Goal: Task Accomplishment & Management: Use online tool/utility

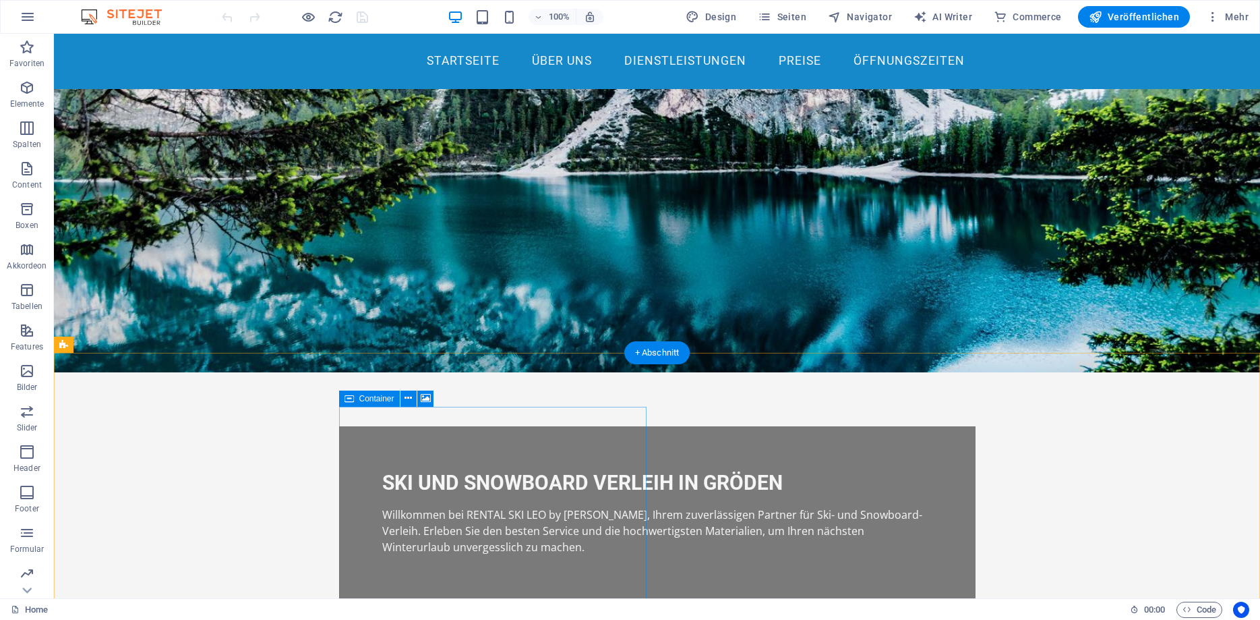
scroll to position [138, 0]
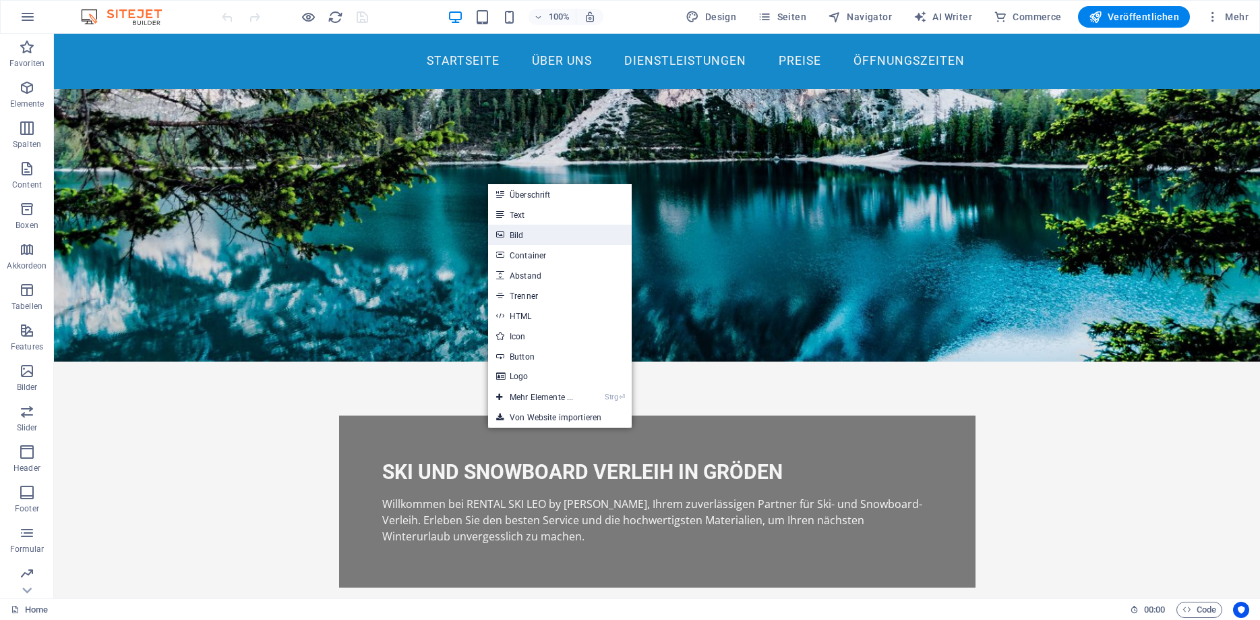
click at [527, 235] on link "Bild" at bounding box center [560, 235] width 144 height 20
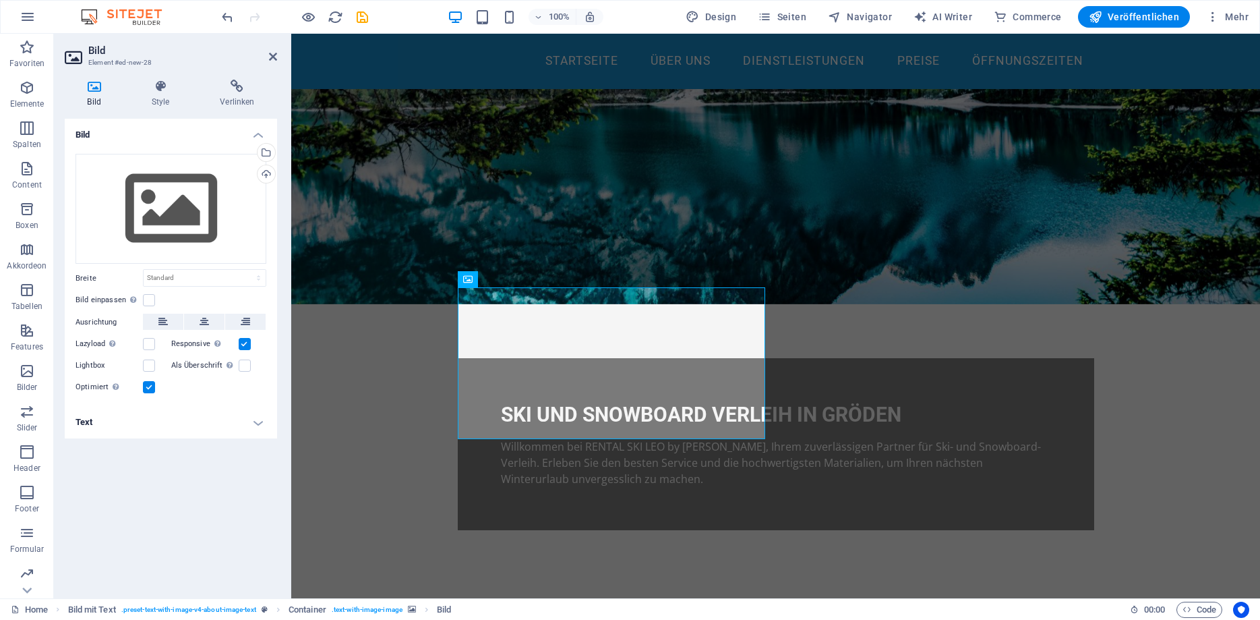
scroll to position [275, 0]
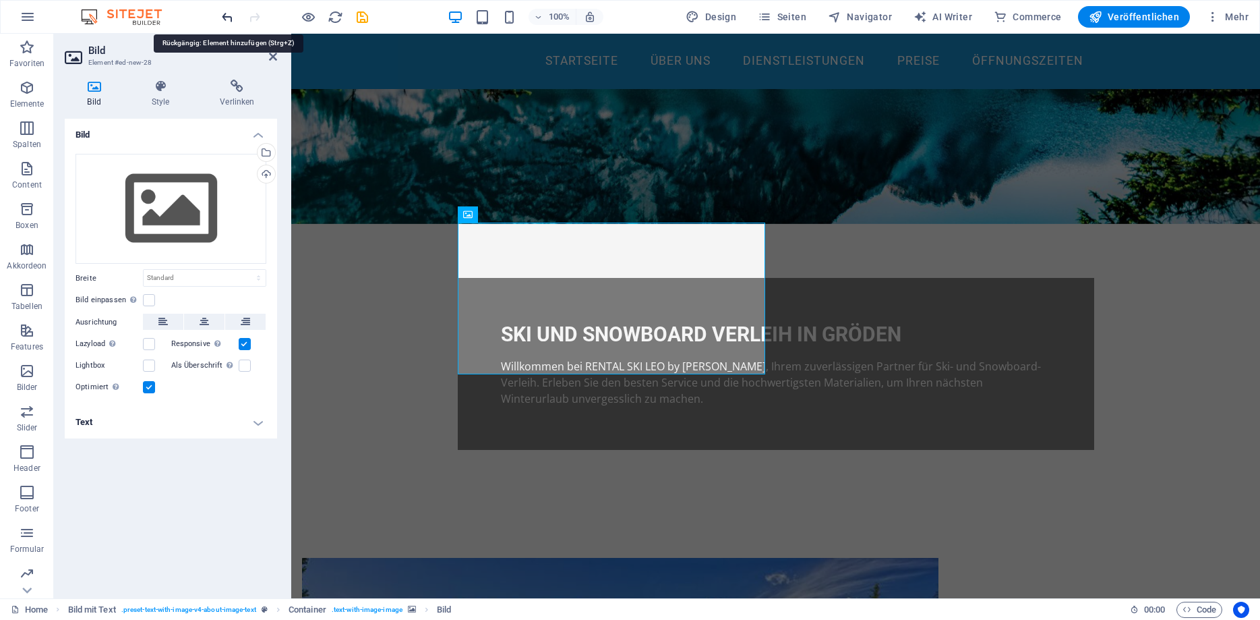
click at [230, 16] on icon "undo" at bounding box center [228, 17] width 16 height 16
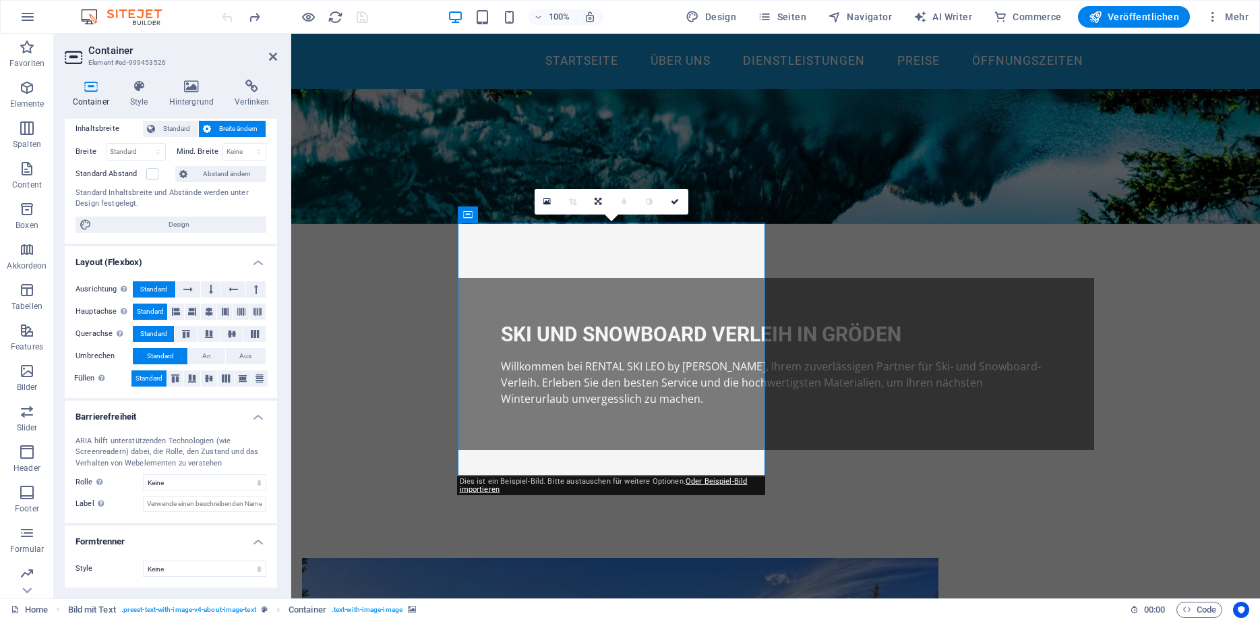
scroll to position [0, 0]
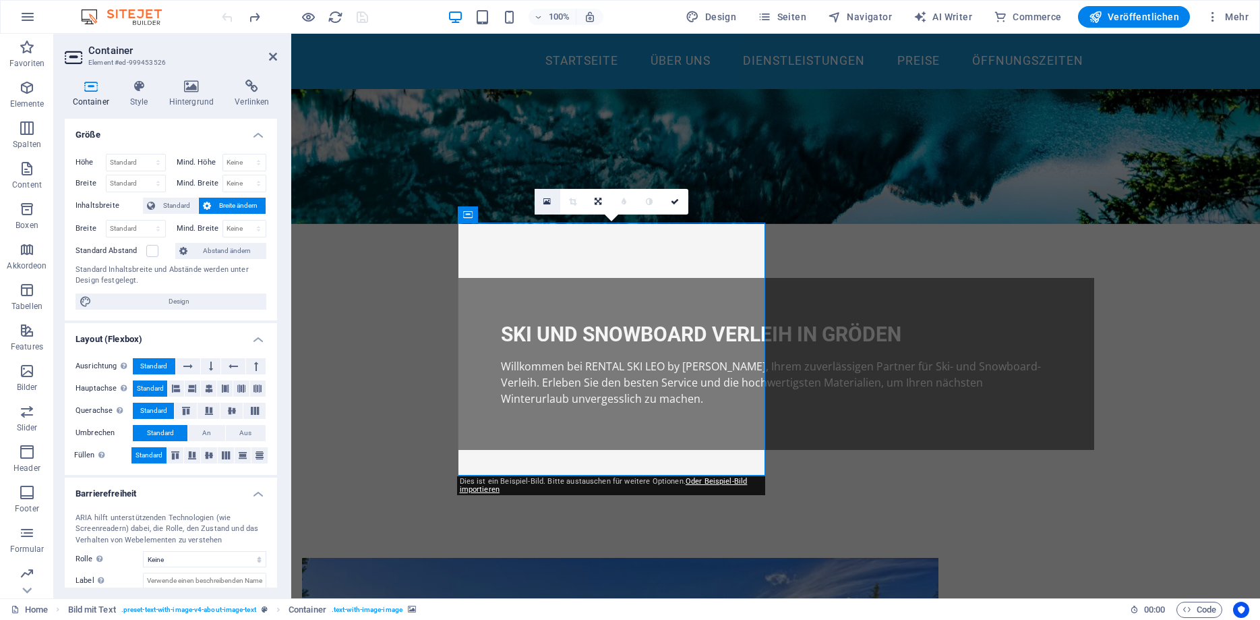
click at [550, 200] on icon at bounding box center [546, 201] width 7 height 9
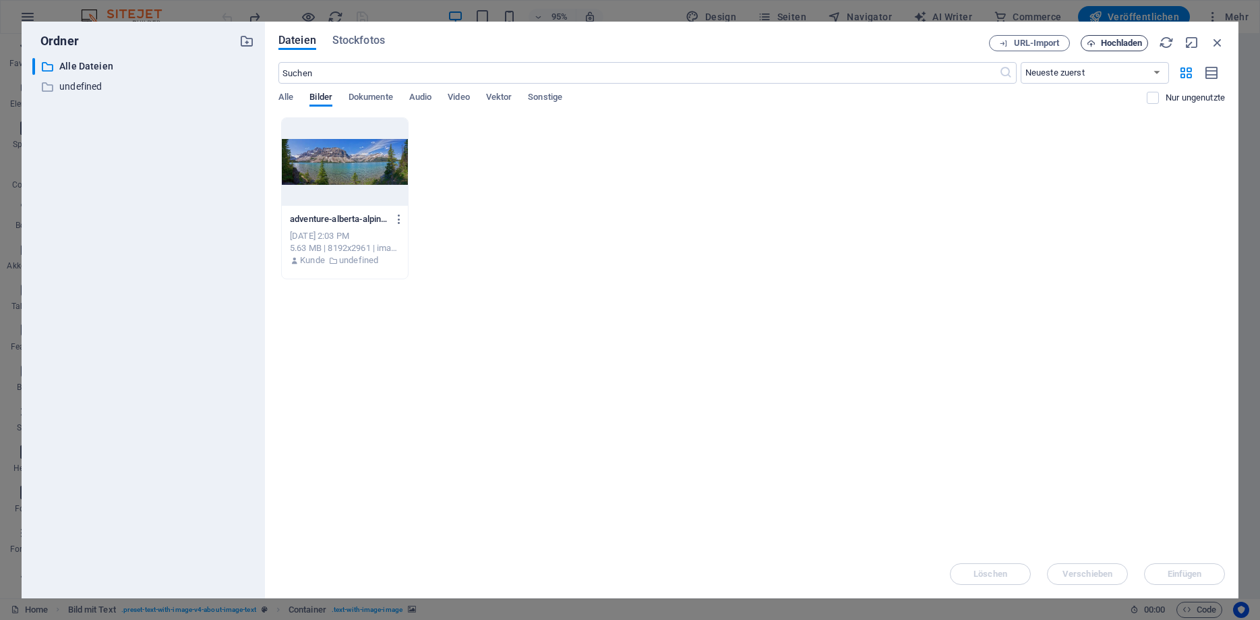
click at [1094, 43] on icon "button" at bounding box center [1091, 43] width 9 height 9
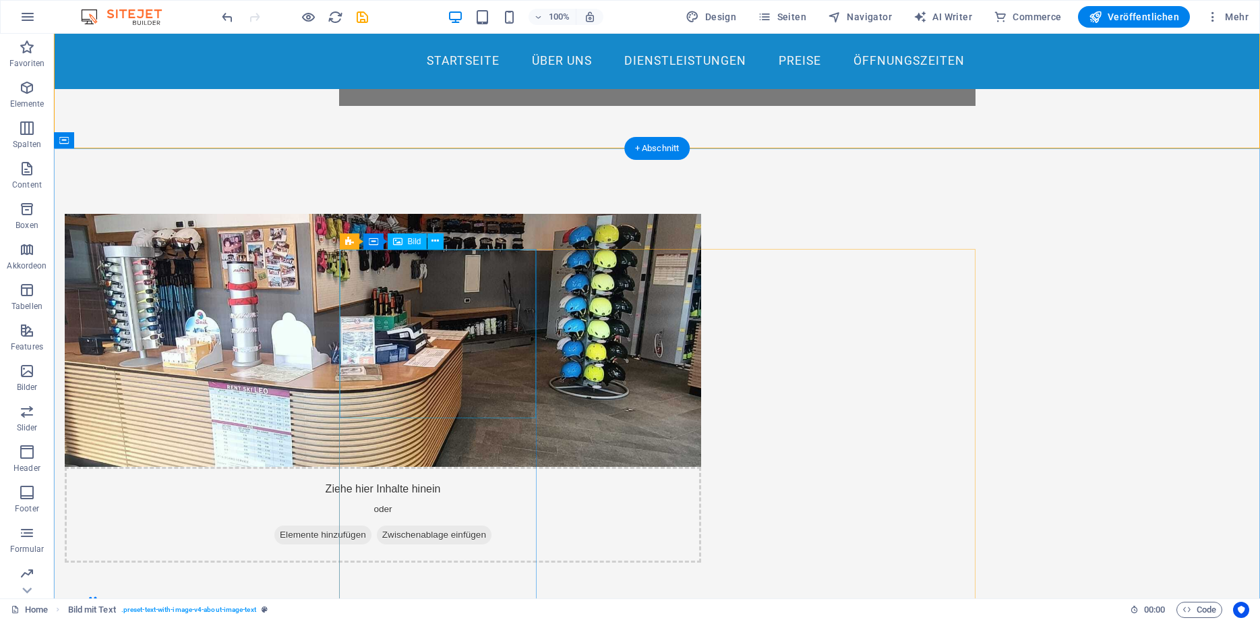
scroll to position [688, 0]
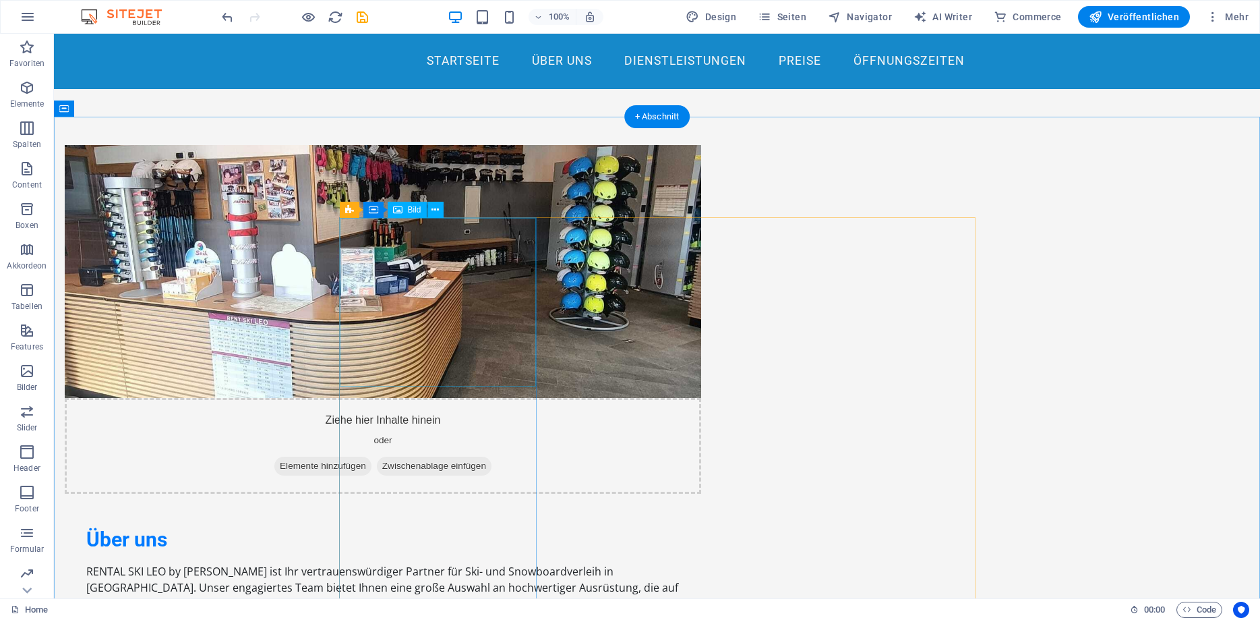
click at [404, 210] on div "Bild" at bounding box center [407, 210] width 39 height 16
click at [403, 210] on div "Bild" at bounding box center [407, 210] width 39 height 16
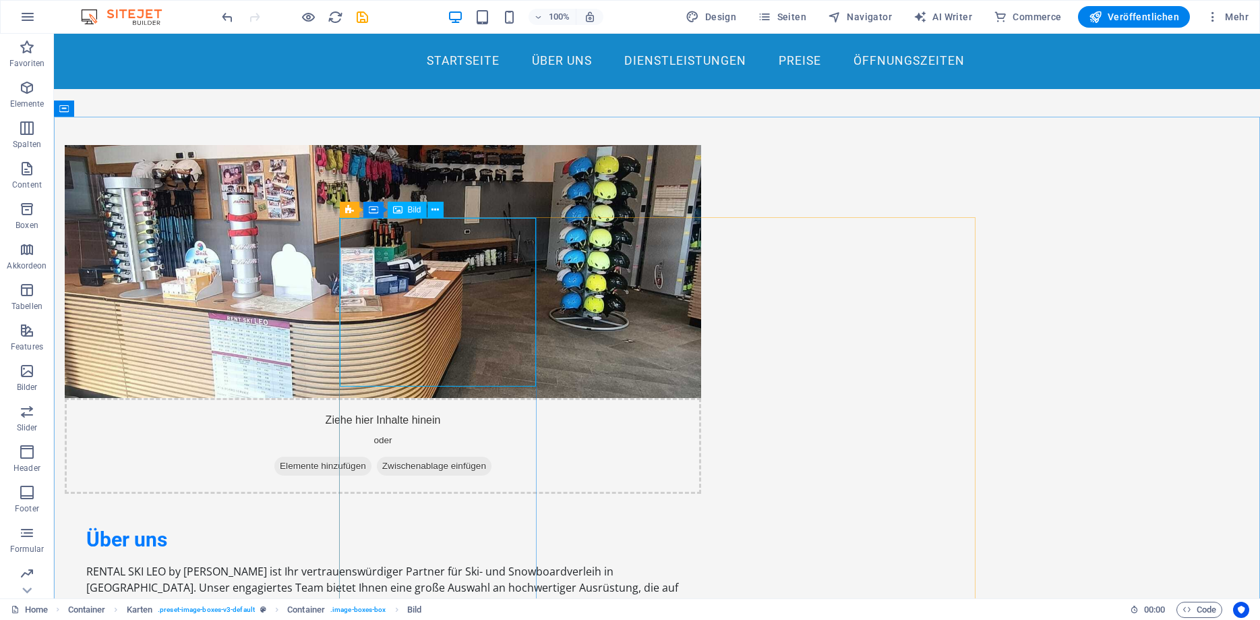
select select "vw"
select select "px"
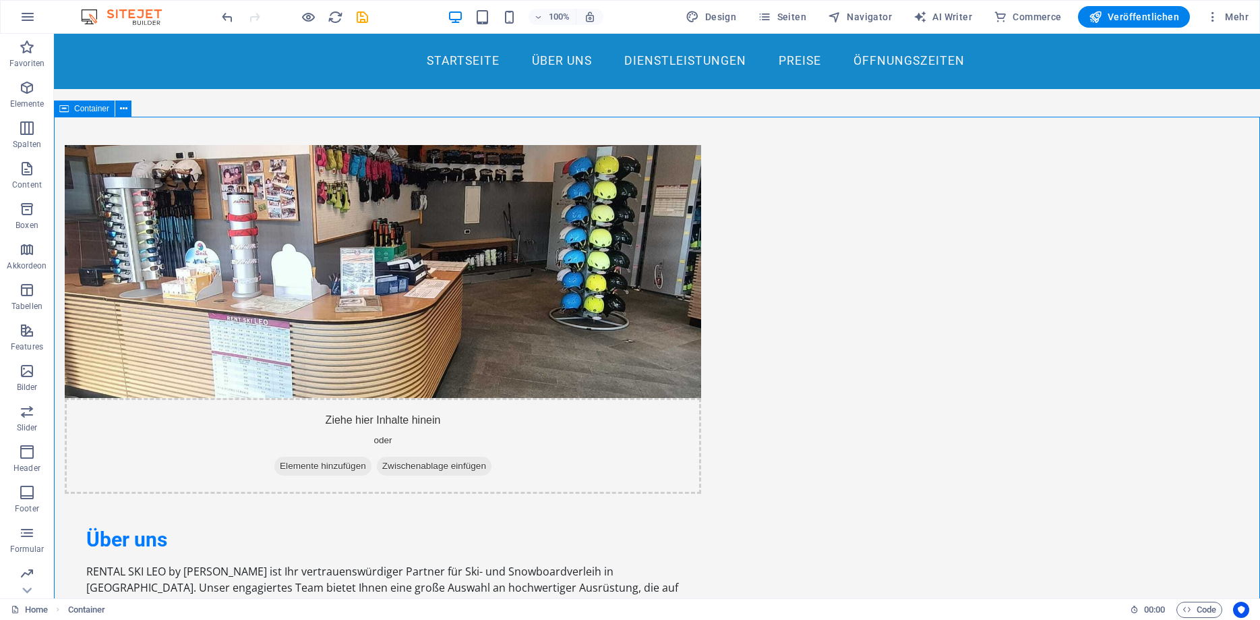
click at [408, 207] on span "Bild" at bounding box center [414, 210] width 13 height 8
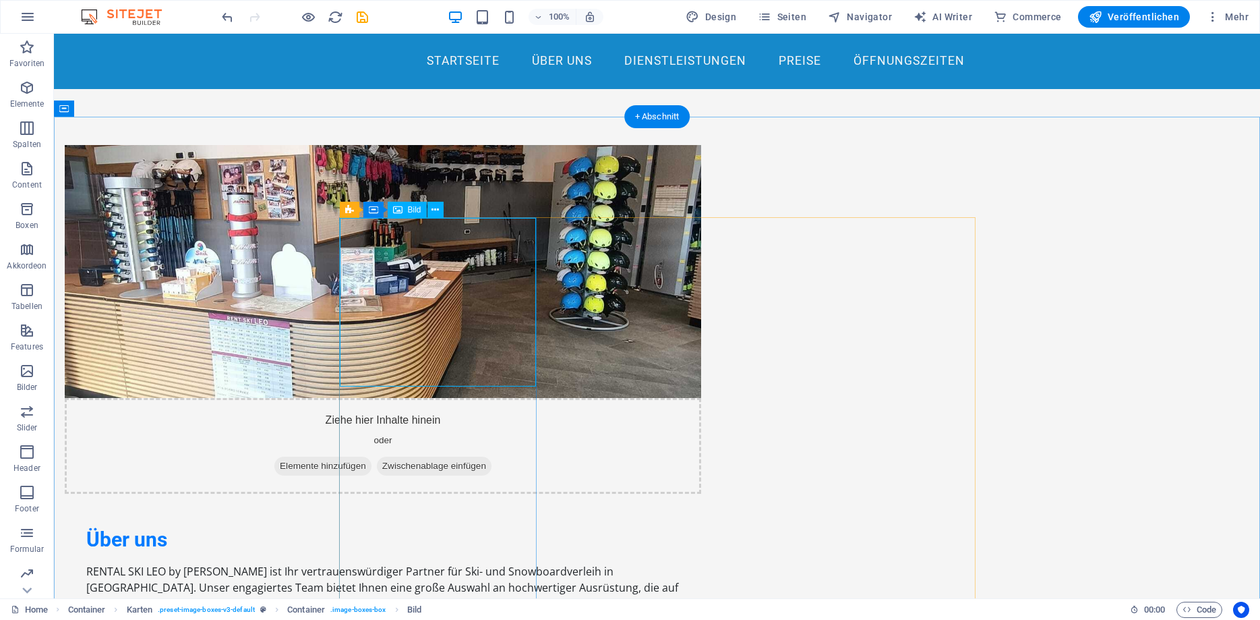
click at [413, 210] on span "Bild" at bounding box center [414, 210] width 13 height 8
select select "vw"
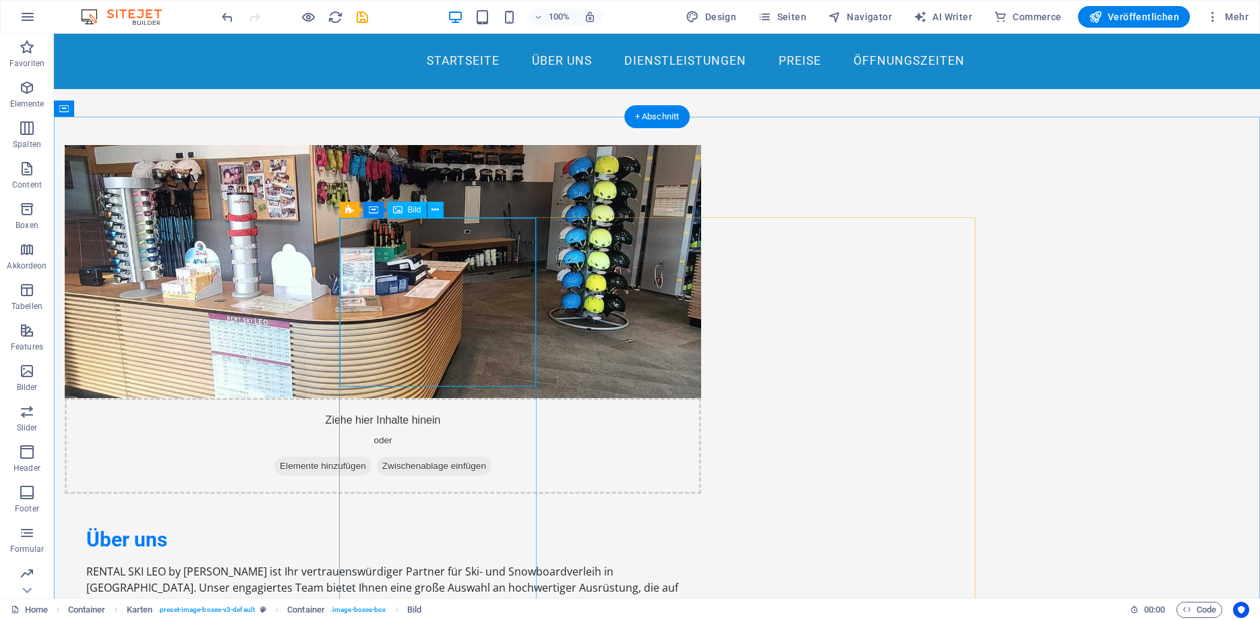
select select "px"
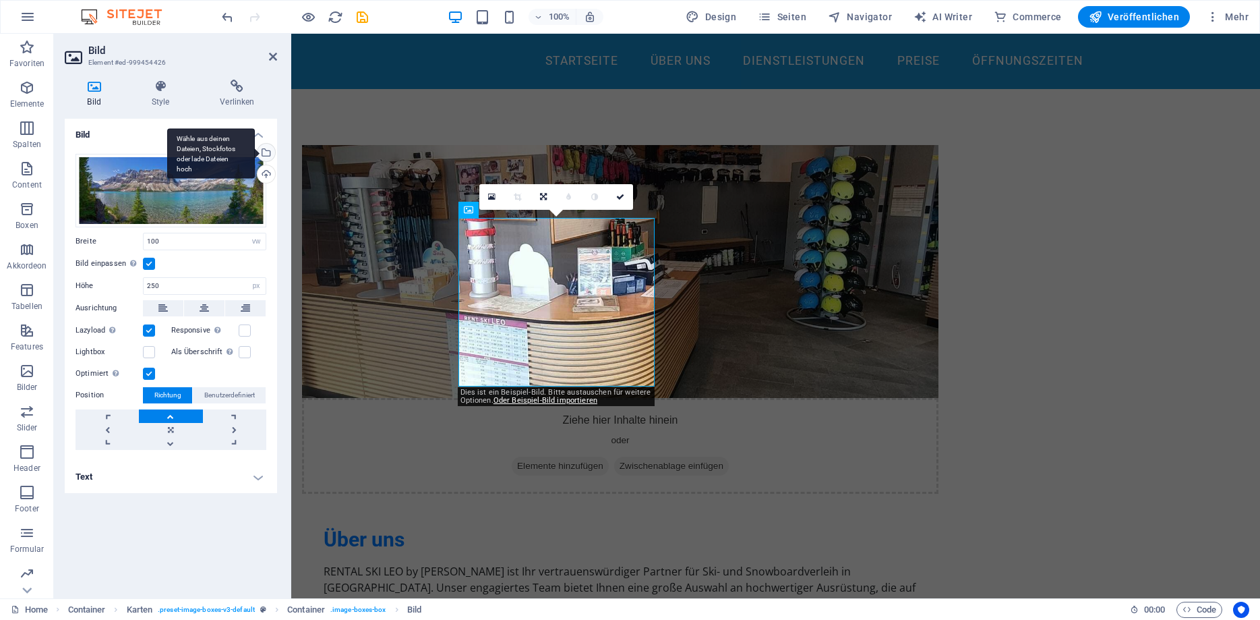
click at [266, 154] on div "Wähle aus deinen Dateien, Stockfotos oder lade Dateien hoch" at bounding box center [265, 154] width 20 height 20
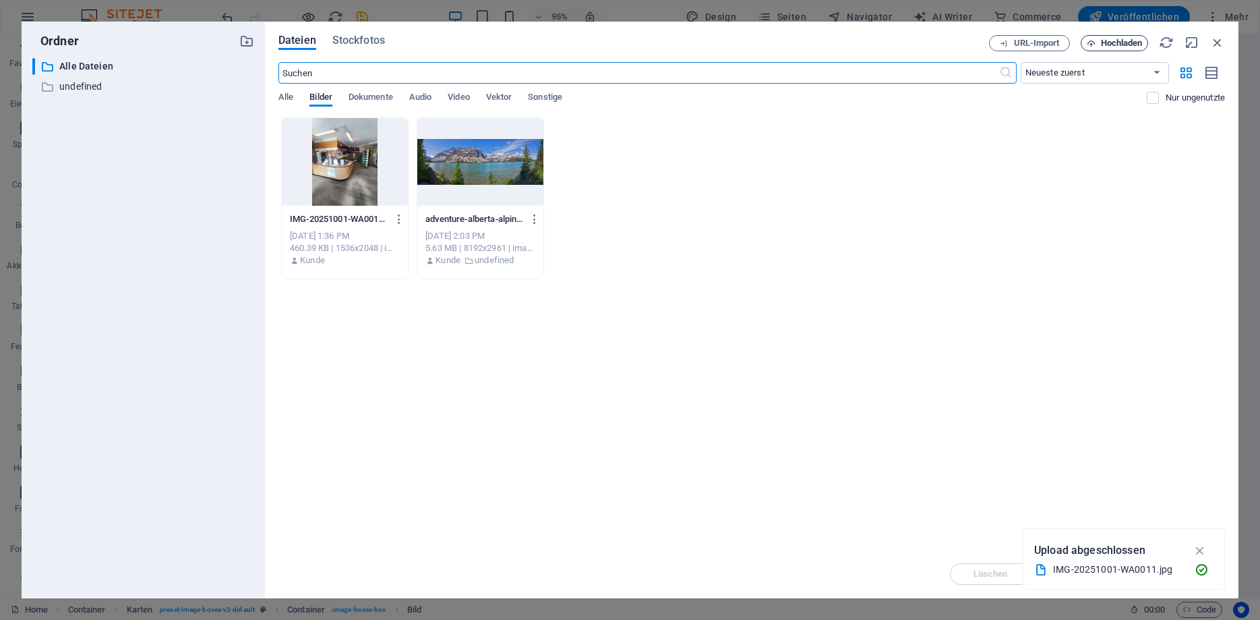
click at [1106, 42] on span "Hochladen" at bounding box center [1122, 43] width 42 height 8
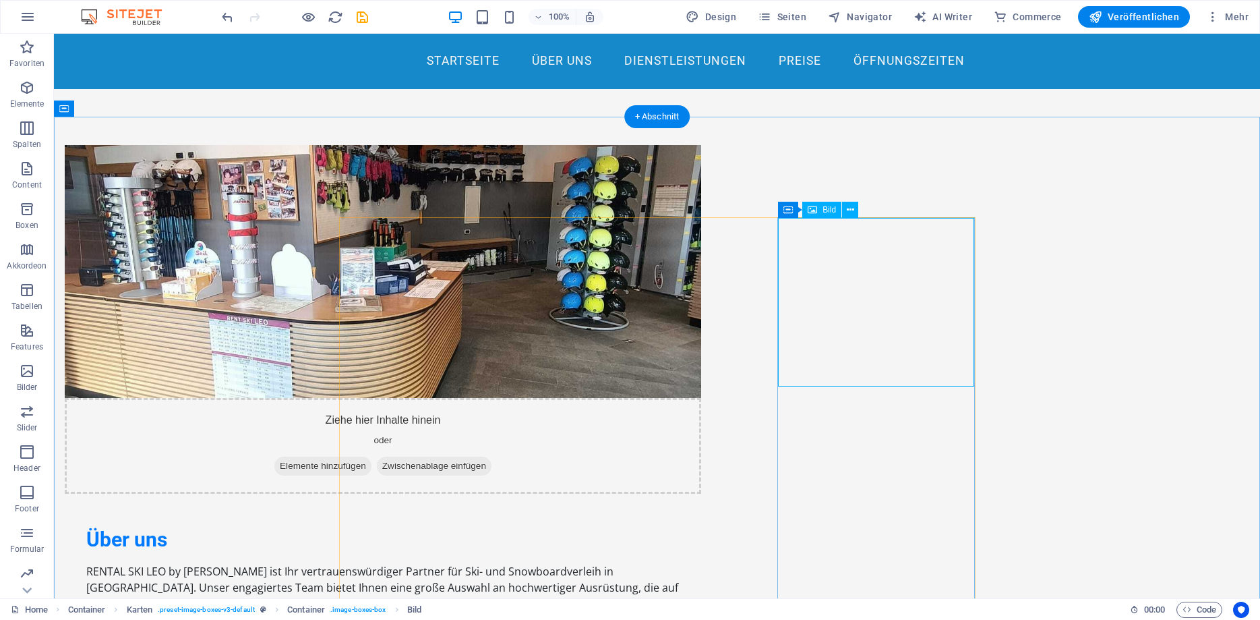
select select "vw"
select select "px"
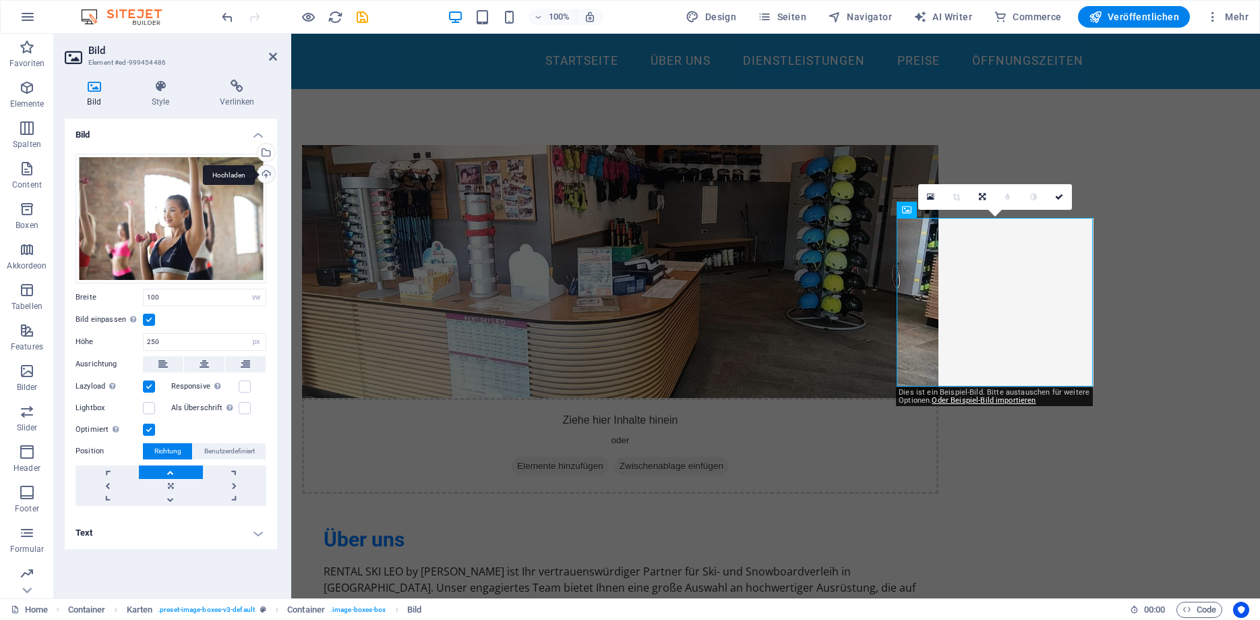
click at [268, 173] on div "Hochladen" at bounding box center [265, 175] width 20 height 20
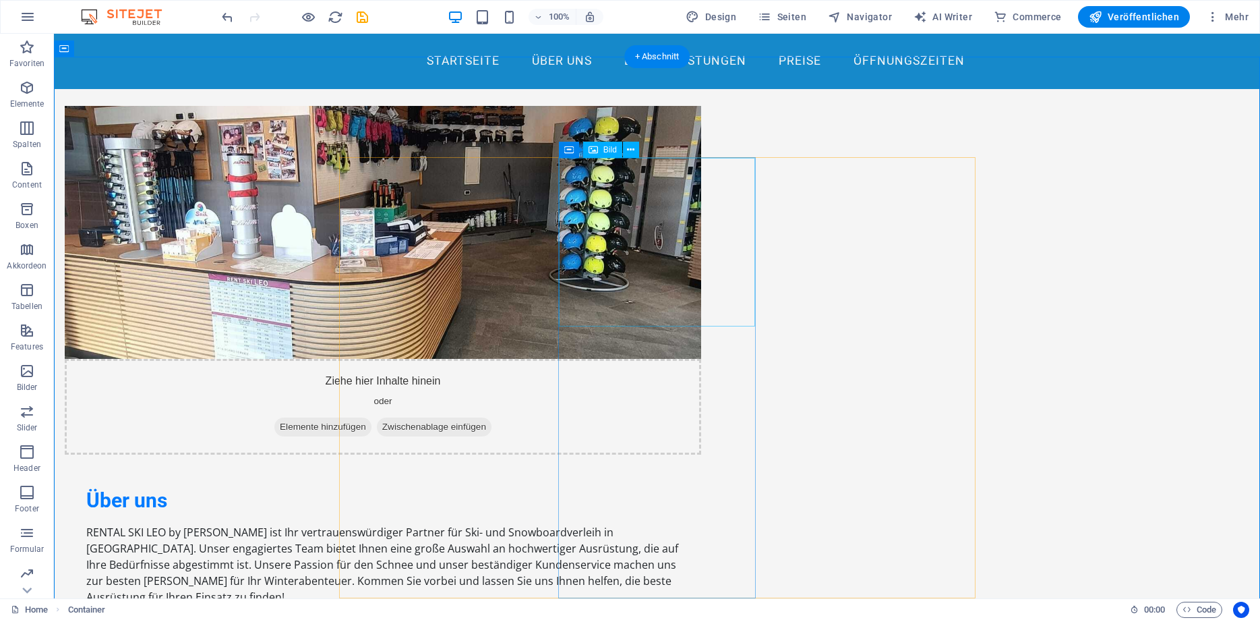
scroll to position [757, 0]
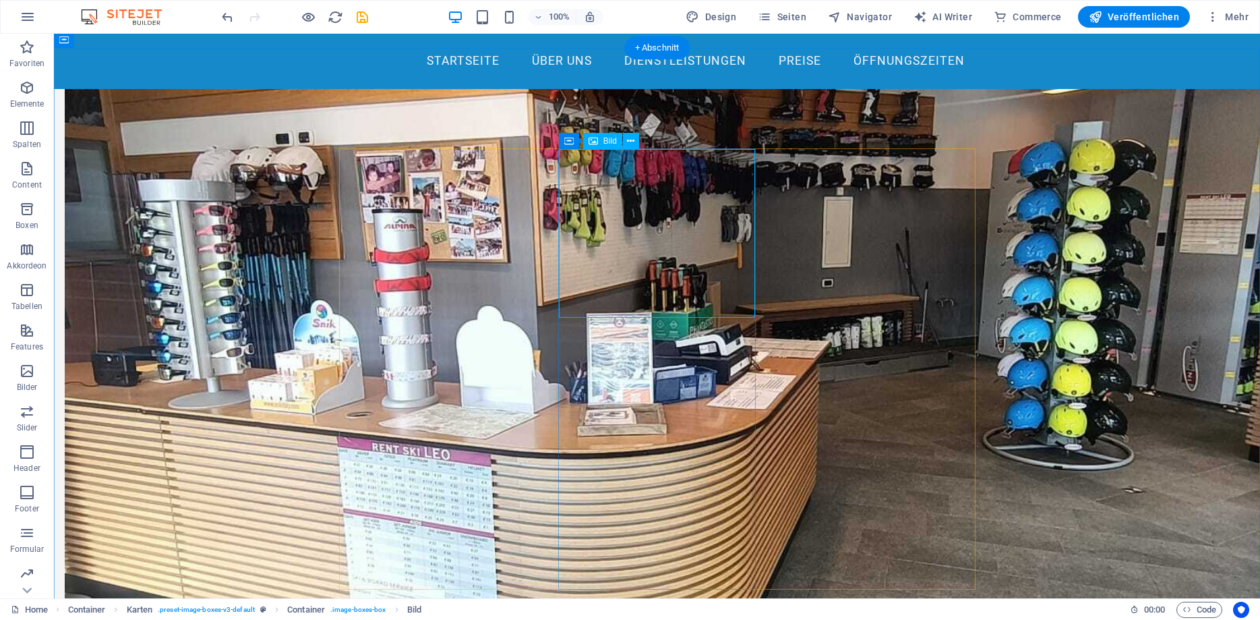
select select "vw"
select select "px"
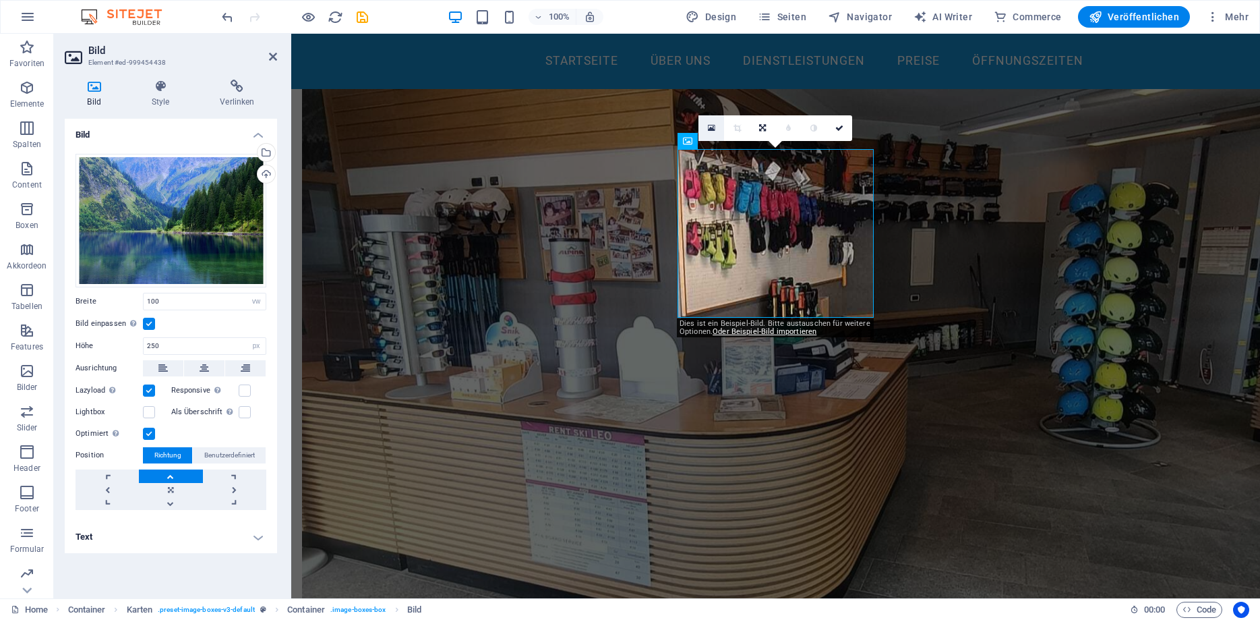
click at [715, 133] on link at bounding box center [712, 128] width 26 height 26
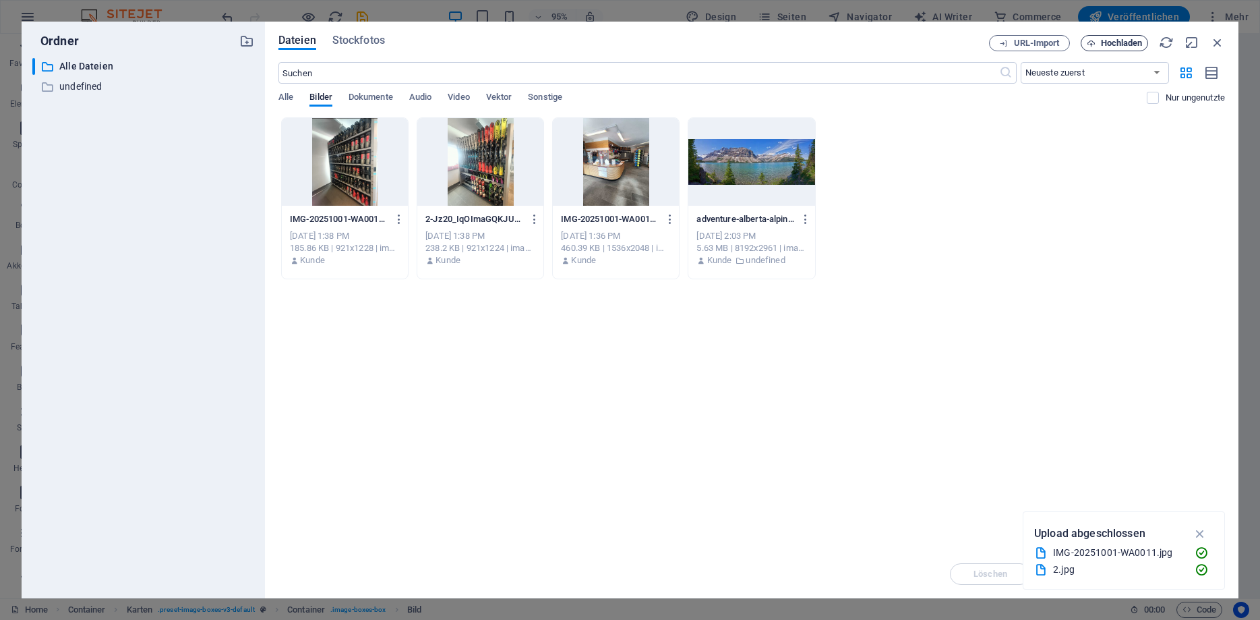
click at [1113, 42] on span "Hochladen" at bounding box center [1122, 43] width 42 height 8
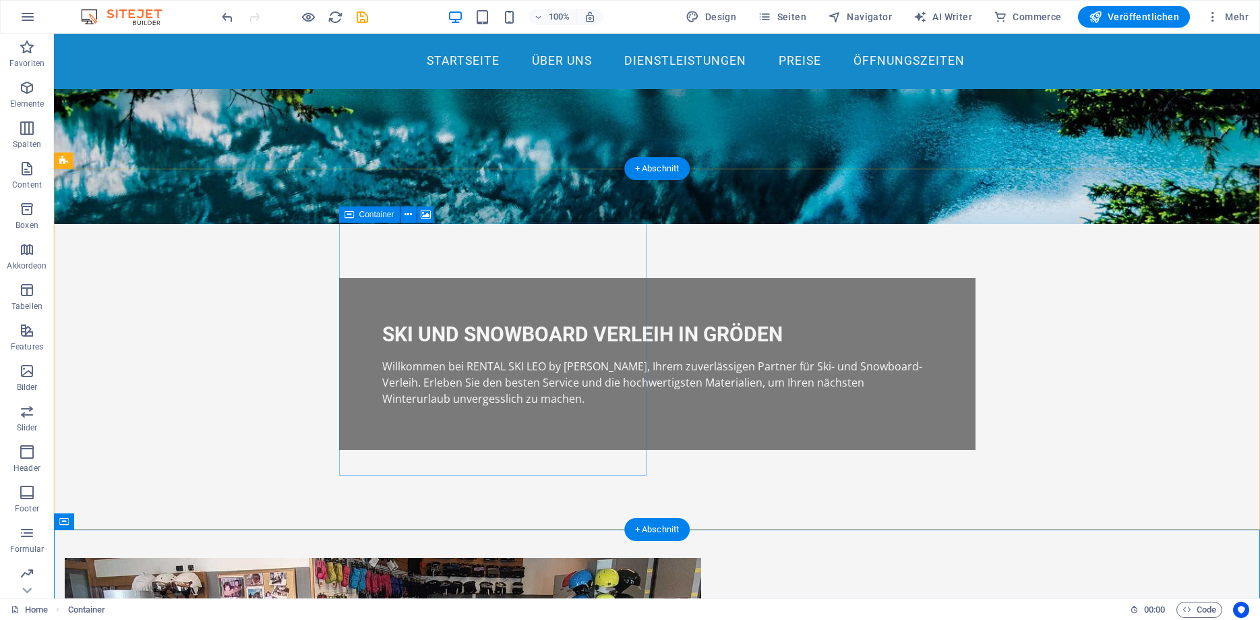
scroll to position [0, 0]
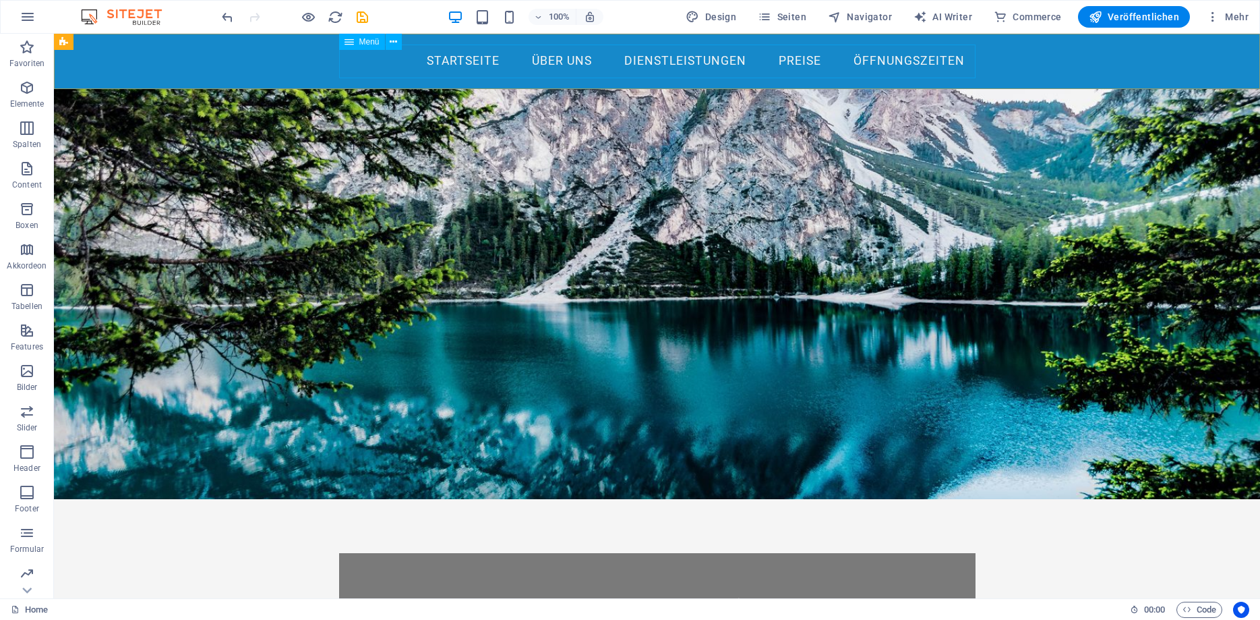
click at [383, 54] on nav "Startseite Über uns Dienstleistungen Preise Öffnungszeiten" at bounding box center [657, 62] width 637 height 34
select select
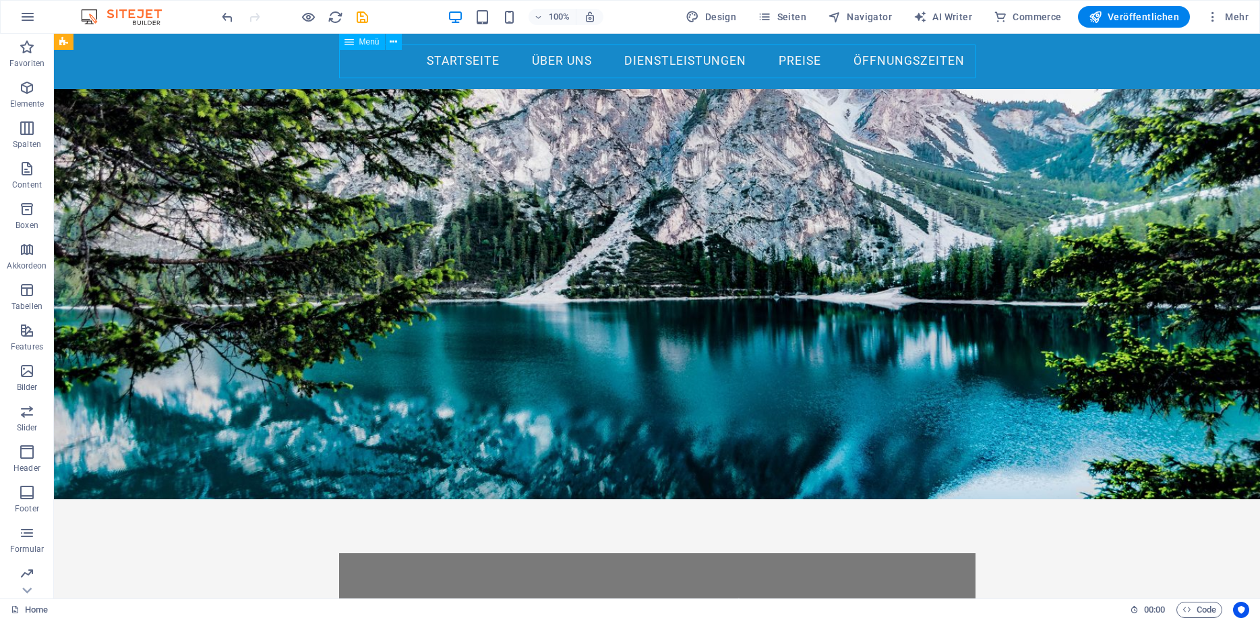
select select
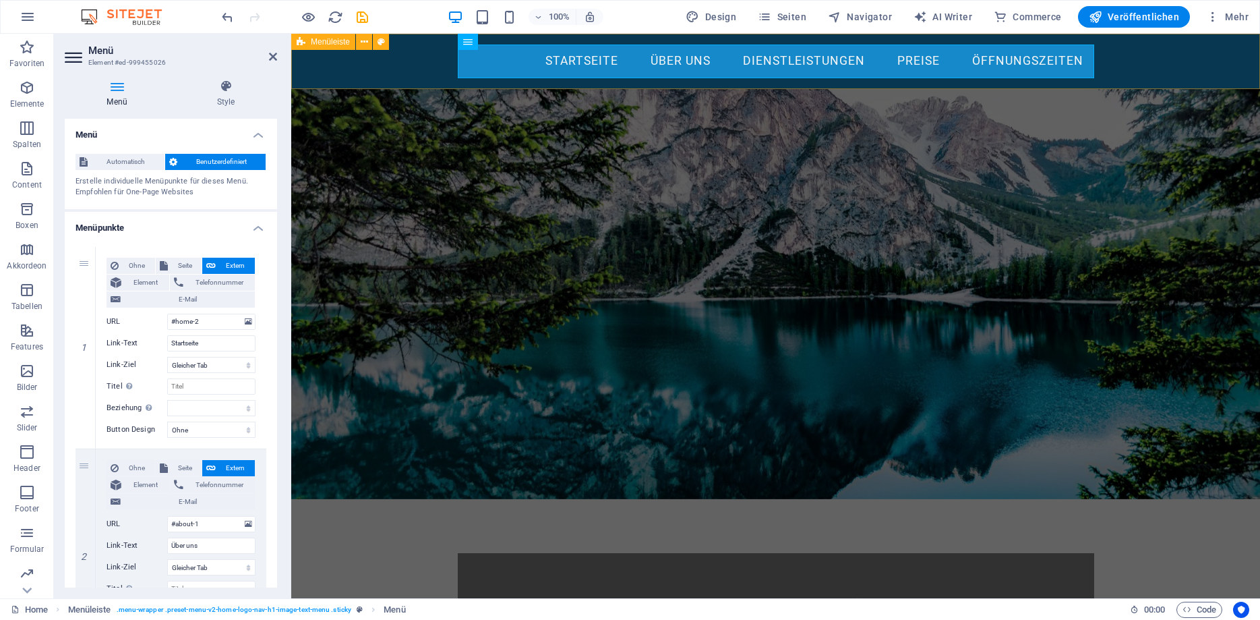
click at [382, 61] on div "Startseite Über uns Dienstleistungen Preise Öffnungszeiten" at bounding box center [775, 61] width 969 height 55
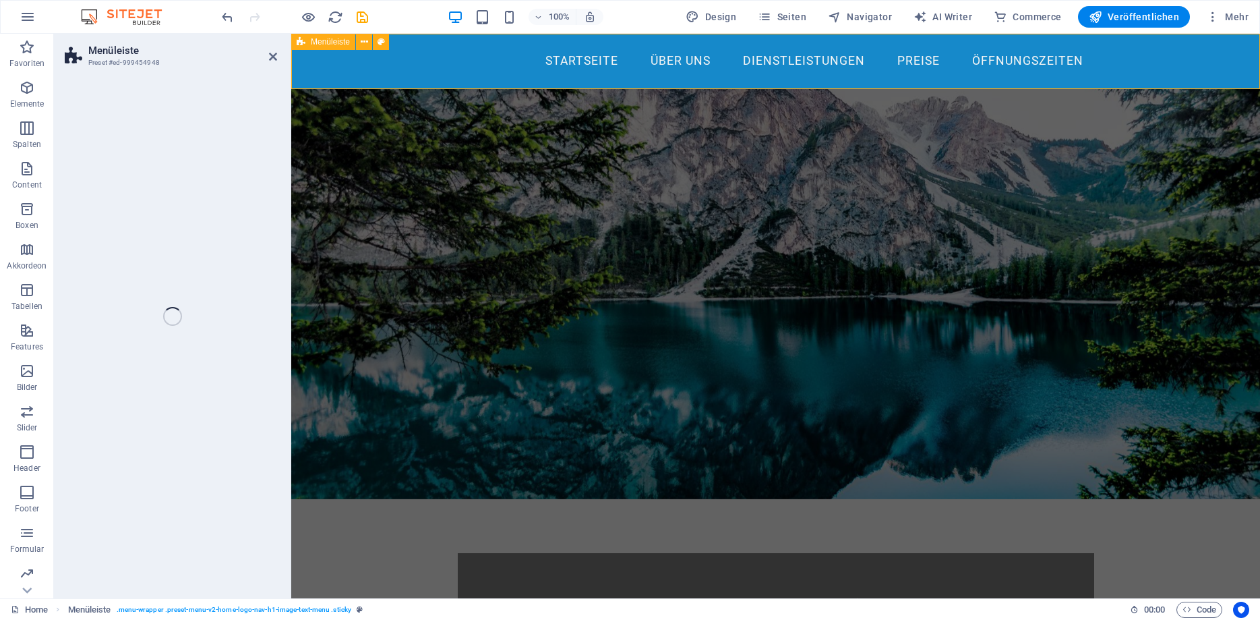
select select "header"
select select "rem"
select select "preset-menu-v2-home-logo-nav-h1-image-text-menu"
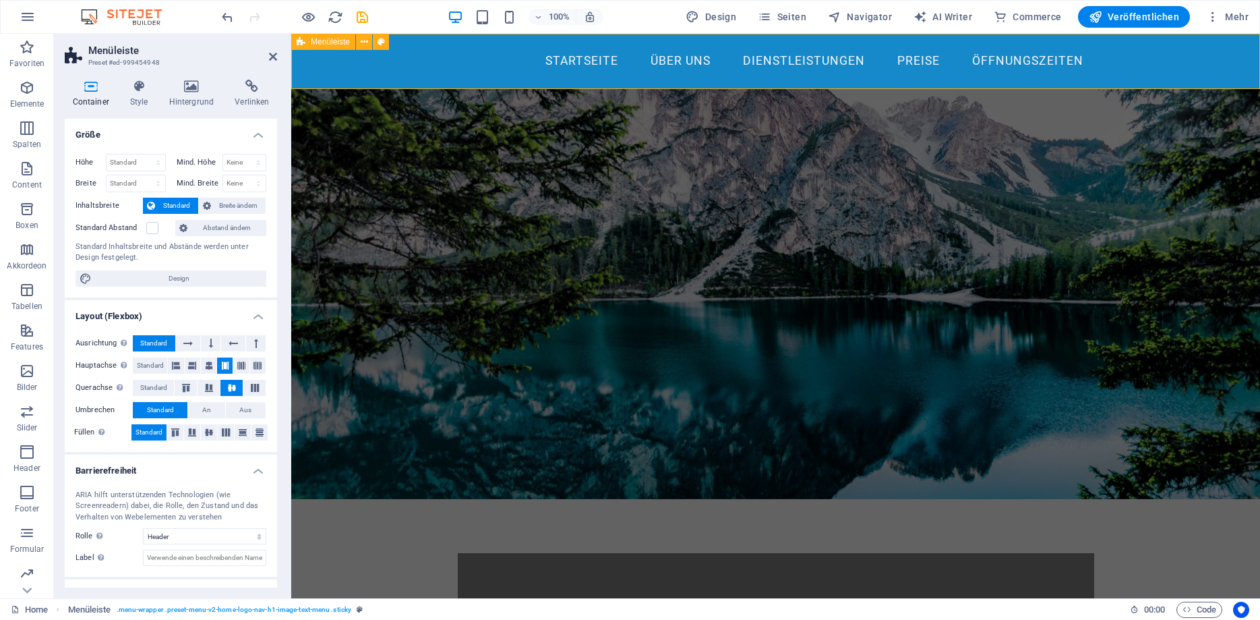
click at [377, 63] on div "Startseite Über uns Dienstleistungen Preise Öffnungszeiten" at bounding box center [775, 61] width 969 height 55
click at [136, 88] on icon at bounding box center [139, 86] width 34 height 13
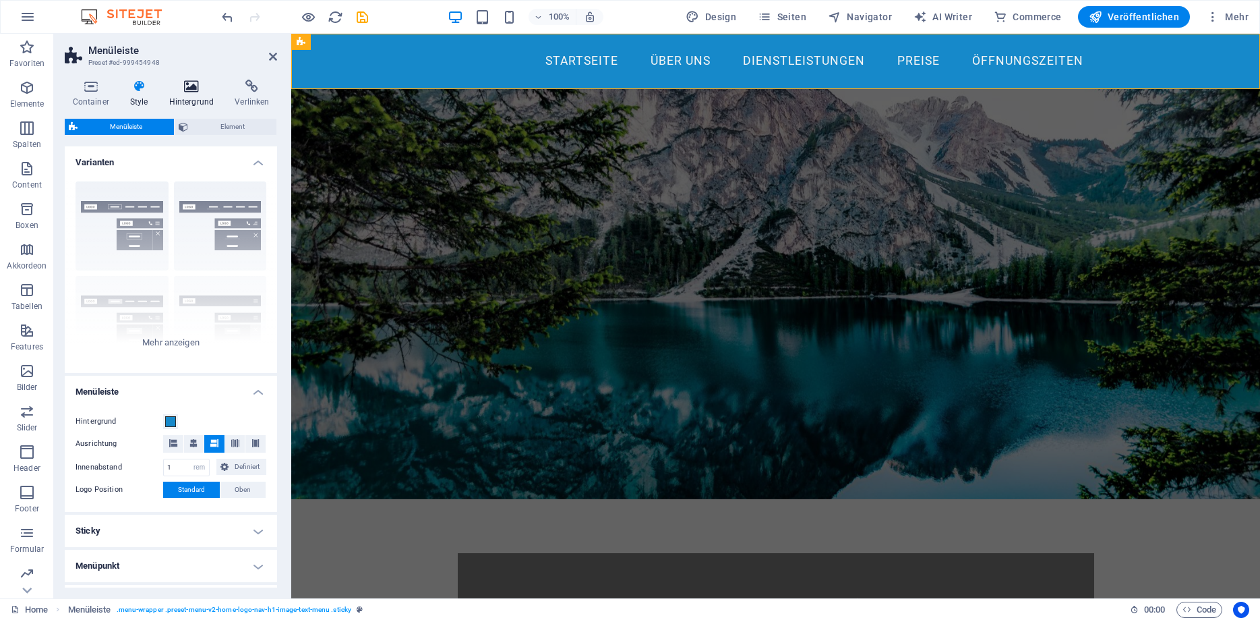
click at [196, 87] on icon at bounding box center [191, 86] width 61 height 13
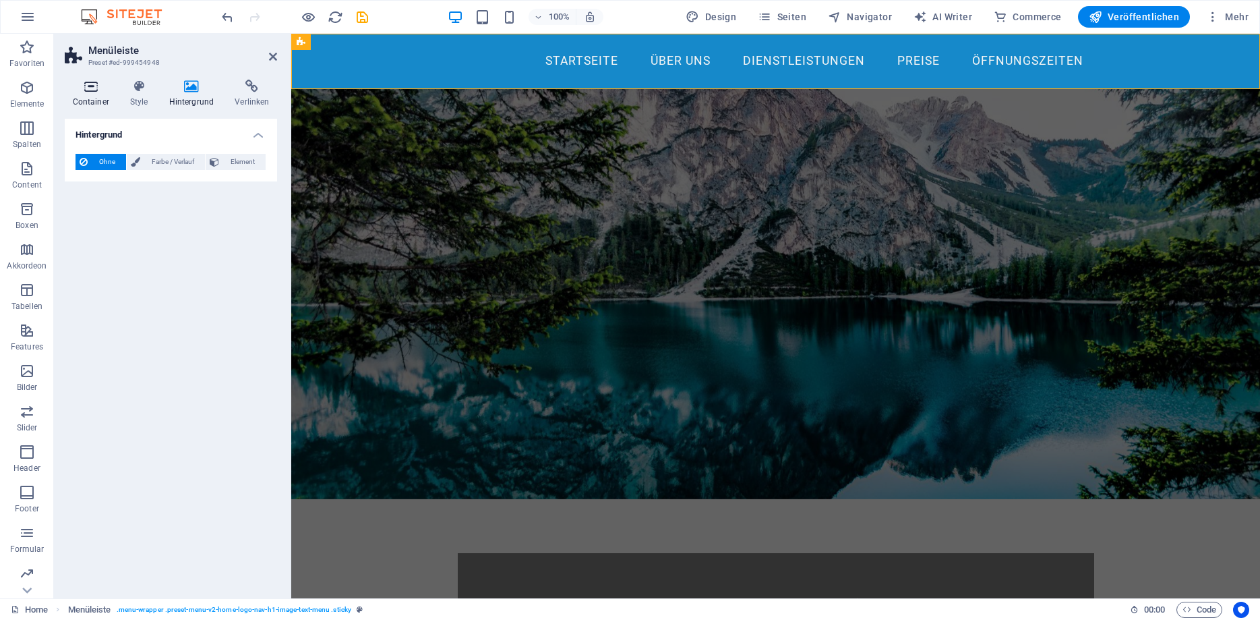
click at [88, 93] on h4 "Container" at bounding box center [93, 94] width 57 height 28
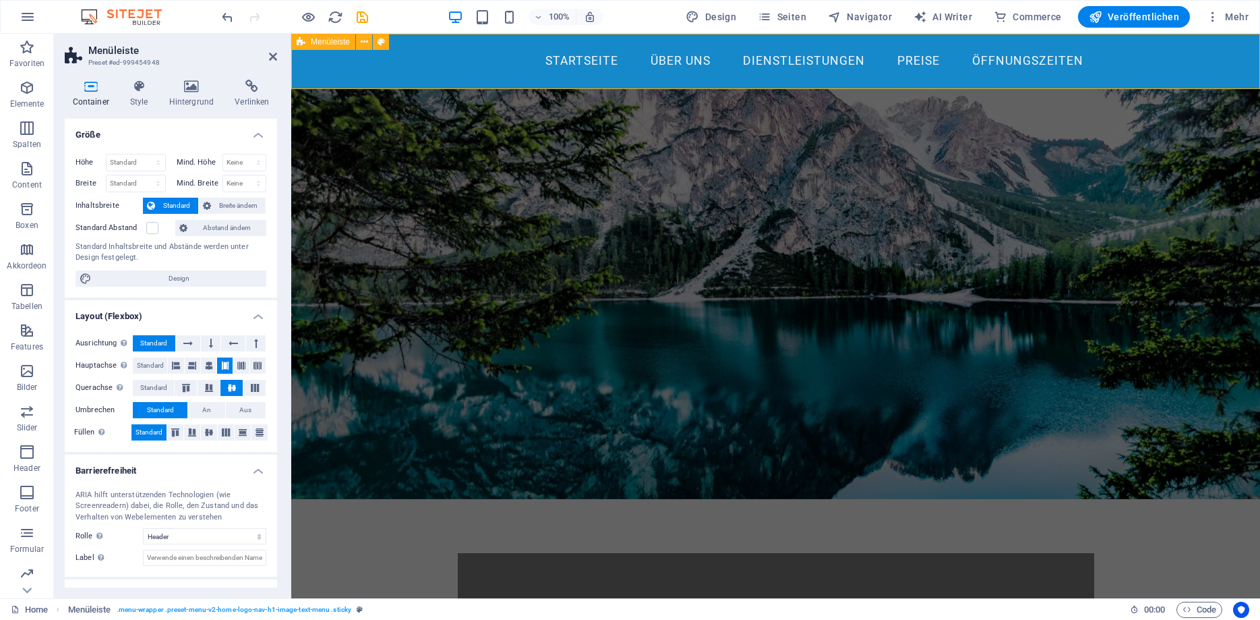
click at [351, 43] on div "Menüleiste" at bounding box center [323, 42] width 64 height 16
click at [477, 61] on nav "Startseite Über uns Dienstleistungen Preise Öffnungszeiten" at bounding box center [776, 62] width 637 height 34
select select
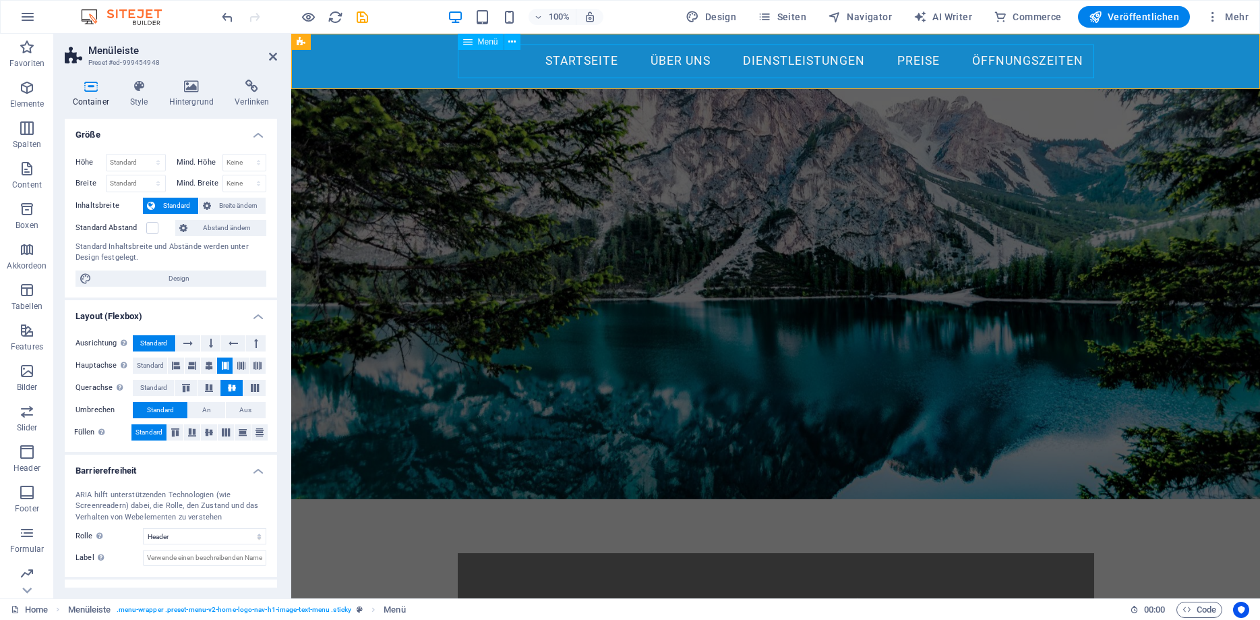
select select
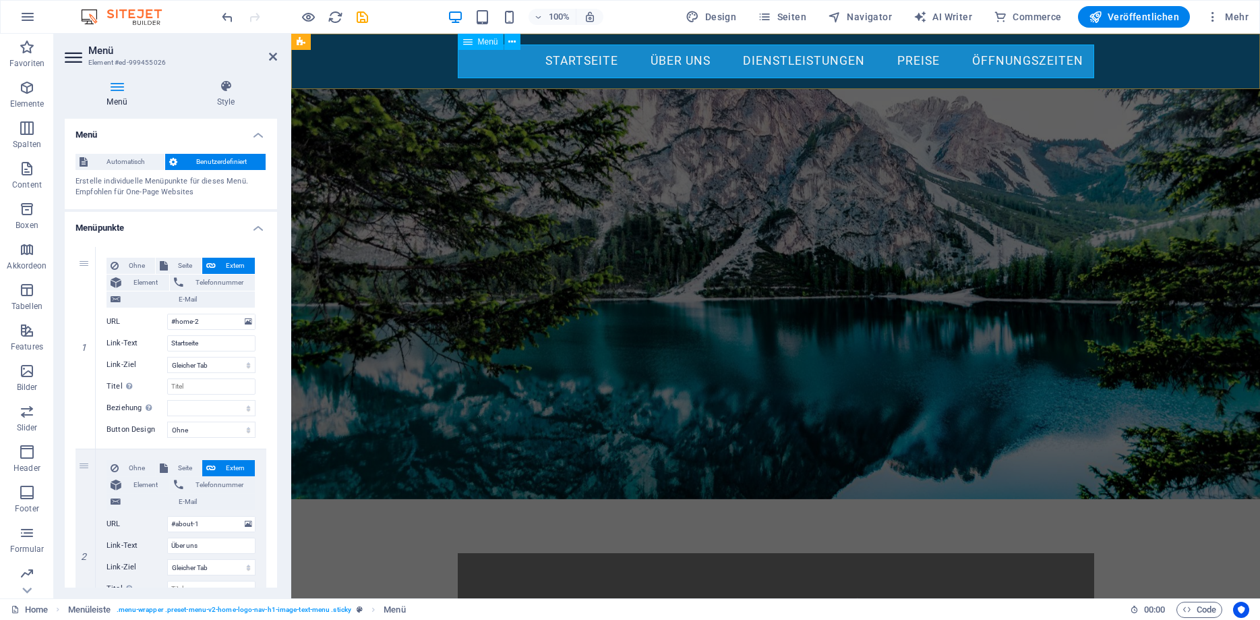
click at [491, 43] on span "Menü" at bounding box center [488, 42] width 20 height 8
click at [492, 64] on nav "Startseite Über uns Dienstleistungen Preise Öffnungszeiten" at bounding box center [776, 62] width 637 height 34
click at [537, 596] on div "SKI UND SNOWBOARD VERLEIH IN GRÖDEN" at bounding box center [776, 609] width 550 height 26
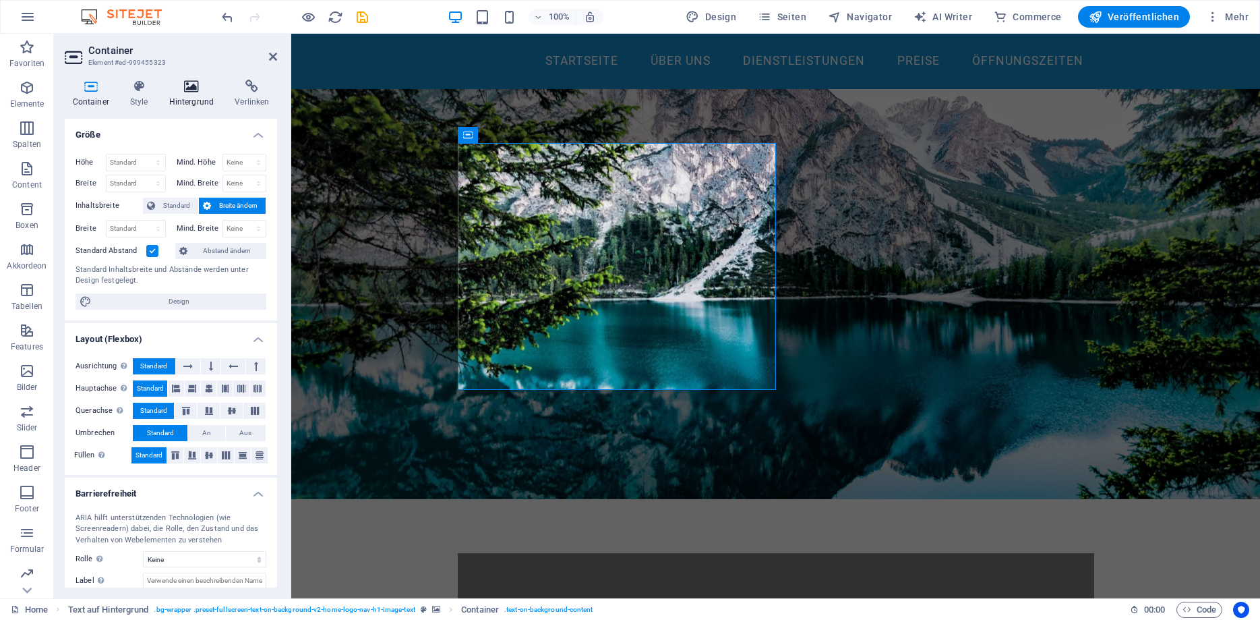
click at [189, 89] on icon at bounding box center [191, 86] width 61 height 13
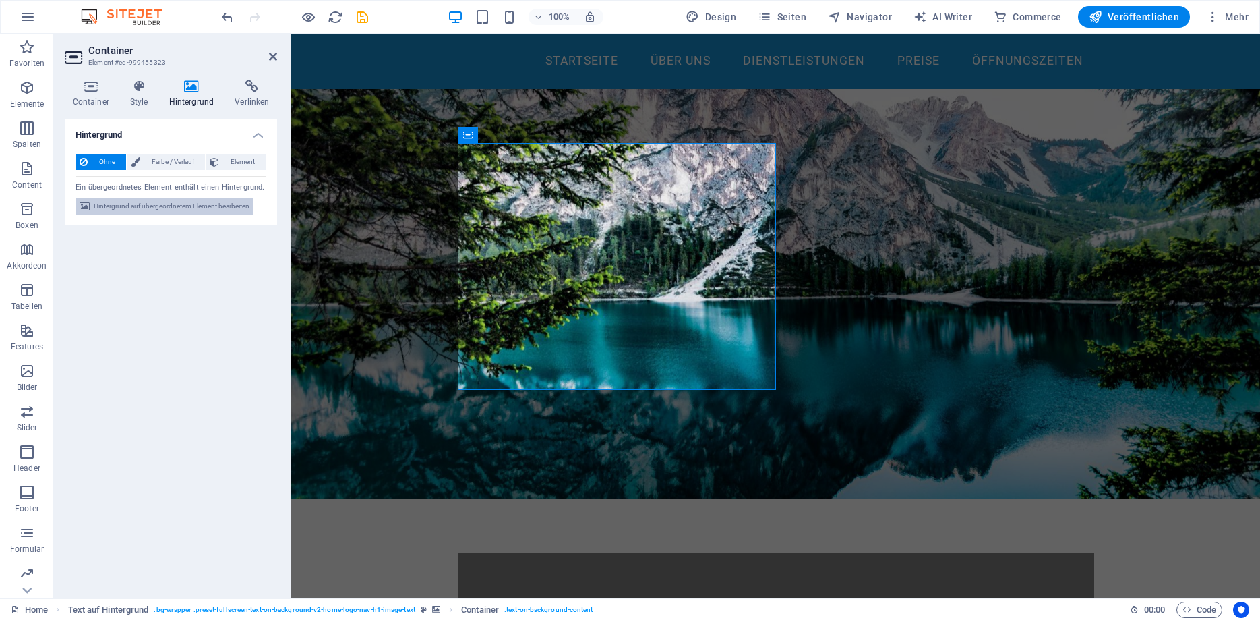
click at [141, 206] on span "Hintergrund auf übergeordnetem Element bearbeiten" at bounding box center [172, 206] width 156 height 16
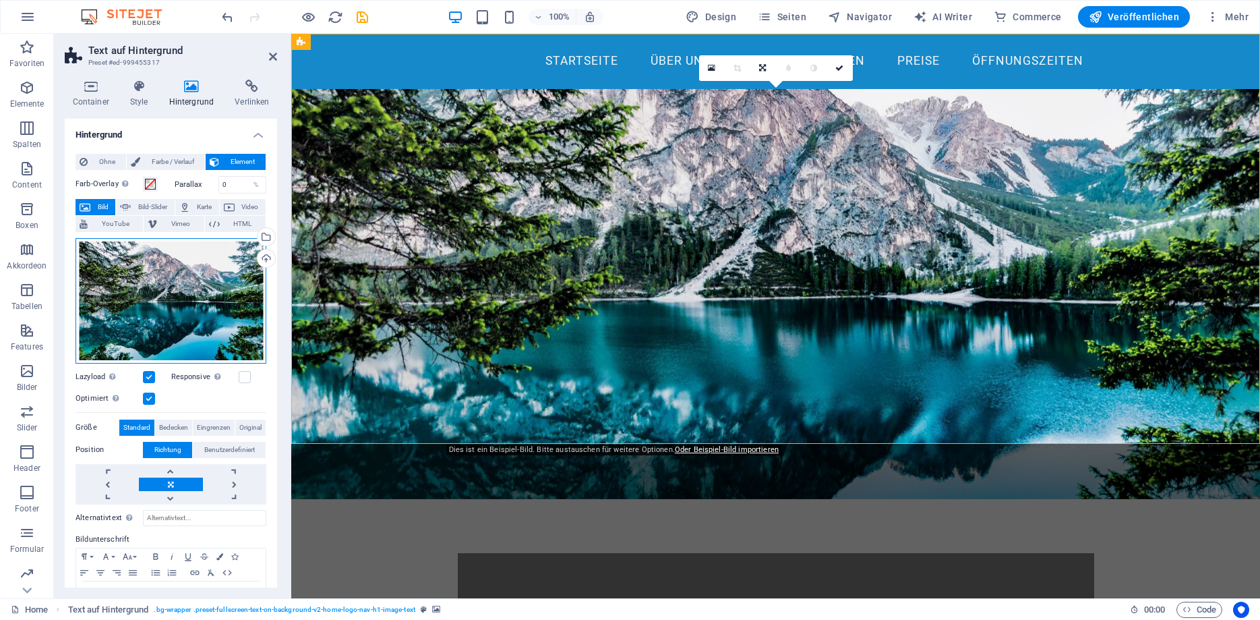
click at [154, 267] on div "Ziehe Dateien zum Hochladen hierher oder klicke hier, um aus Dateien oder koste…" at bounding box center [171, 300] width 191 height 125
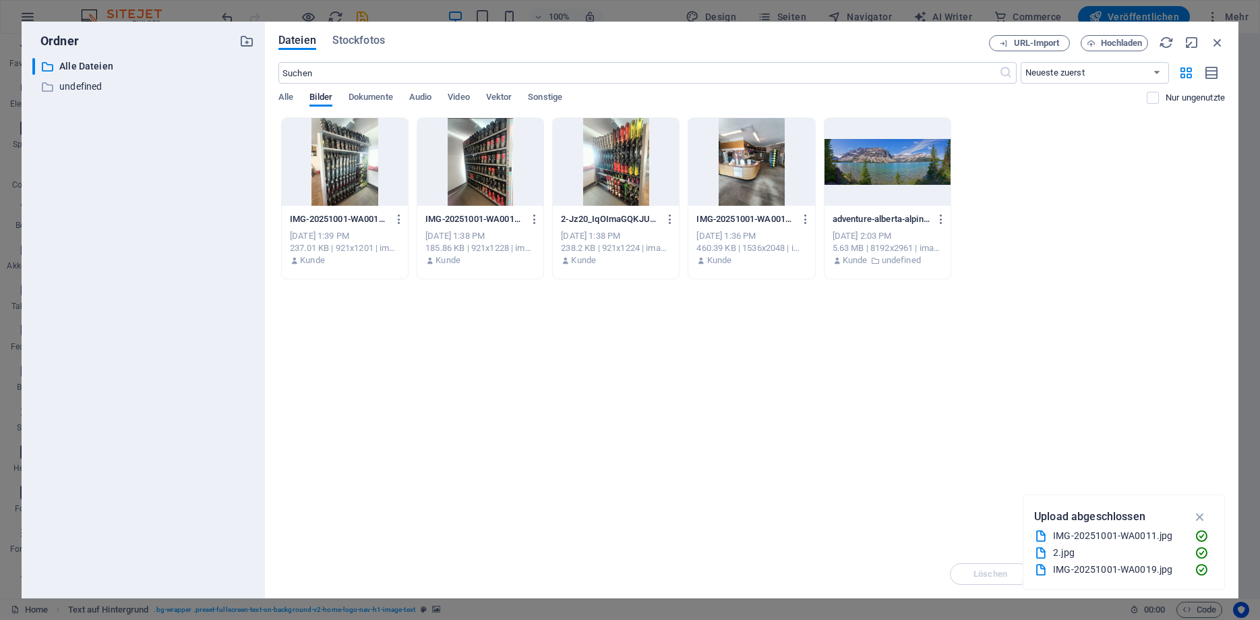
click at [154, 267] on div "​ Alle Dateien Alle Dateien ​ undefined undefined" at bounding box center [143, 322] width 222 height 529
click at [596, 175] on div at bounding box center [616, 162] width 126 height 88
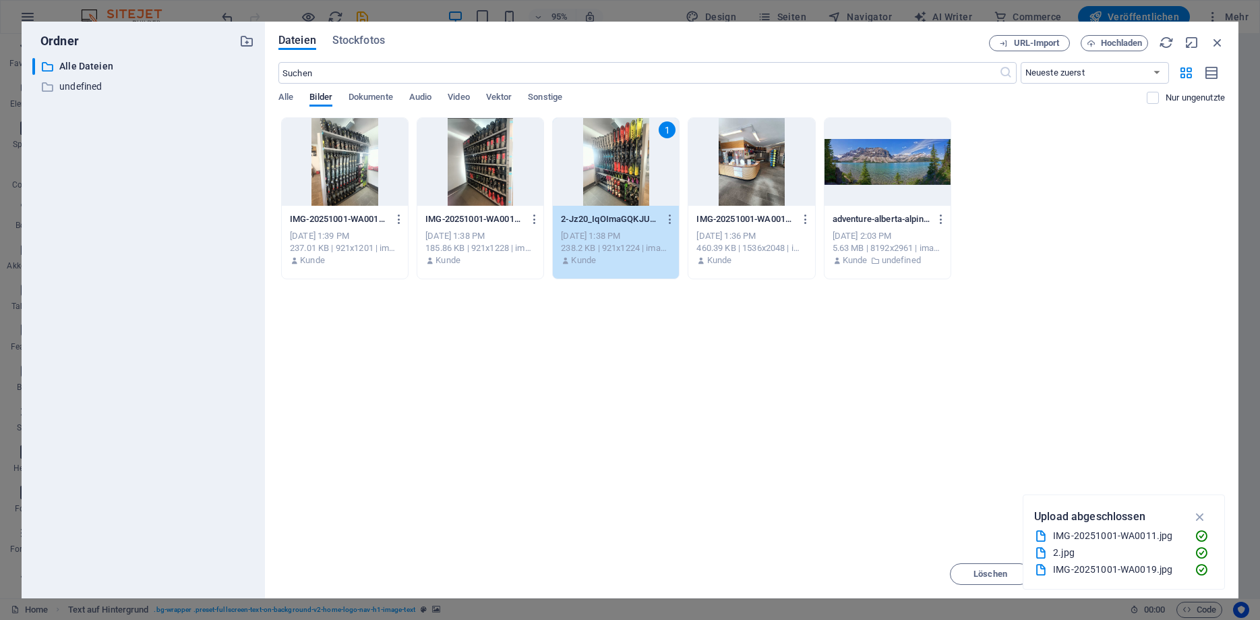
click at [596, 175] on div "1" at bounding box center [616, 162] width 126 height 88
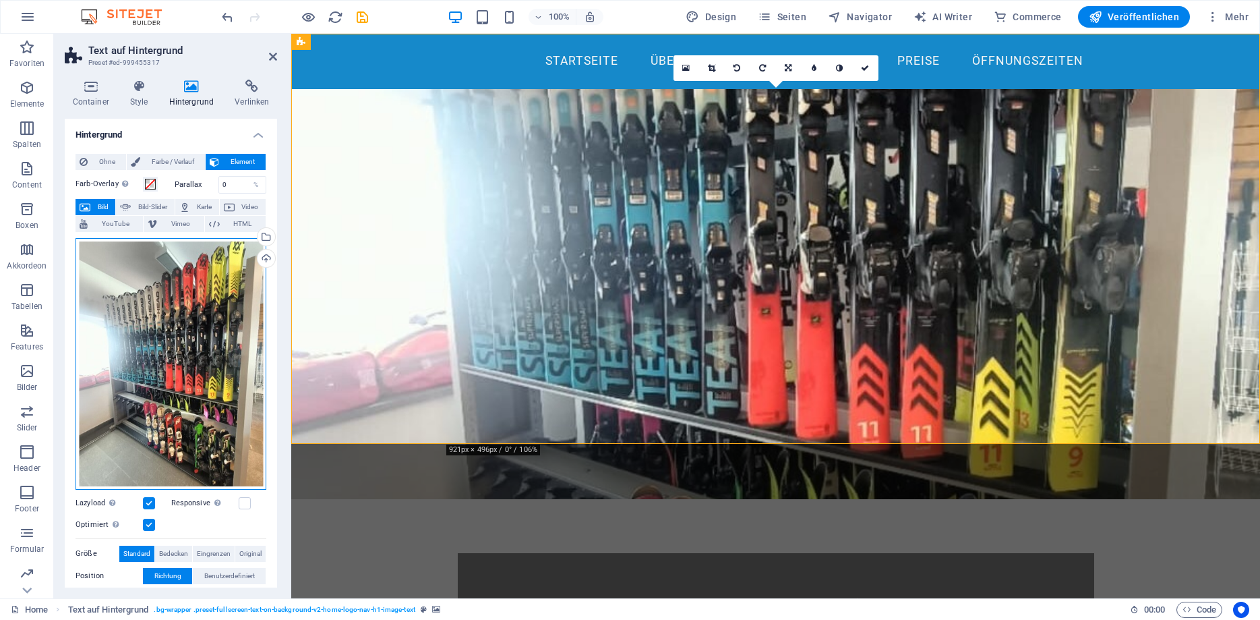
click at [214, 293] on div "Ziehe Dateien zum Hochladen hierher oder klicke hier, um aus Dateien oder koste…" at bounding box center [171, 363] width 191 height 251
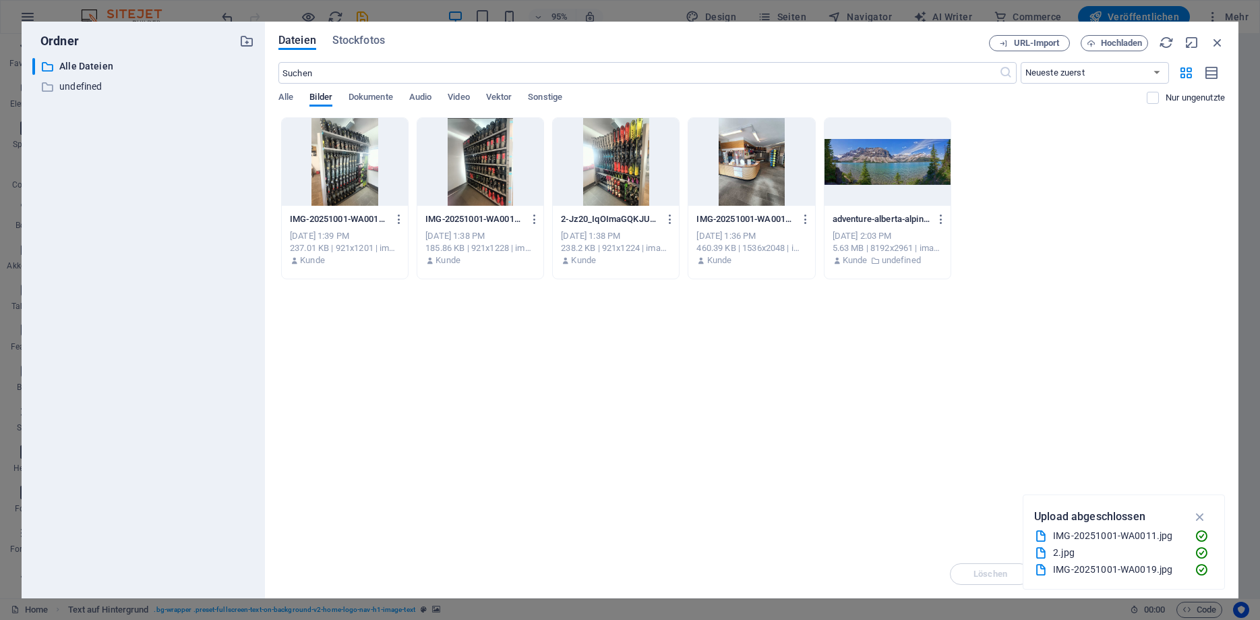
click at [755, 166] on div at bounding box center [751, 162] width 126 height 88
click at [754, 166] on div at bounding box center [751, 162] width 126 height 88
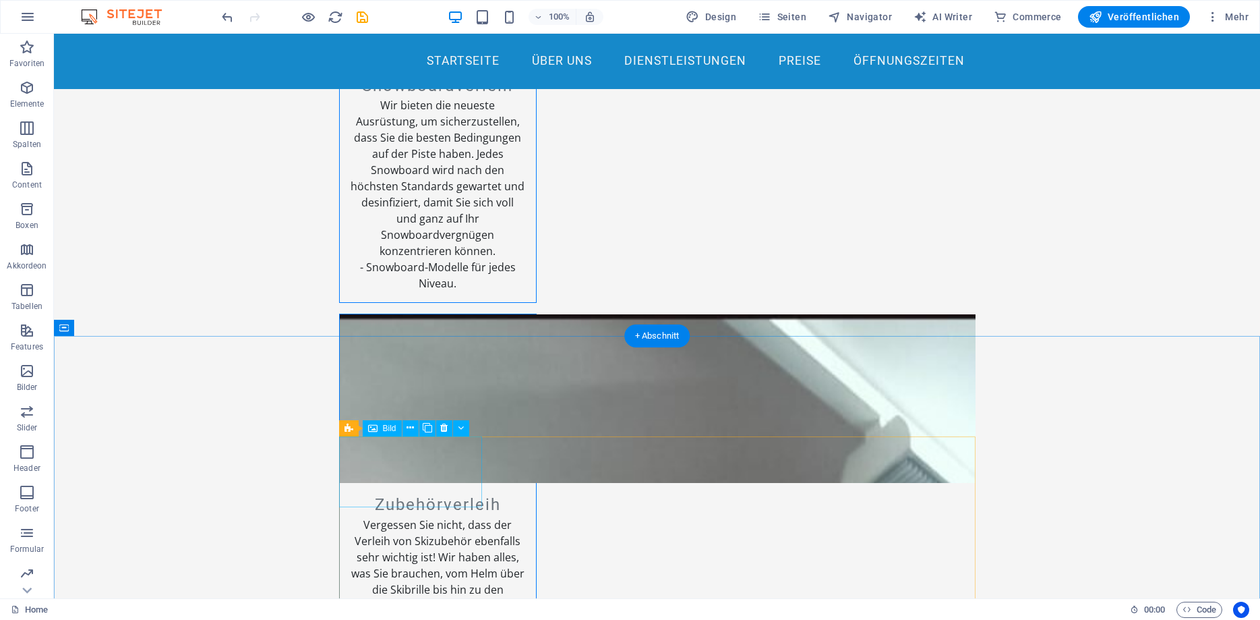
scroll to position [2270, 0]
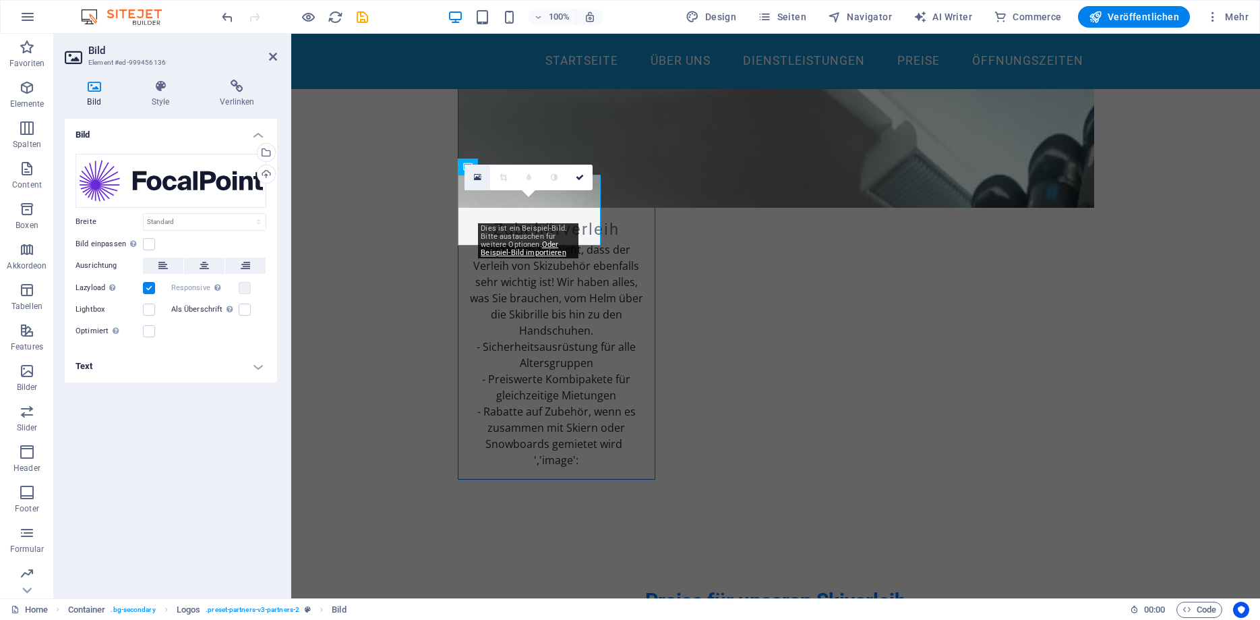
click at [478, 179] on icon at bounding box center [477, 177] width 7 height 9
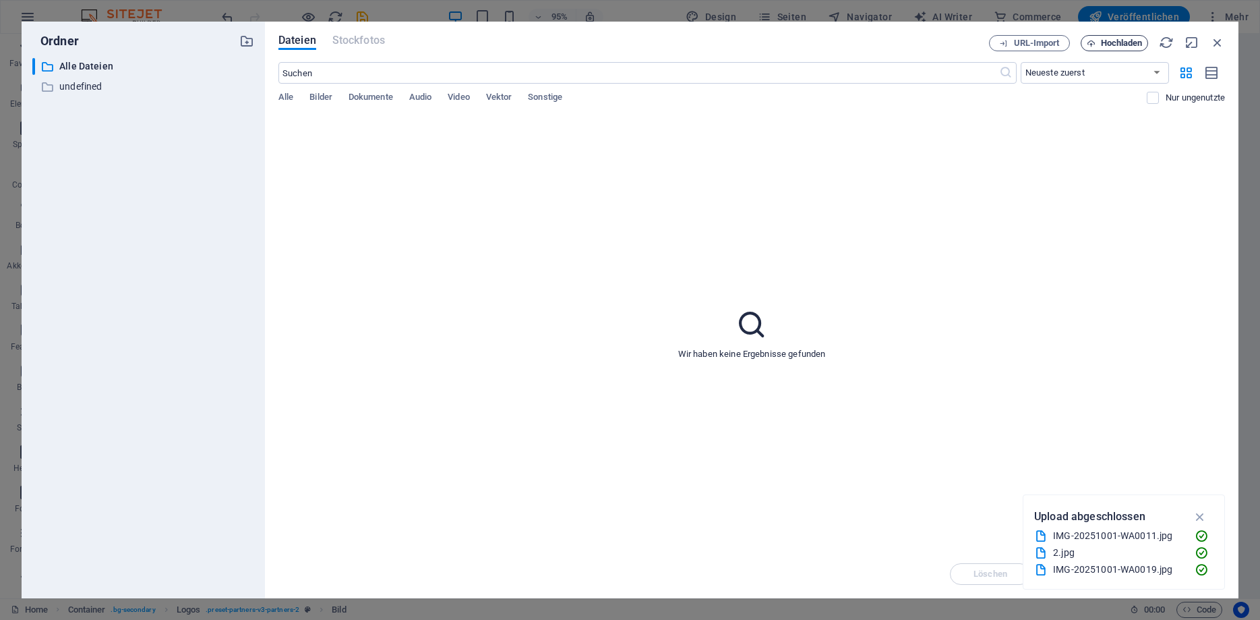
click at [1122, 45] on span "Hochladen" at bounding box center [1122, 43] width 42 height 8
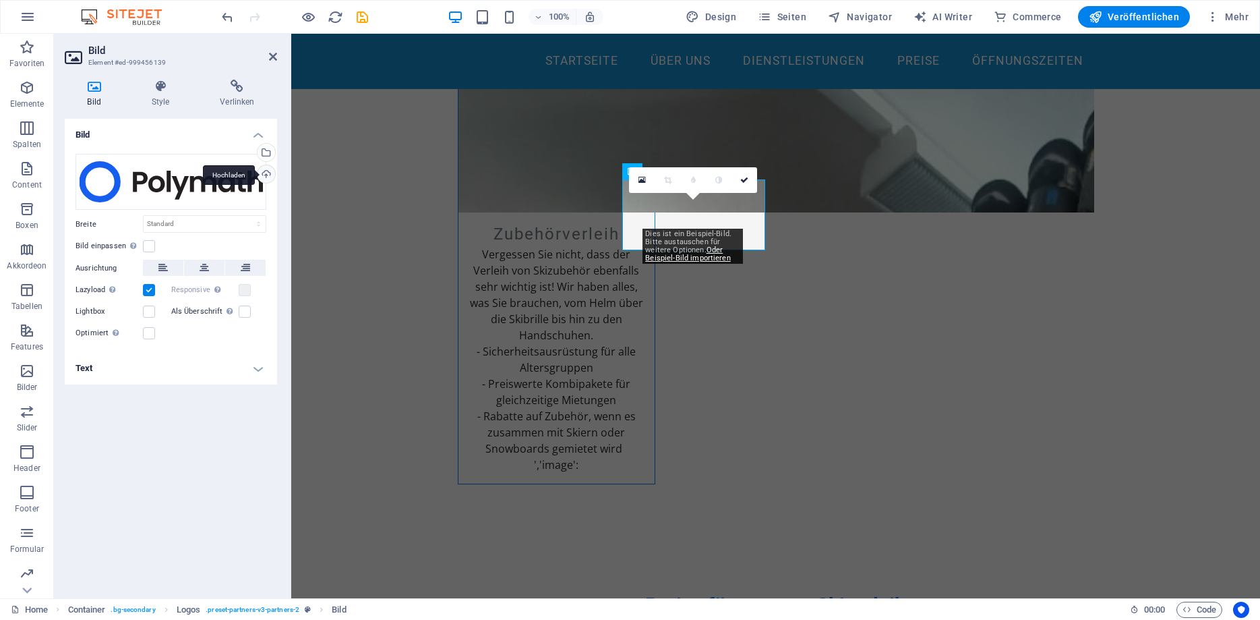
click at [265, 173] on div "Hochladen" at bounding box center [265, 175] width 20 height 20
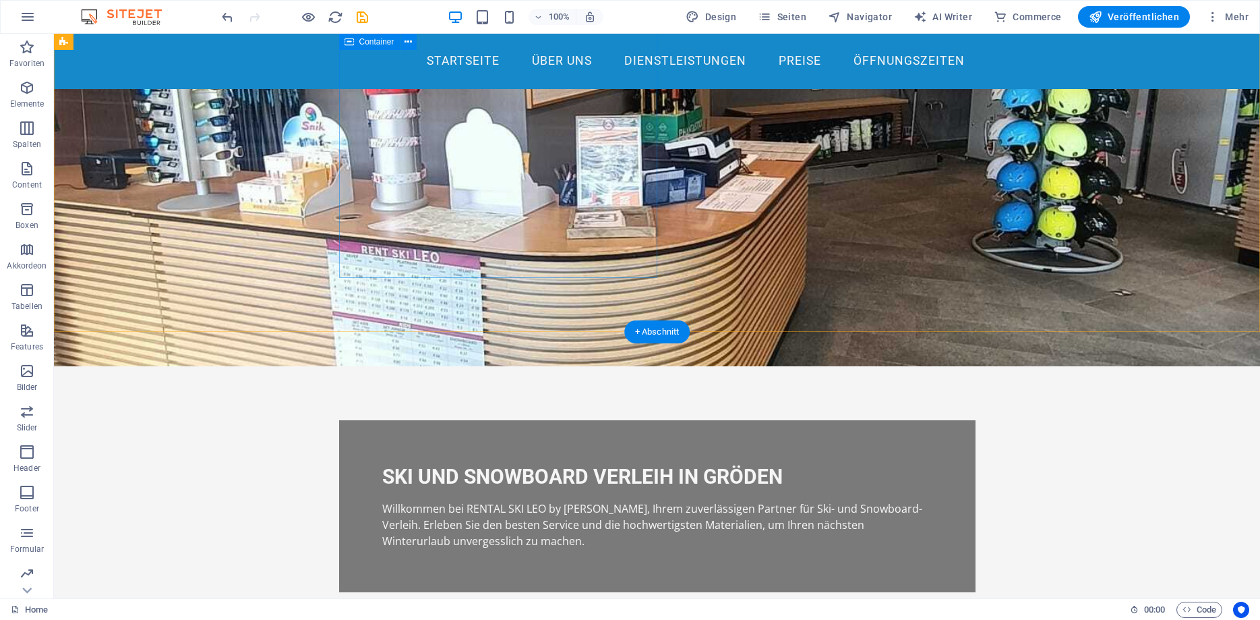
scroll to position [0, 0]
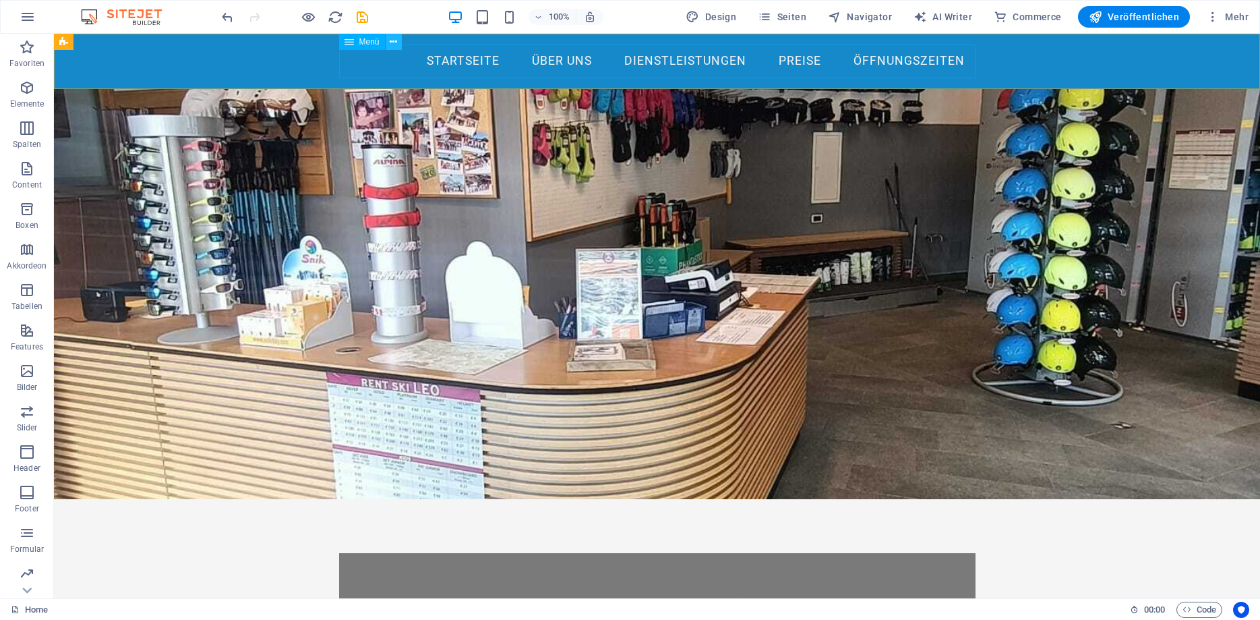
click at [390, 41] on icon at bounding box center [393, 42] width 7 height 14
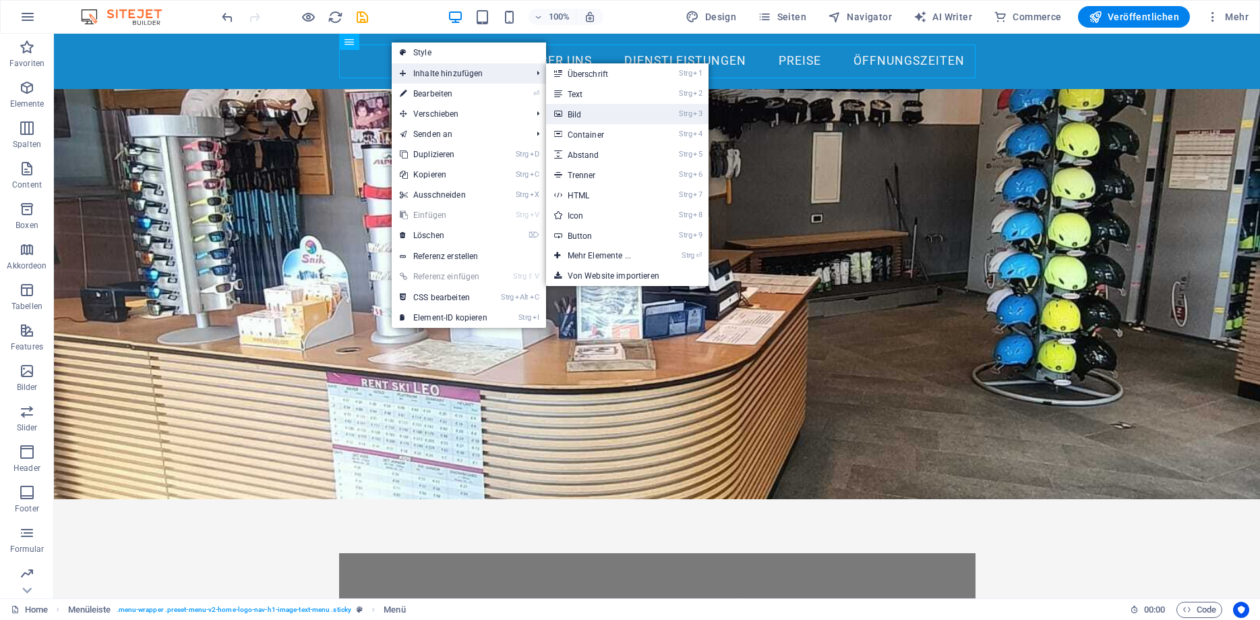
click at [595, 111] on link "Strg 3 Bild" at bounding box center [602, 114] width 112 height 20
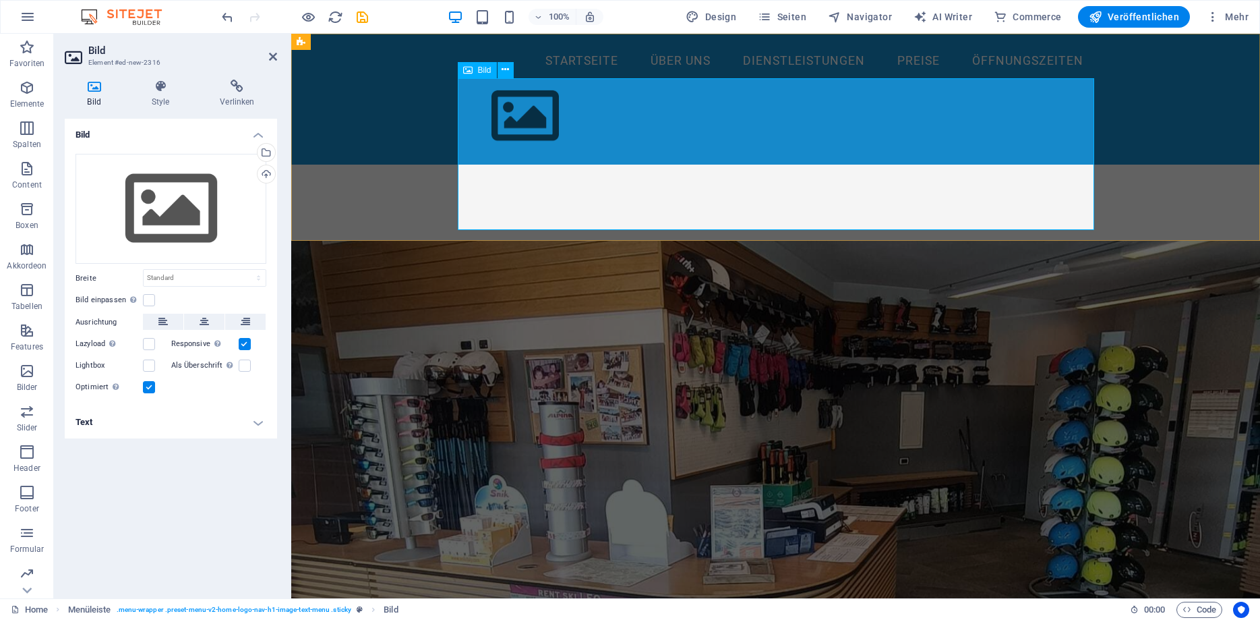
click at [574, 133] on figure at bounding box center [776, 116] width 637 height 76
click at [271, 173] on div "Hochladen" at bounding box center [265, 175] width 20 height 20
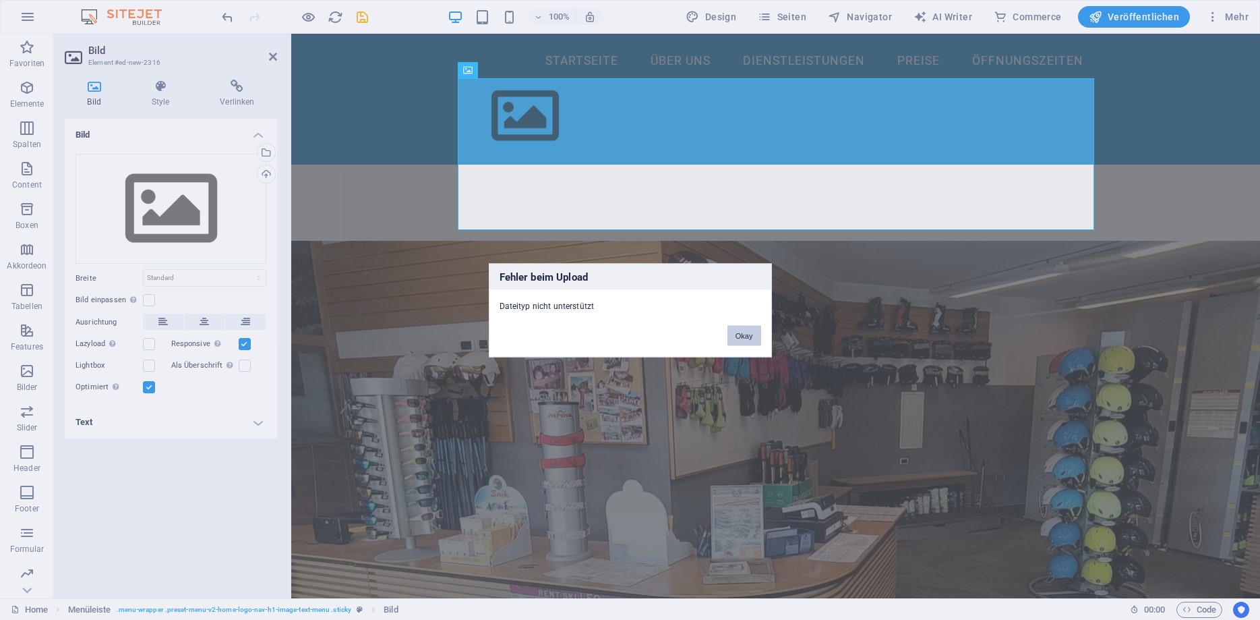
click at [746, 338] on button "Okay" at bounding box center [745, 335] width 34 height 20
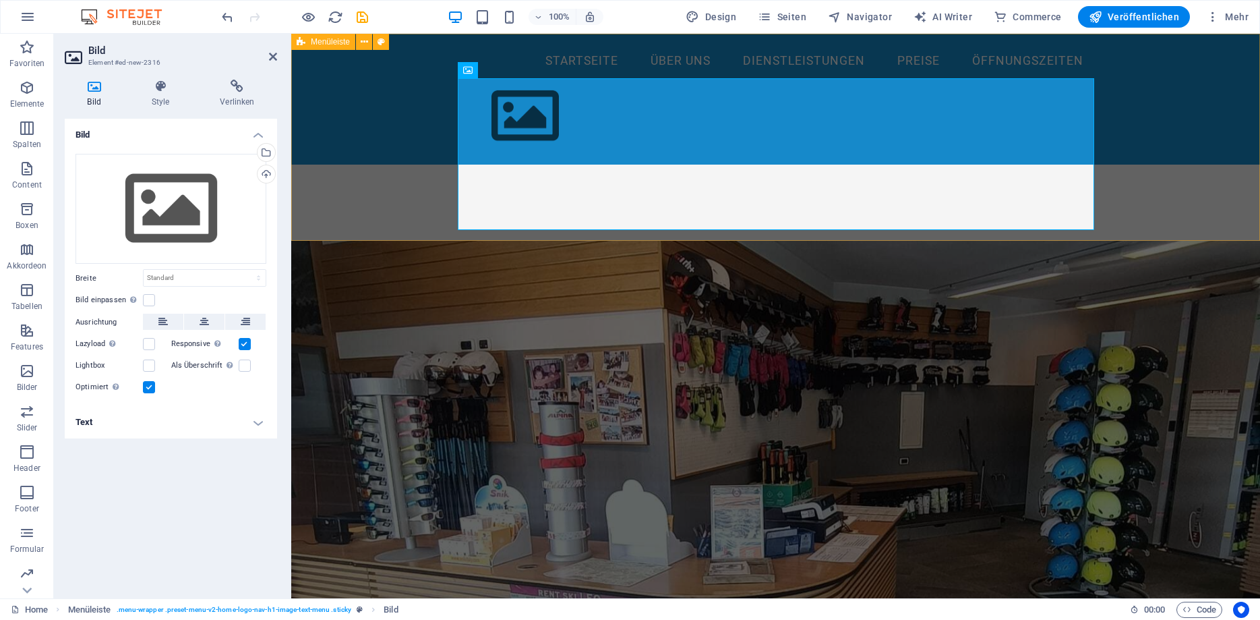
click at [433, 117] on div "Startseite Über uns Dienstleistungen Preise Öffnungszeiten" at bounding box center [775, 99] width 969 height 131
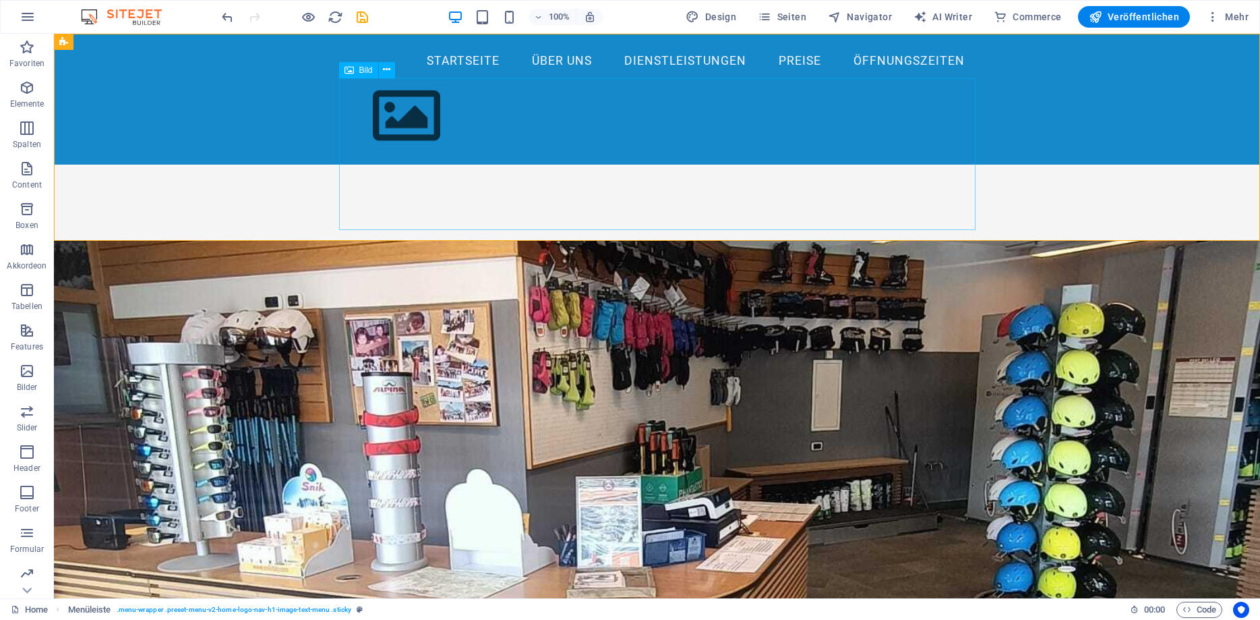
click at [380, 117] on figure at bounding box center [657, 116] width 637 height 76
click at [195, 107] on div "Startseite Über uns Dienstleistungen Preise Öffnungszeiten" at bounding box center [657, 99] width 1206 height 131
select select "header"
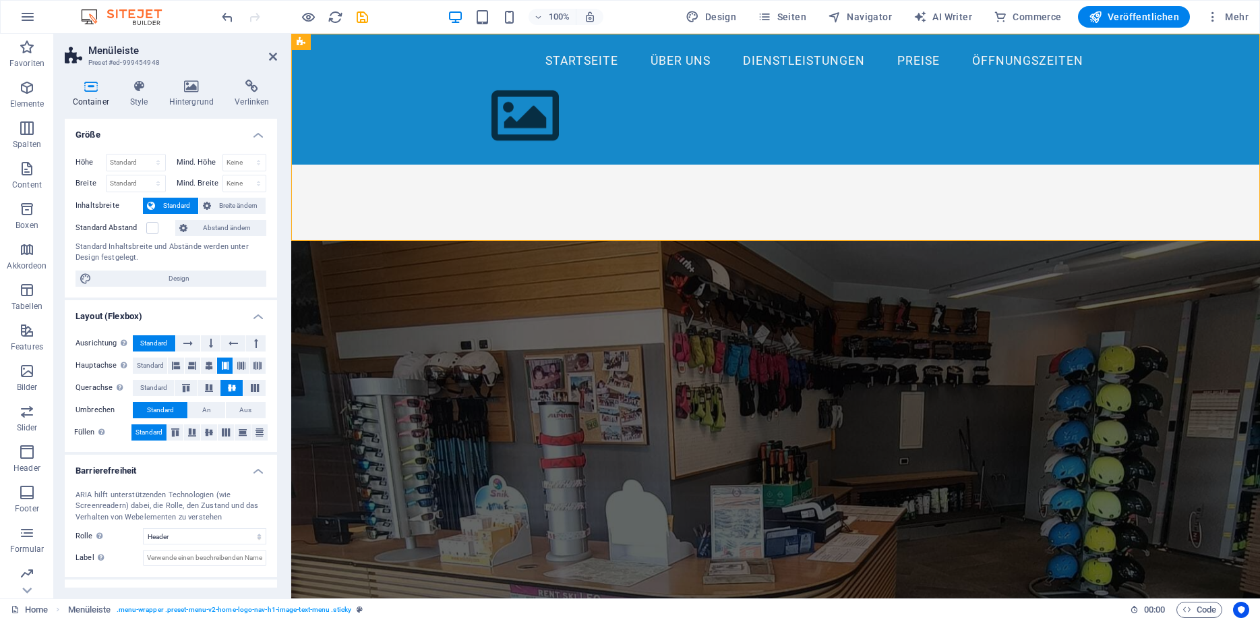
click at [390, 382] on figure at bounding box center [775, 522] width 969 height 562
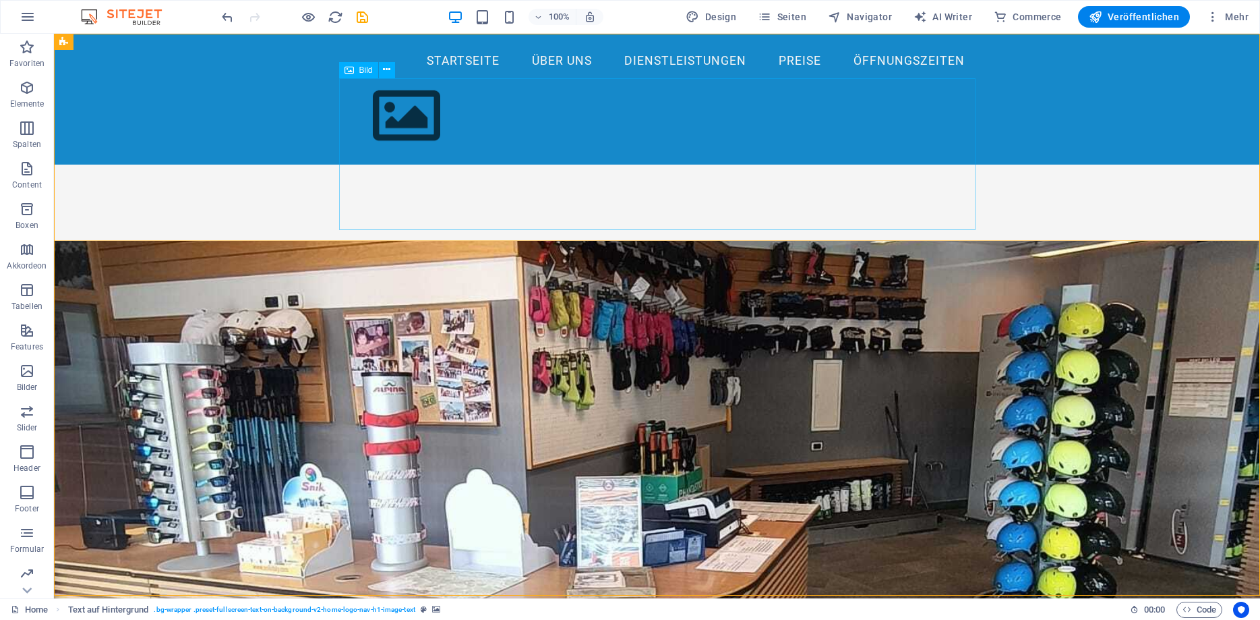
click at [481, 154] on figure at bounding box center [657, 116] width 637 height 76
click at [387, 68] on icon at bounding box center [386, 70] width 7 height 14
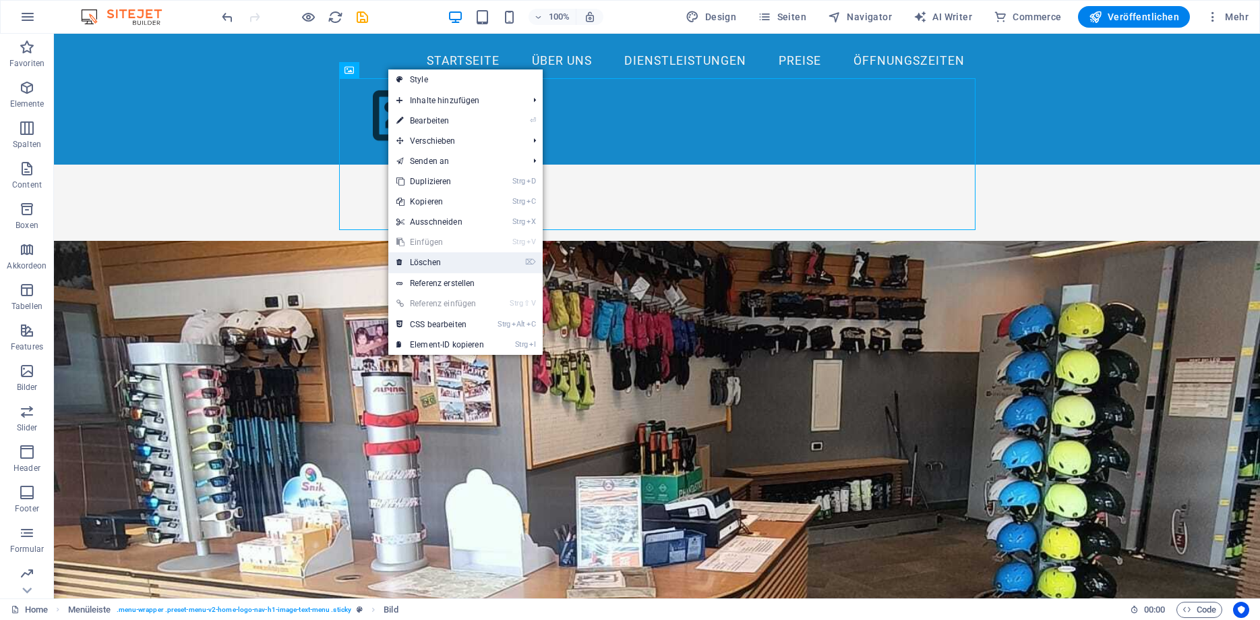
click at [456, 262] on link "⌦ Löschen" at bounding box center [440, 262] width 104 height 20
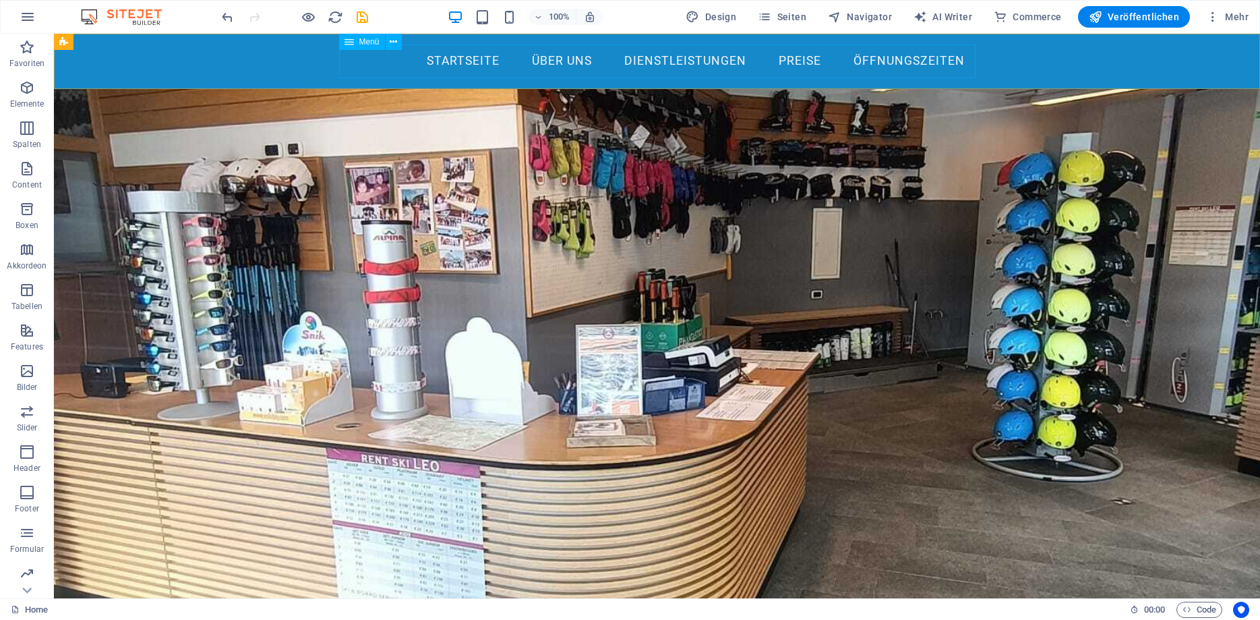
click at [378, 59] on nav "Startseite Über uns Dienstleistungen Preise Öffnungszeiten" at bounding box center [657, 62] width 637 height 34
click at [370, 78] on nav "Startseite Über uns Dienstleistungen Preise Öffnungszeiten" at bounding box center [657, 62] width 637 height 34
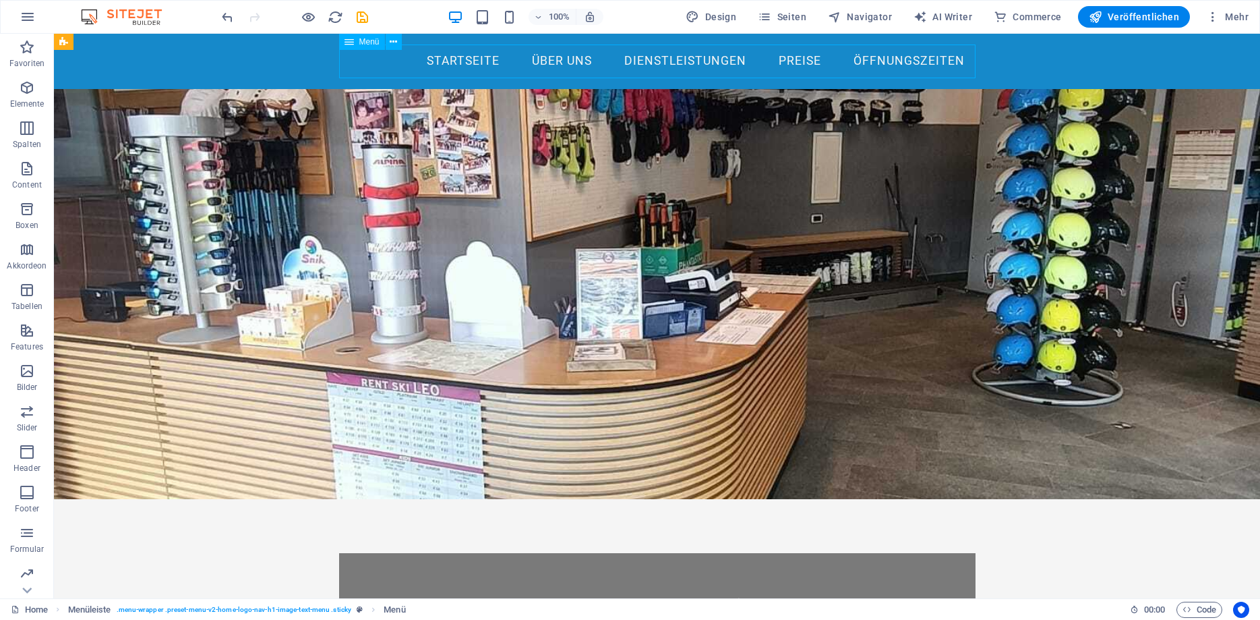
select select
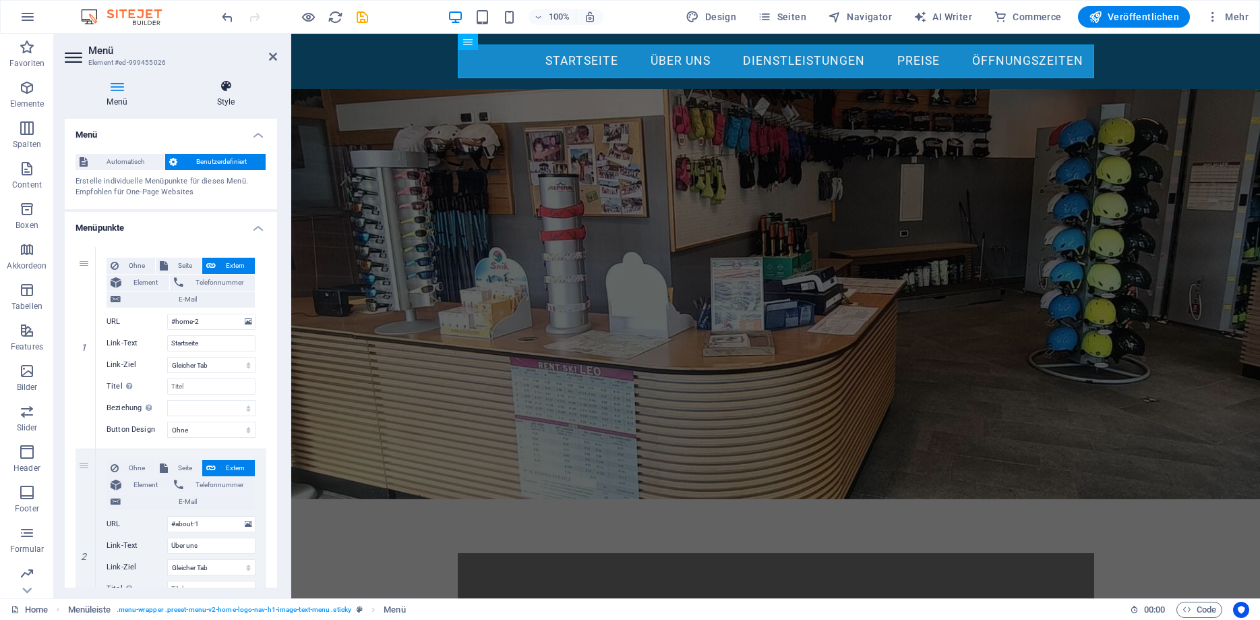
click at [226, 94] on h4 "Style" at bounding box center [226, 94] width 102 height 28
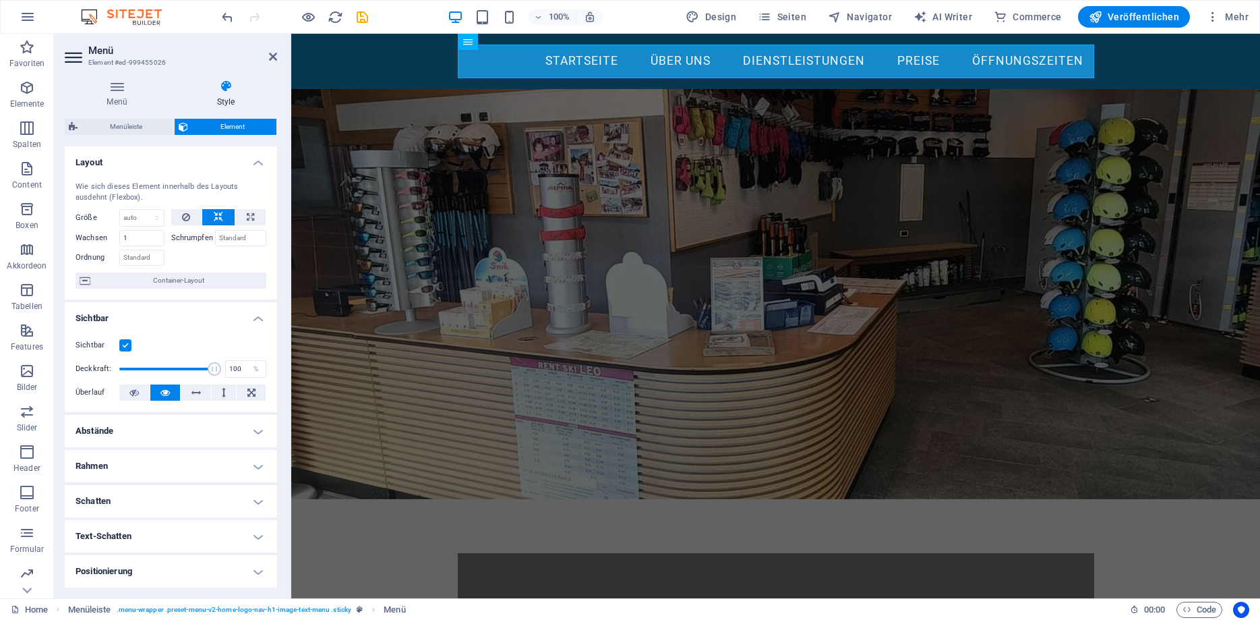
scroll to position [61, 0]
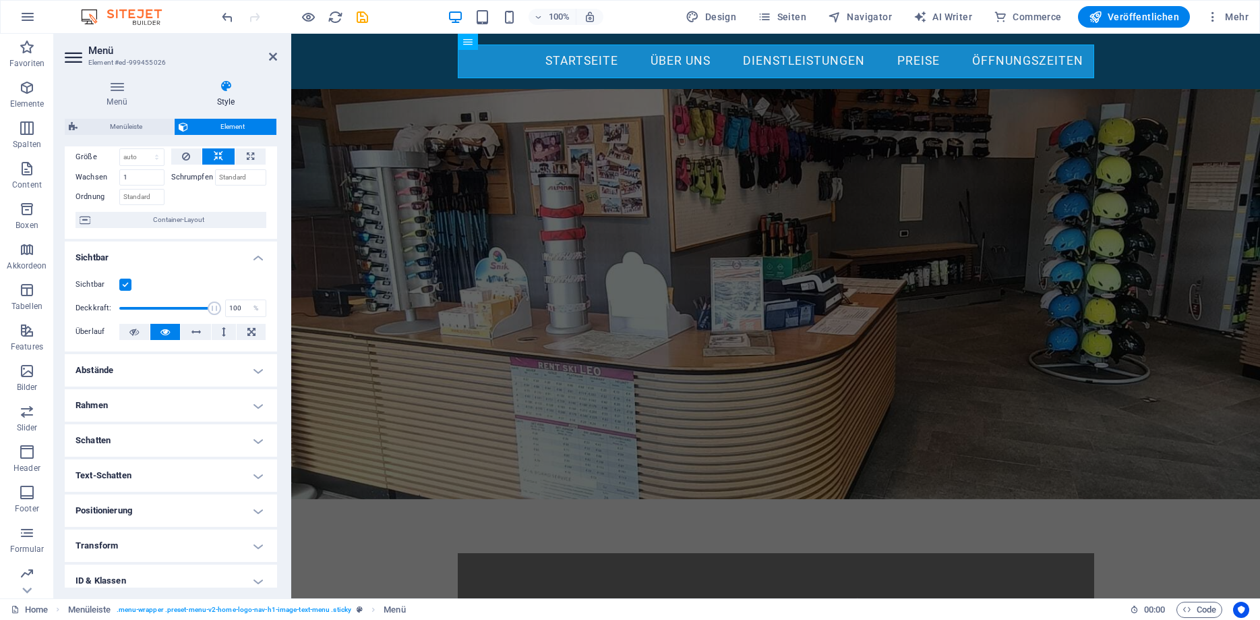
click at [214, 377] on h4 "Abstände" at bounding box center [171, 370] width 212 height 32
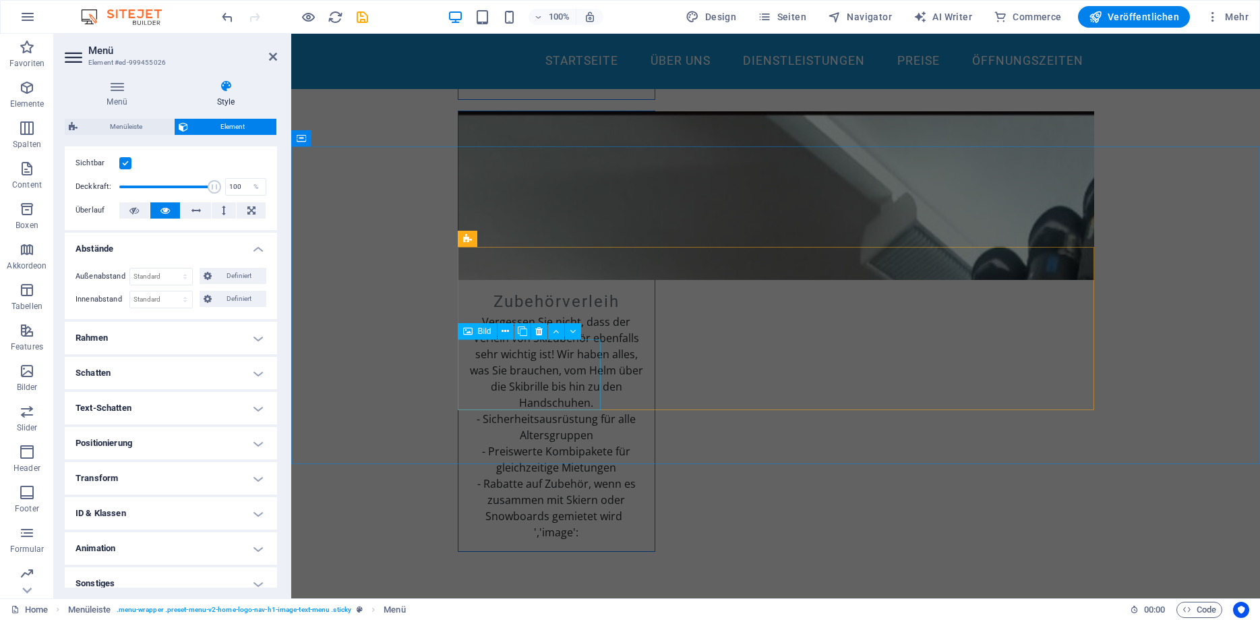
scroll to position [2295, 0]
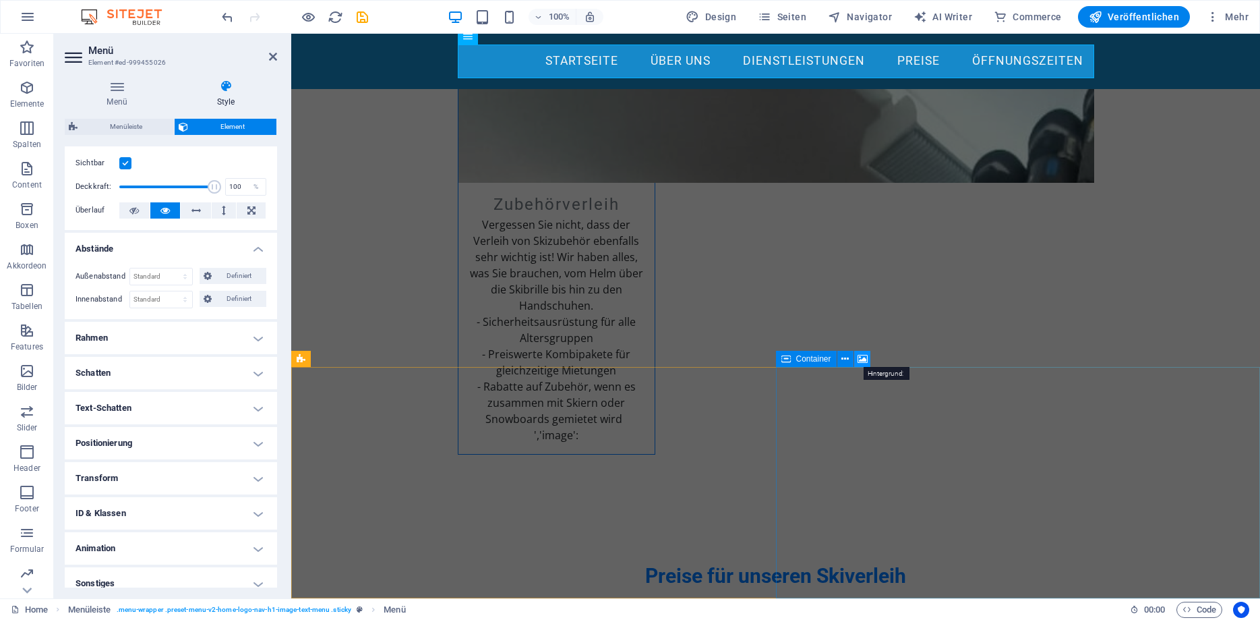
click at [866, 364] on icon at bounding box center [863, 359] width 10 height 14
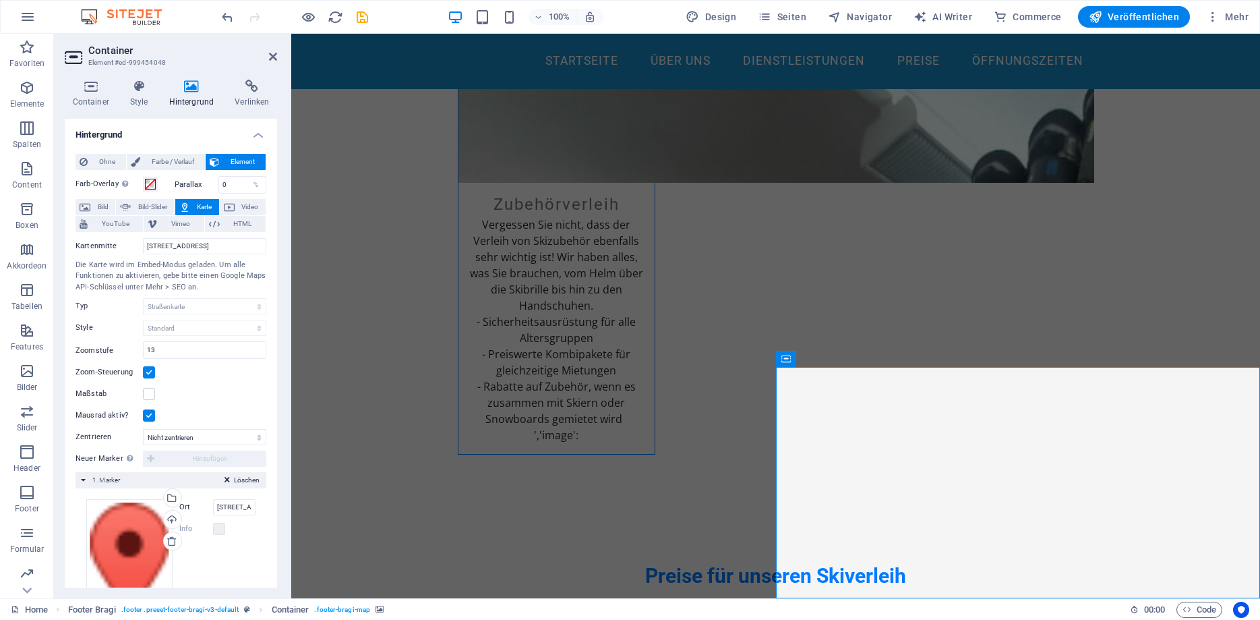
click at [202, 206] on span "Karte" at bounding box center [204, 207] width 21 height 16
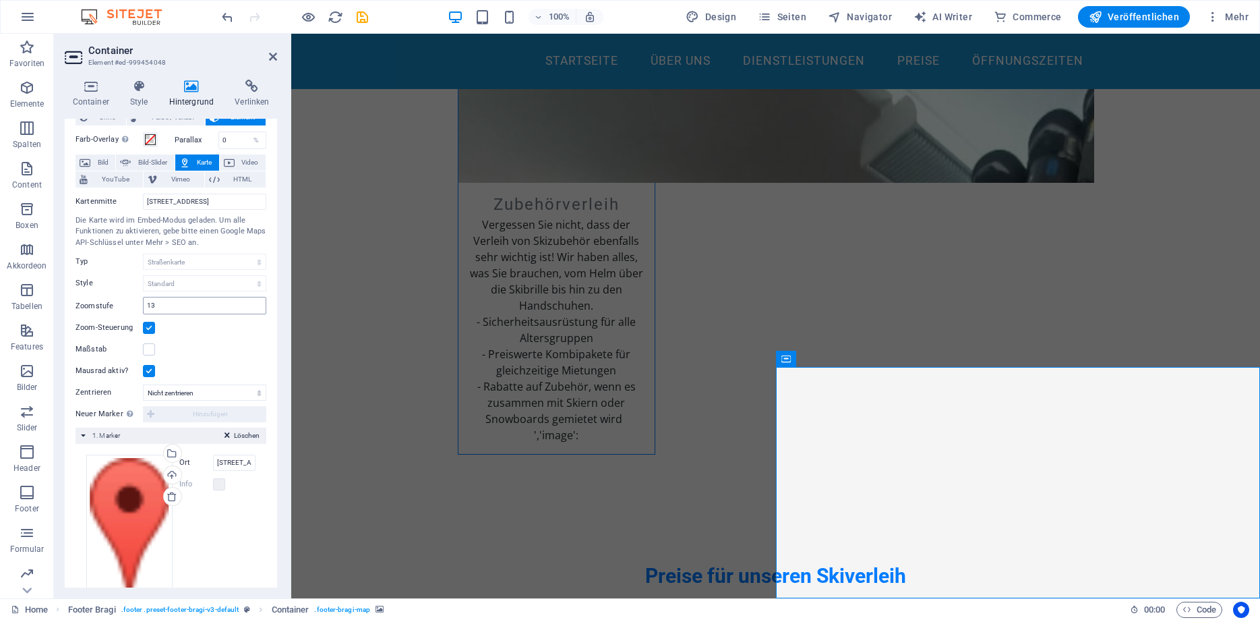
scroll to position [82, 0]
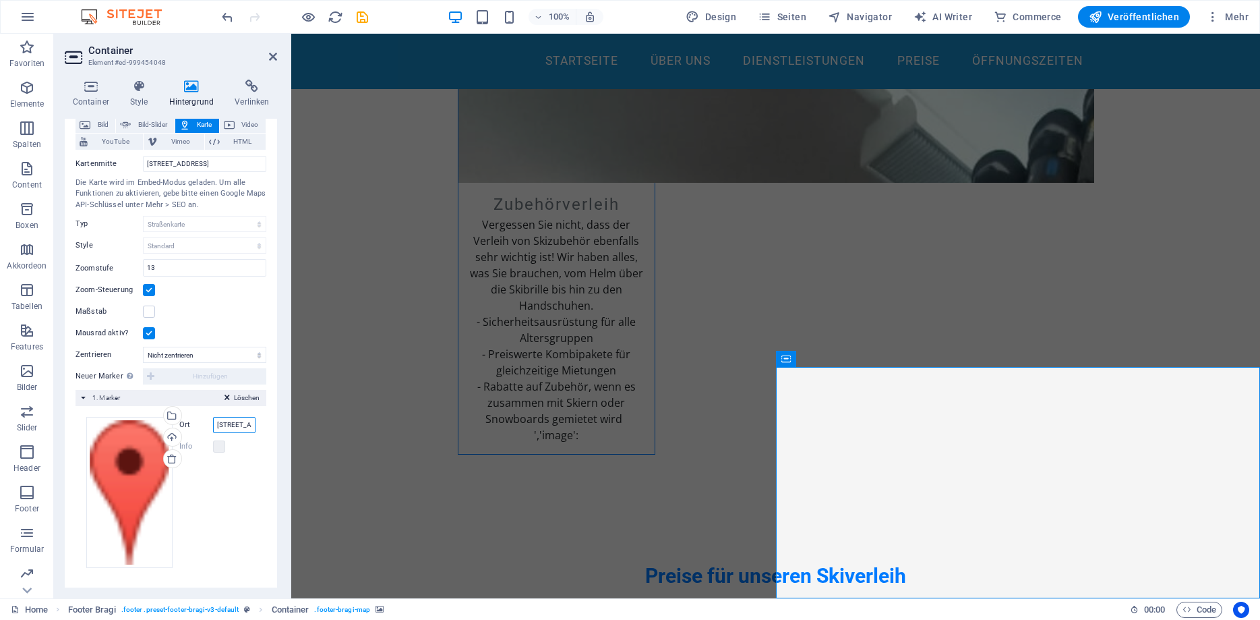
click at [230, 425] on input "Hauptstraße 1, 39046 Gröden" at bounding box center [234, 425] width 43 height 16
click at [233, 423] on input "Hauptstraße 1, 39046 Gröden" at bounding box center [234, 425] width 43 height 16
click at [234, 455] on div "Ziehe Dateien zum Hochladen hierher oder klicke hier, um aus Dateien oder koste…" at bounding box center [170, 492] width 169 height 151
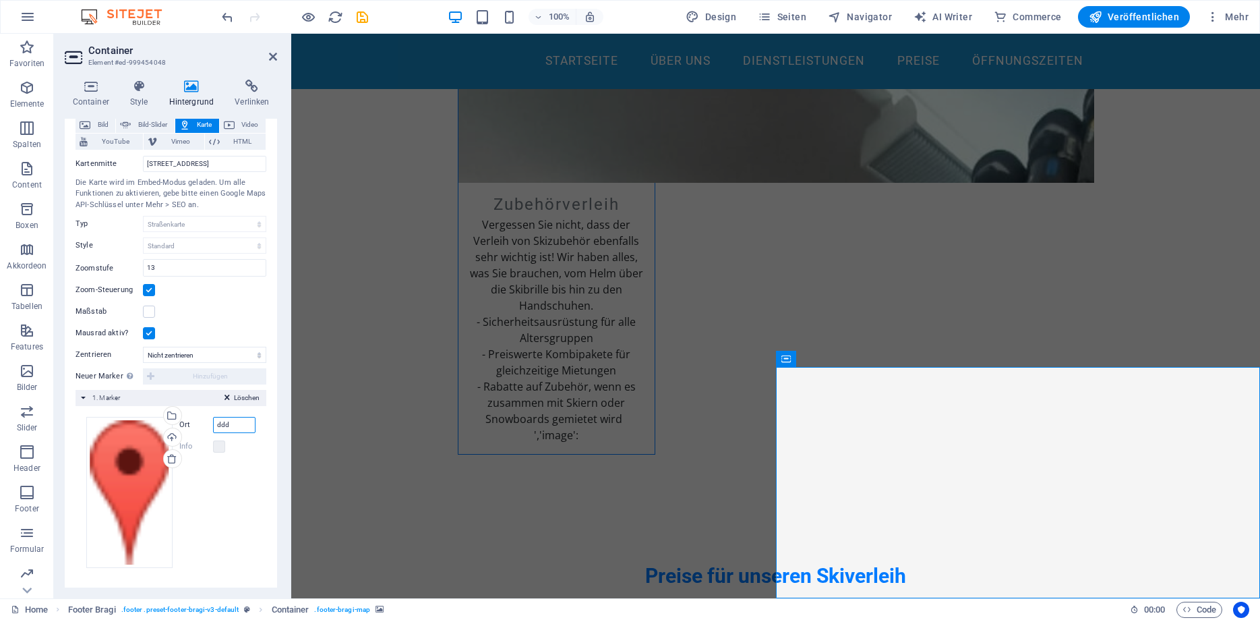
drag, startPoint x: 233, startPoint y: 425, endPoint x: 196, endPoint y: 426, distance: 37.8
click at [213, 426] on input "ddd" at bounding box center [234, 425] width 43 height 16
type input "o"
type input "plan da tieja 37"
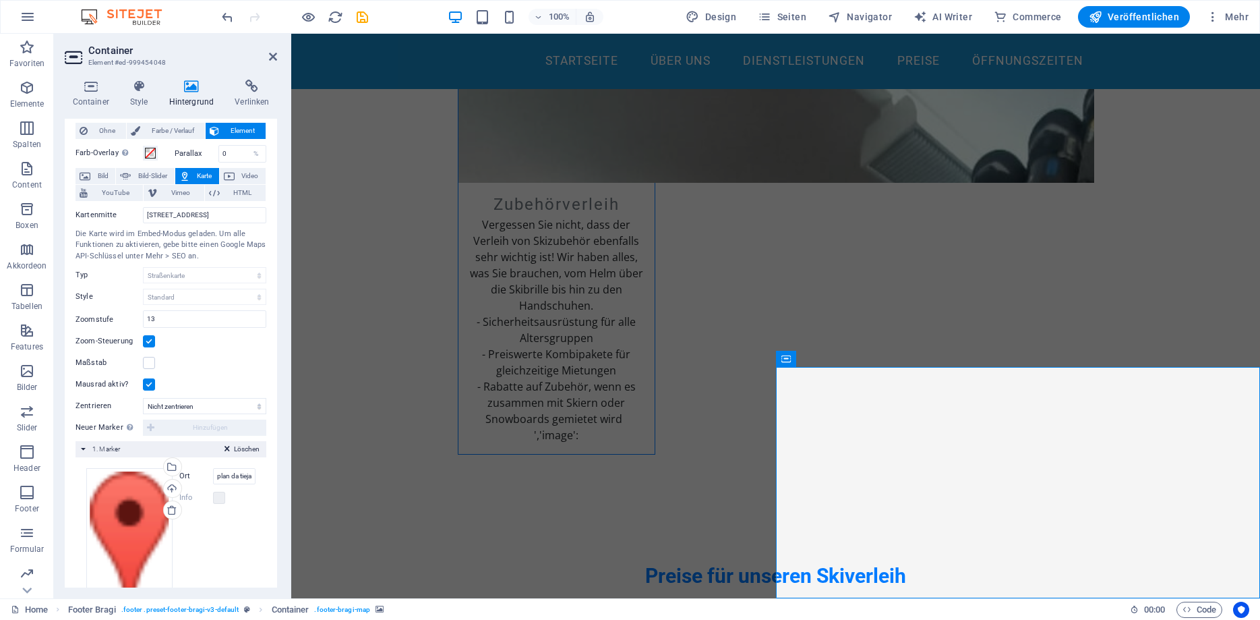
scroll to position [0, 0]
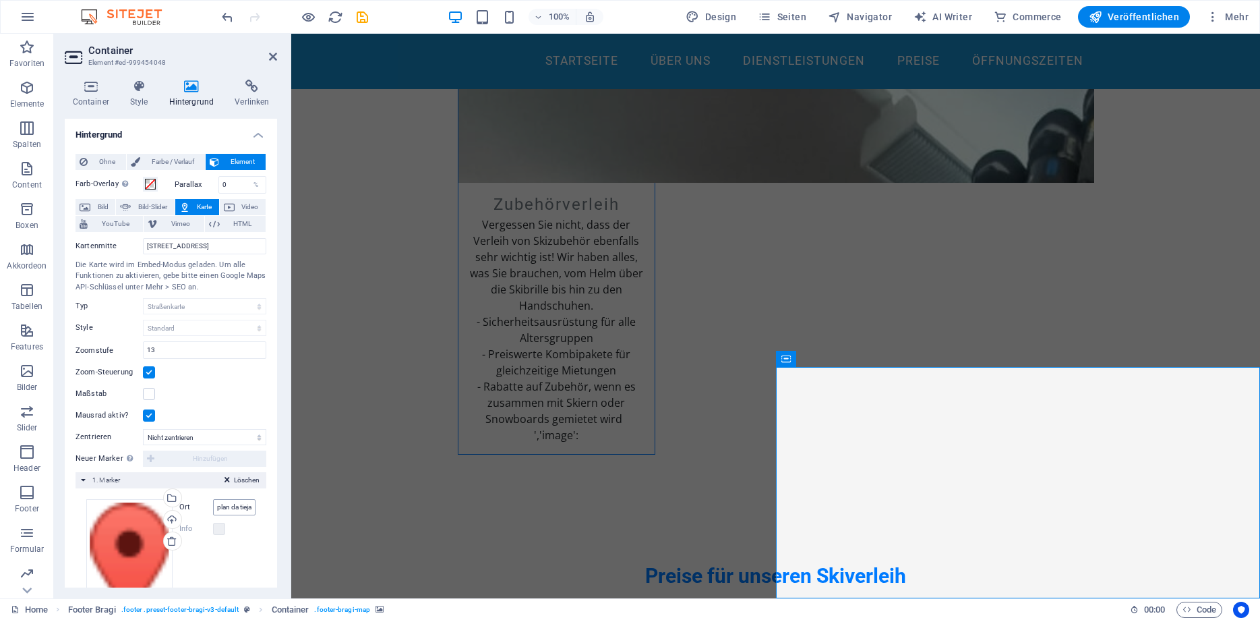
click at [239, 510] on input "plan da tieja 37" at bounding box center [234, 507] width 43 height 16
drag, startPoint x: 189, startPoint y: 245, endPoint x: 127, endPoint y: 244, distance: 61.4
click at [143, 244] on input "Hauptstraße 1, 39046 Gröden" at bounding box center [204, 246] width 123 height 16
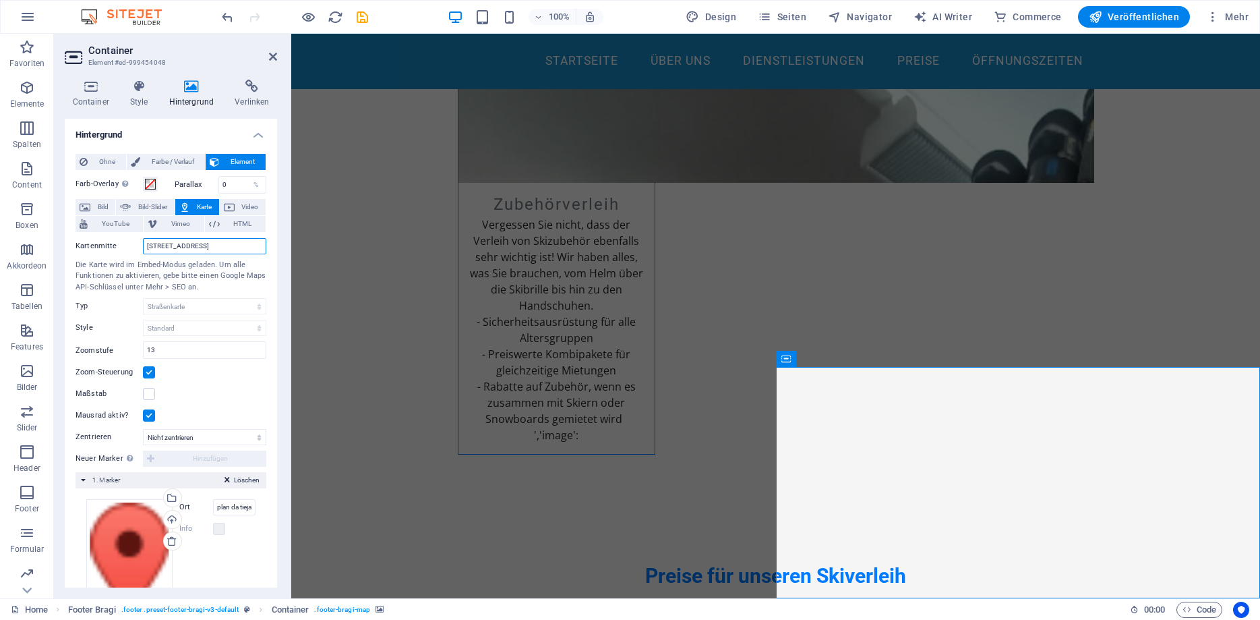
paste input "plan da tieja 37"
click at [216, 245] on input "plan da tieja 37 , 39046 Gröden" at bounding box center [204, 246] width 123 height 16
type input "plan da tieja 37 , 39047 Wolkenstein"
click at [364, 15] on icon "save" at bounding box center [363, 17] width 16 height 16
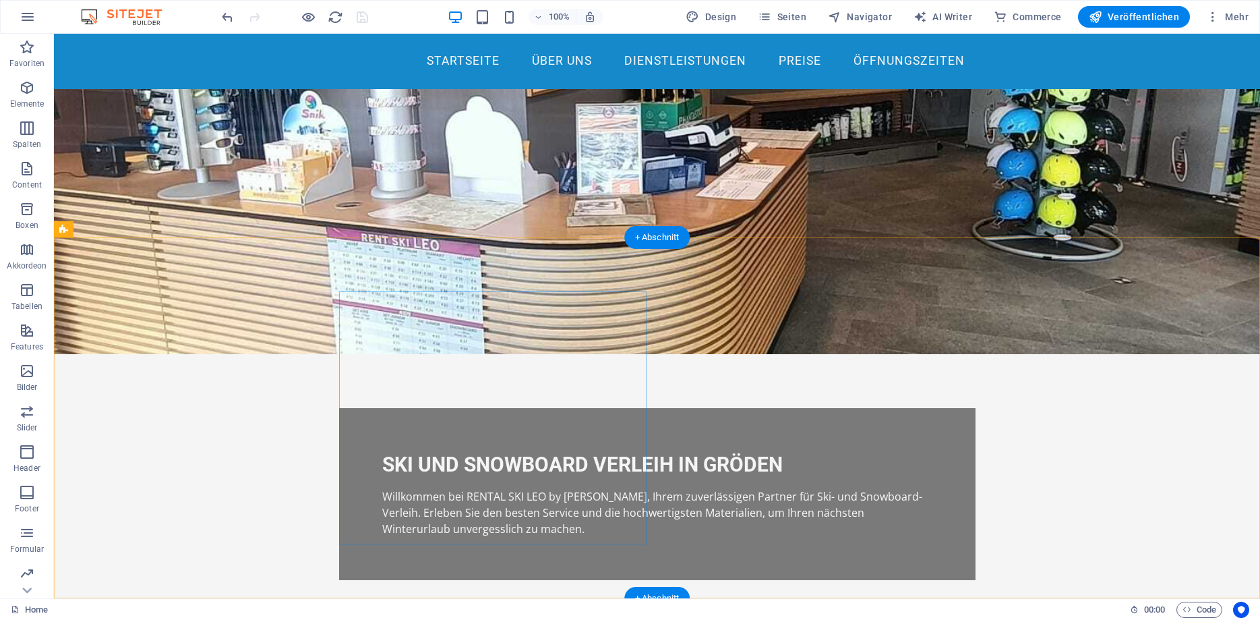
scroll to position [69, 0]
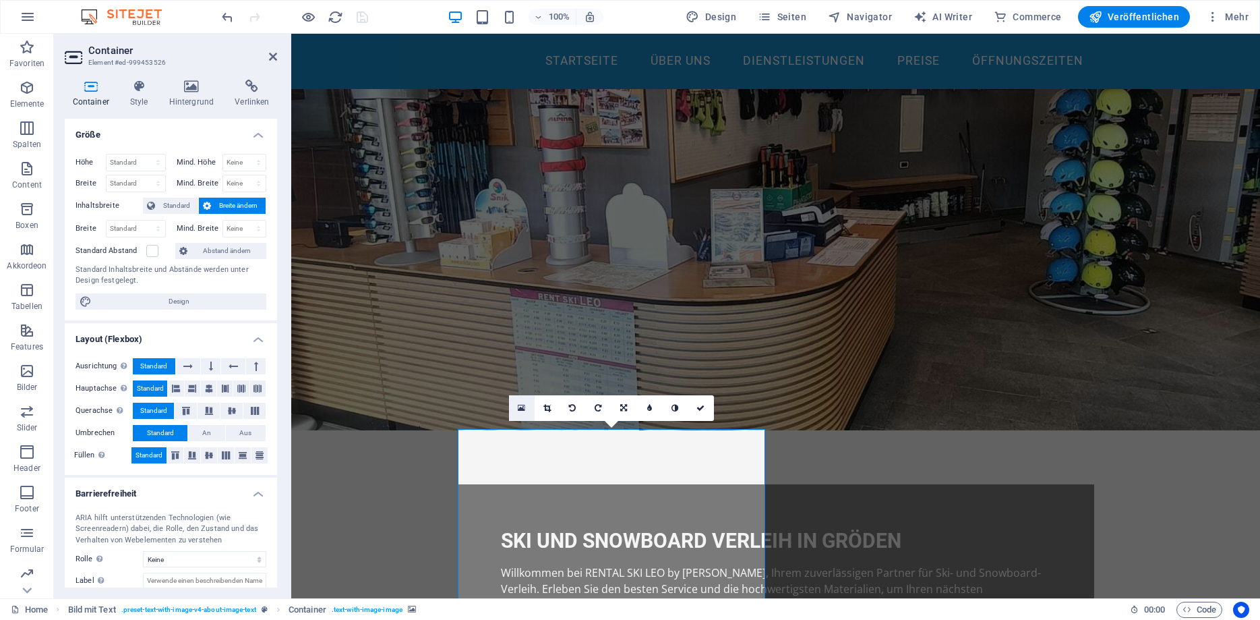
click at [519, 407] on icon at bounding box center [521, 407] width 7 height 9
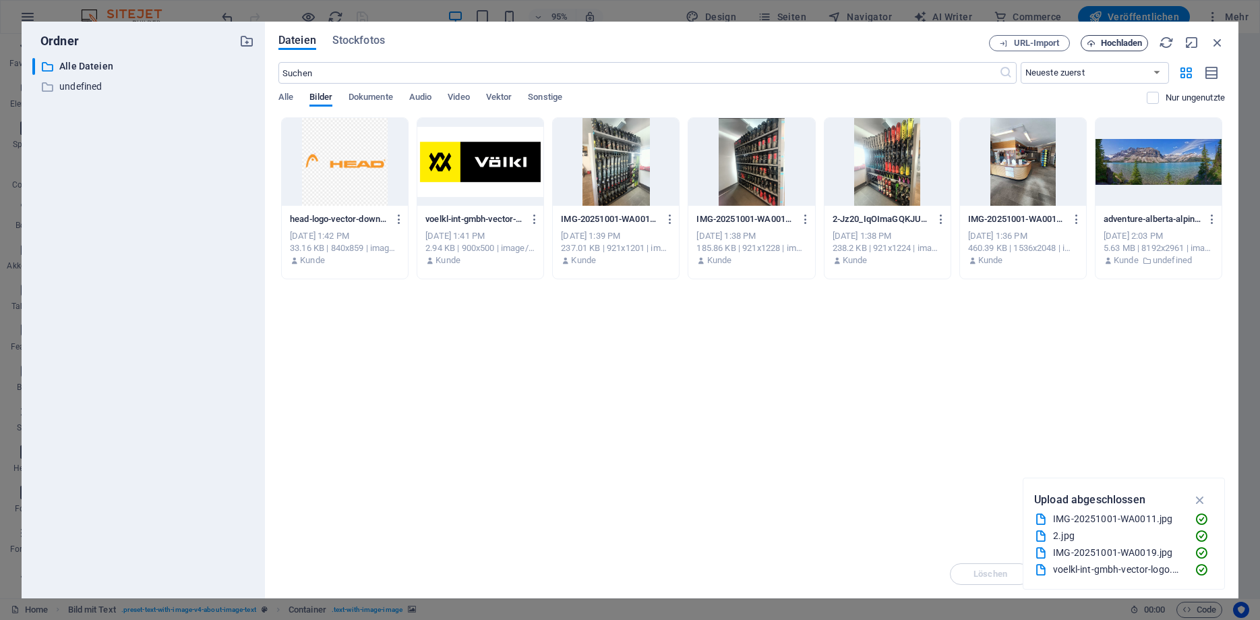
click at [1111, 45] on span "Hochladen" at bounding box center [1122, 43] width 42 height 8
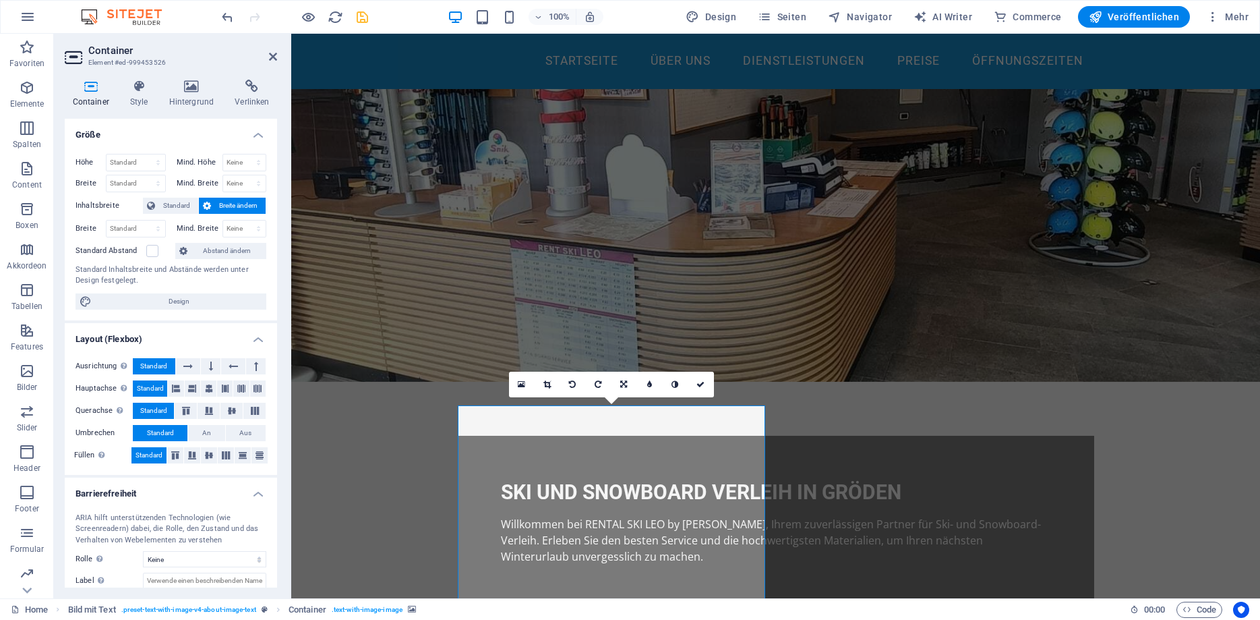
scroll to position [138, 0]
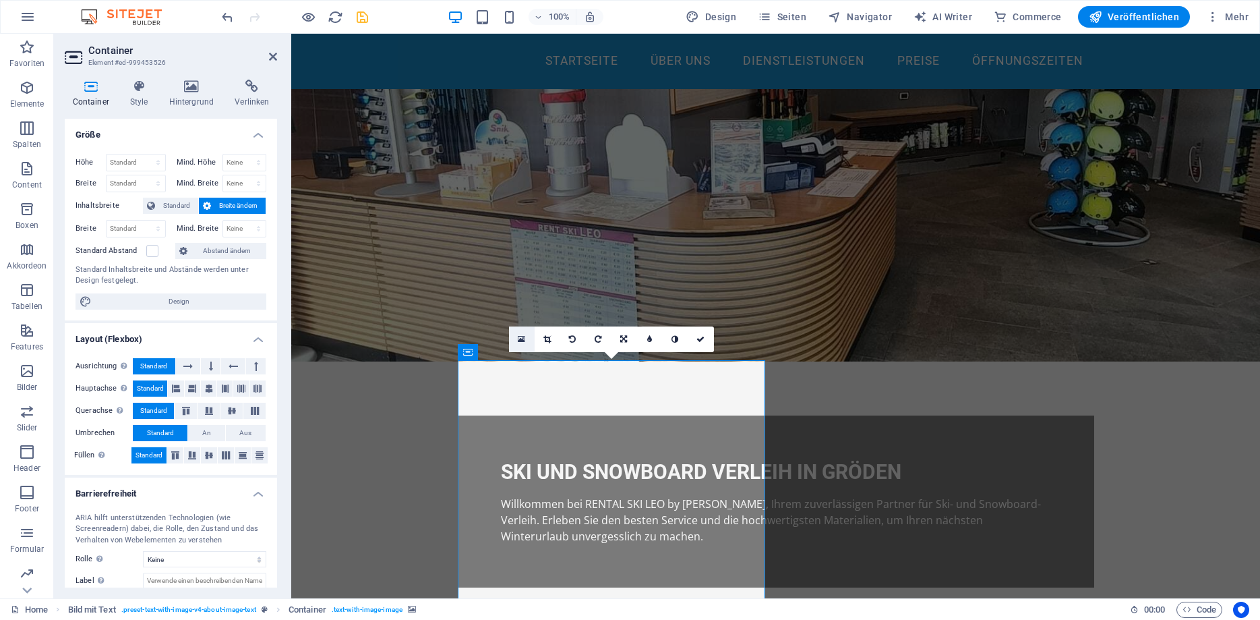
click at [519, 338] on icon at bounding box center [521, 338] width 7 height 9
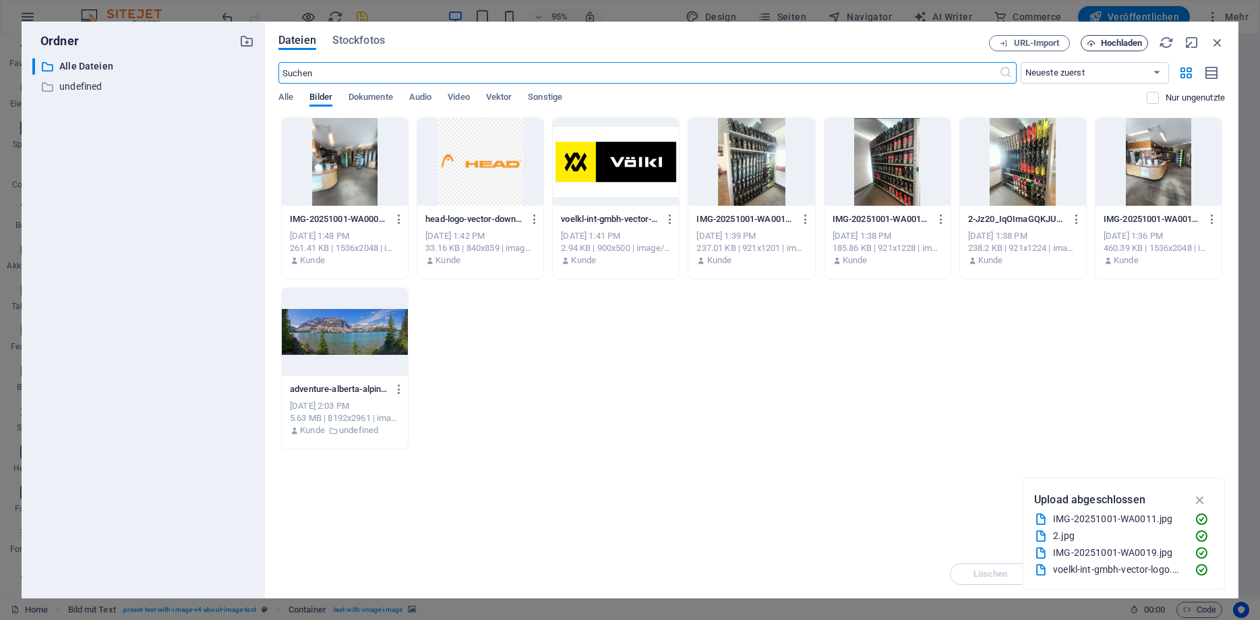
click at [1130, 40] on span "Hochladen" at bounding box center [1122, 43] width 42 height 8
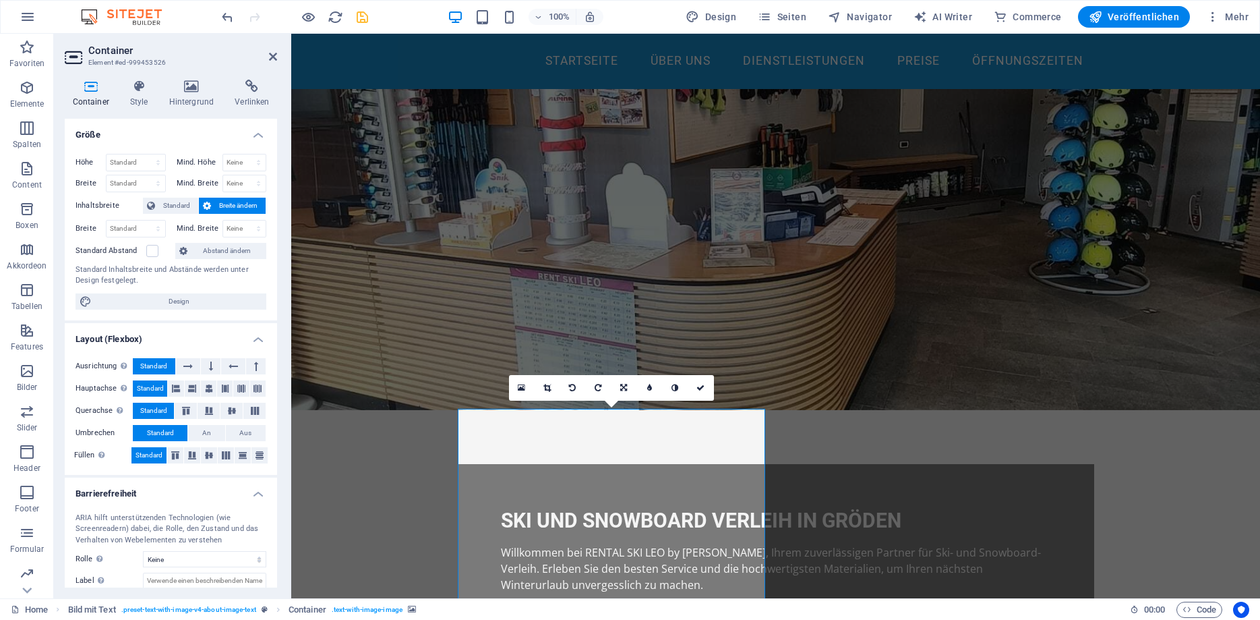
scroll to position [206, 0]
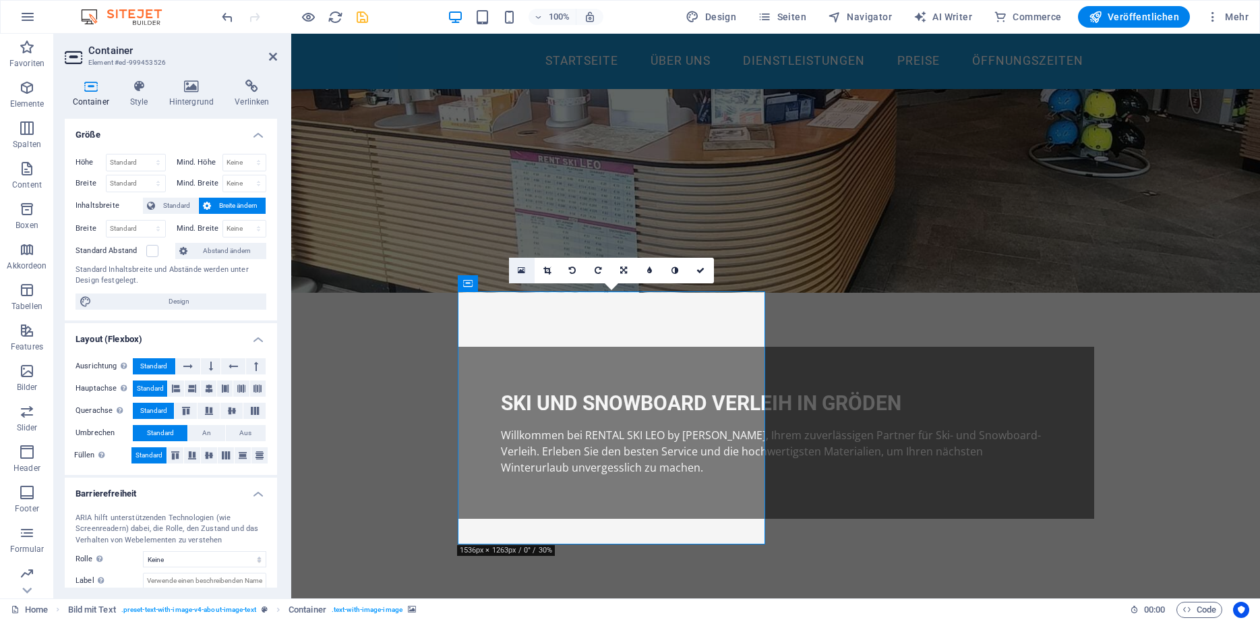
click at [523, 270] on icon at bounding box center [521, 270] width 7 height 9
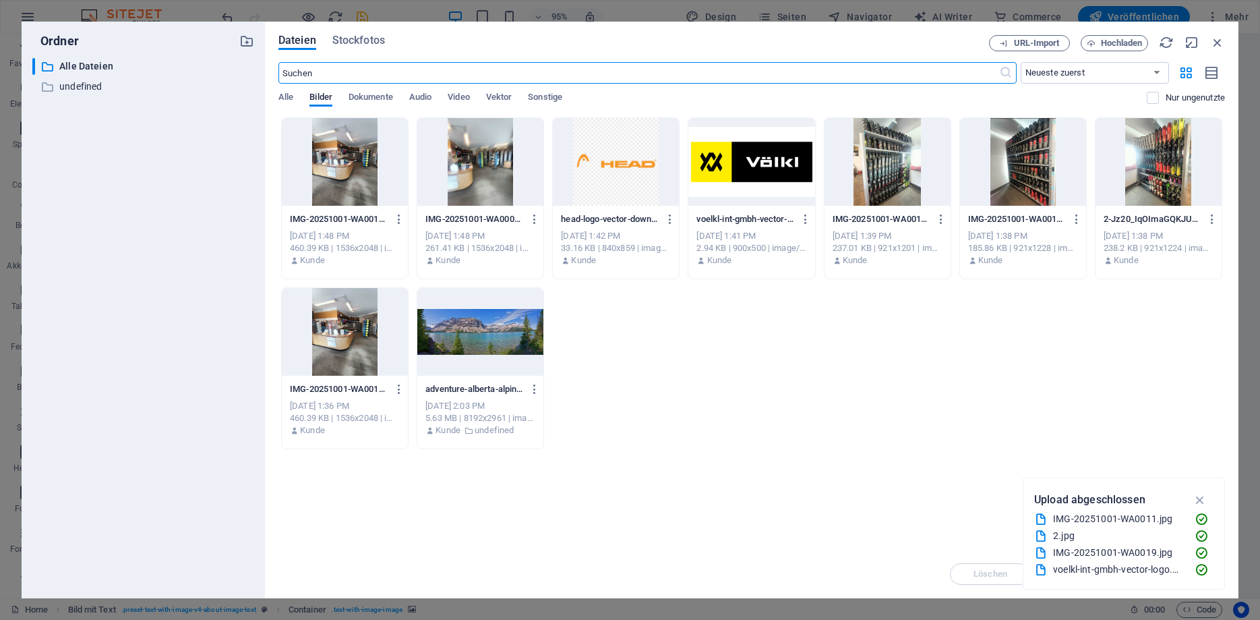
click at [461, 190] on div at bounding box center [480, 162] width 126 height 88
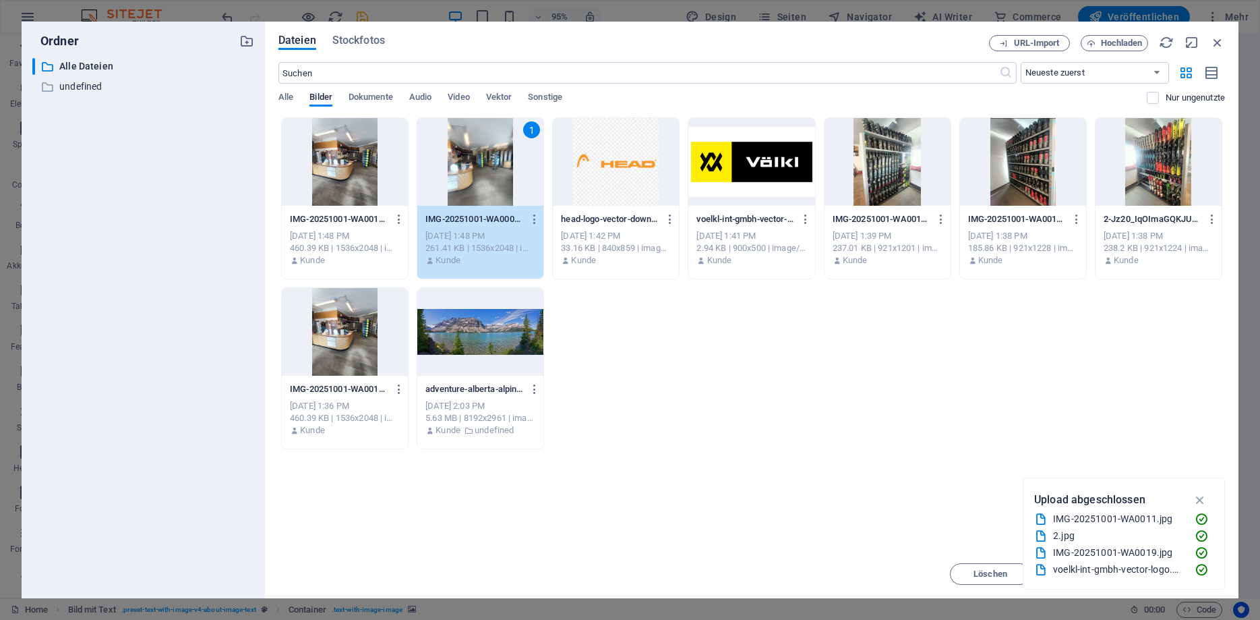
click at [461, 190] on div "1" at bounding box center [480, 162] width 126 height 88
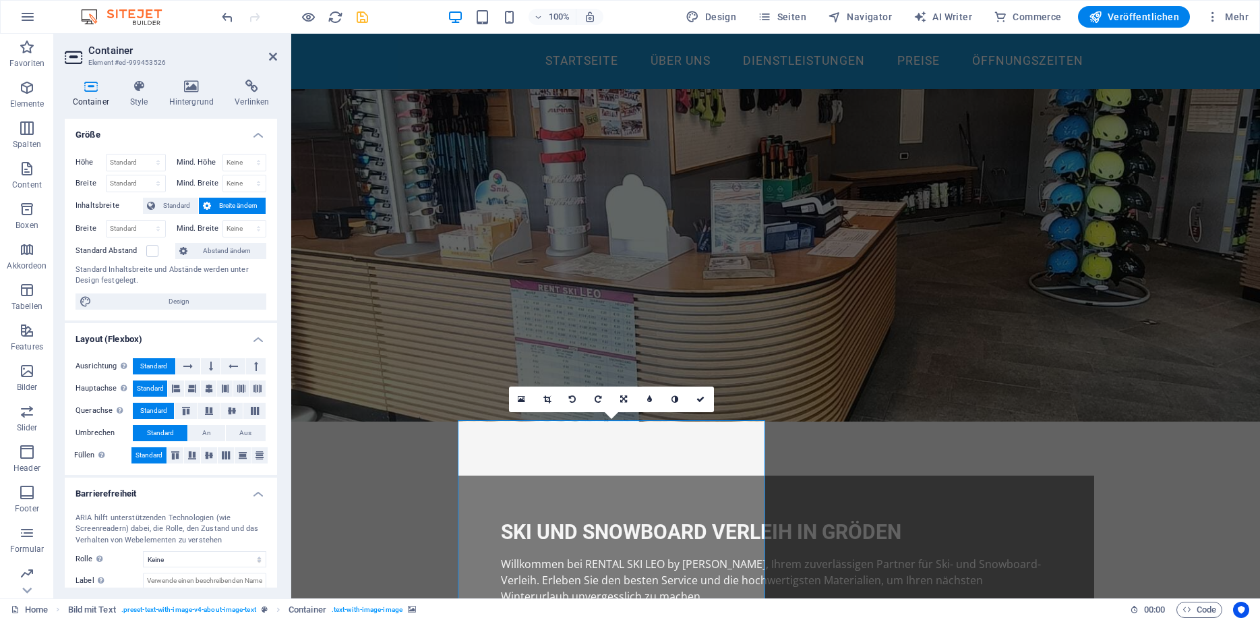
scroll to position [275, 0]
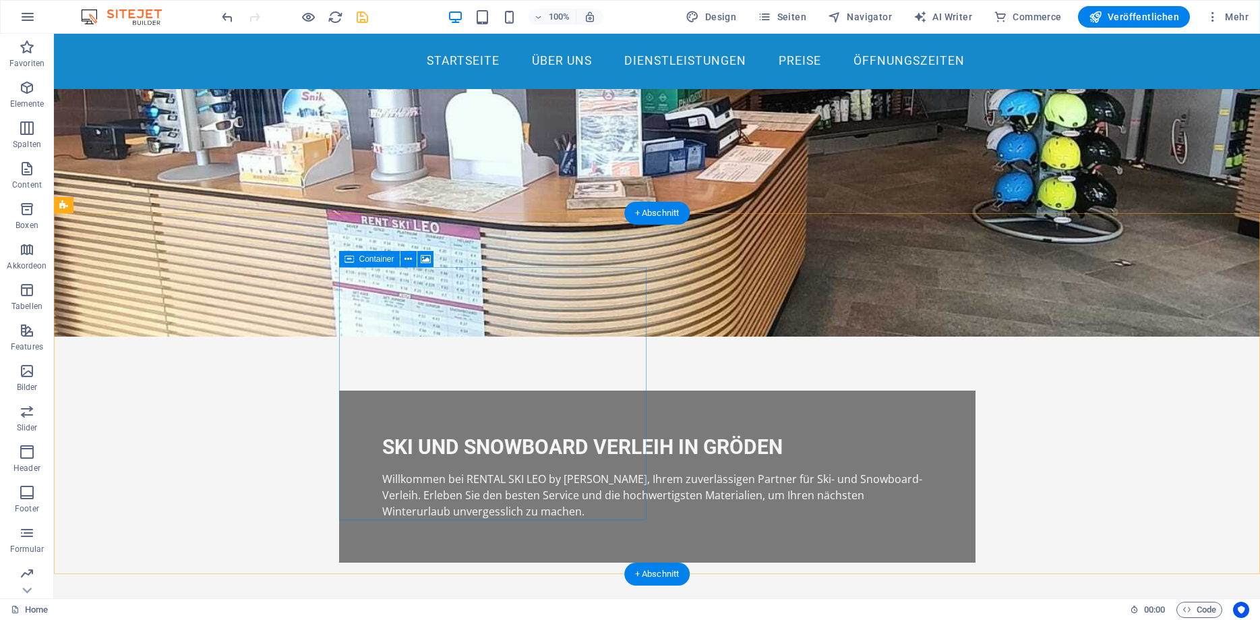
scroll to position [0, 0]
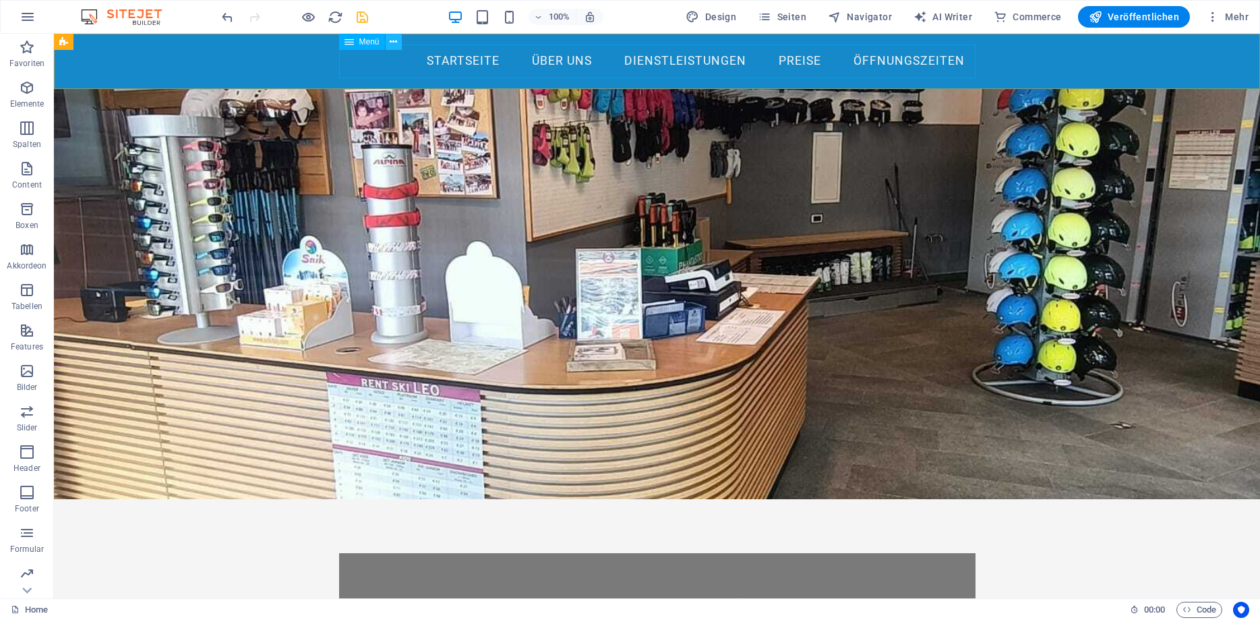
click at [394, 46] on icon at bounding box center [393, 42] width 7 height 14
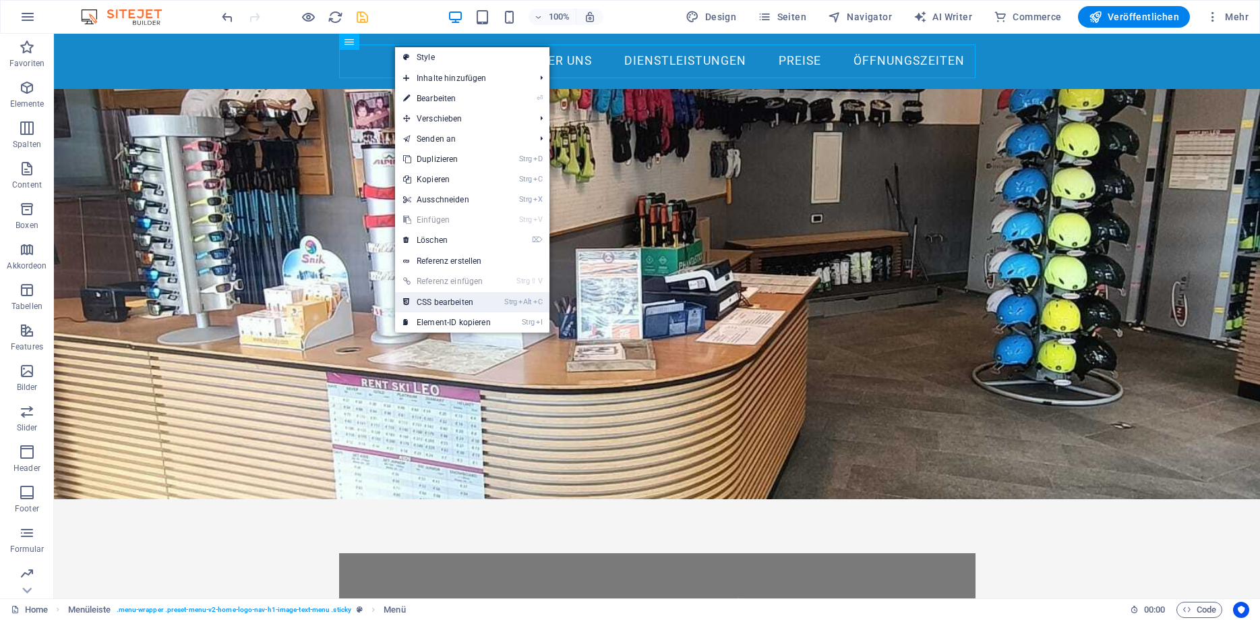
click at [442, 306] on link "Strg Alt C CSS bearbeiten" at bounding box center [447, 302] width 104 height 20
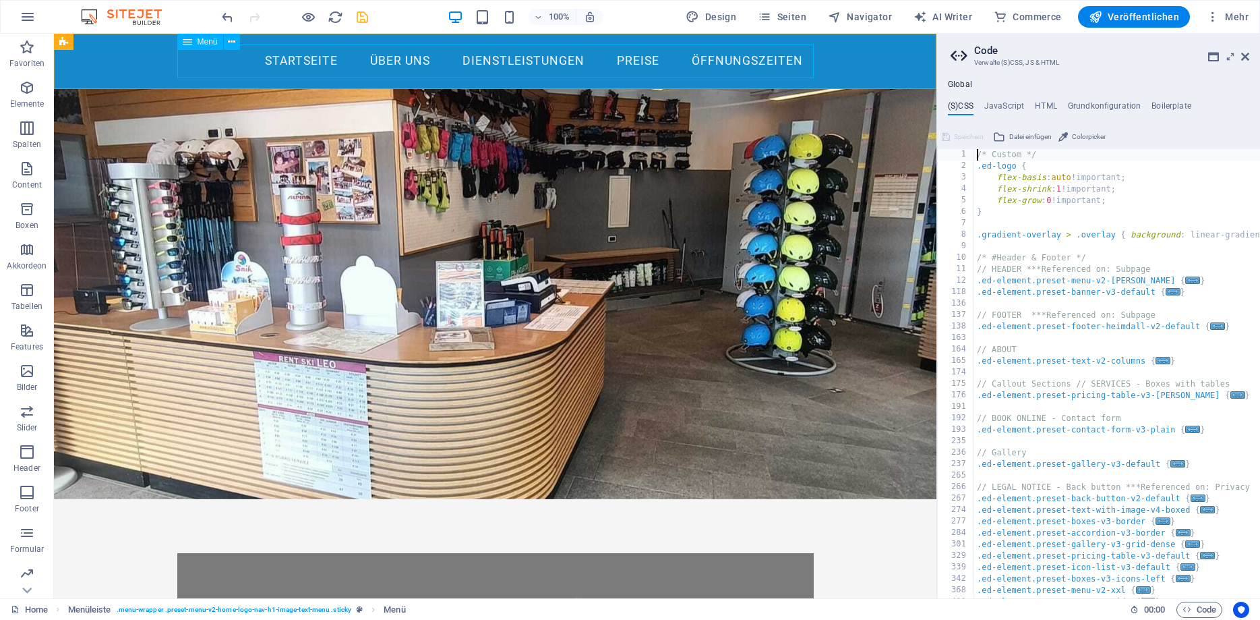
click at [553, 45] on nav "Startseite Über uns Dienstleistungen Preise Öffnungszeiten" at bounding box center [495, 62] width 637 height 34
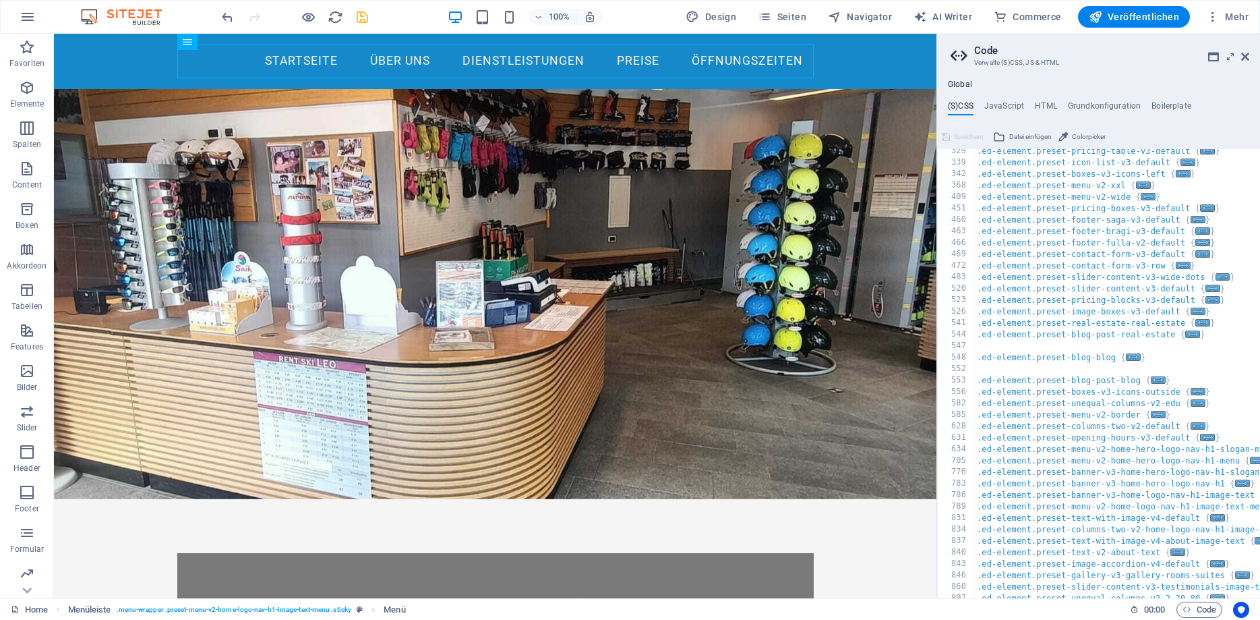
scroll to position [485, 0]
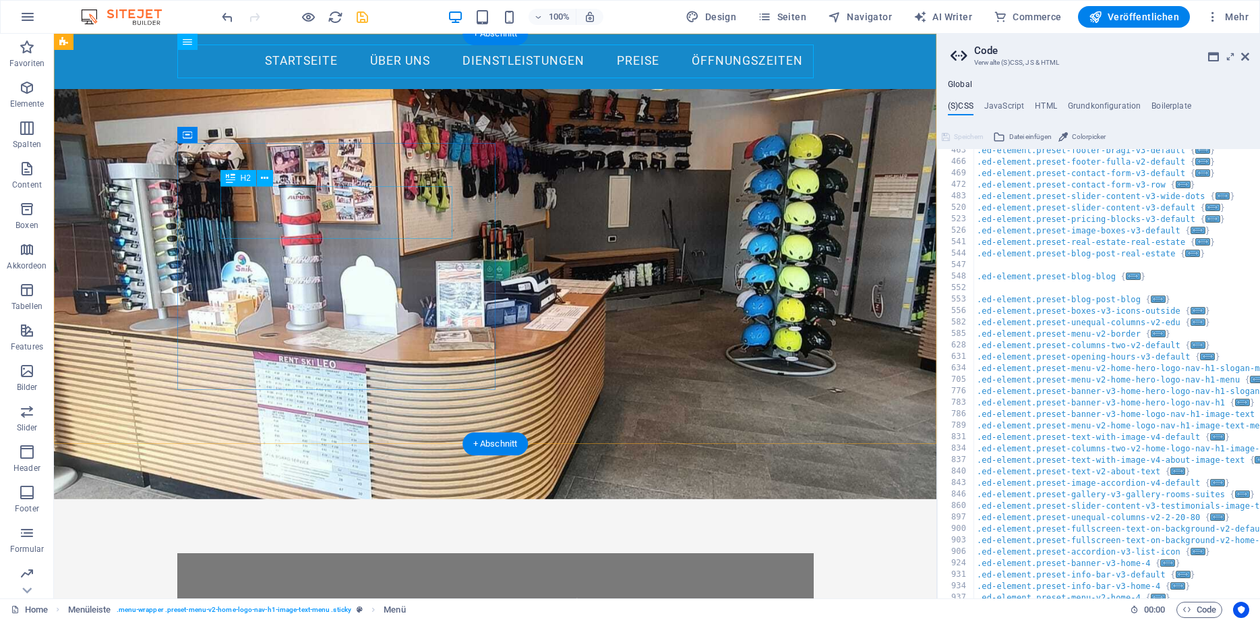
click at [225, 596] on div "SKI UND SNOWBOARD VERLEIH IN GRÖDEN" at bounding box center [495, 609] width 550 height 26
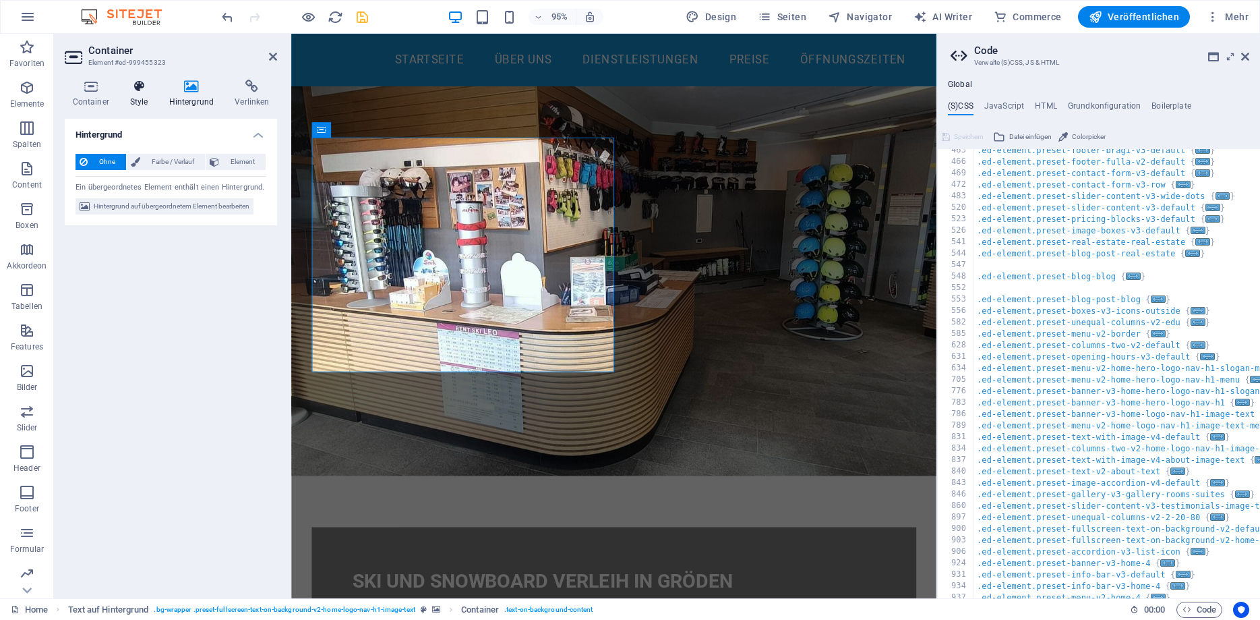
click at [139, 87] on icon at bounding box center [139, 86] width 34 height 13
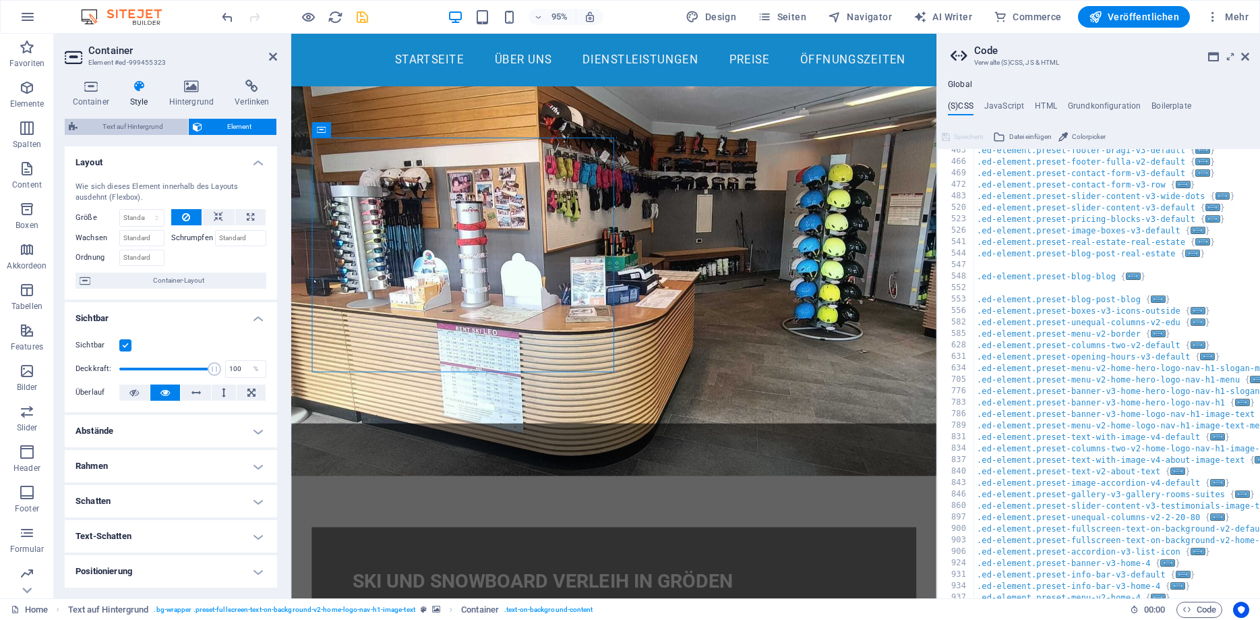
click at [124, 119] on span "Text auf Hintergrund" at bounding box center [133, 127] width 102 height 16
select select "%"
select select "rem"
select select "px"
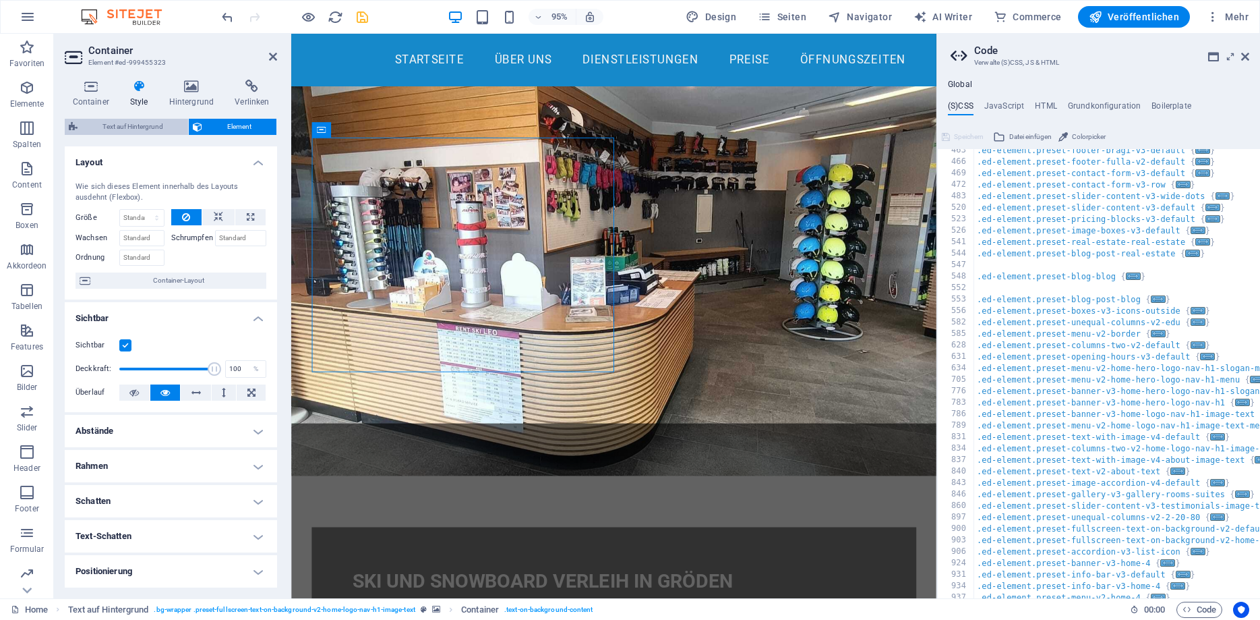
select select "preset-fullscreen-text-on-background-v2-home-logo-nav-h1-image-text"
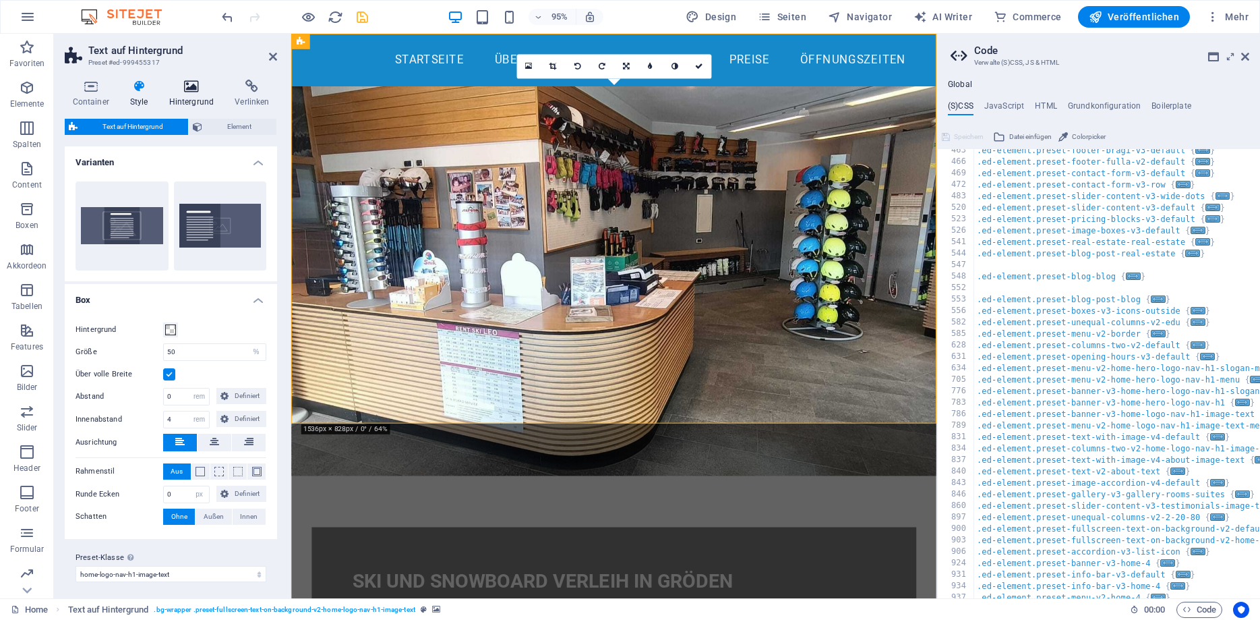
click at [191, 90] on icon at bounding box center [191, 86] width 61 height 13
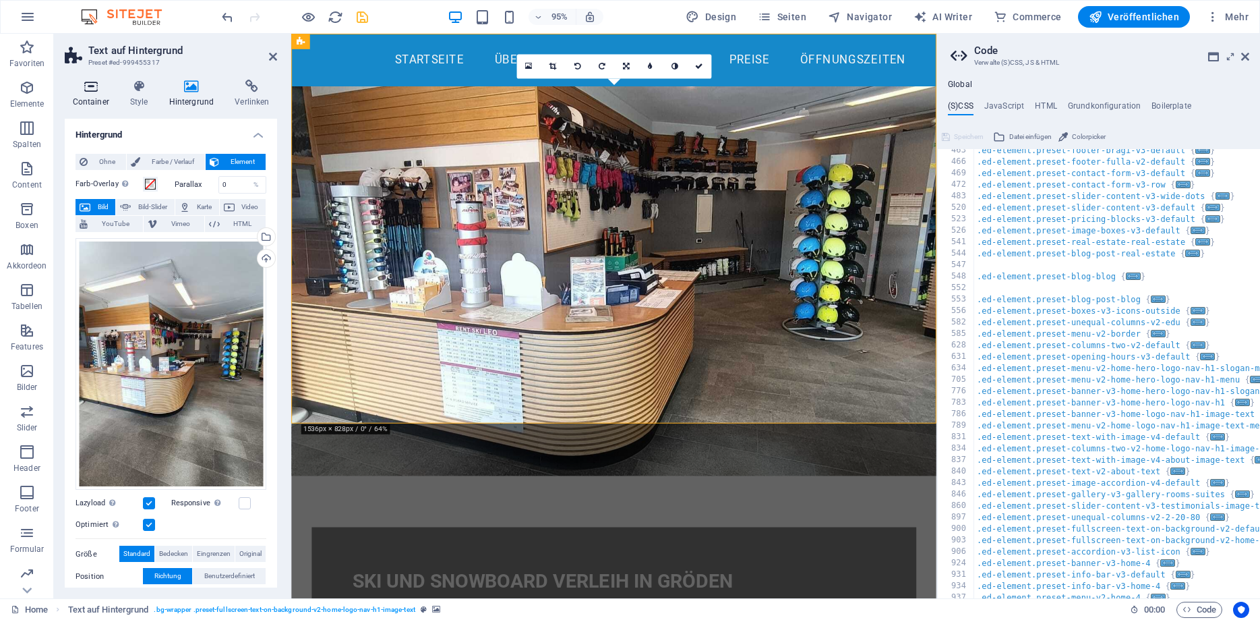
click at [95, 95] on h4 "Container" at bounding box center [93, 94] width 57 height 28
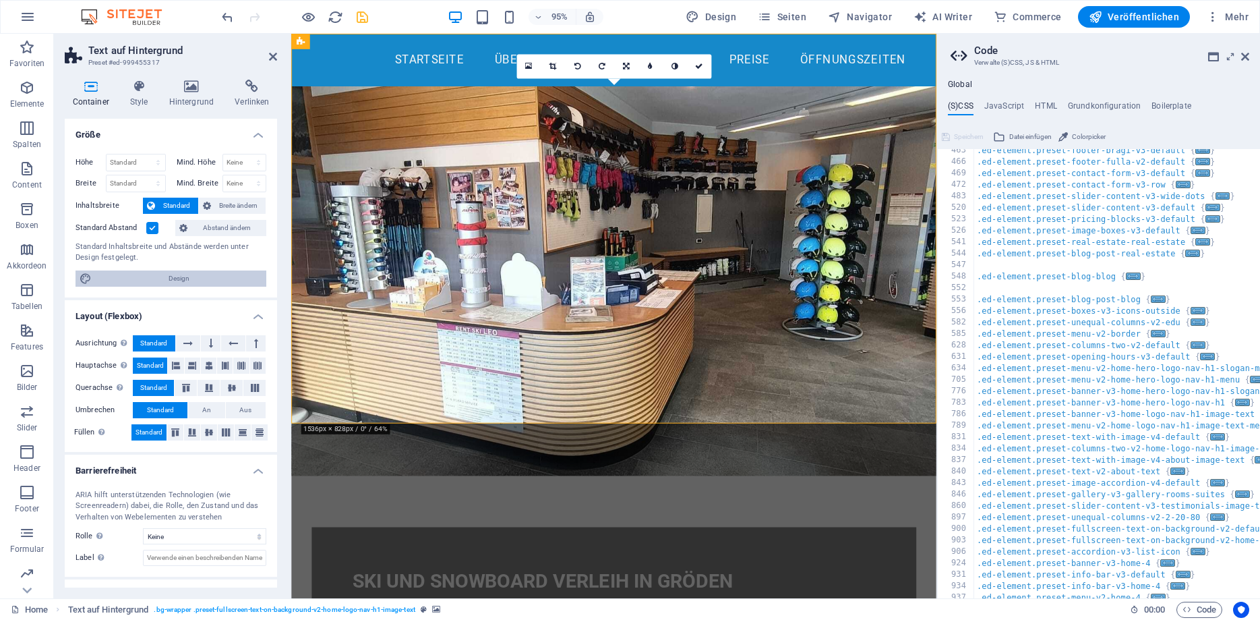
scroll to position [54, 0]
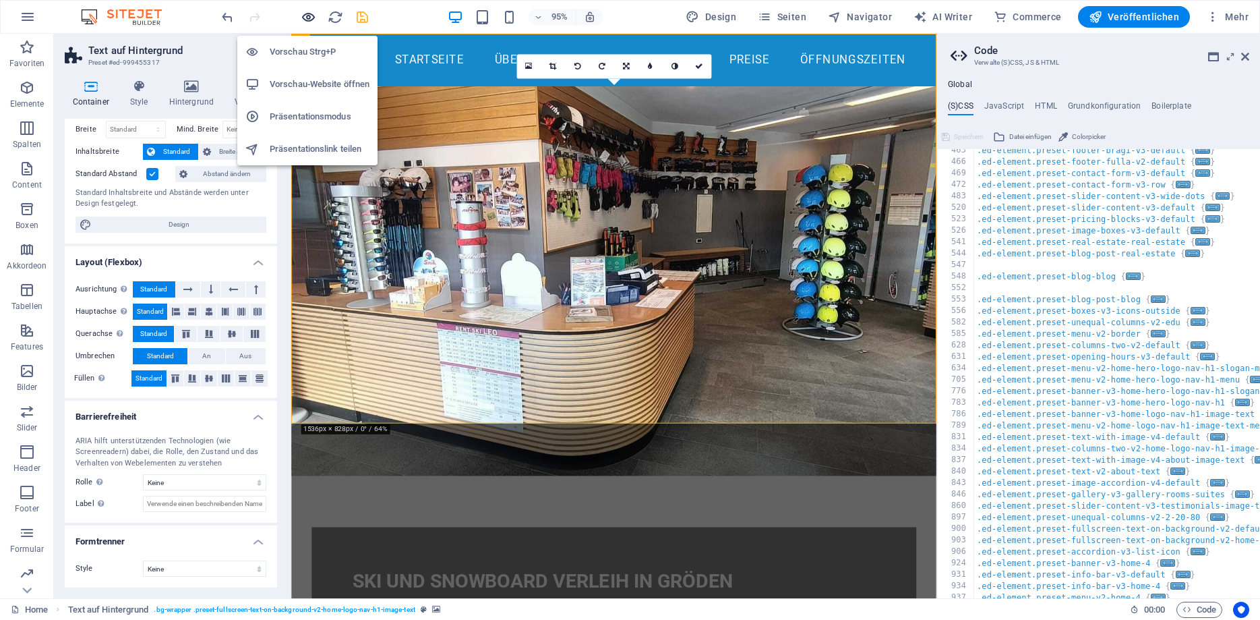
click at [309, 18] on icon "button" at bounding box center [309, 17] width 16 height 16
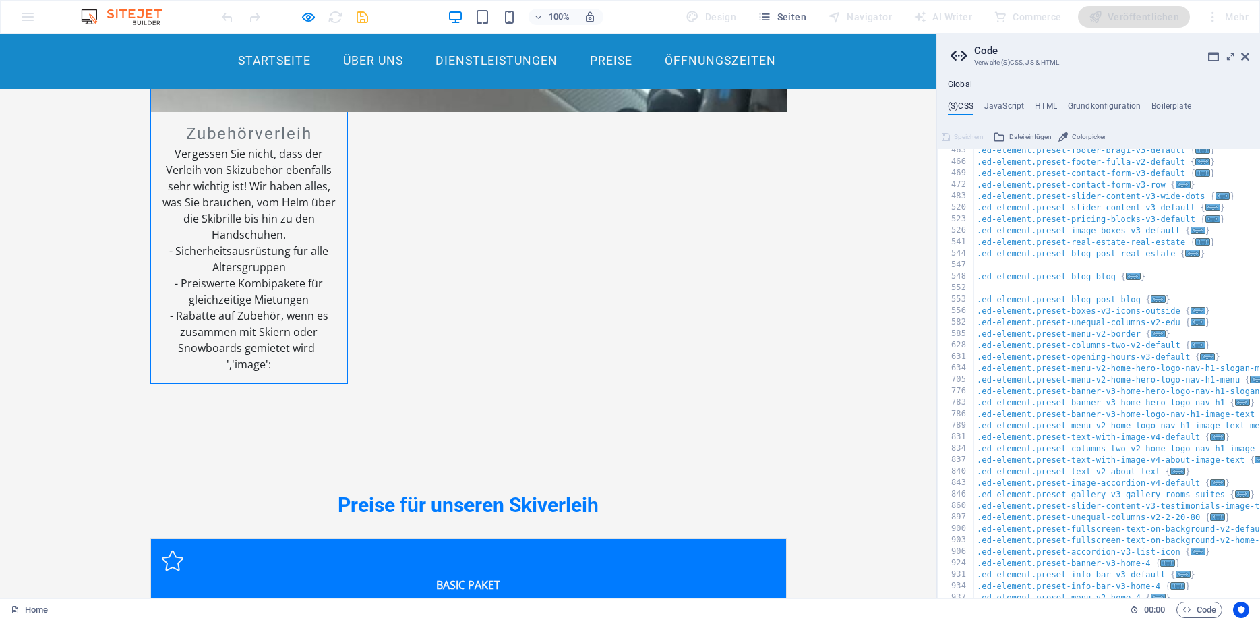
scroll to position [2295, 0]
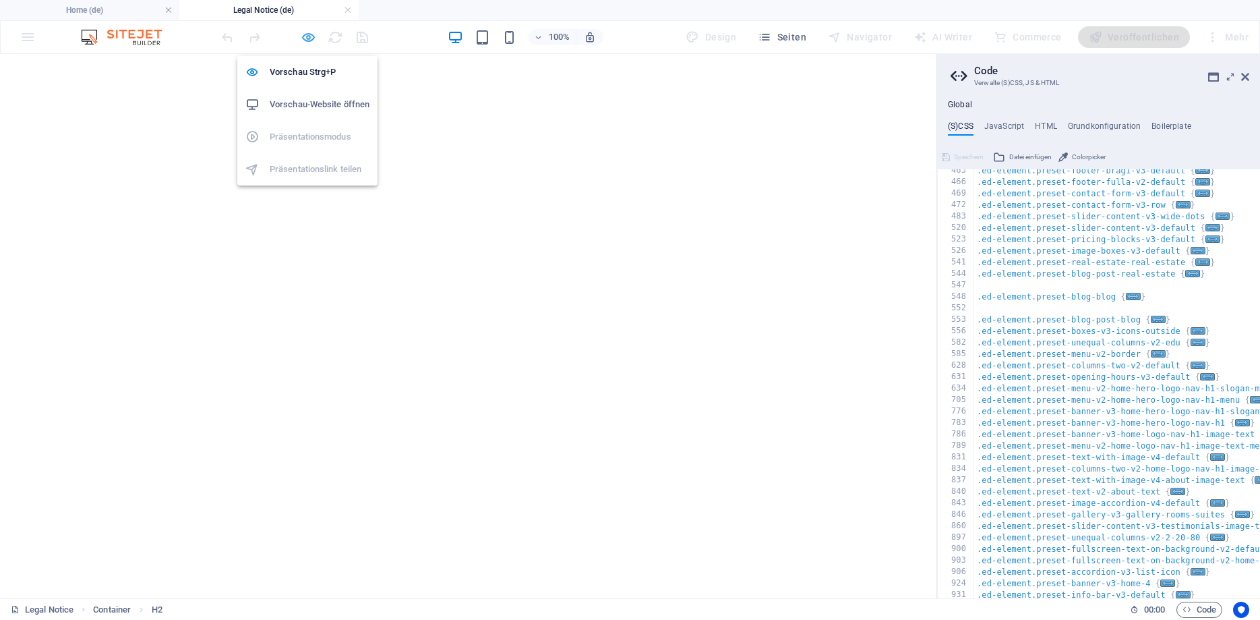
click at [306, 38] on icon "button" at bounding box center [309, 38] width 16 height 16
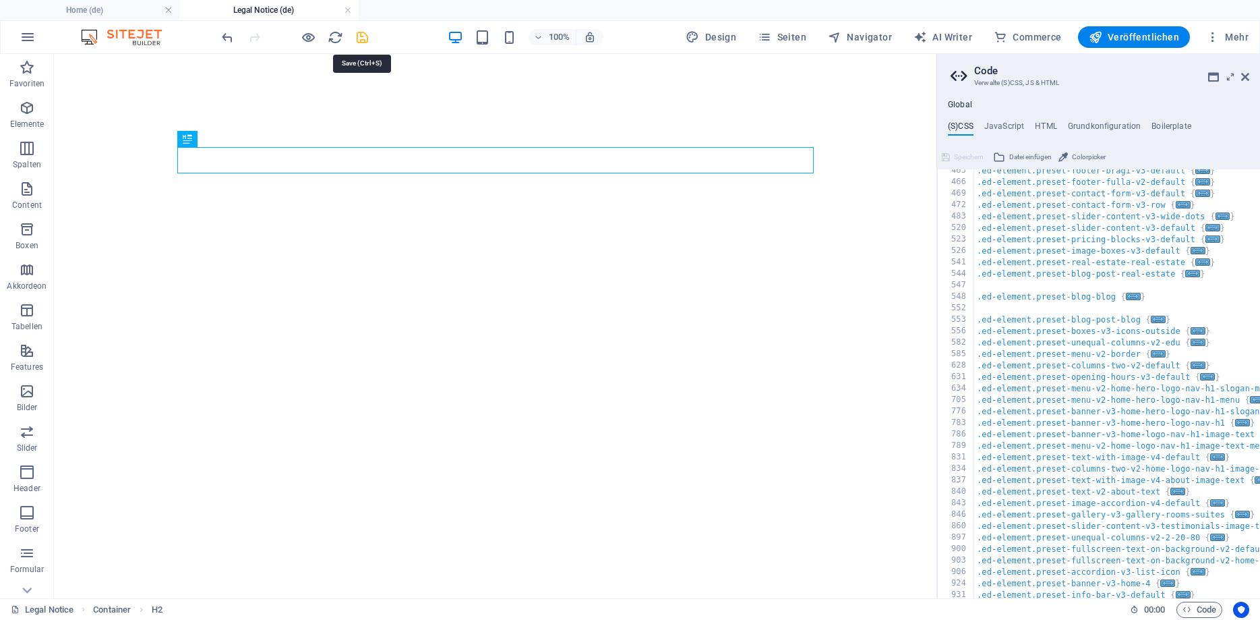
click at [360, 36] on icon "save" at bounding box center [363, 38] width 16 height 16
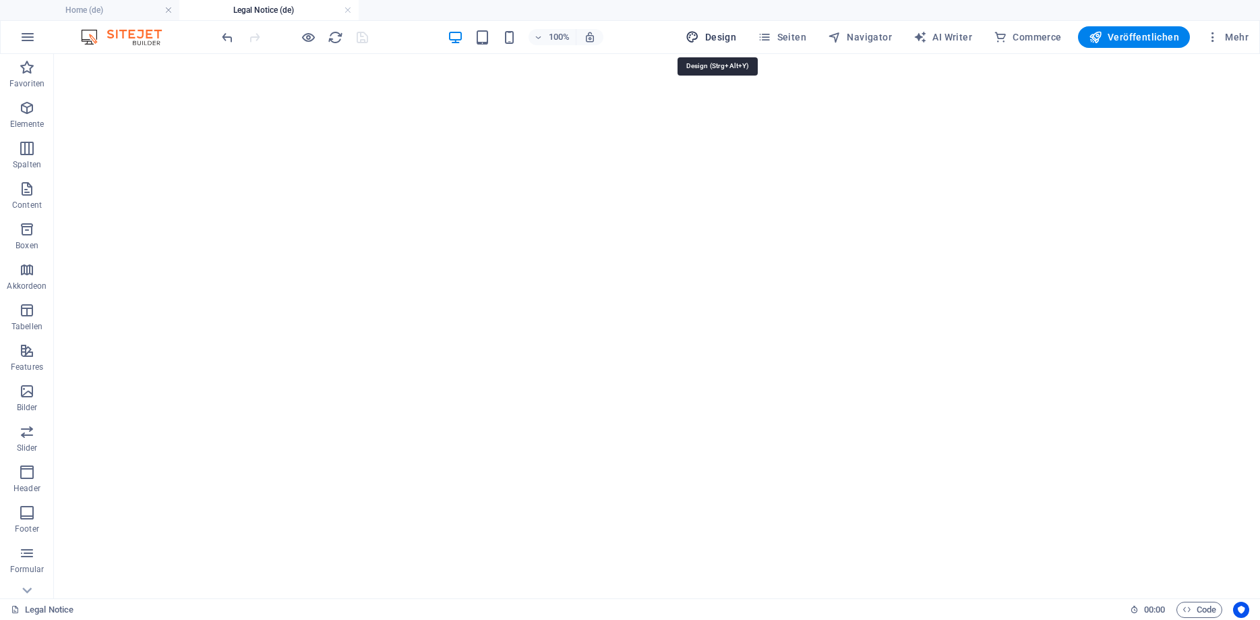
click at [721, 40] on span "Design" at bounding box center [711, 36] width 51 height 13
select select "px"
select select "200"
select select "px"
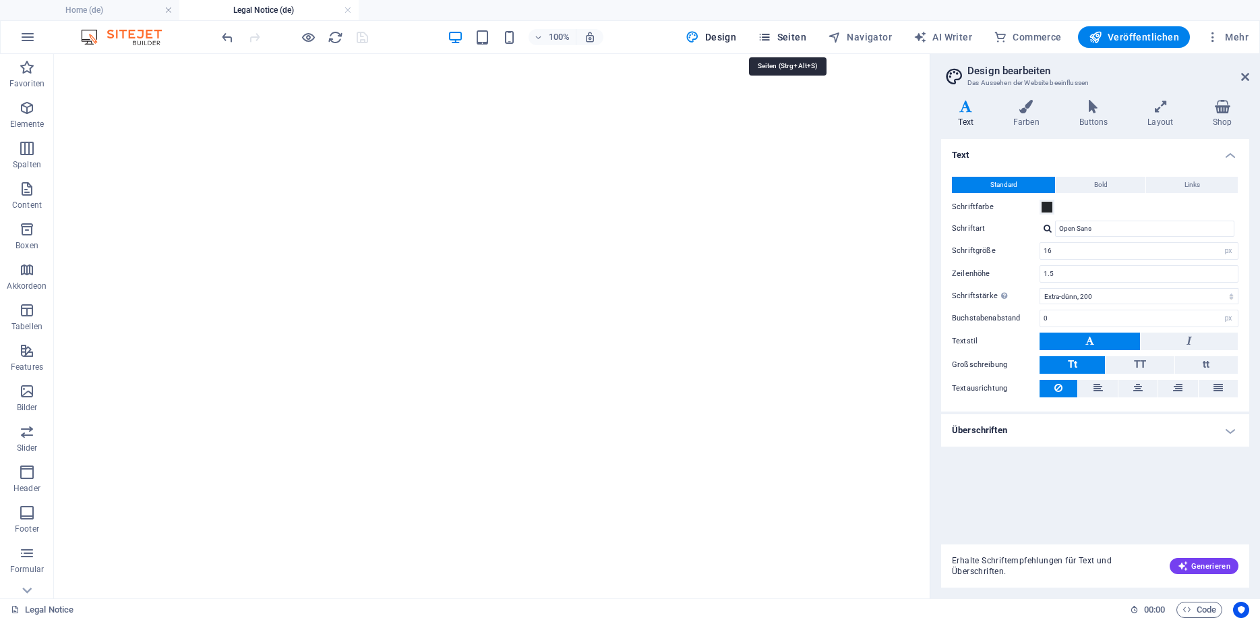
click at [796, 38] on span "Seiten" at bounding box center [782, 36] width 49 height 13
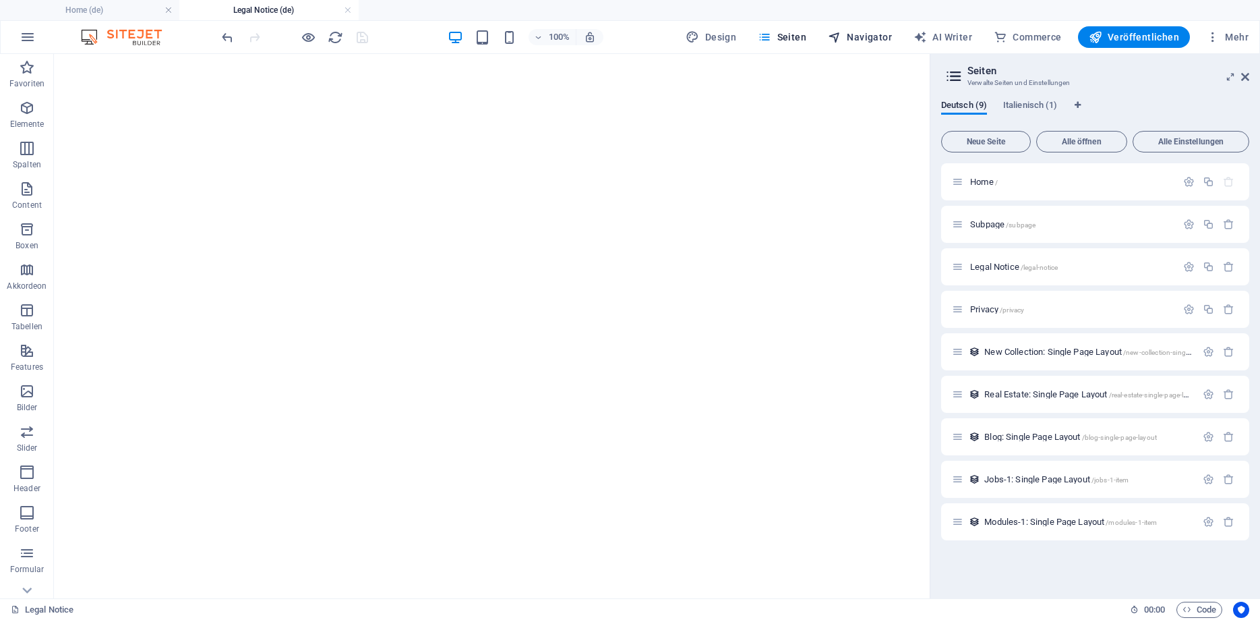
click at [863, 40] on span "Navigator" at bounding box center [860, 36] width 64 height 13
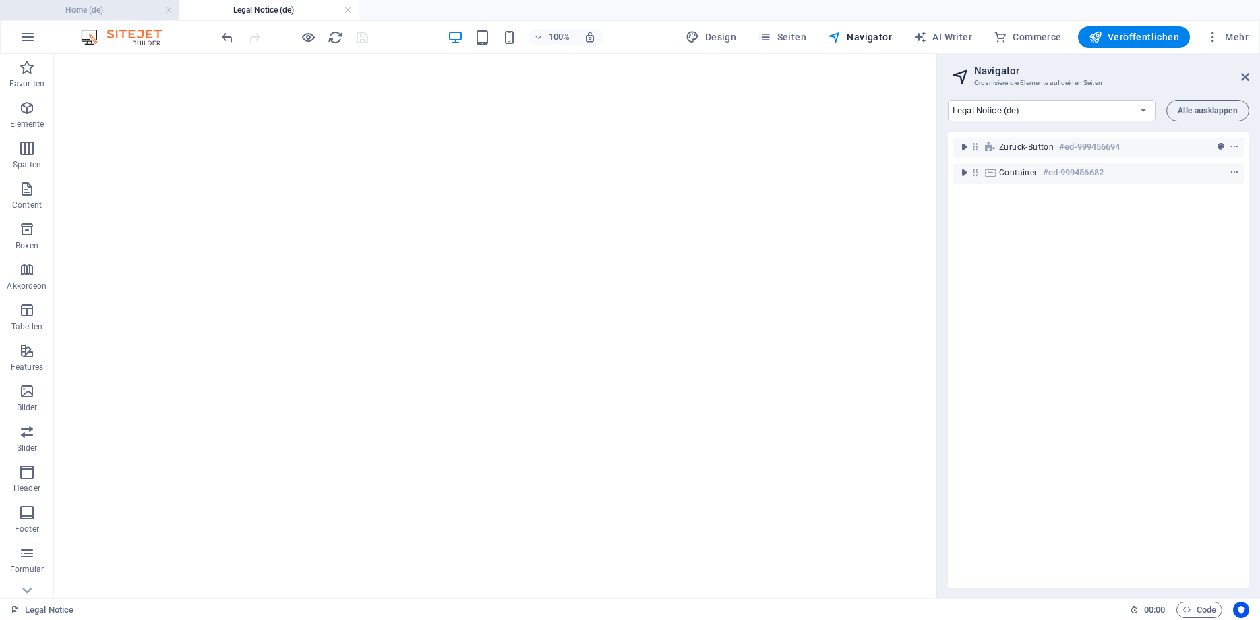
click at [59, 11] on h4 "Home (de)" at bounding box center [89, 10] width 179 height 15
select select "18067477-de"
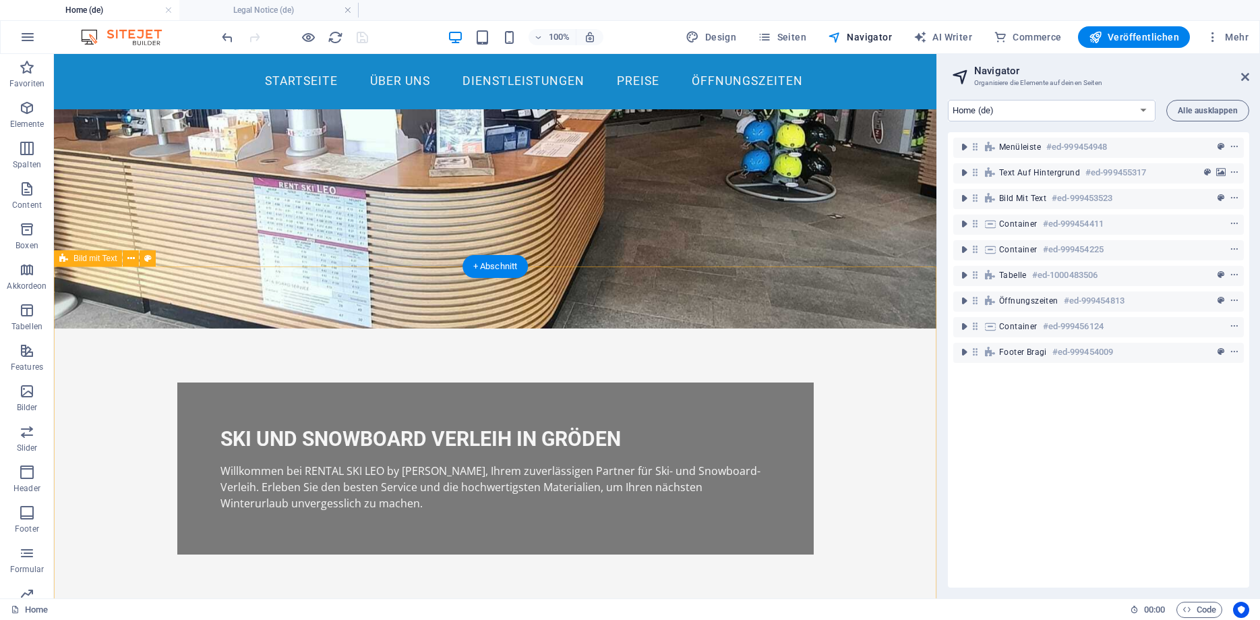
scroll to position [0, 0]
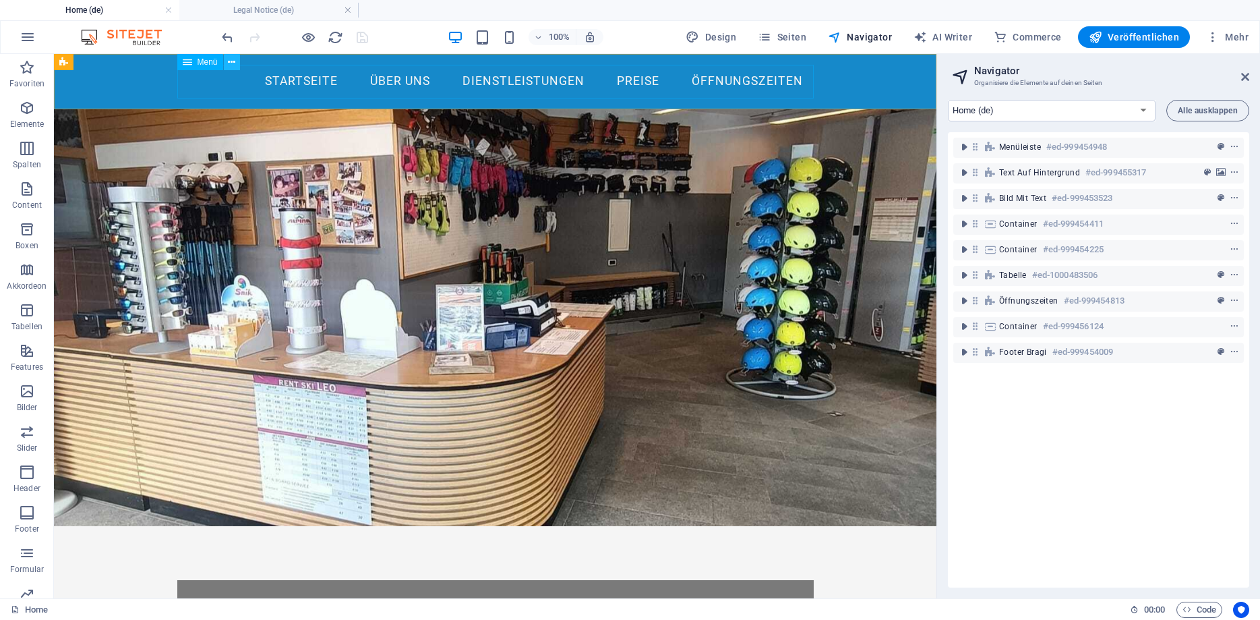
click at [231, 63] on icon at bounding box center [231, 62] width 7 height 14
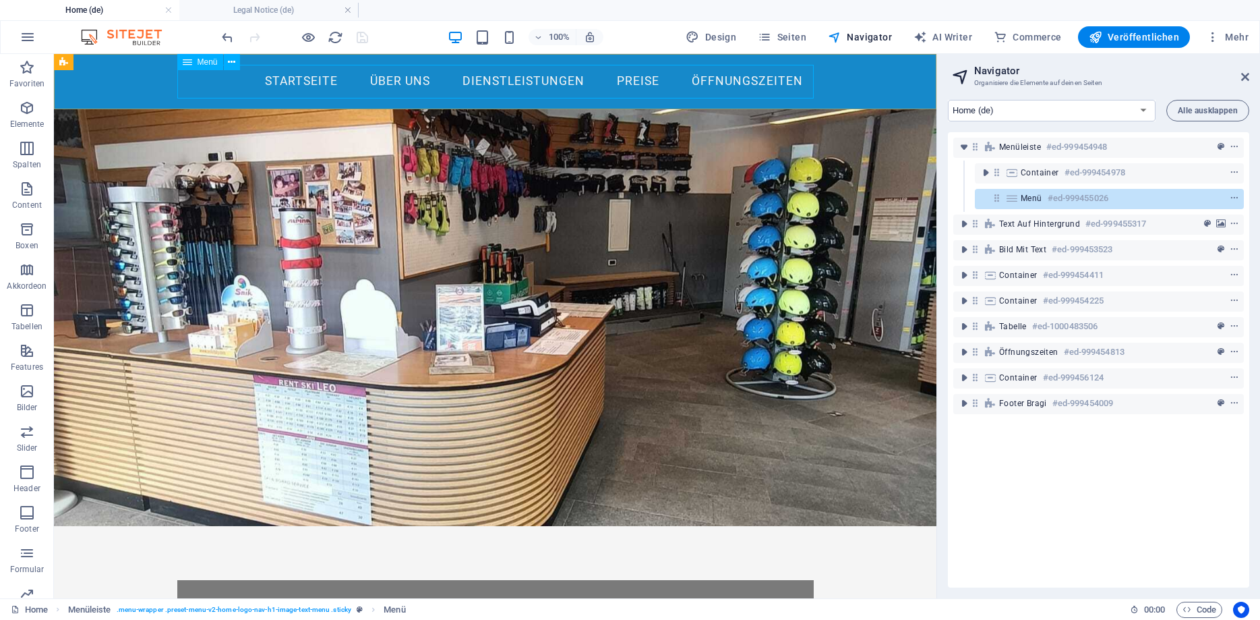
click at [191, 61] on icon at bounding box center [187, 62] width 9 height 16
click at [235, 65] on icon at bounding box center [231, 62] width 7 height 14
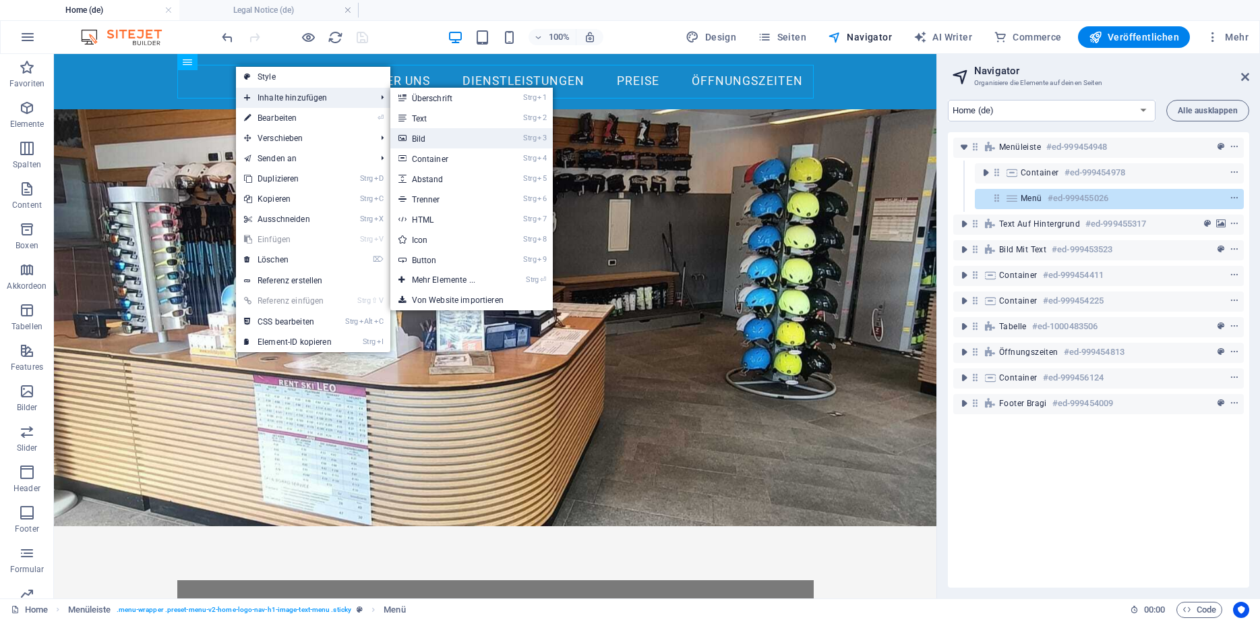
click at [429, 140] on link "Strg 3 Bild" at bounding box center [446, 138] width 112 height 20
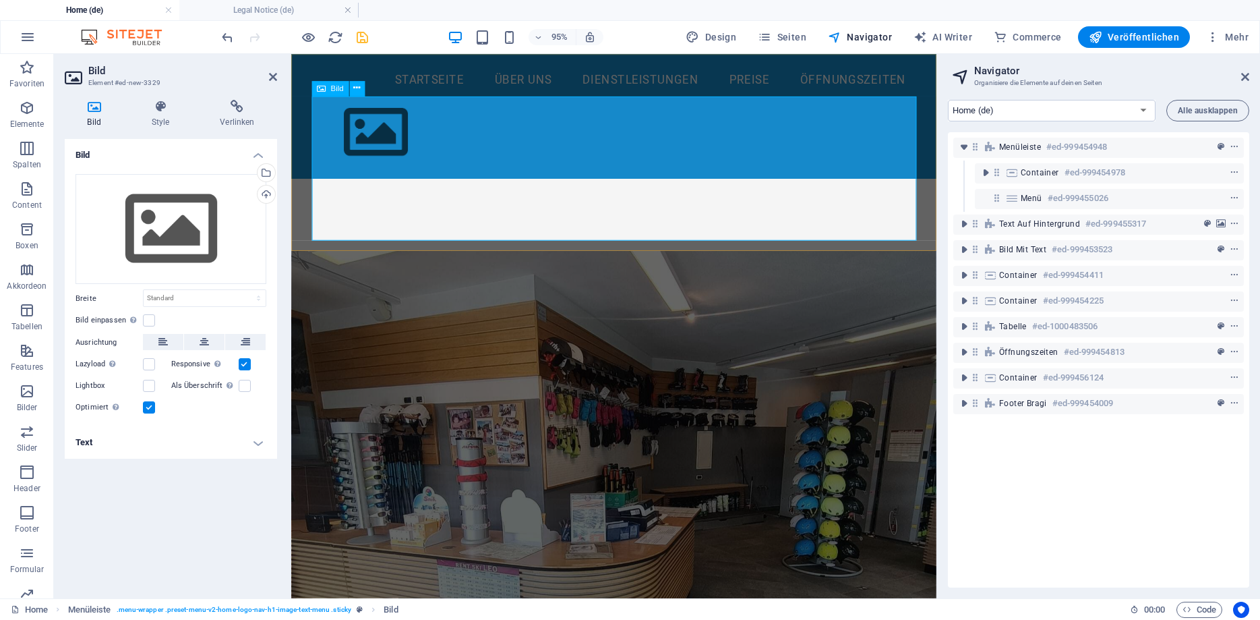
click at [417, 175] on figure at bounding box center [631, 136] width 637 height 76
click at [267, 194] on div "Hochladen" at bounding box center [265, 195] width 20 height 20
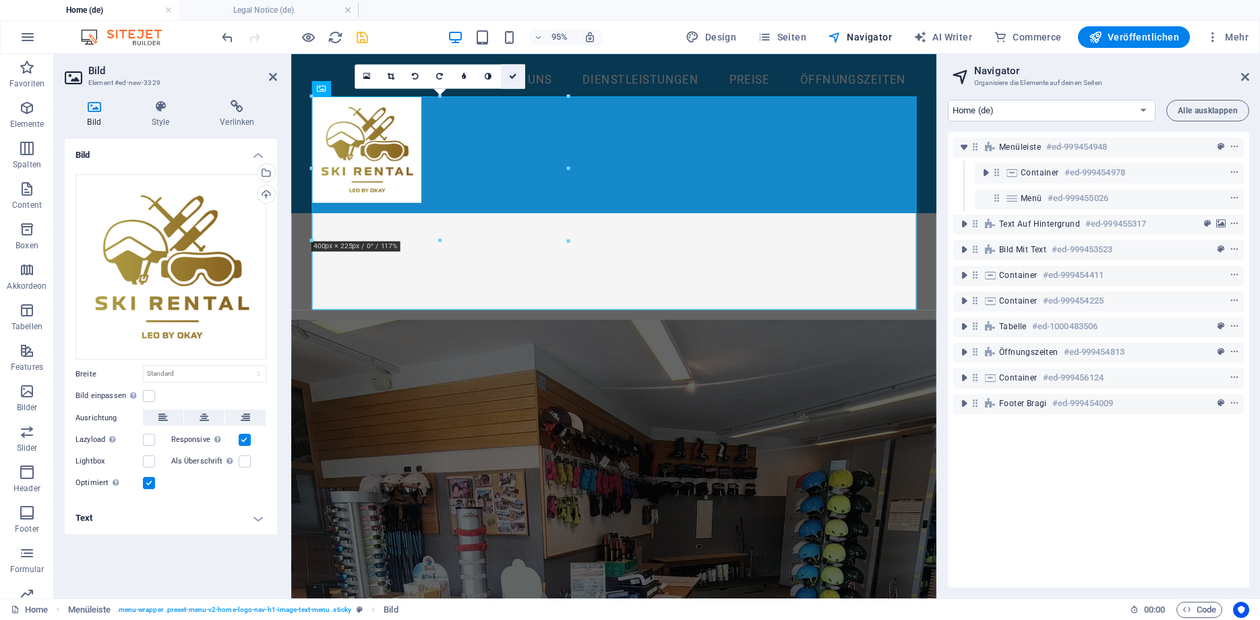
click at [516, 74] on icon at bounding box center [512, 75] width 8 height 7
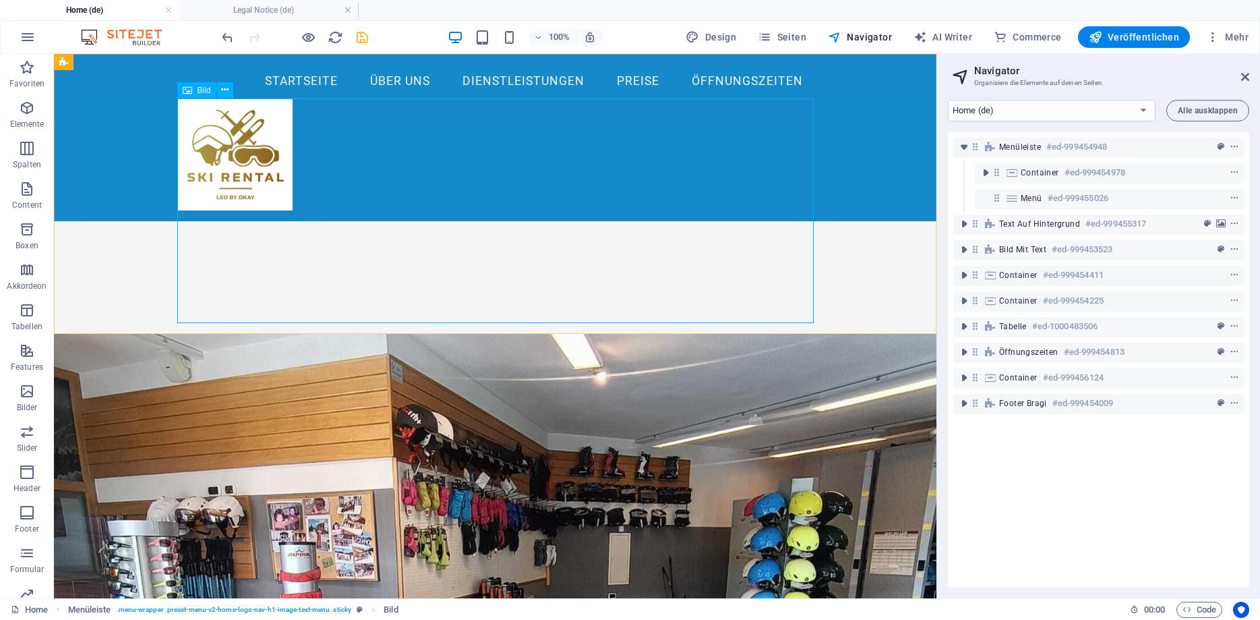
click at [256, 175] on figure at bounding box center [495, 154] width 637 height 113
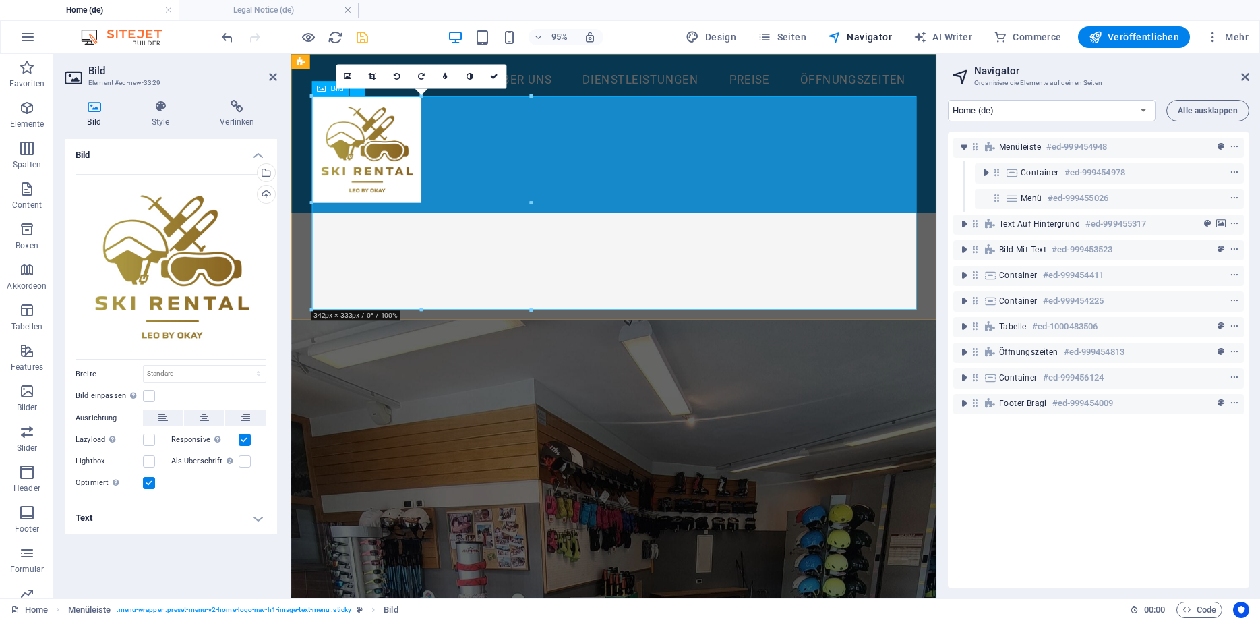
click at [404, 187] on figure at bounding box center [631, 154] width 637 height 113
click at [365, 134] on figure at bounding box center [631, 154] width 637 height 113
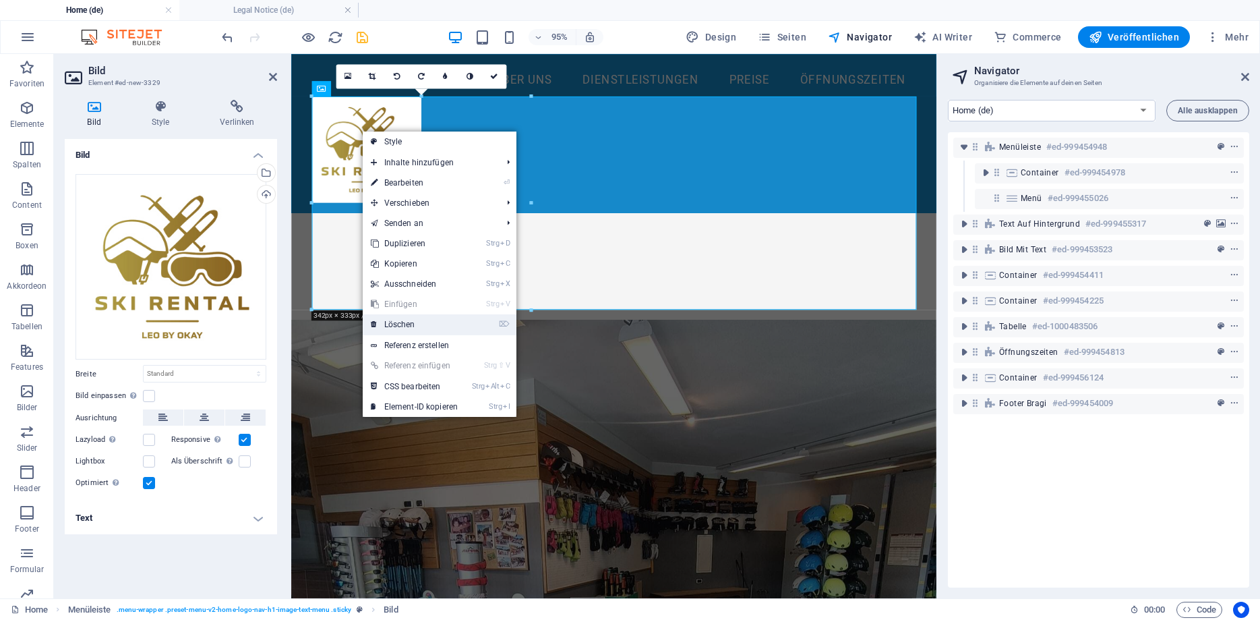
click at [415, 322] on link "⌦ Löschen" at bounding box center [415, 324] width 104 height 20
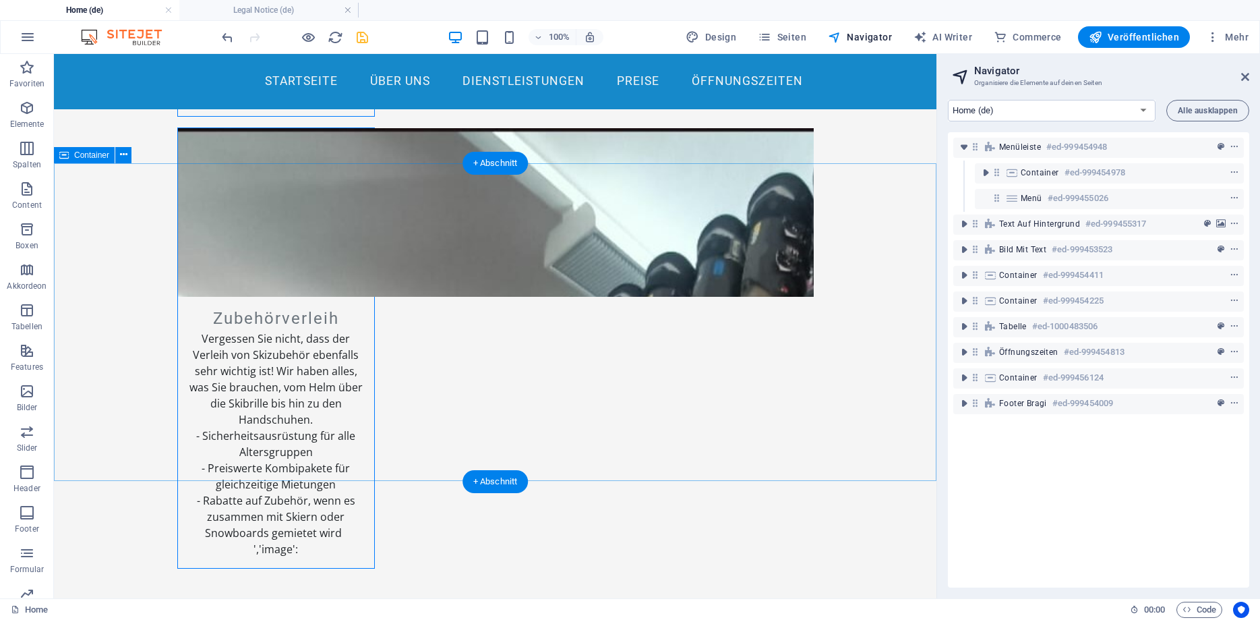
scroll to position [2315, 0]
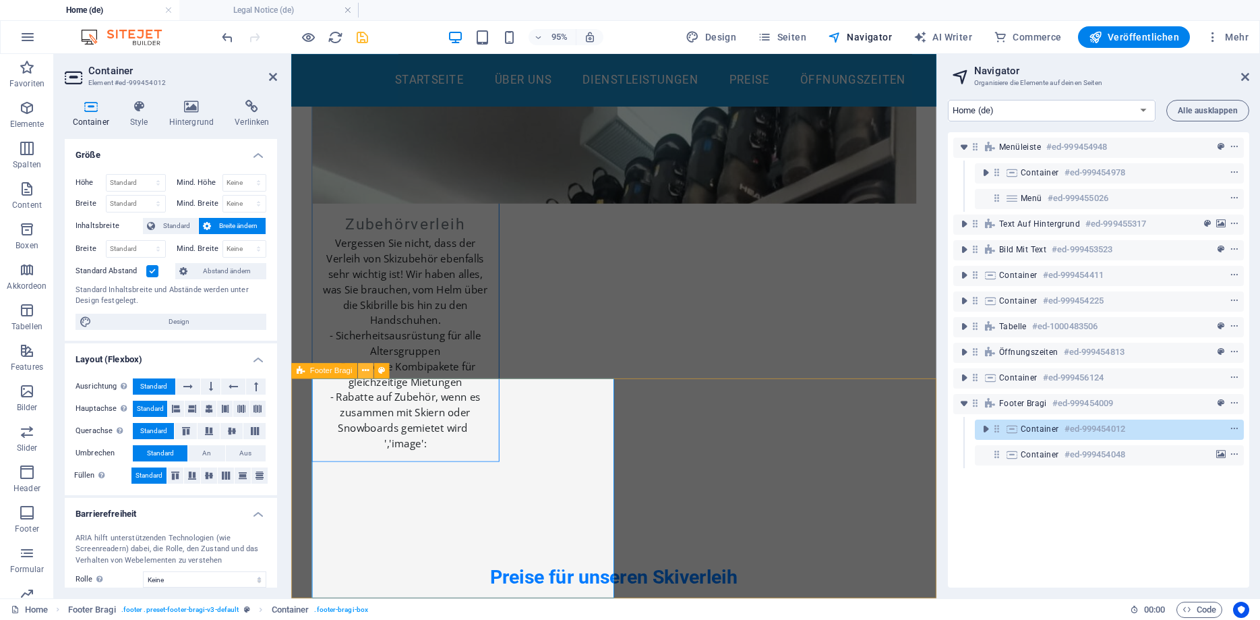
click at [369, 373] on button at bounding box center [366, 371] width 16 height 16
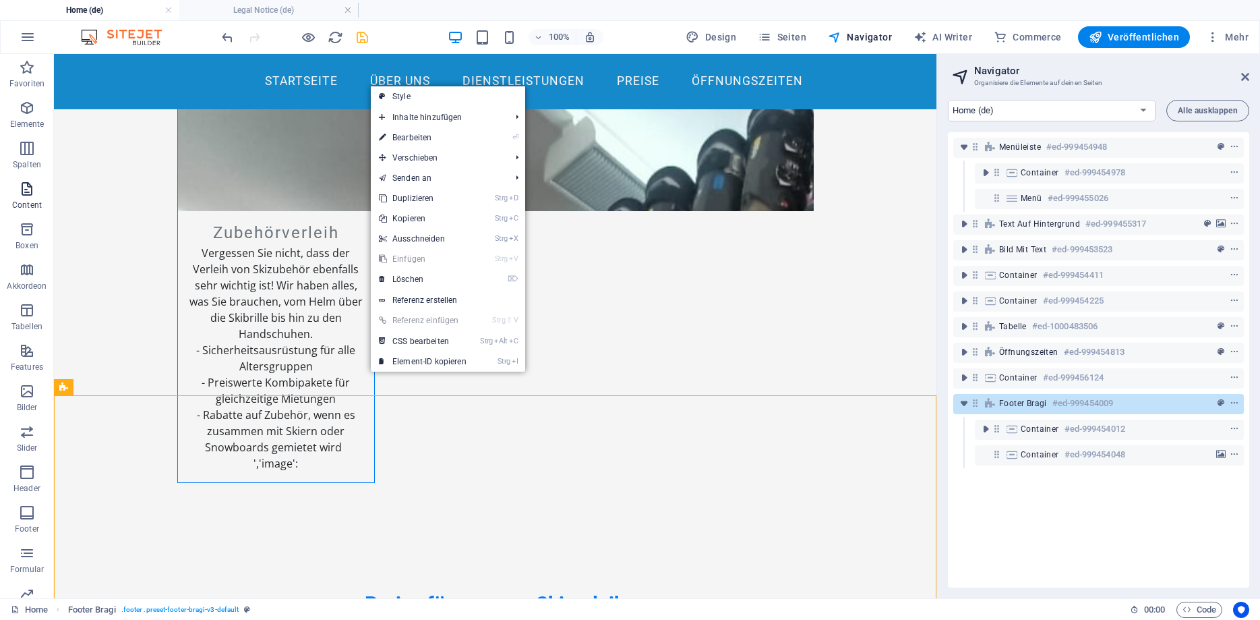
click at [30, 191] on icon "button" at bounding box center [27, 189] width 16 height 16
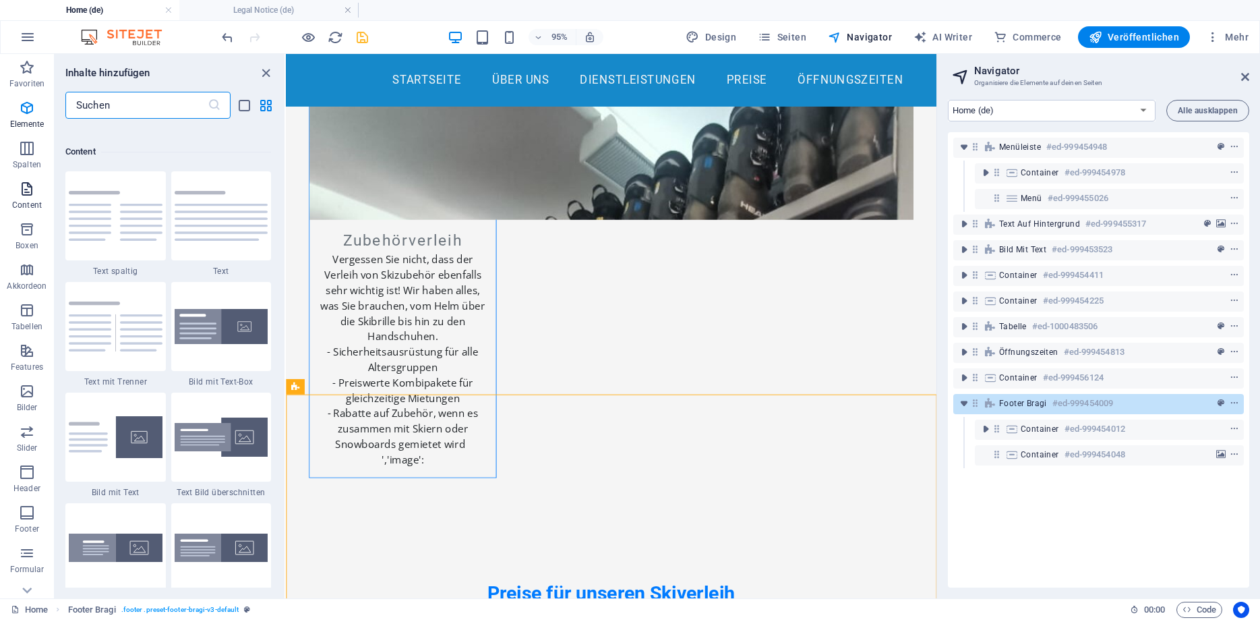
scroll to position [2359, 0]
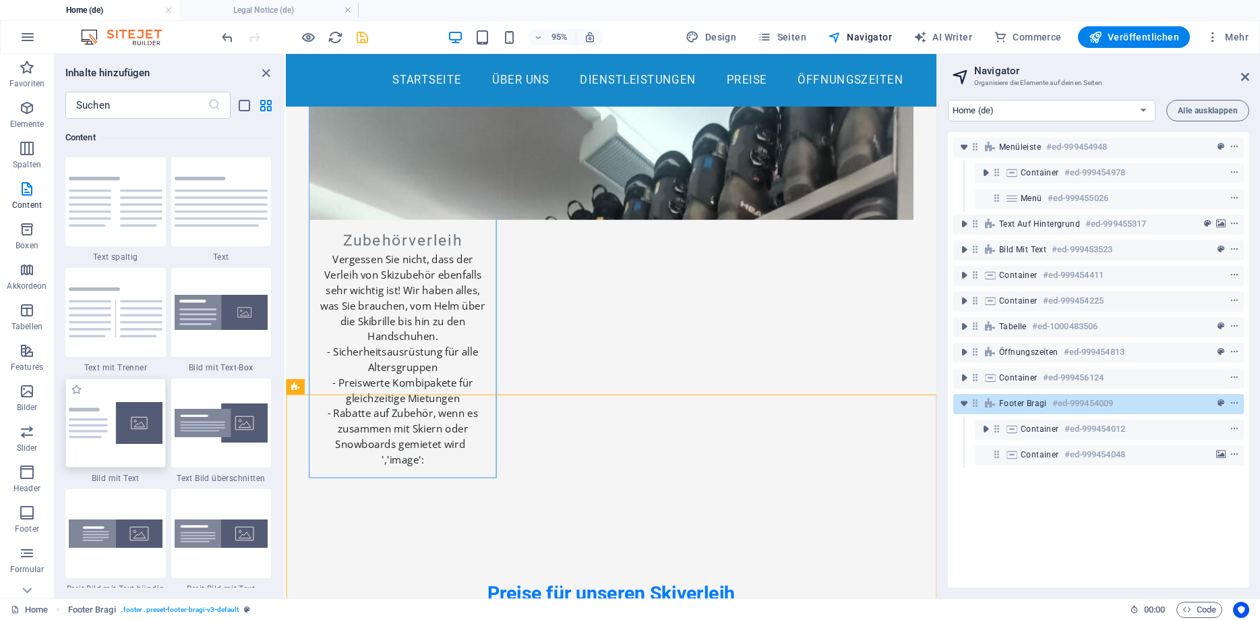
click at [113, 437] on img at bounding box center [116, 423] width 94 height 42
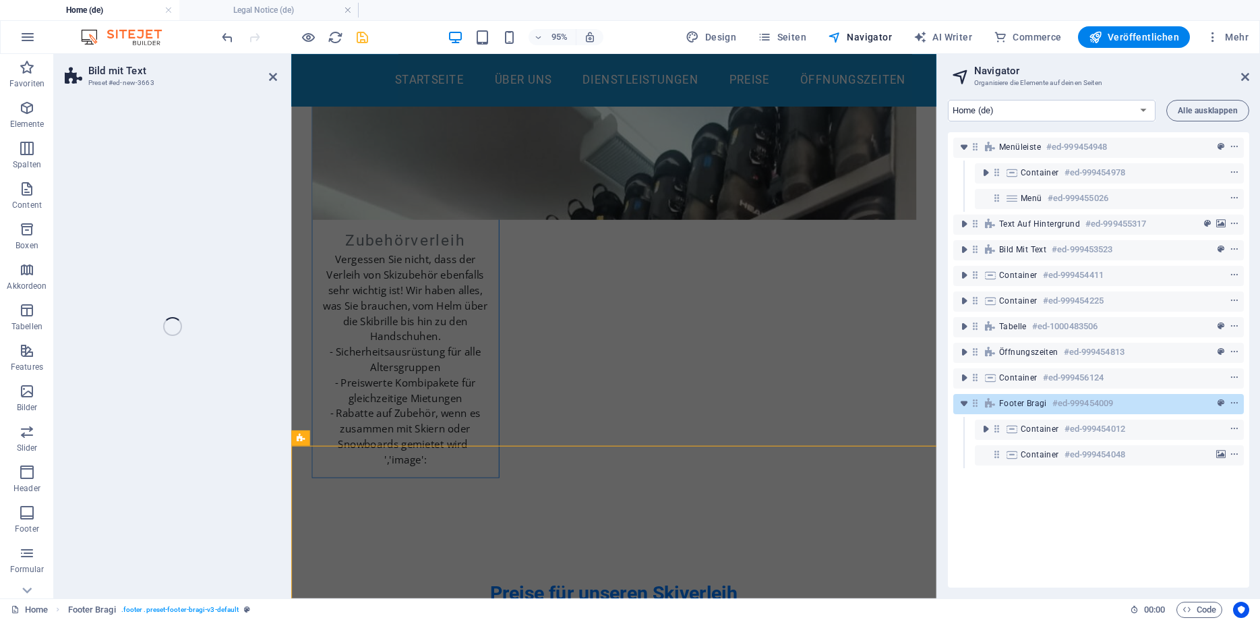
scroll to position [2550, 0]
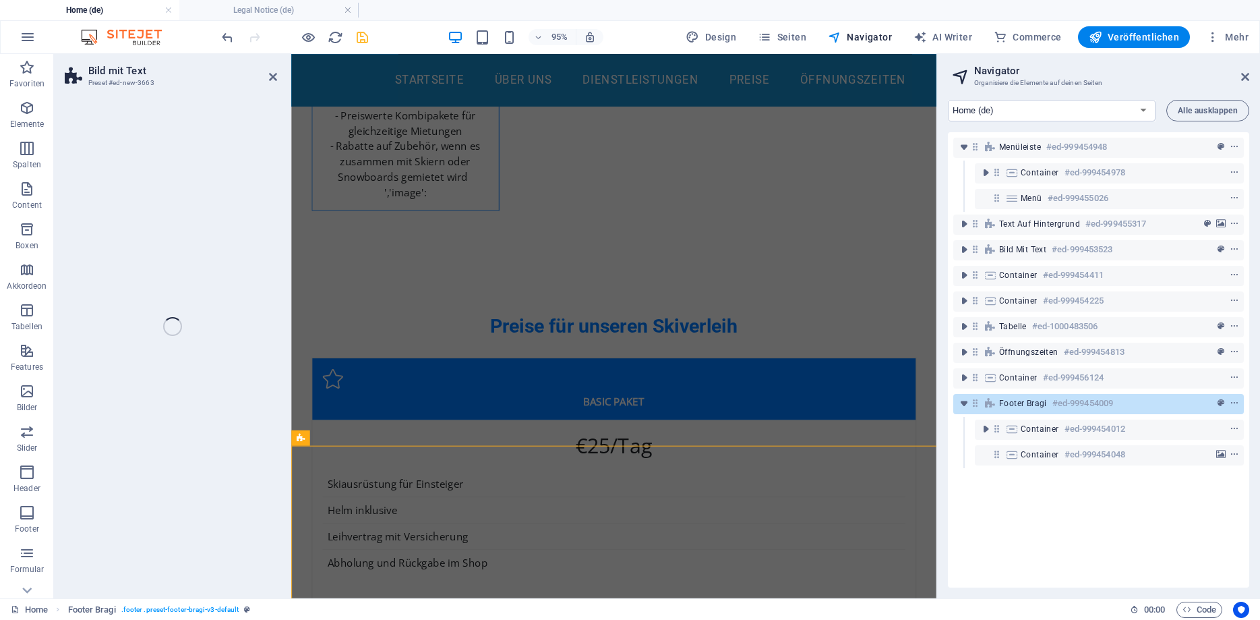
select select "rem"
select select "px"
select select "preset-text-with-image-v4-default"
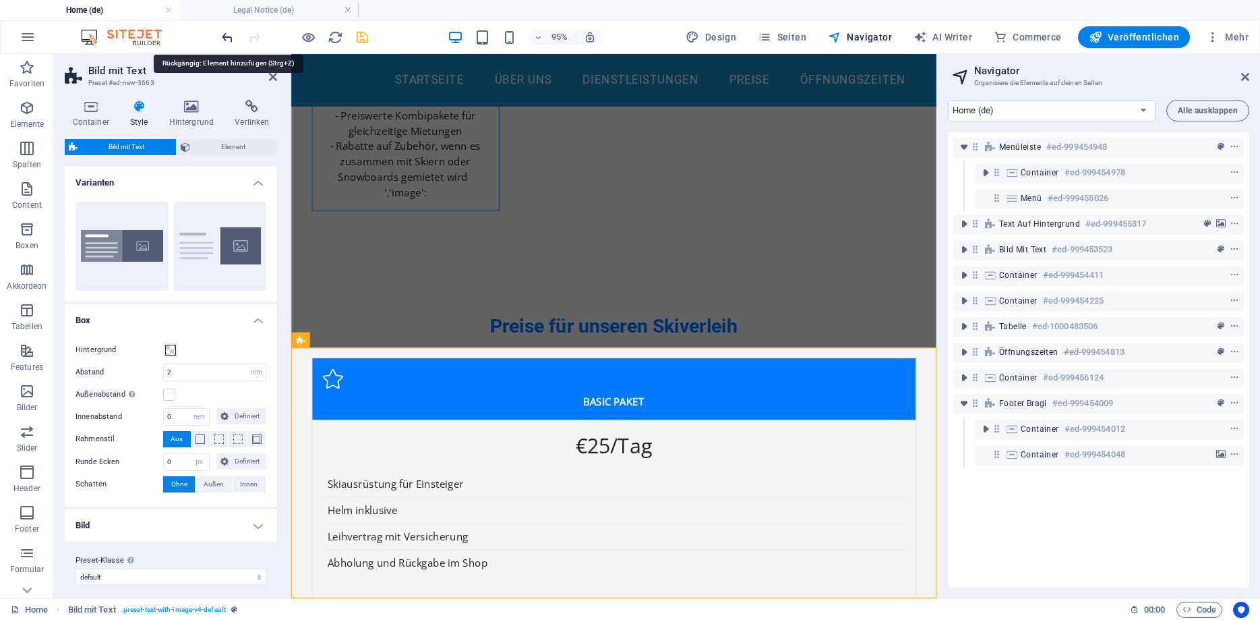
click at [231, 38] on icon "undo" at bounding box center [228, 38] width 16 height 16
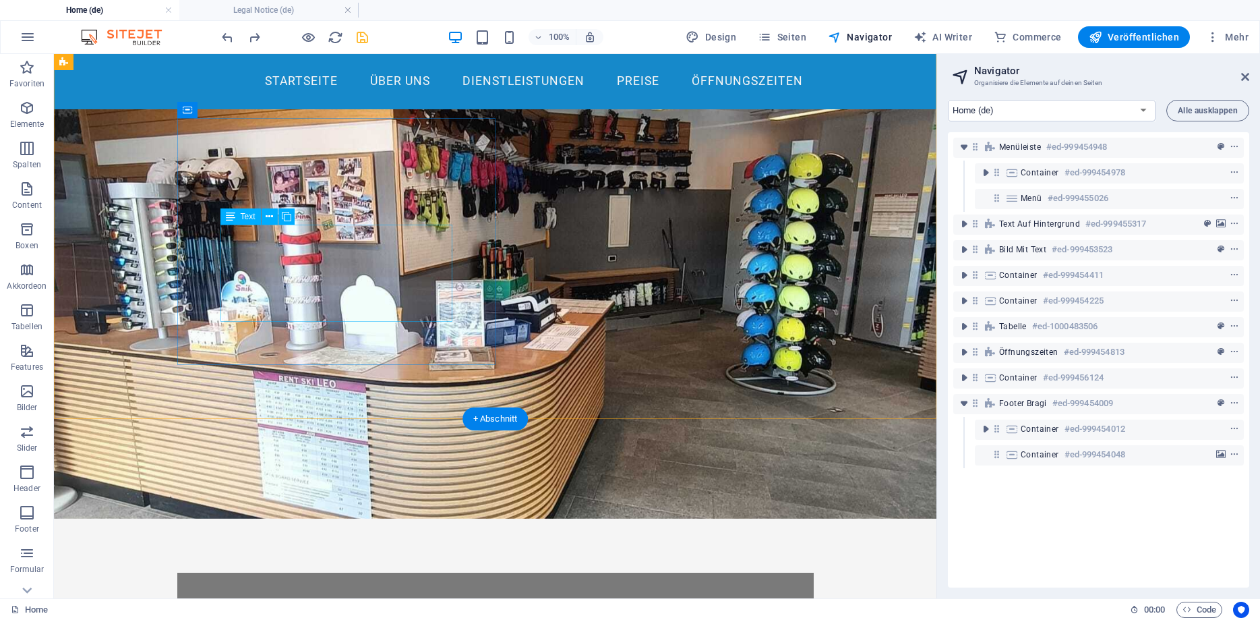
scroll to position [0, 0]
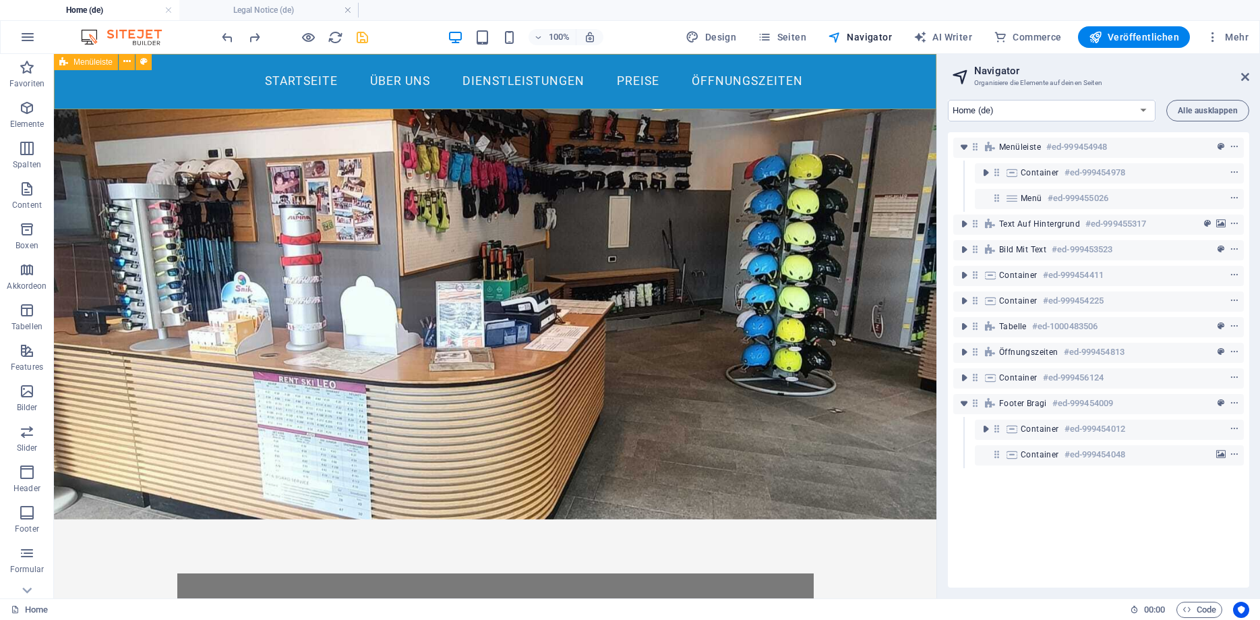
click at [92, 63] on span "Menüleiste" at bounding box center [92, 62] width 39 height 8
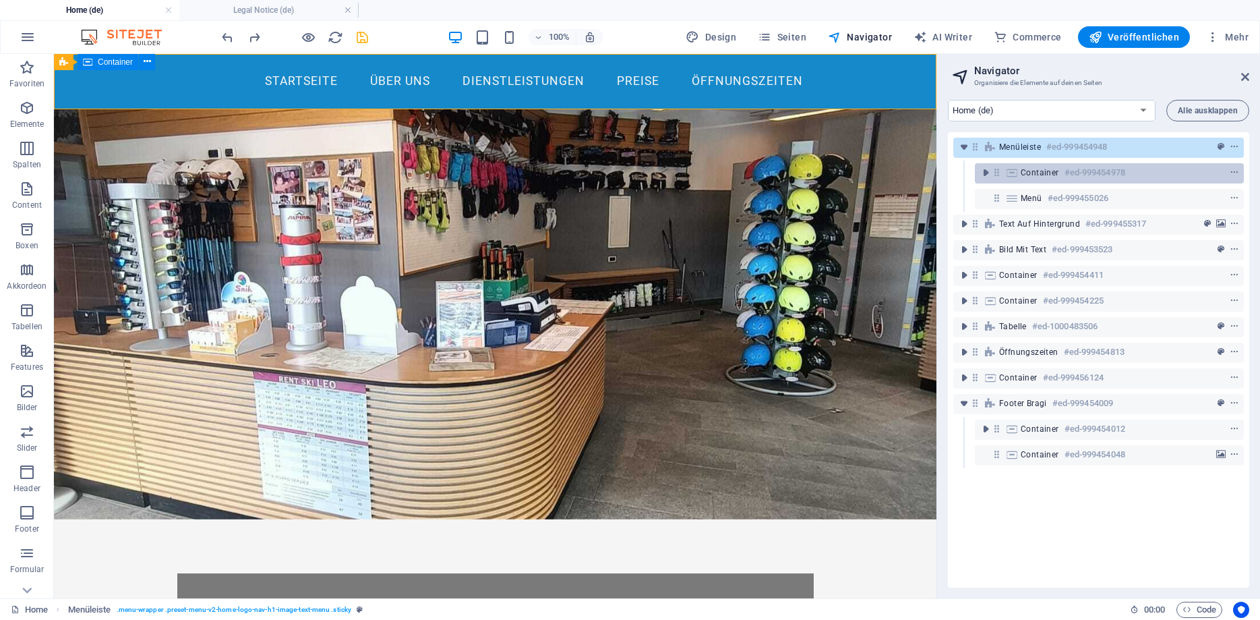
click at [1058, 174] on span "Container" at bounding box center [1040, 172] width 38 height 11
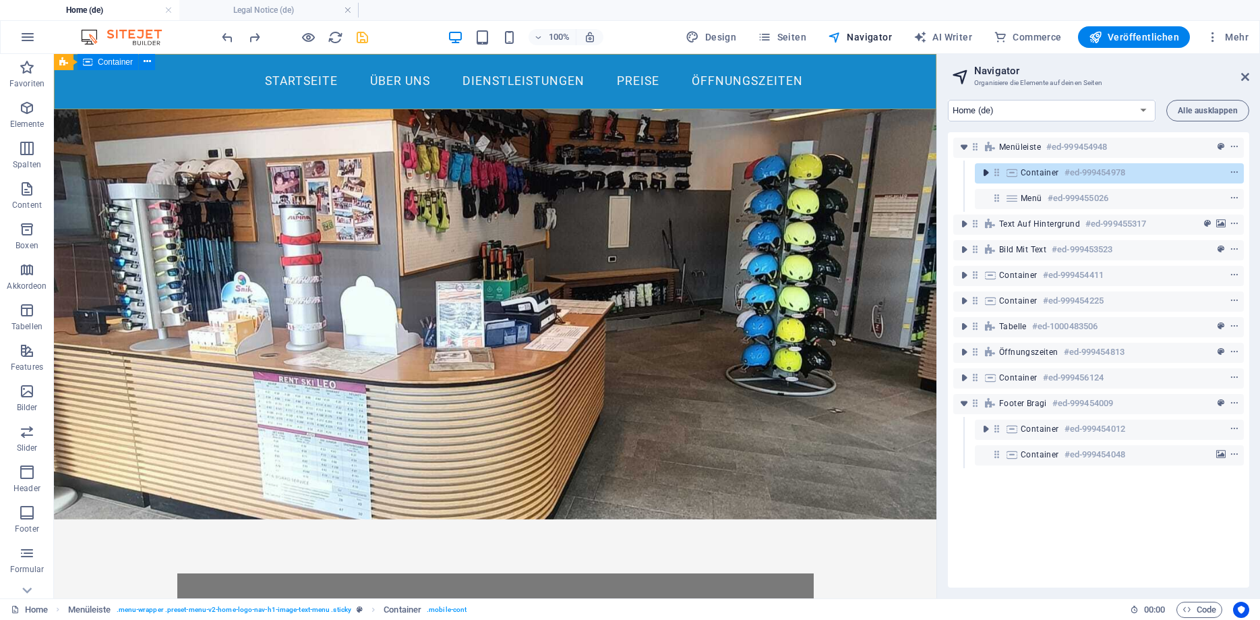
click at [986, 174] on icon "toggle-expand" at bounding box center [985, 172] width 13 height 13
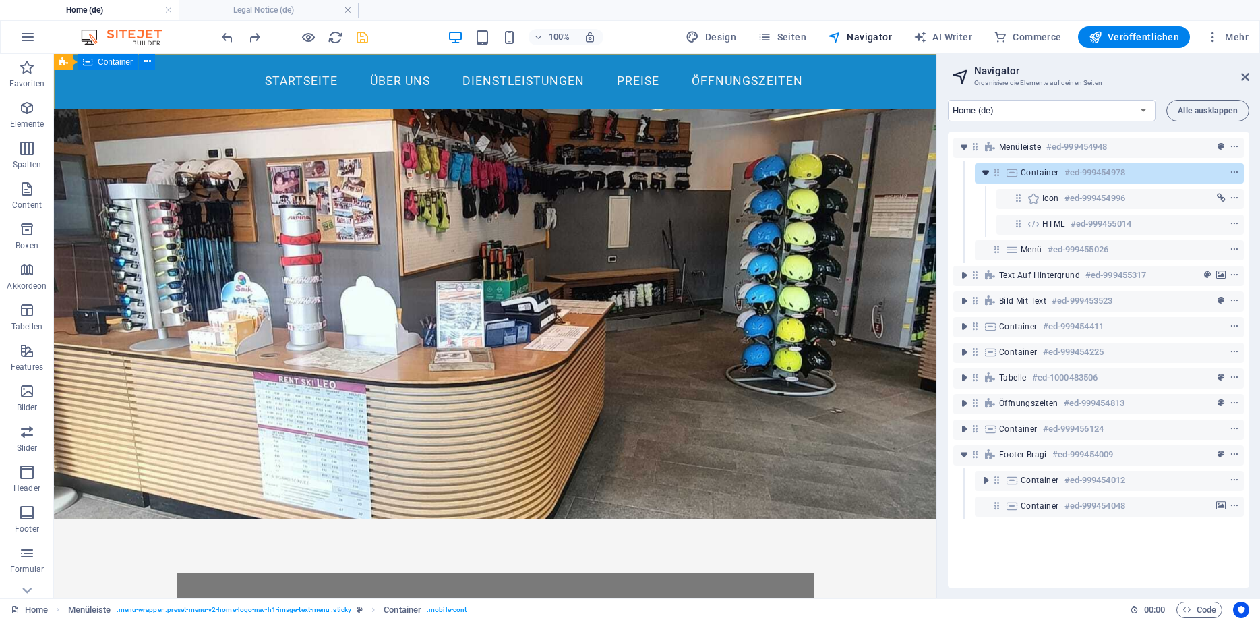
click at [986, 174] on icon "toggle-expand" at bounding box center [985, 172] width 13 height 13
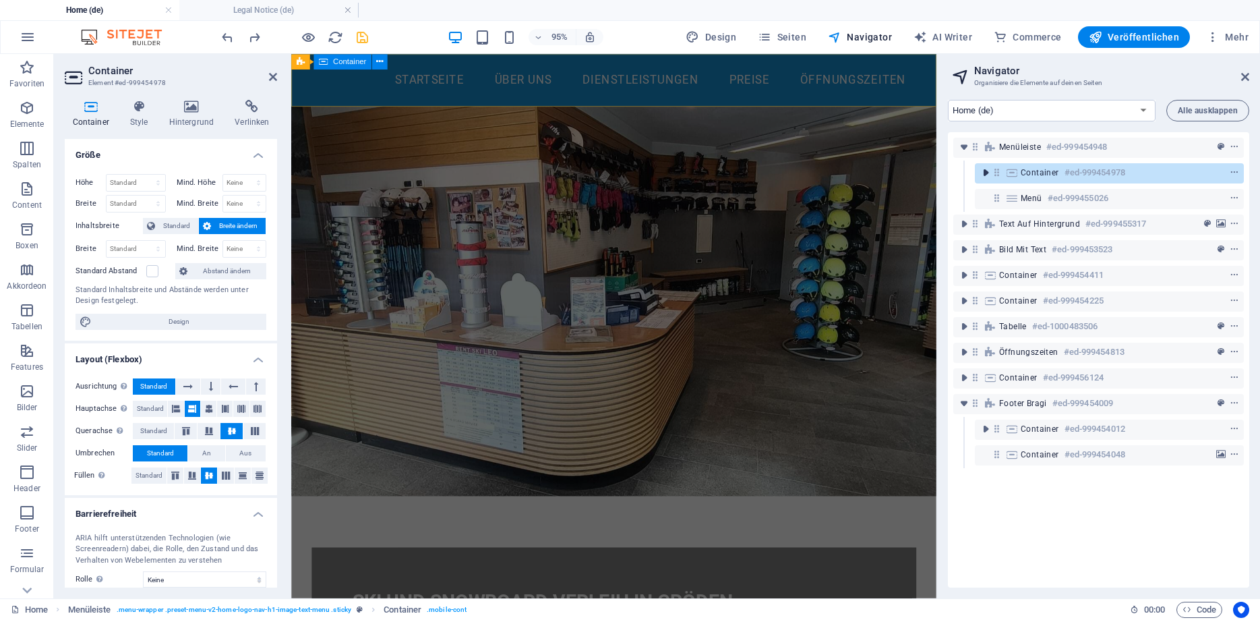
click at [986, 174] on icon "toggle-expand" at bounding box center [985, 172] width 13 height 13
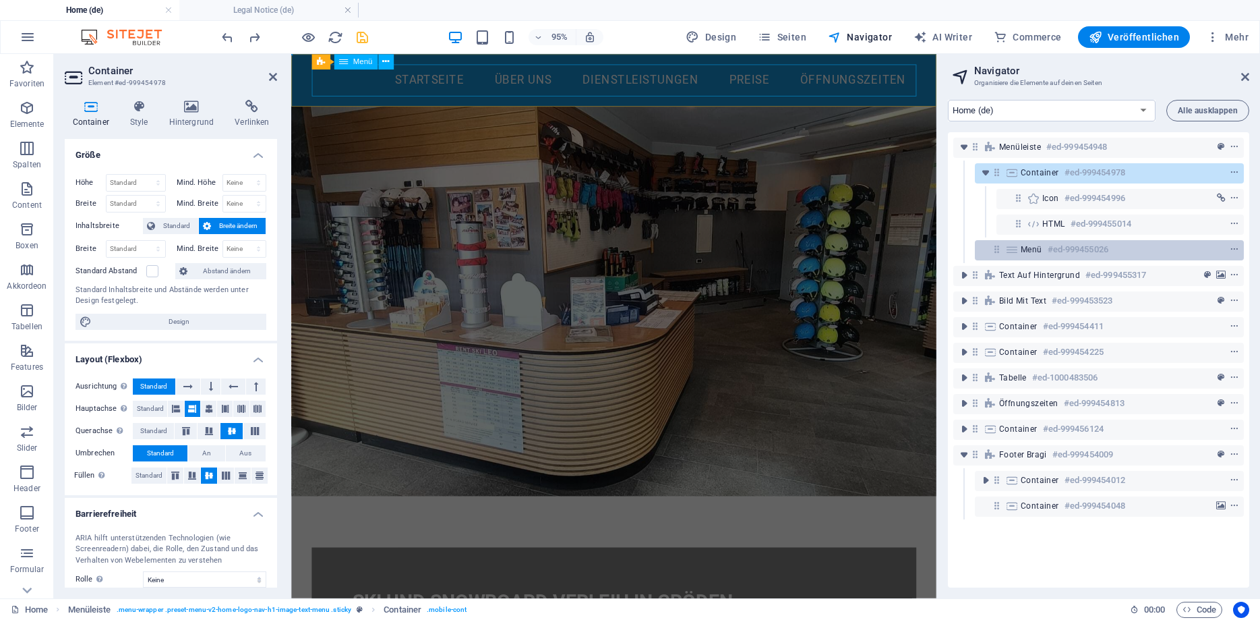
click at [1005, 251] on icon at bounding box center [1012, 249] width 15 height 11
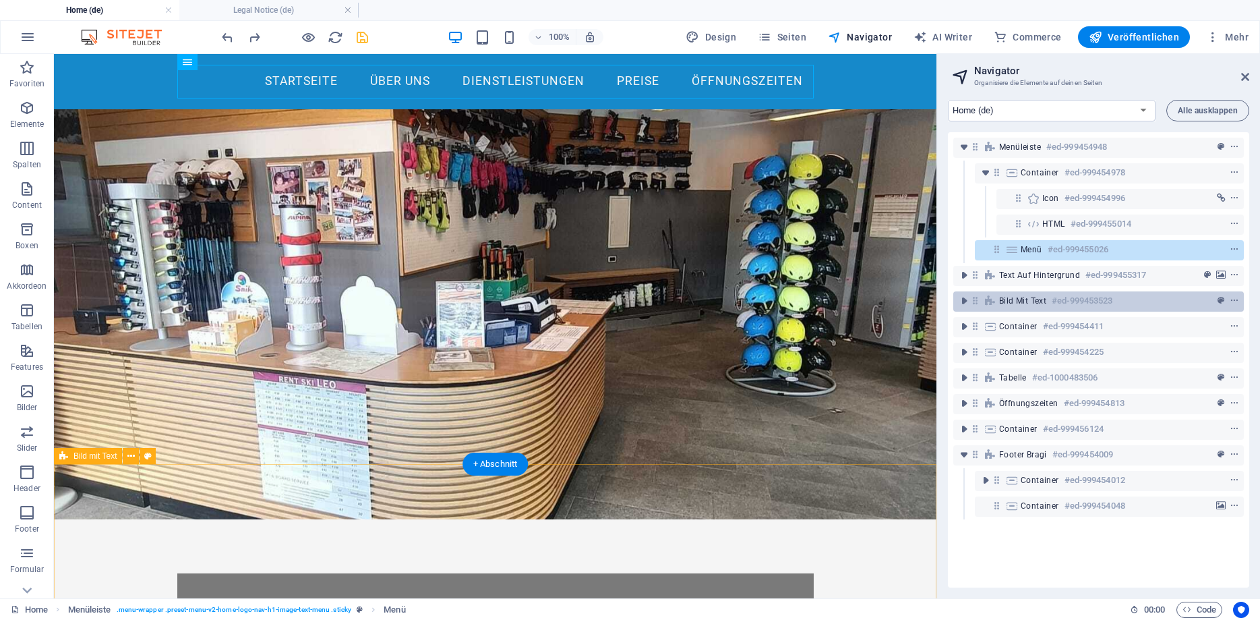
click at [1004, 300] on span "Bild mit Text" at bounding box center [1022, 300] width 47 height 11
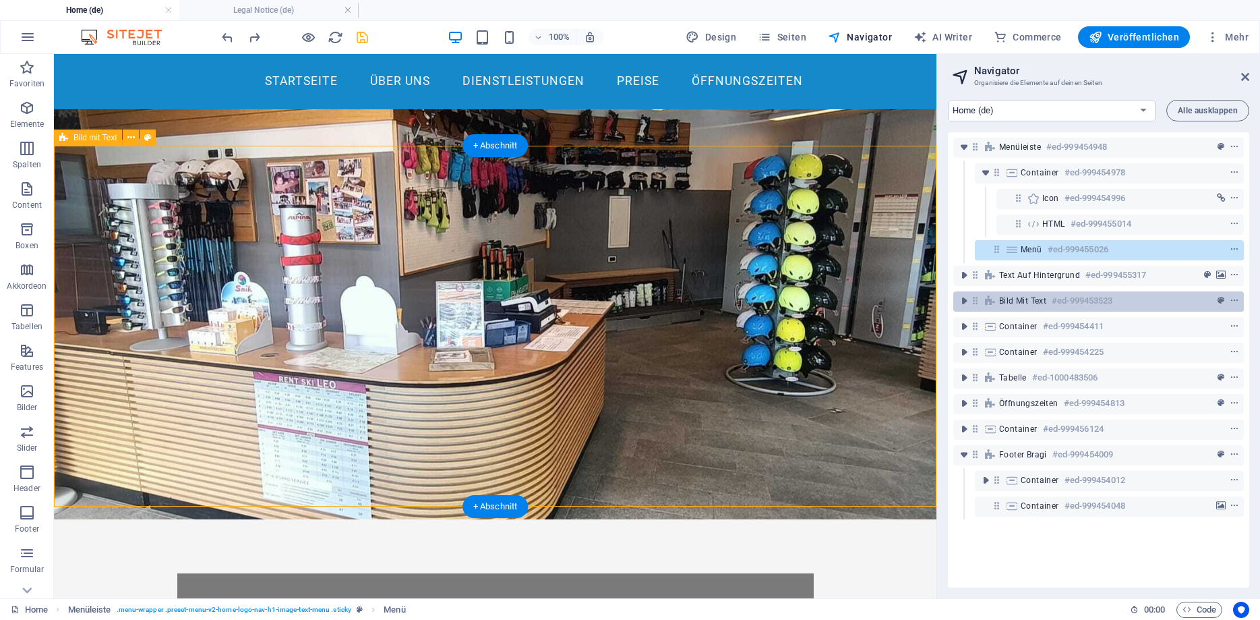
scroll to position [318, 0]
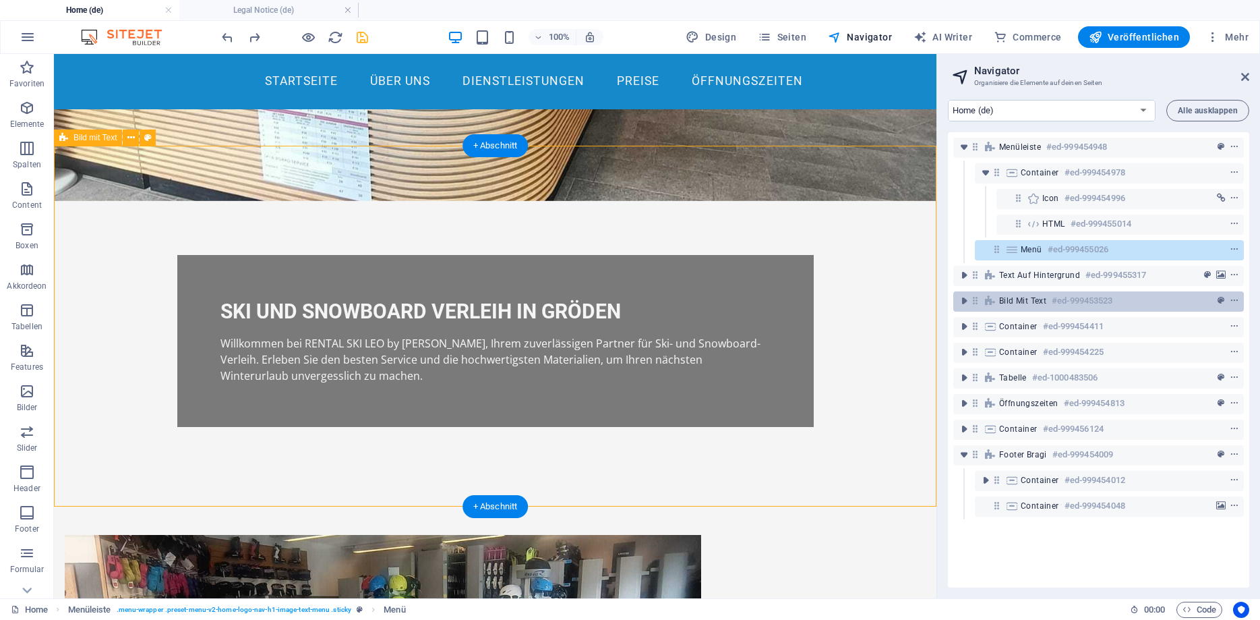
click at [1004, 300] on span "Bild mit Text" at bounding box center [1022, 300] width 47 height 11
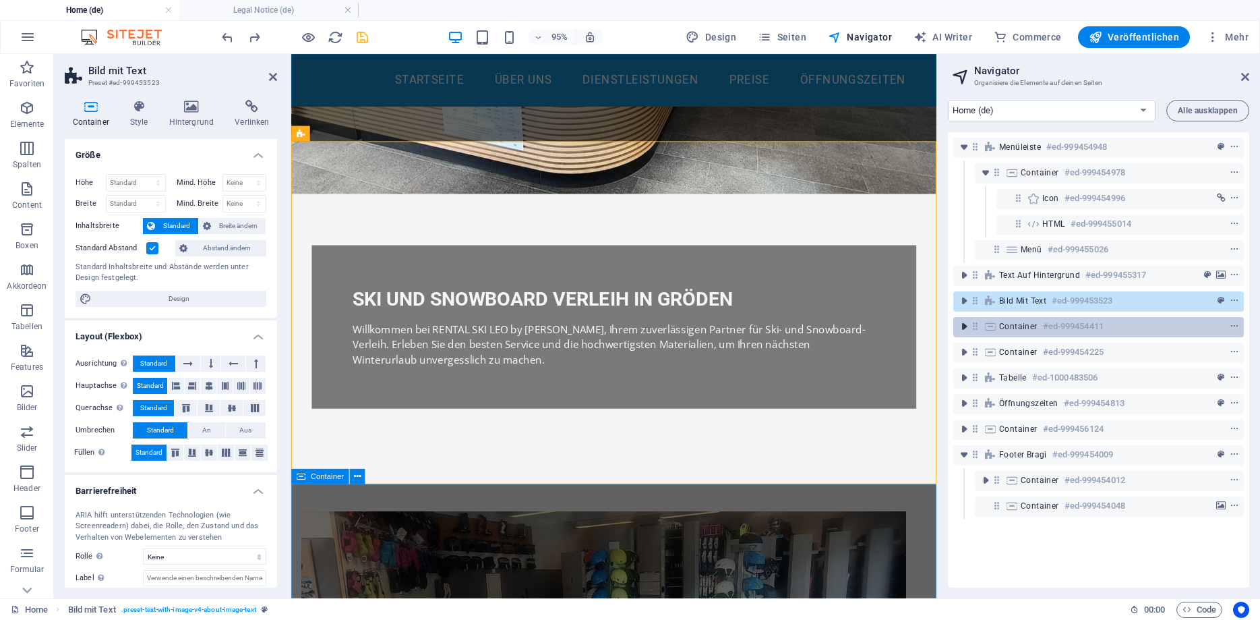
click at [966, 332] on icon "toggle-expand" at bounding box center [963, 326] width 13 height 13
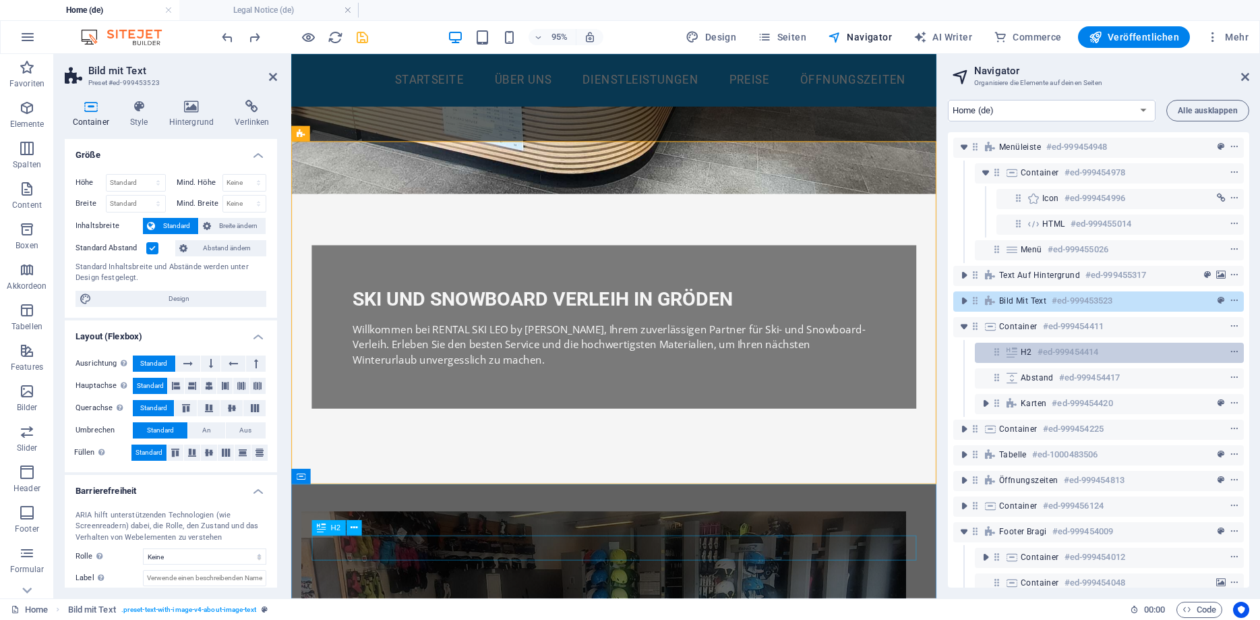
click at [1021, 353] on span "H2" at bounding box center [1026, 352] width 11 height 11
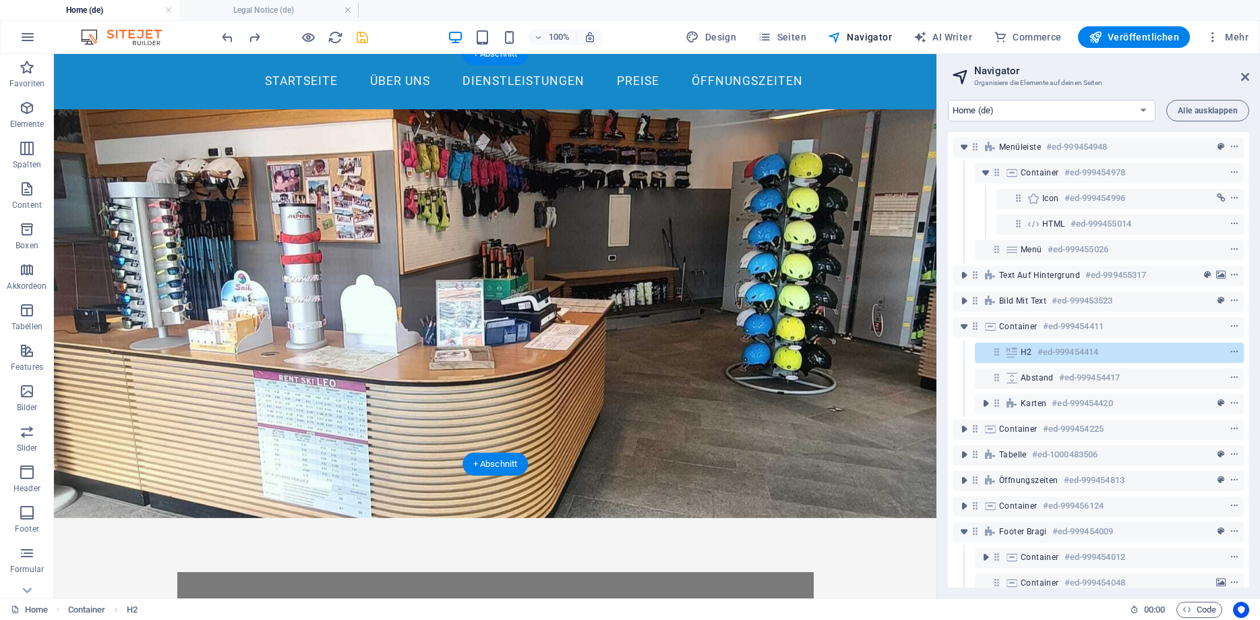
scroll to position [0, 0]
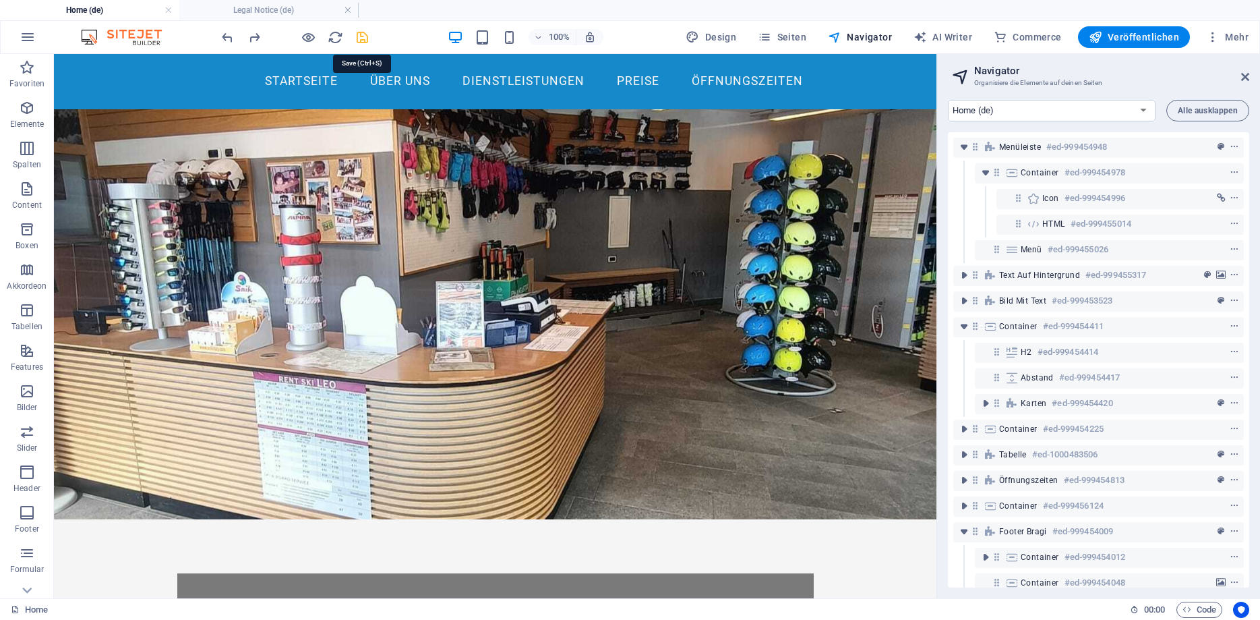
click at [365, 36] on icon "save" at bounding box center [363, 38] width 16 height 16
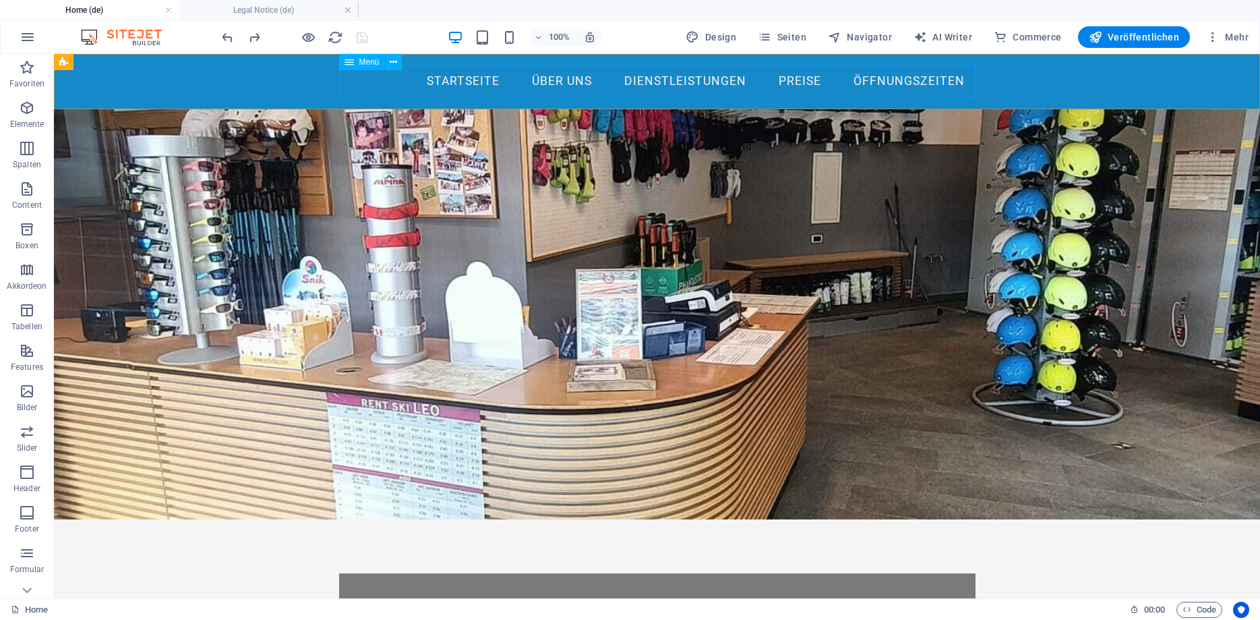
click at [398, 82] on nav "Startseite Über uns Dienstleistungen Preise Öffnungszeiten" at bounding box center [657, 82] width 637 height 34
click at [22, 109] on icon "button" at bounding box center [27, 108] width 16 height 16
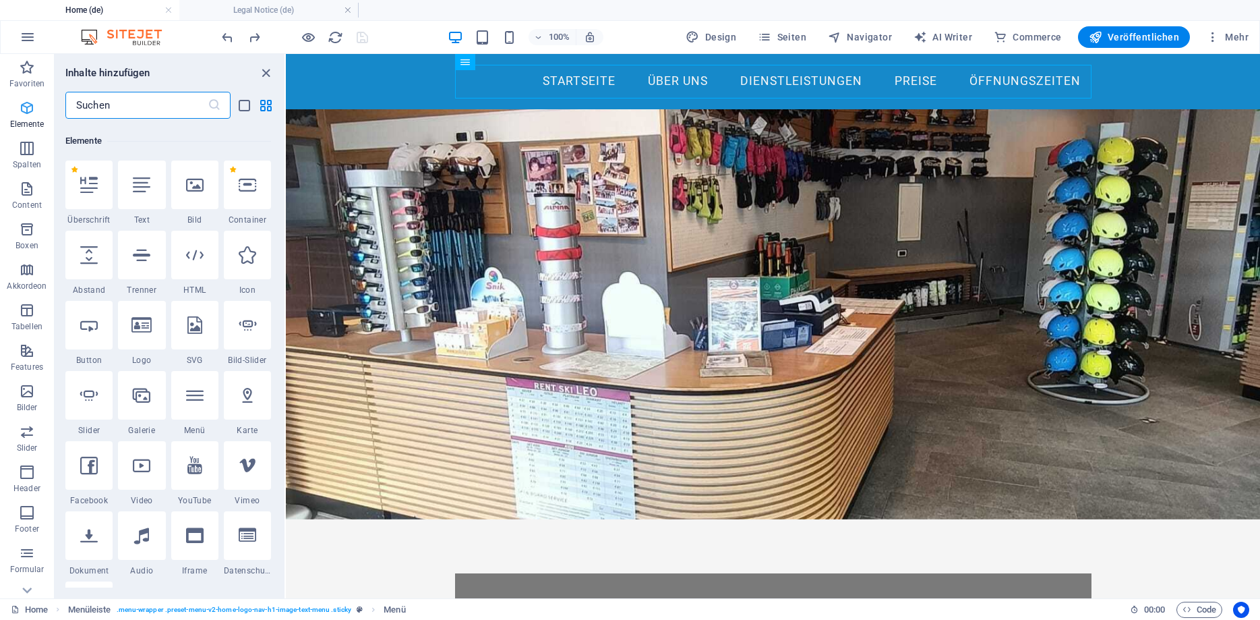
scroll to position [144, 0]
click at [199, 185] on icon at bounding box center [195, 182] width 18 height 18
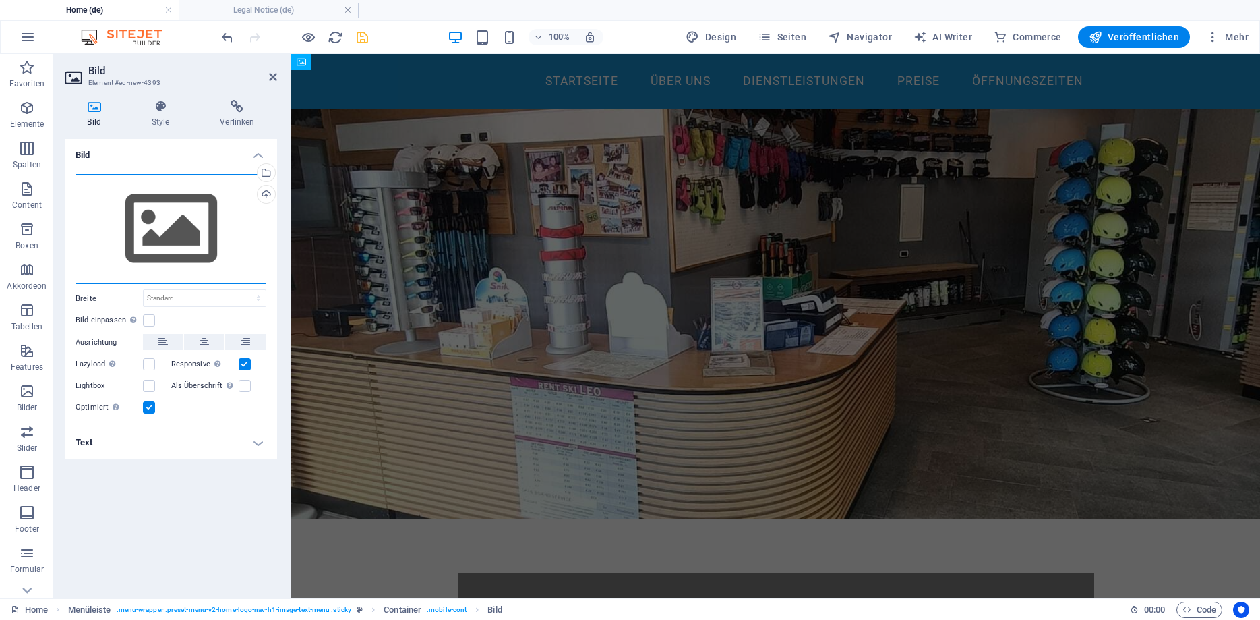
click at [196, 223] on div "Ziehe Dateien zum Hochladen hierher oder klicke hier, um aus Dateien oder koste…" at bounding box center [171, 229] width 191 height 111
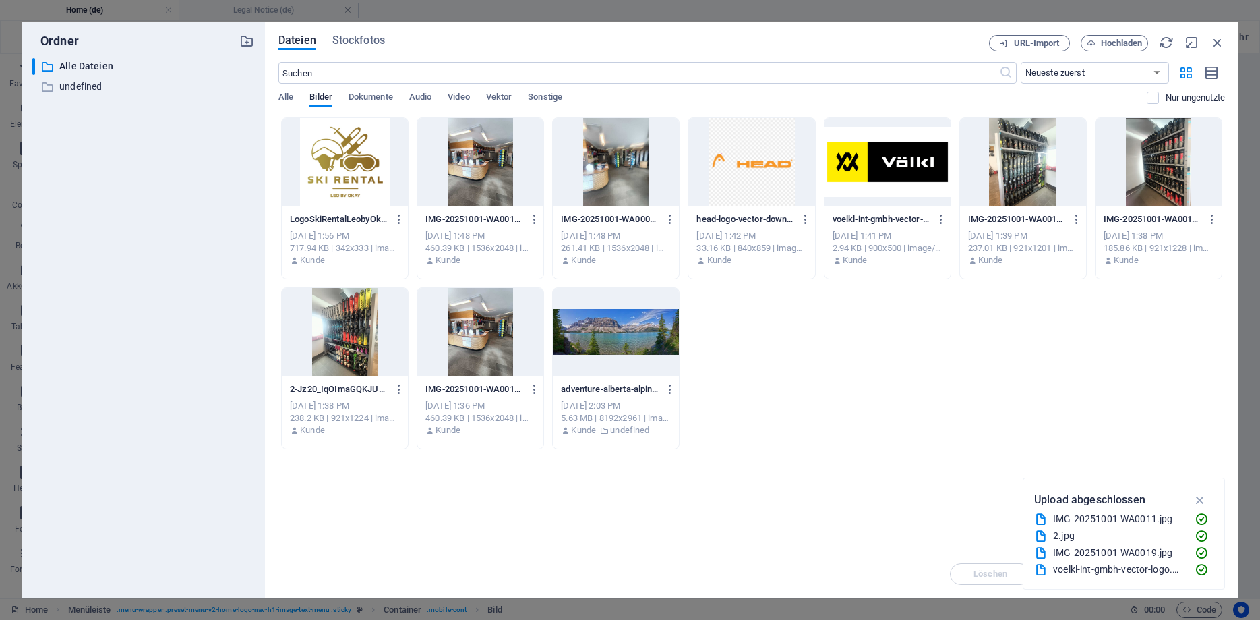
click at [326, 175] on div at bounding box center [345, 162] width 126 height 88
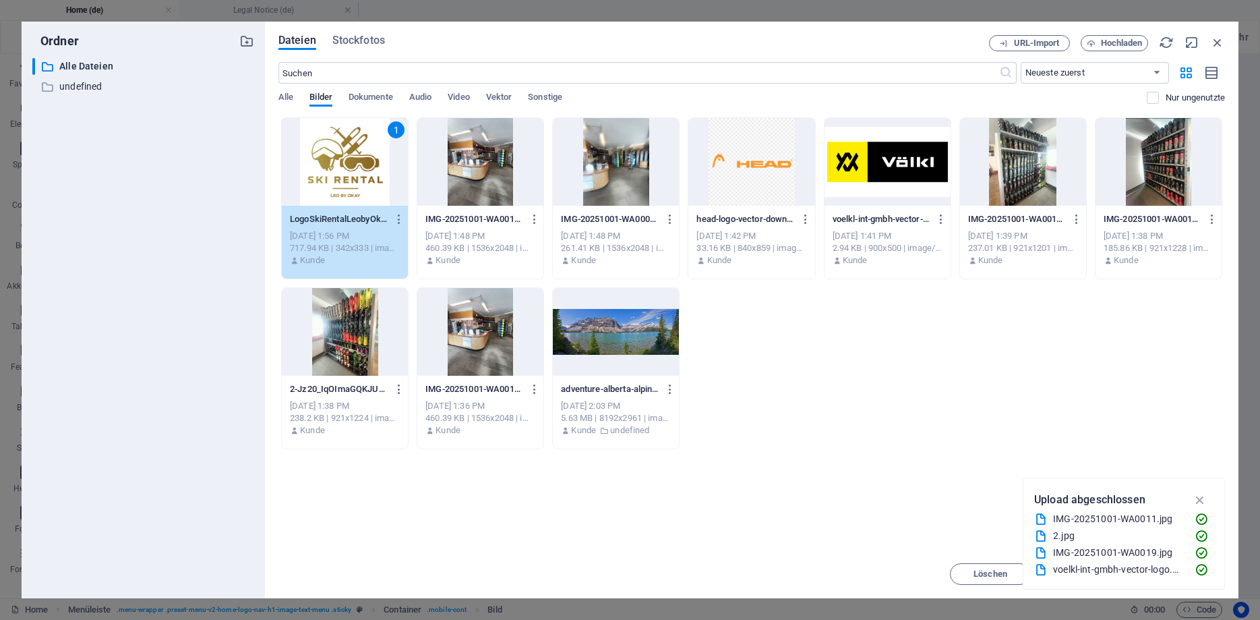
click at [326, 175] on div "1" at bounding box center [345, 162] width 126 height 88
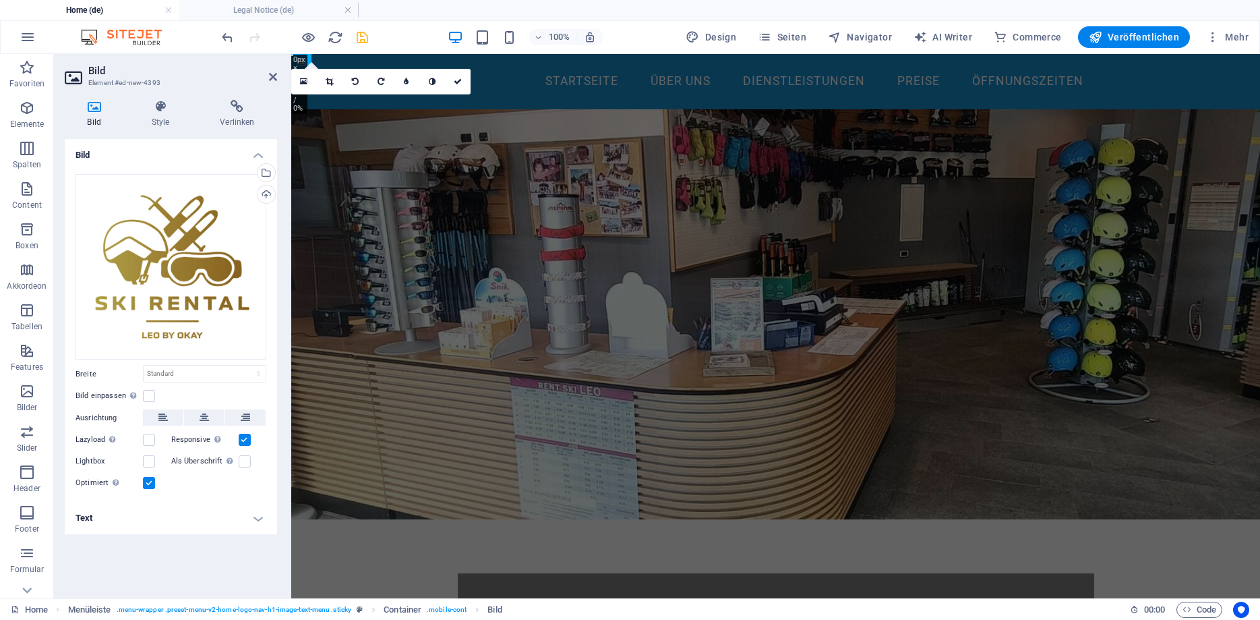
click at [358, 139] on figure at bounding box center [775, 314] width 969 height 410
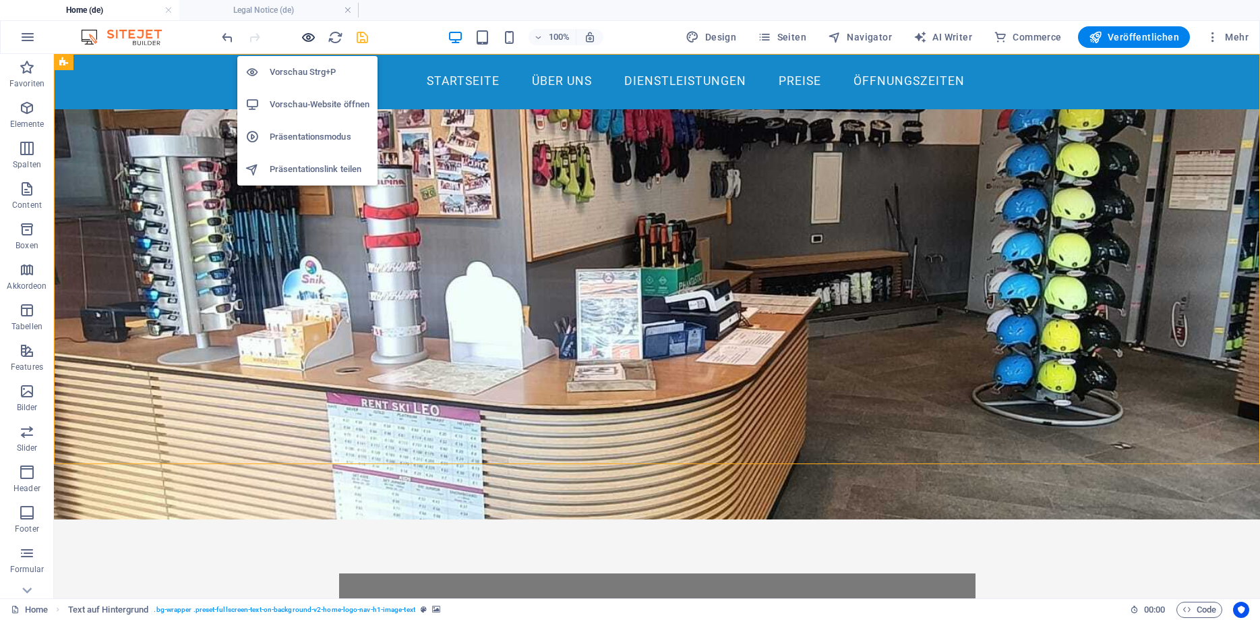
click at [308, 39] on icon "button" at bounding box center [309, 38] width 16 height 16
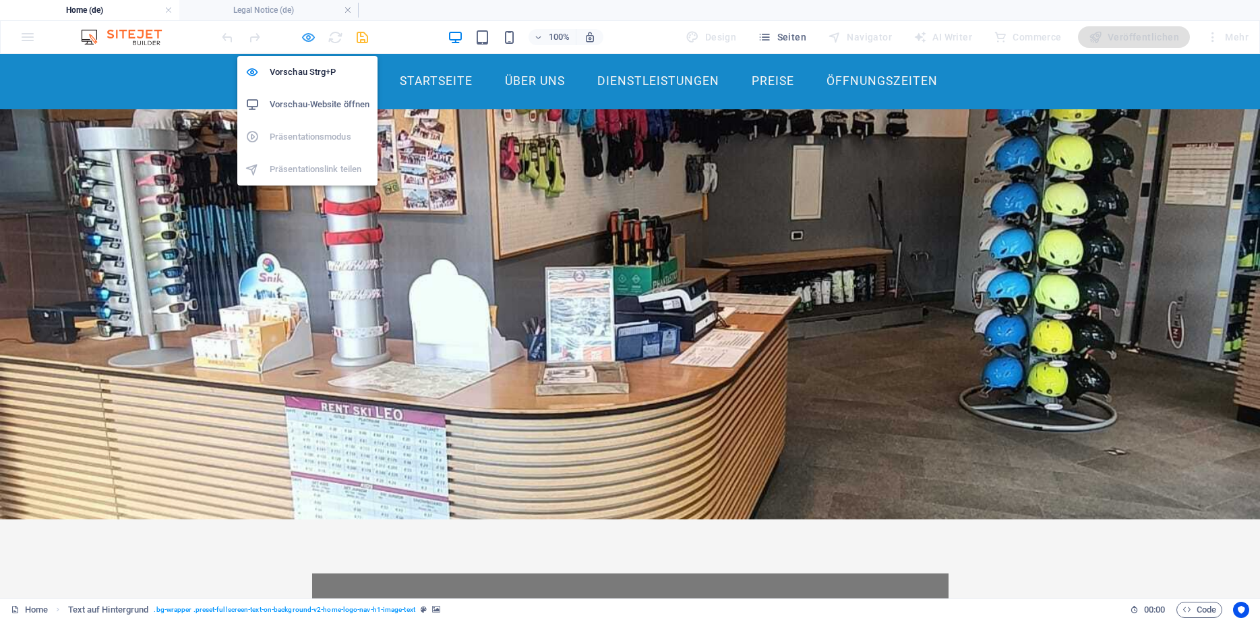
click at [308, 39] on icon "button" at bounding box center [309, 38] width 16 height 16
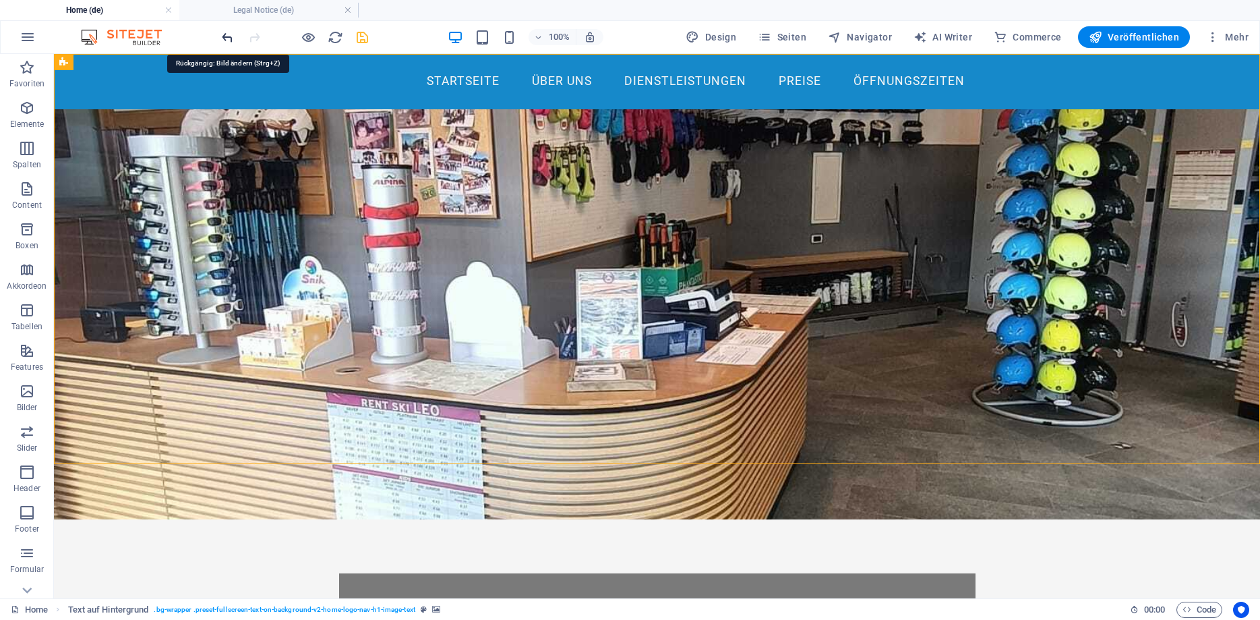
click at [223, 43] on icon "undo" at bounding box center [228, 38] width 16 height 16
click at [226, 40] on icon "undo" at bounding box center [228, 38] width 16 height 16
click at [254, 40] on icon "redo" at bounding box center [255, 38] width 16 height 16
click at [183, 72] on div "Startseite Über uns Dienstleistungen Preise Öffnungszeiten" at bounding box center [657, 81] width 1206 height 55
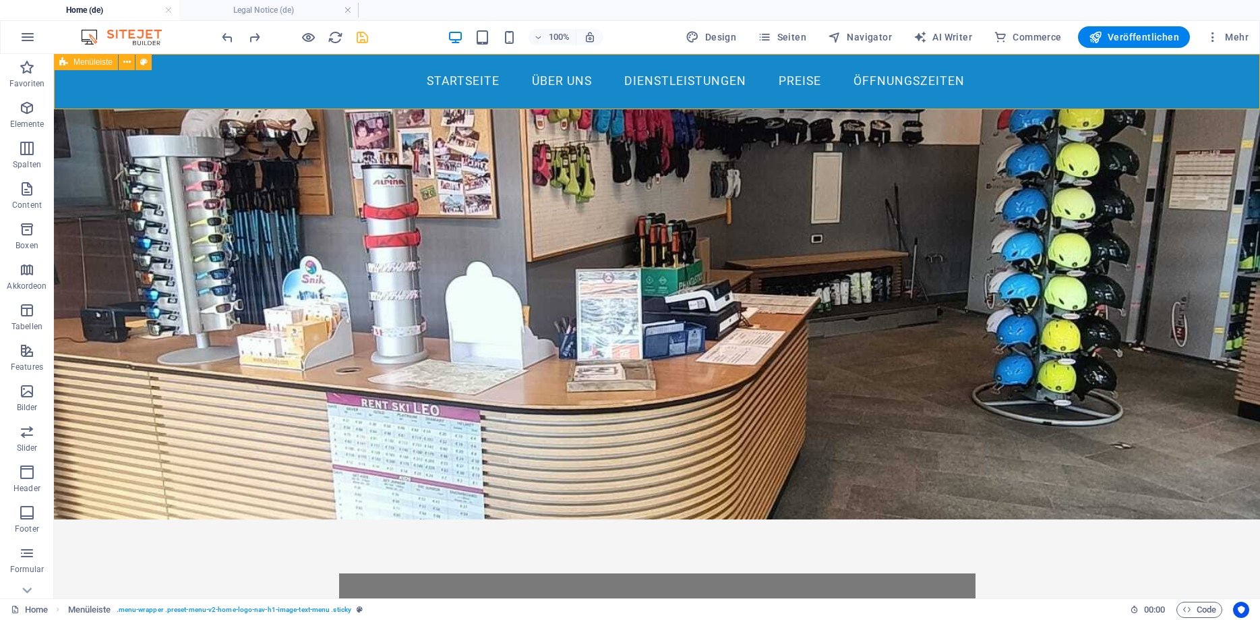
click at [148, 89] on div "Startseite Über uns Dienstleistungen Preise Öffnungszeiten" at bounding box center [657, 81] width 1206 height 55
select select "header"
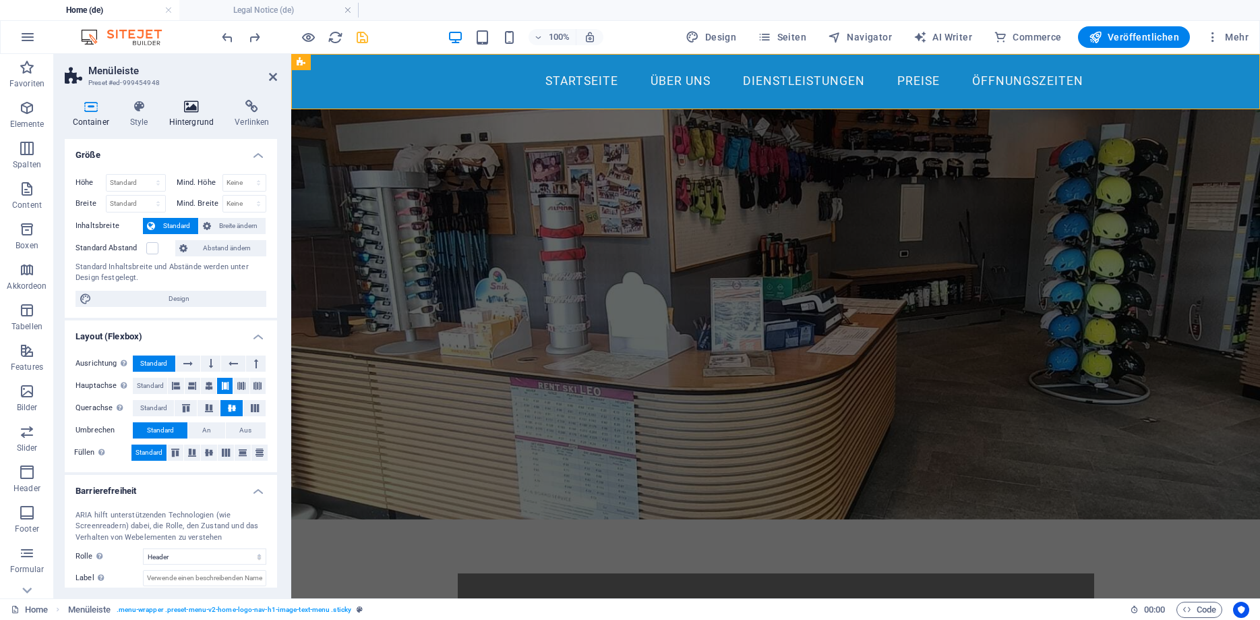
click at [195, 112] on icon at bounding box center [191, 106] width 61 height 13
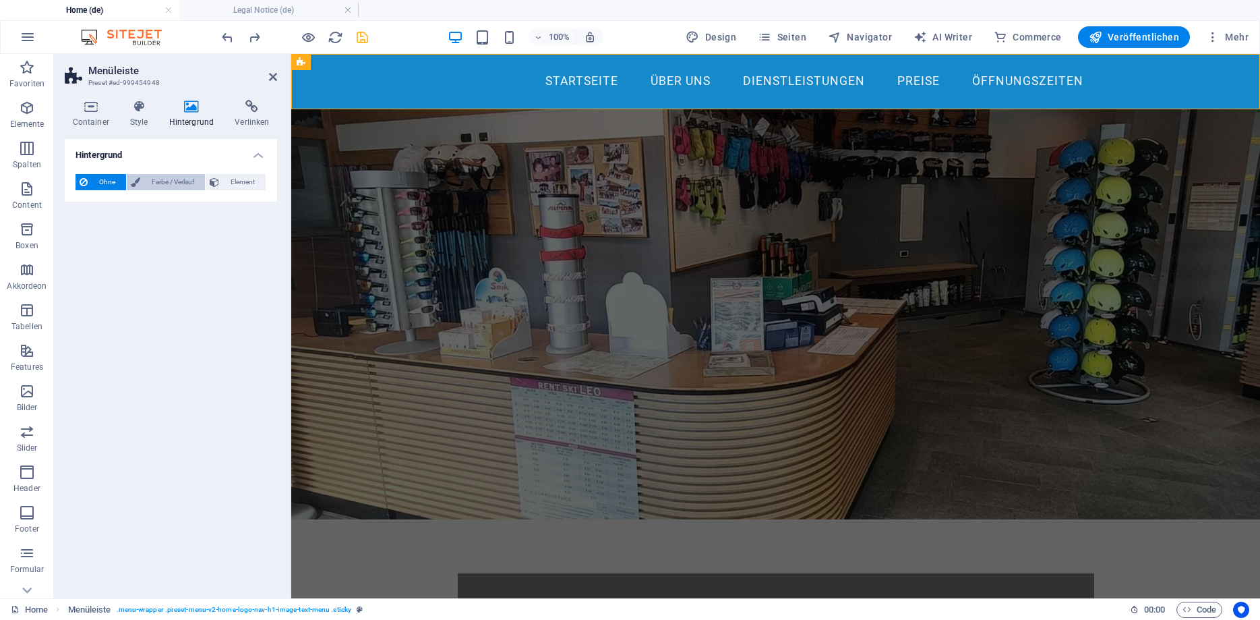
click at [148, 179] on span "Farbe / Verlauf" at bounding box center [172, 182] width 57 height 16
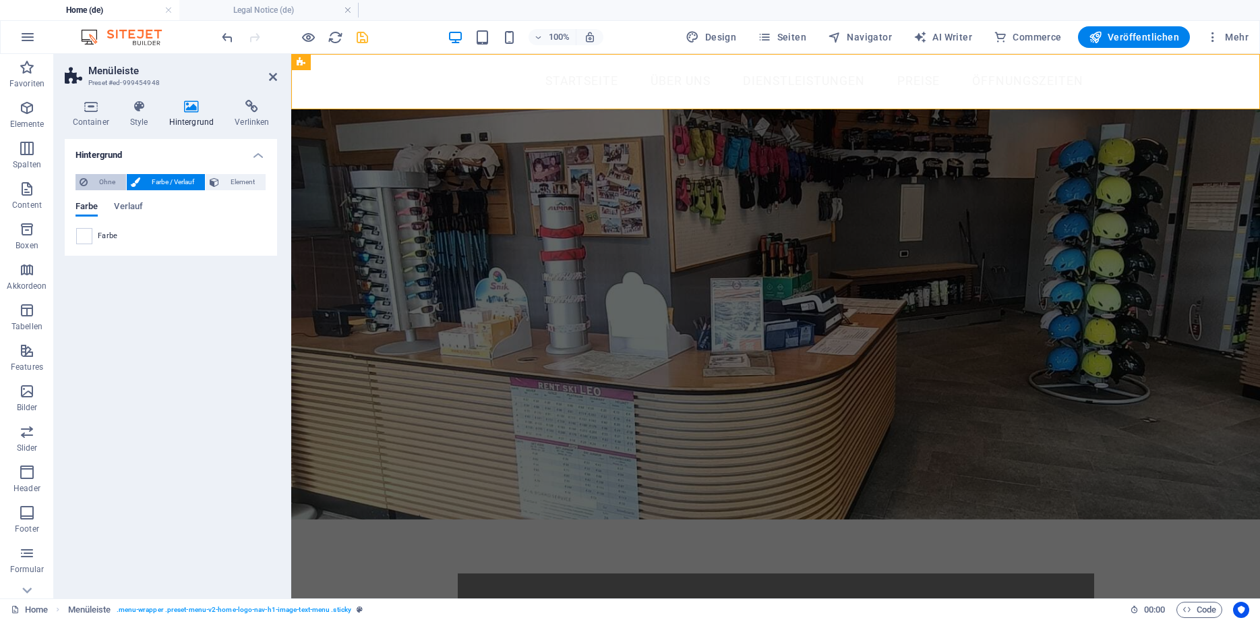
click at [100, 185] on span "Ohne" at bounding box center [107, 182] width 30 height 16
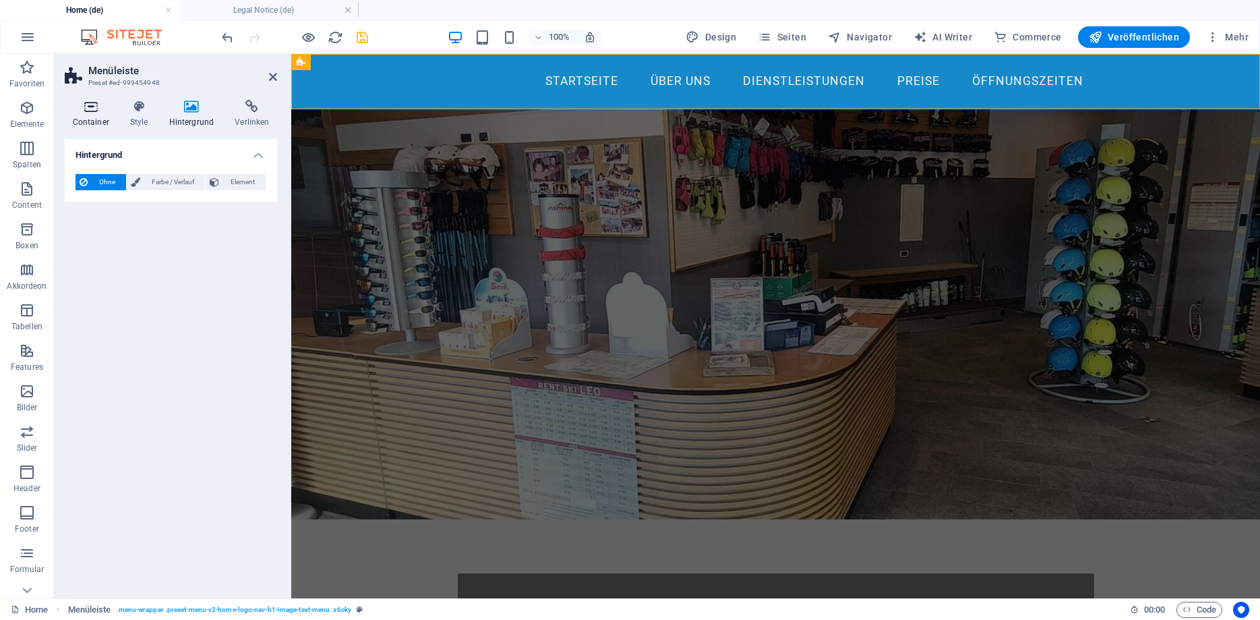
click at [98, 114] on h4 "Container" at bounding box center [93, 114] width 57 height 28
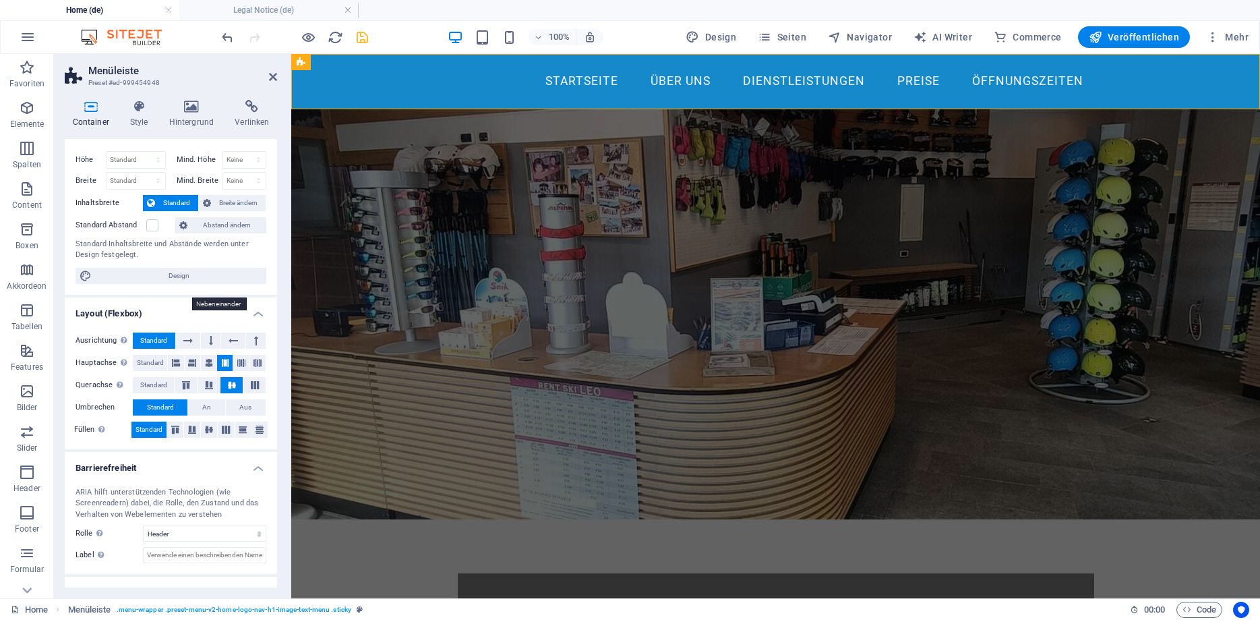
scroll to position [0, 0]
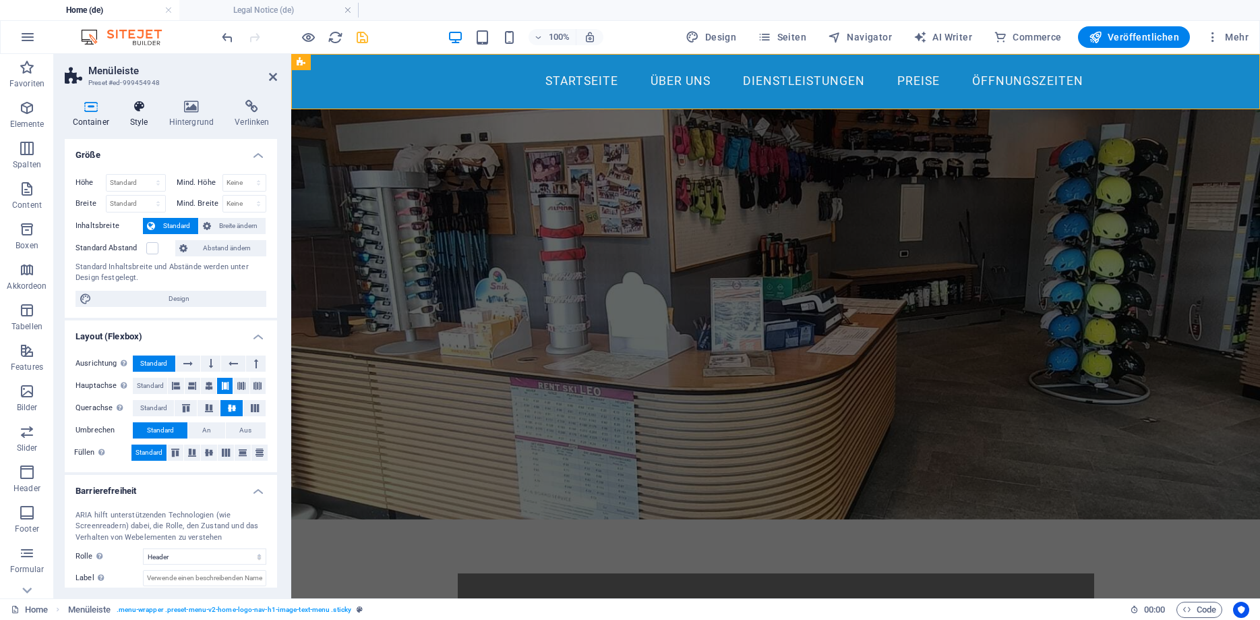
click at [131, 108] on icon at bounding box center [139, 106] width 34 height 13
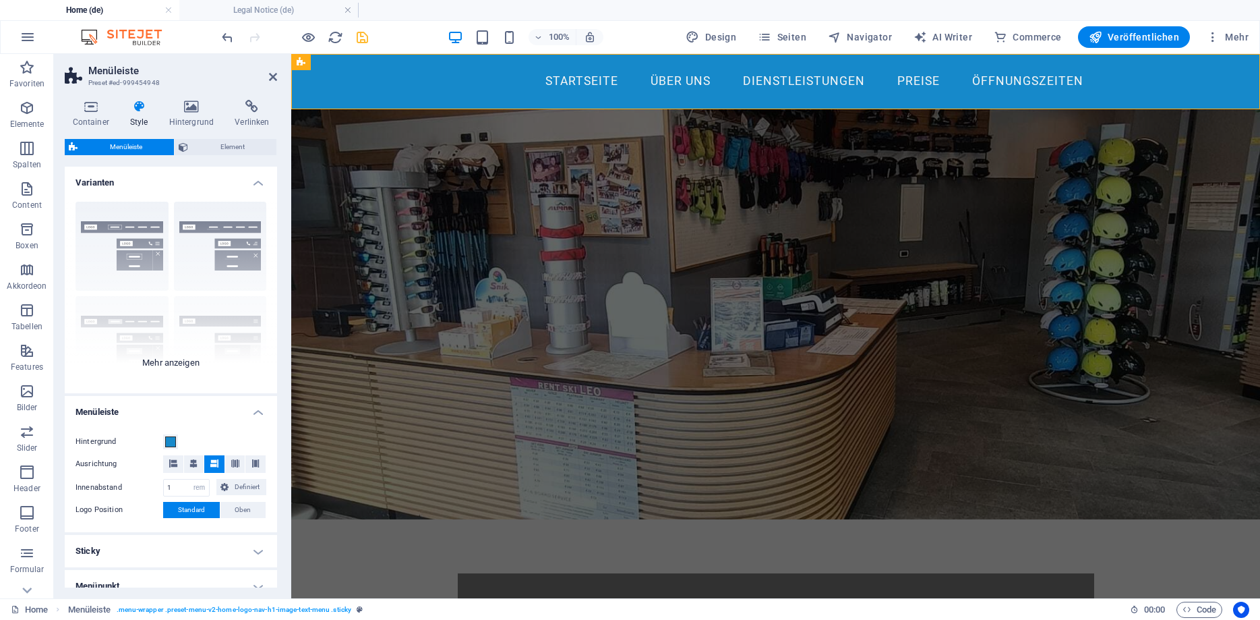
click at [126, 229] on div "Rahmen Mittig Standard Fixiert Loki Trigger Breit XXL" at bounding box center [171, 292] width 212 height 202
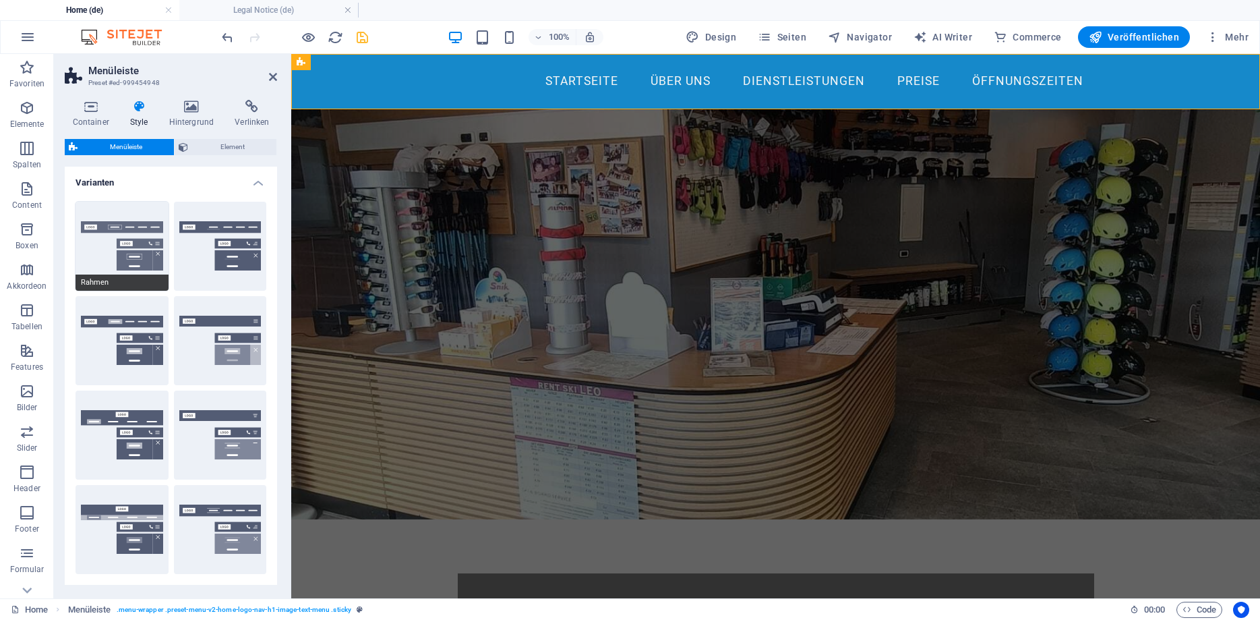
click at [127, 240] on button "Rahmen" at bounding box center [122, 246] width 93 height 89
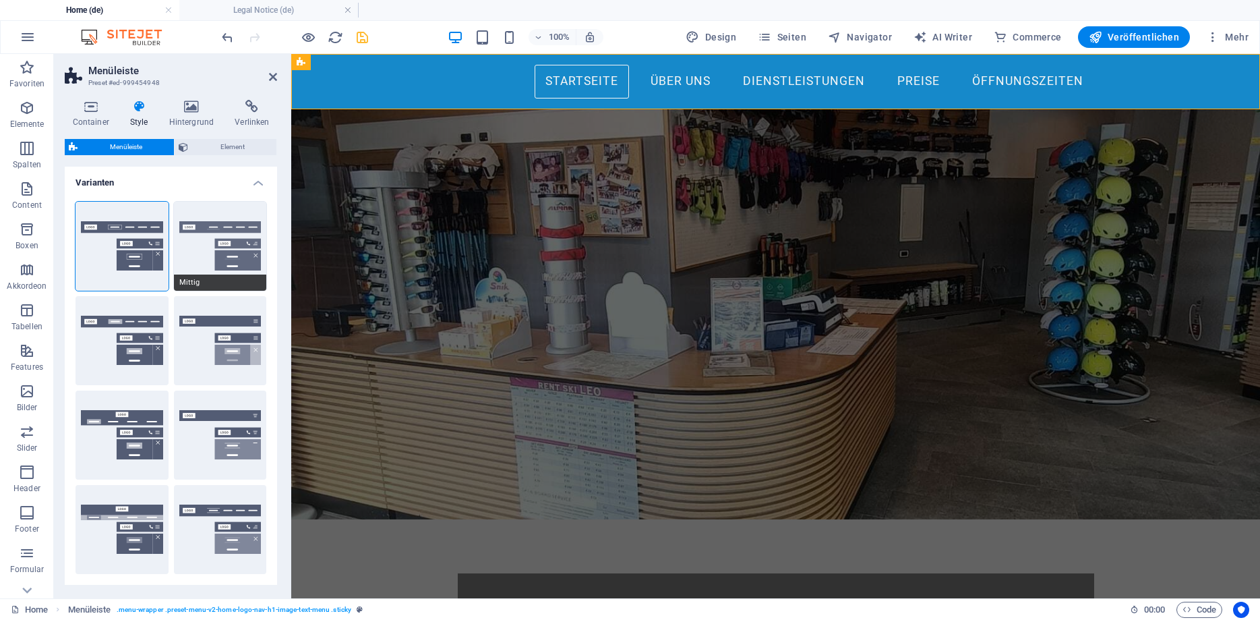
click at [226, 251] on button "Mittig" at bounding box center [220, 246] width 93 height 89
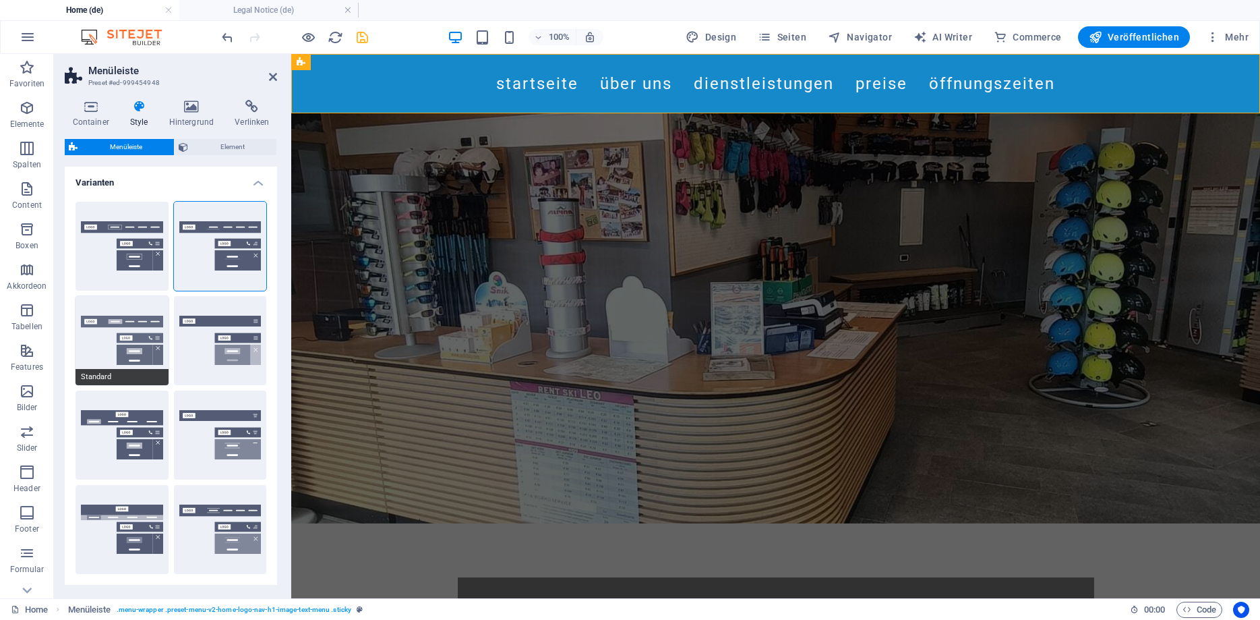
click at [135, 329] on button "Standard" at bounding box center [122, 340] width 93 height 89
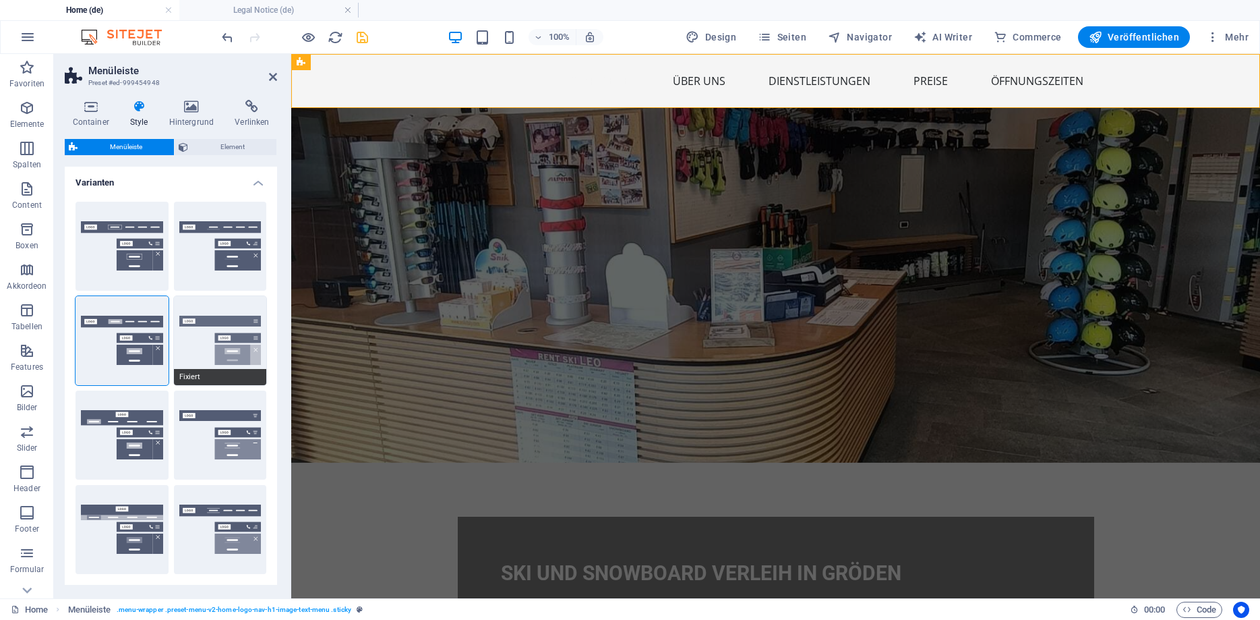
click at [237, 343] on button "Fixiert" at bounding box center [220, 340] width 93 height 89
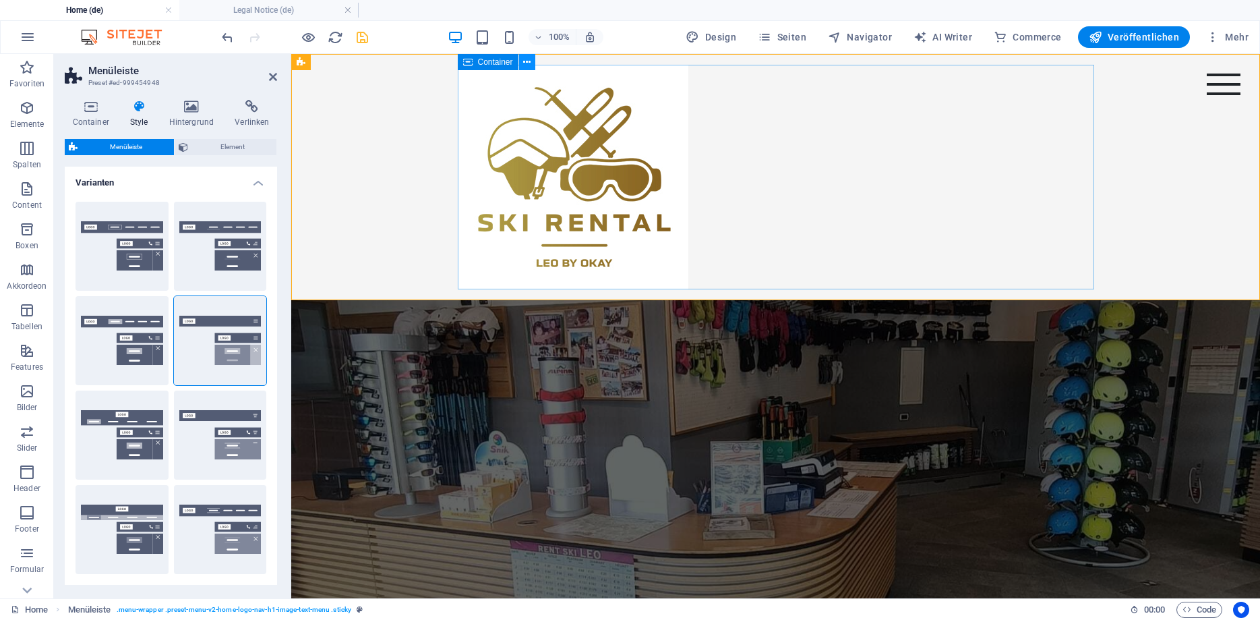
click at [525, 63] on icon at bounding box center [526, 62] width 7 height 14
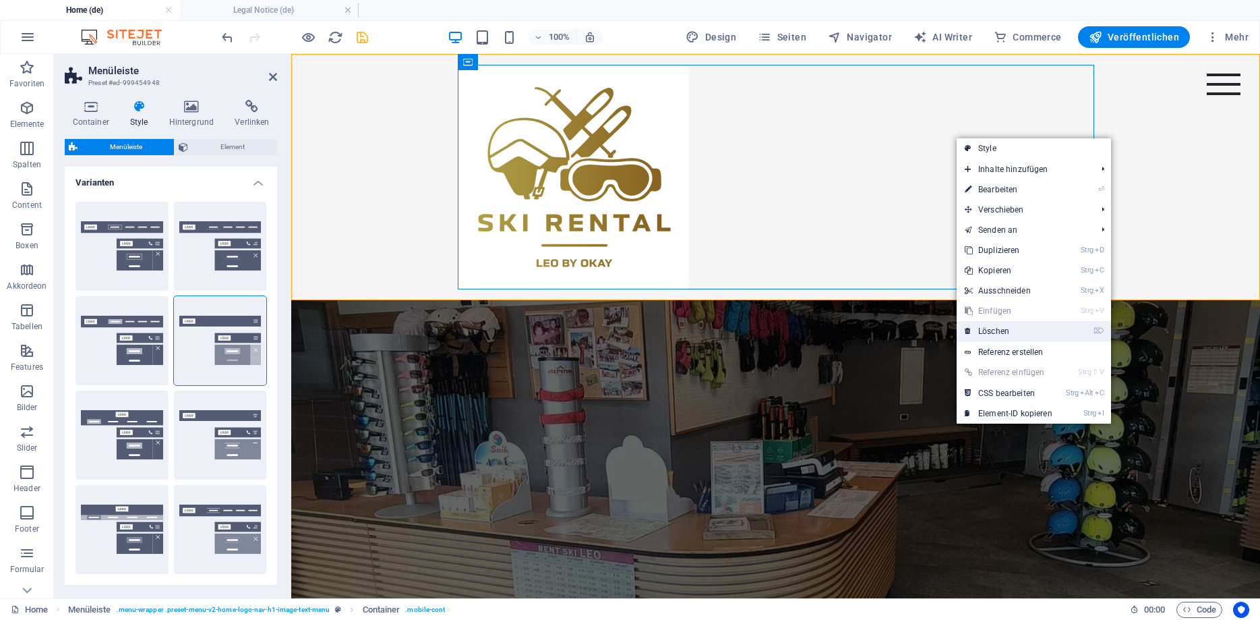
click at [993, 327] on link "⌦ Löschen" at bounding box center [1009, 331] width 104 height 20
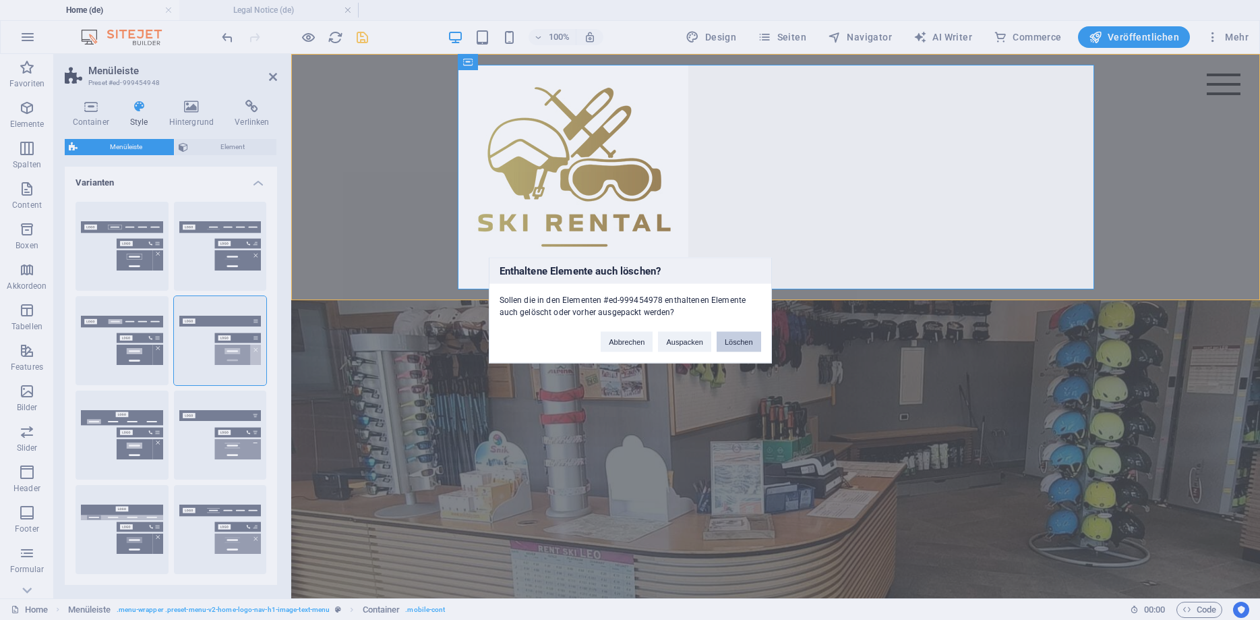
click at [741, 341] on button "Löschen" at bounding box center [739, 341] width 45 height 20
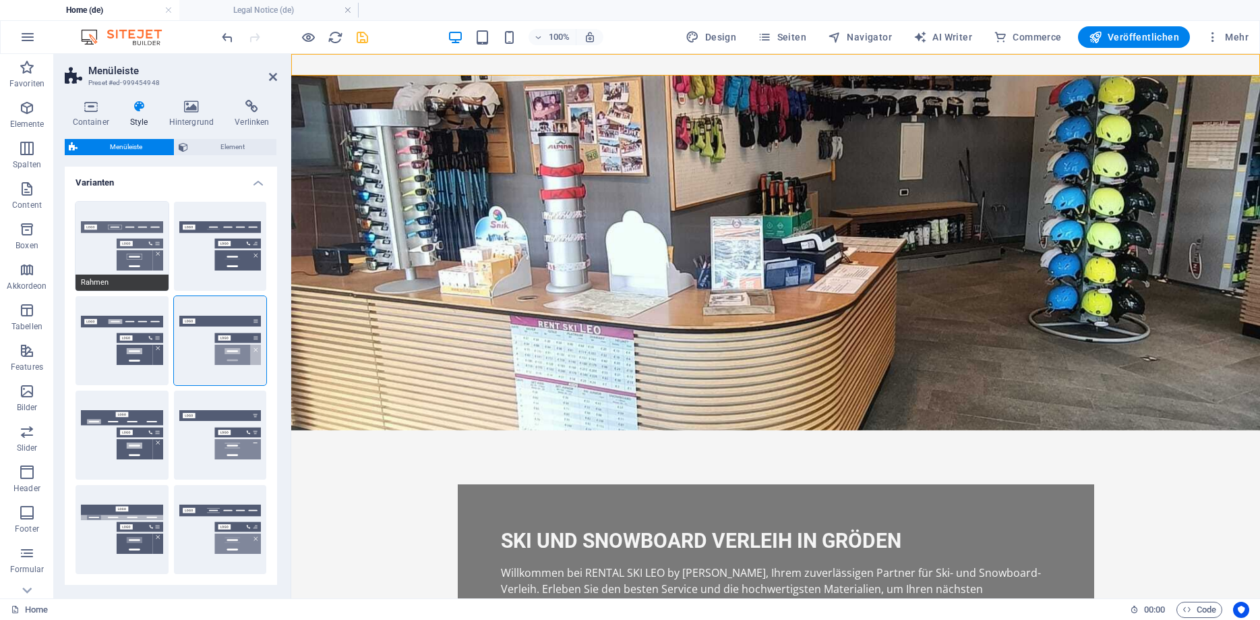
click at [129, 251] on button "Rahmen" at bounding box center [122, 246] width 93 height 89
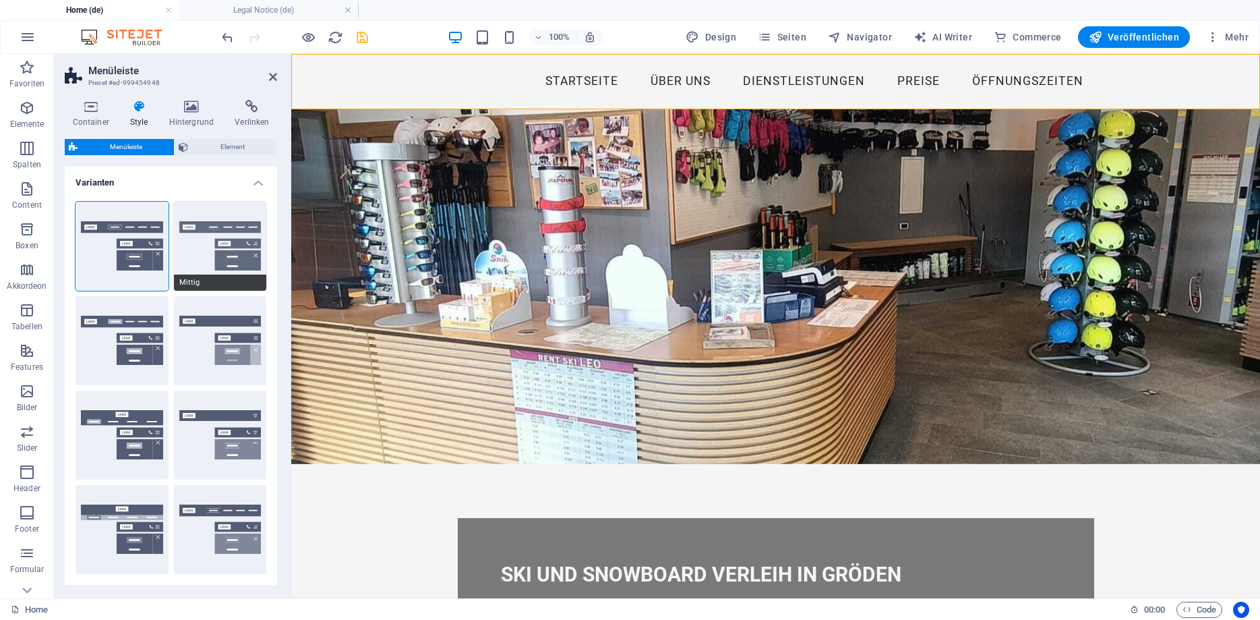
click at [218, 241] on button "Mittig" at bounding box center [220, 246] width 93 height 89
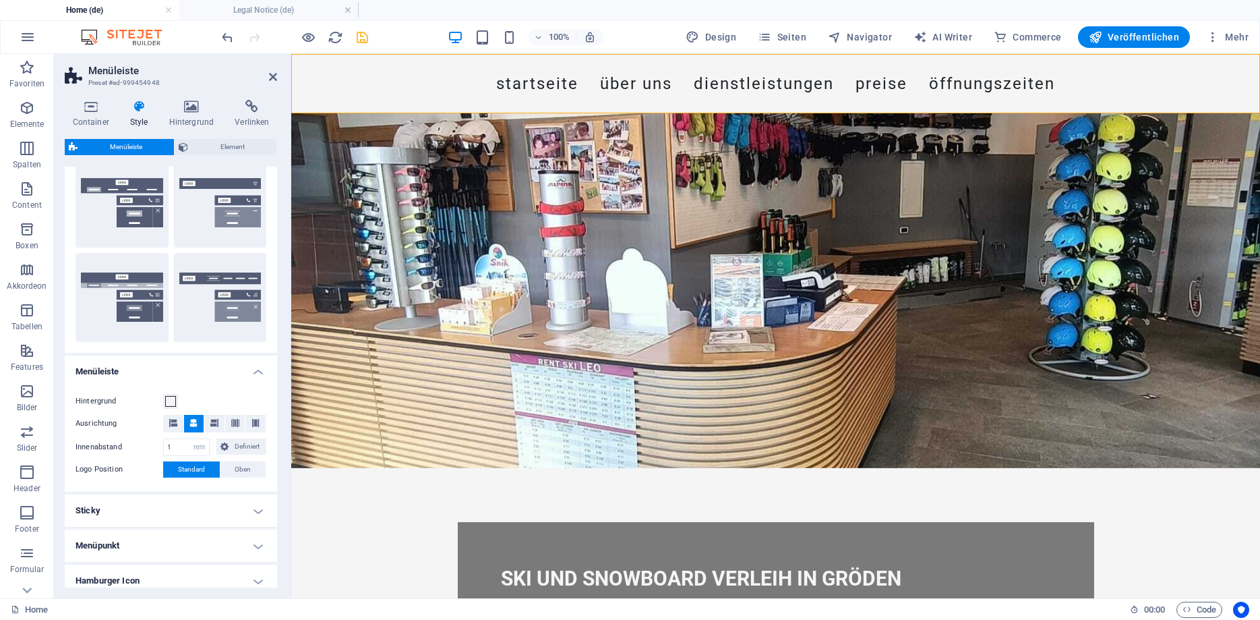
scroll to position [243, 0]
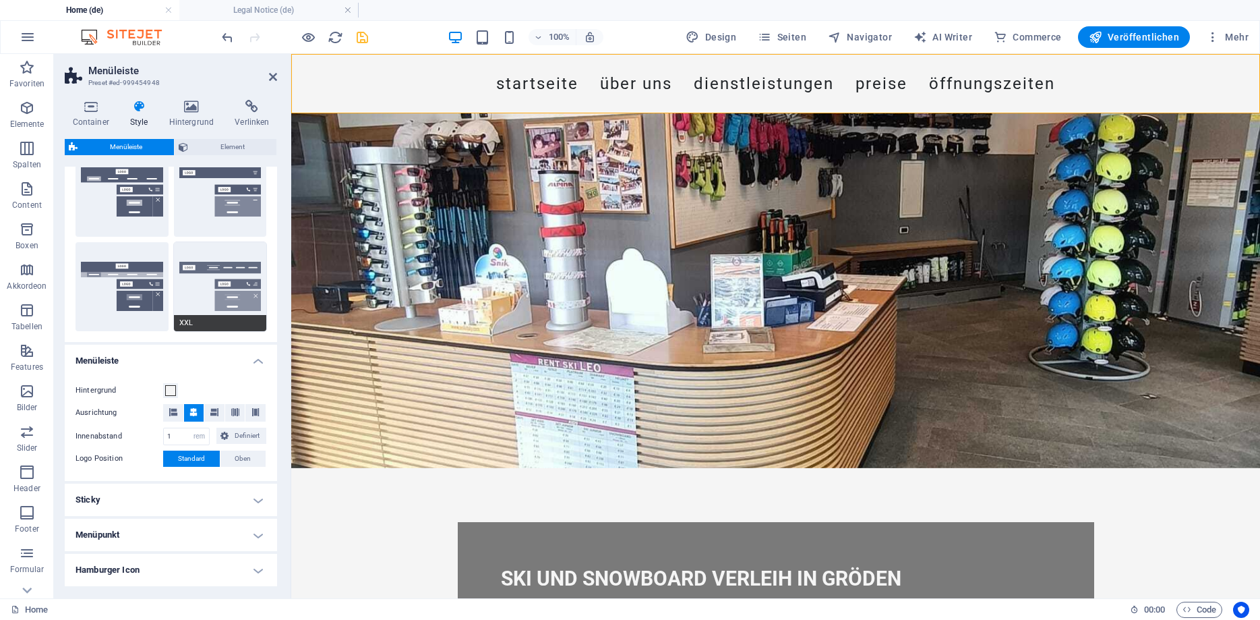
click at [224, 266] on button "XXL" at bounding box center [220, 286] width 93 height 89
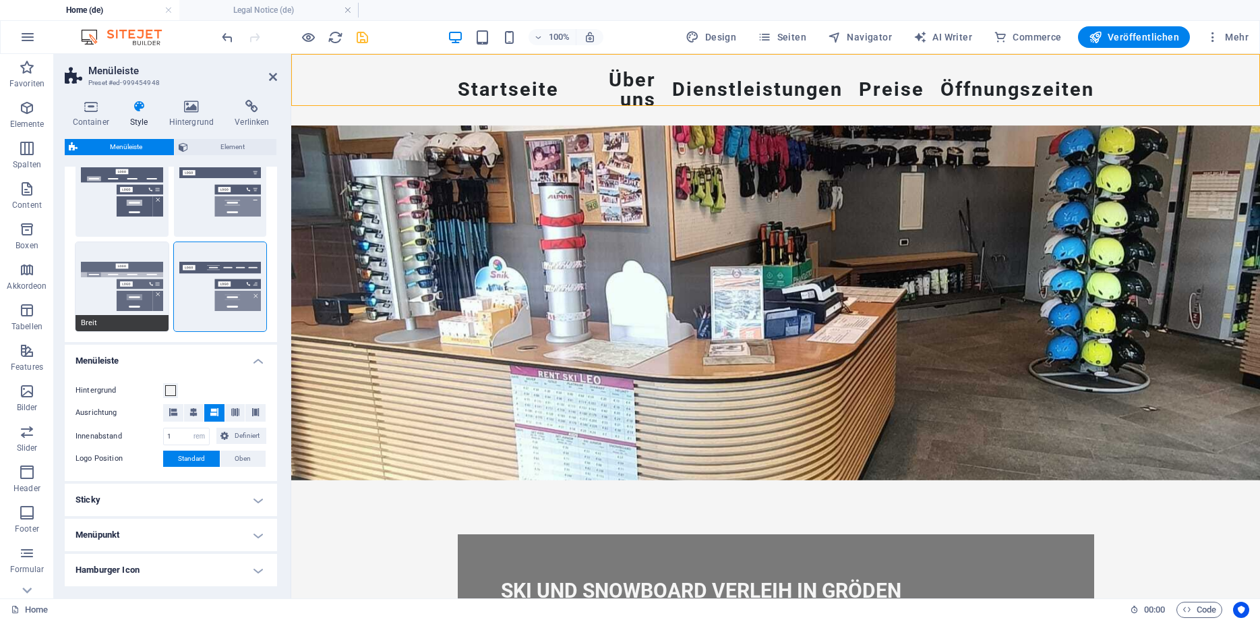
click at [136, 282] on button "Breit" at bounding box center [122, 286] width 93 height 89
type input "0"
type input "2"
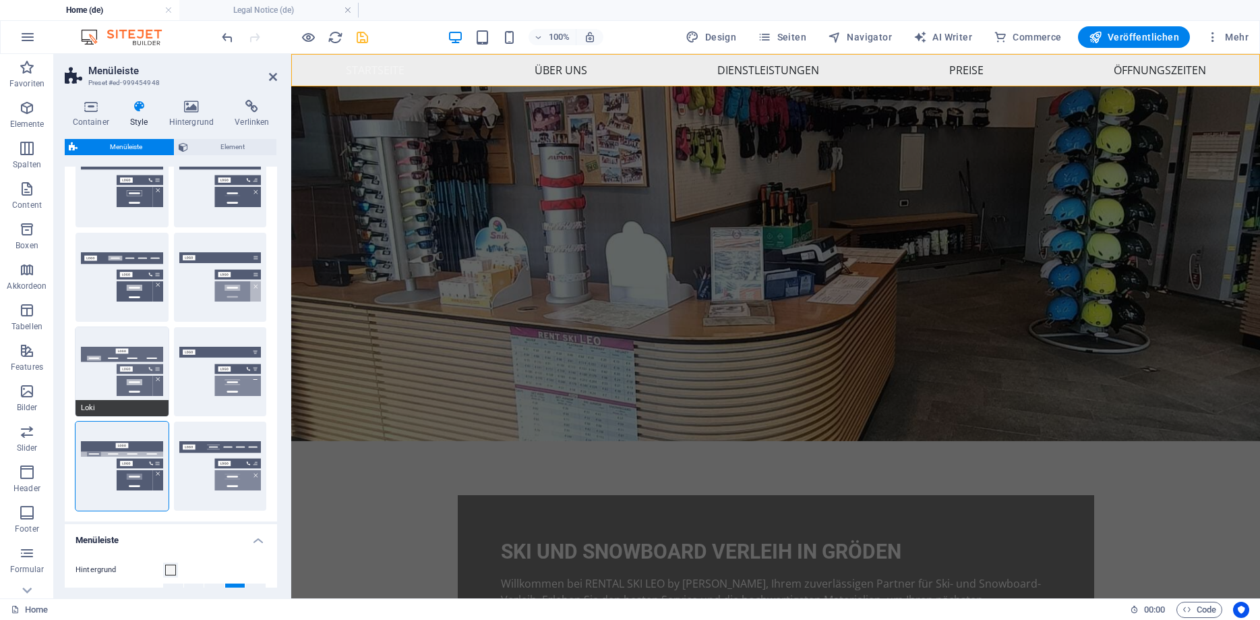
scroll to position [61, 0]
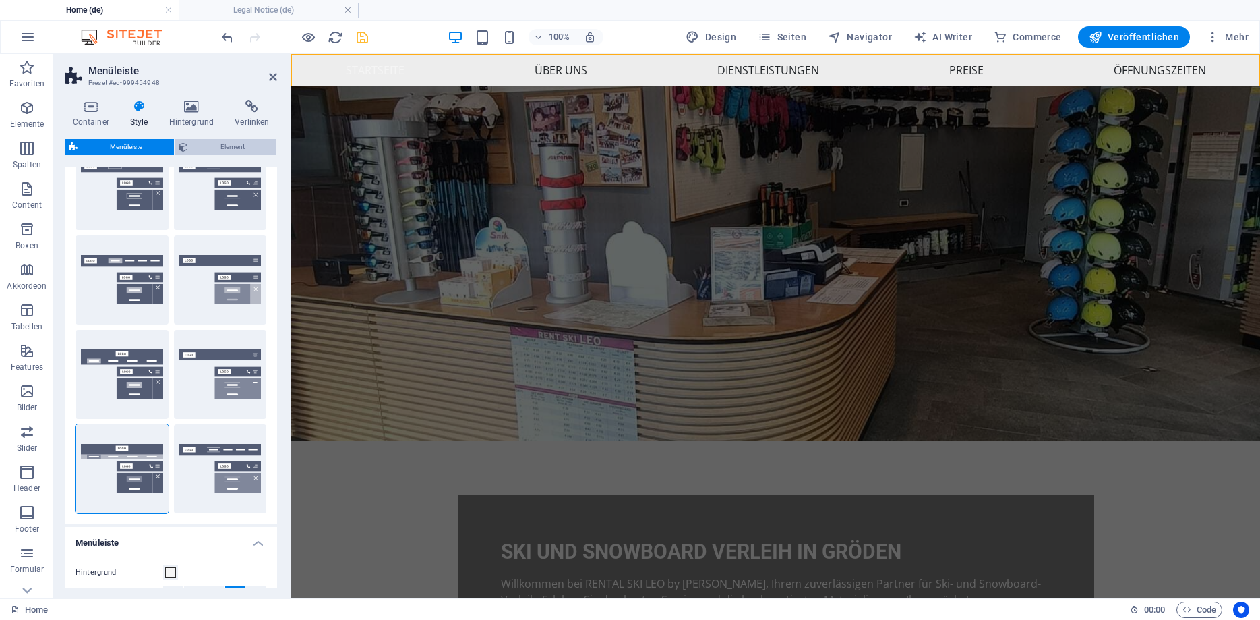
click at [209, 146] on span "Element" at bounding box center [232, 147] width 80 height 16
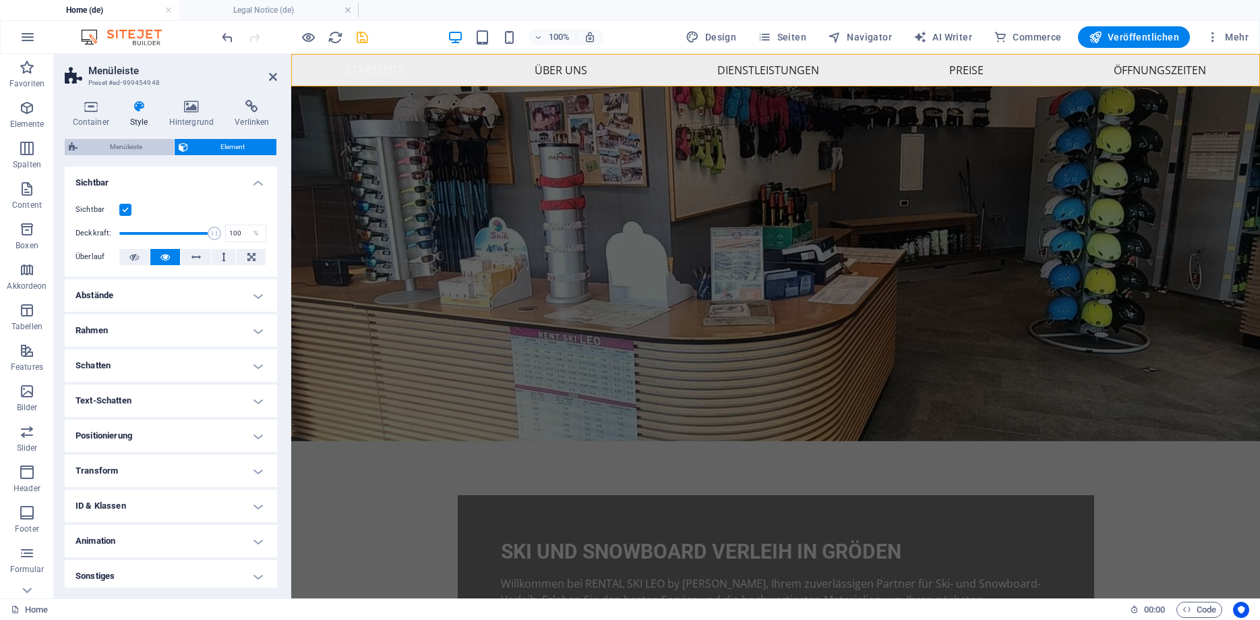
click at [143, 146] on span "Menüleiste" at bounding box center [126, 147] width 88 height 16
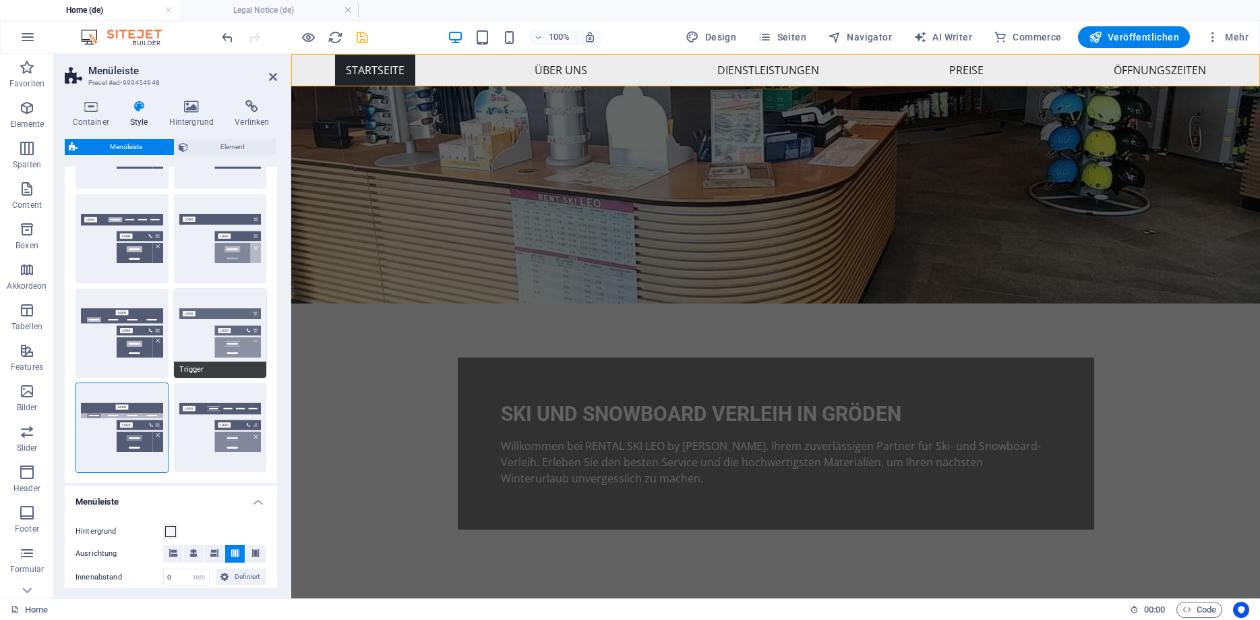
scroll to position [121, 0]
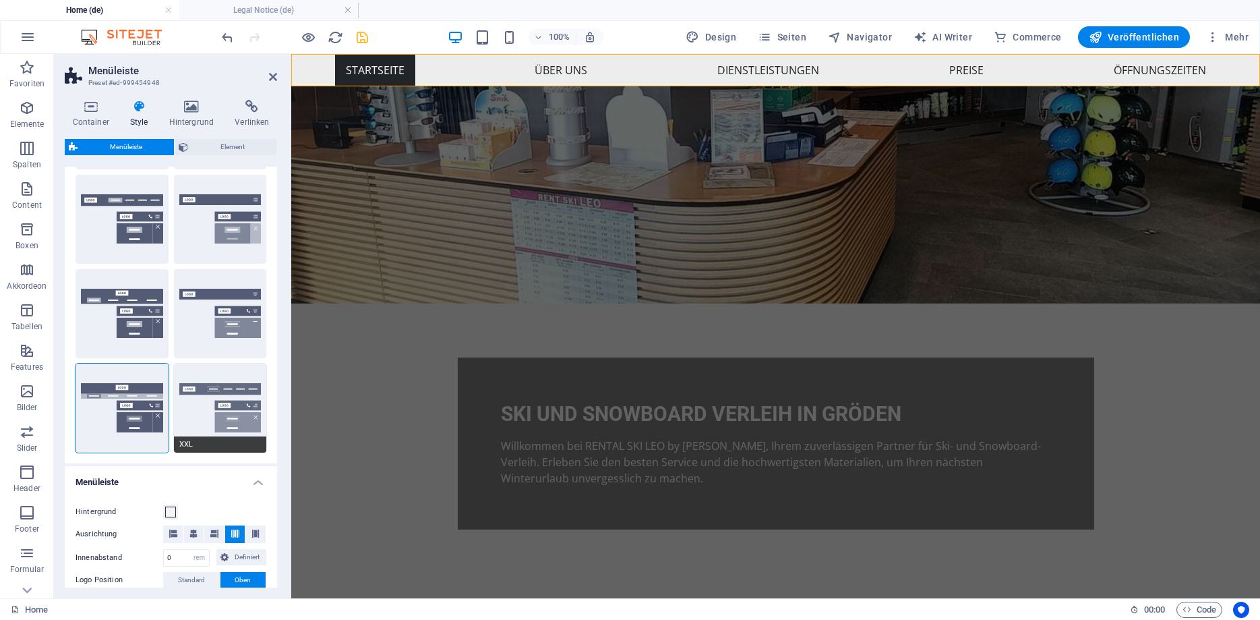
click at [231, 404] on button "XXL" at bounding box center [220, 407] width 93 height 89
type input "1"
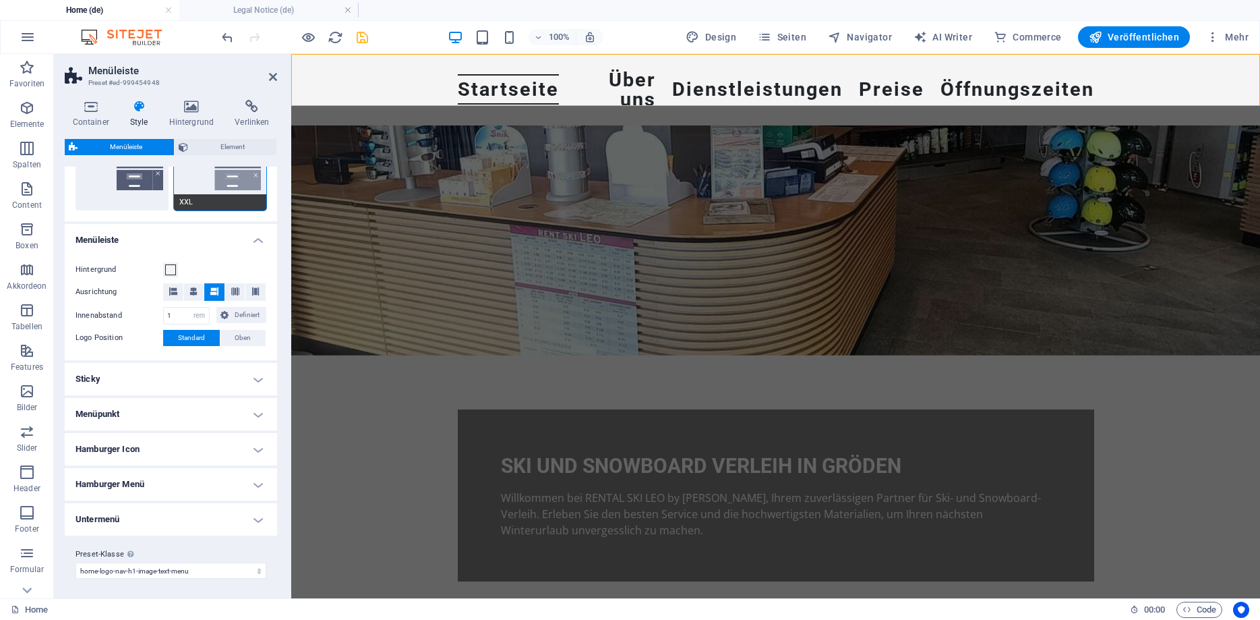
scroll to position [365, 0]
click at [189, 408] on h4 "Menüpunkt" at bounding box center [171, 412] width 212 height 32
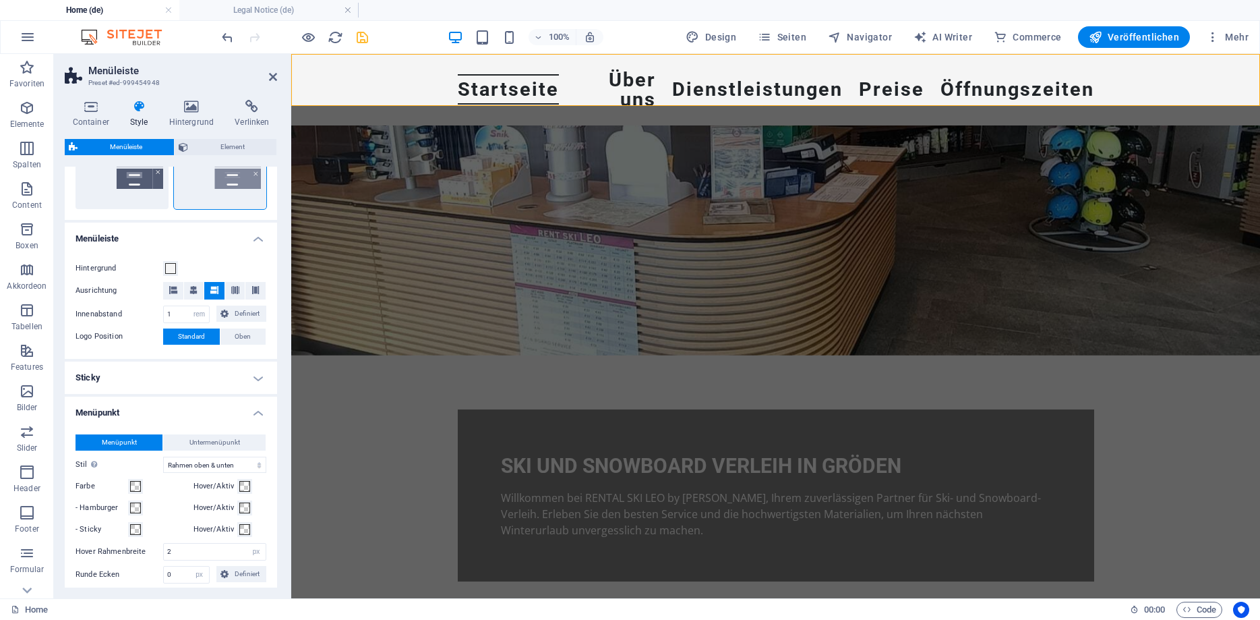
click at [192, 381] on h4 "Sticky" at bounding box center [171, 377] width 212 height 32
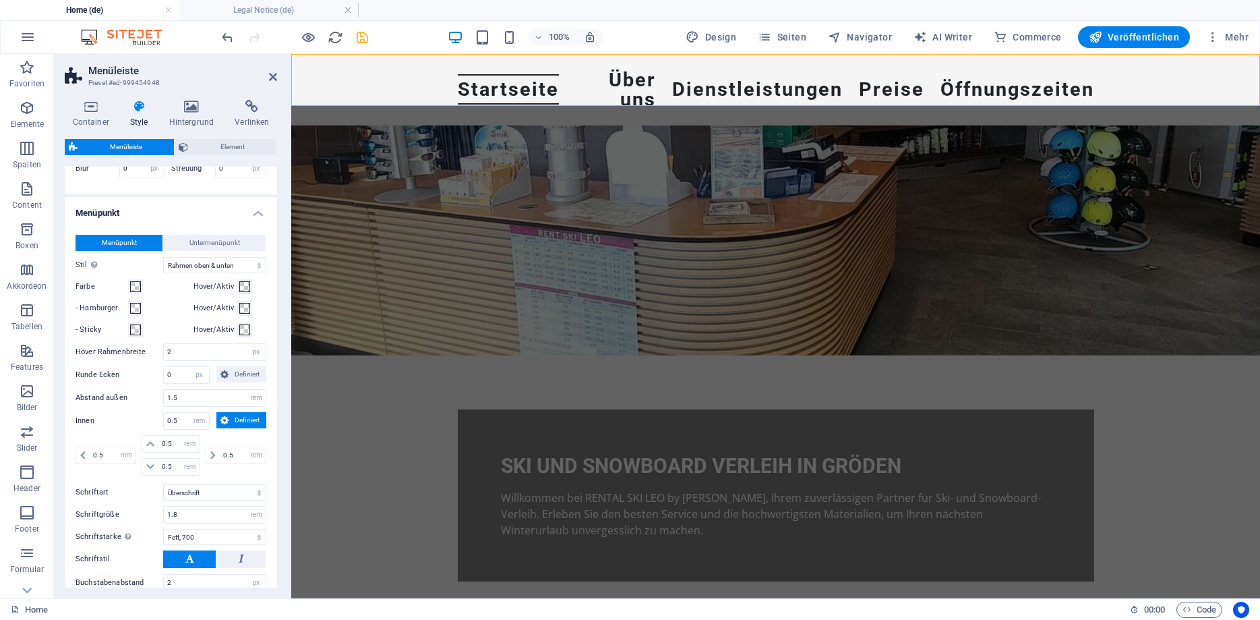
scroll to position [988, 0]
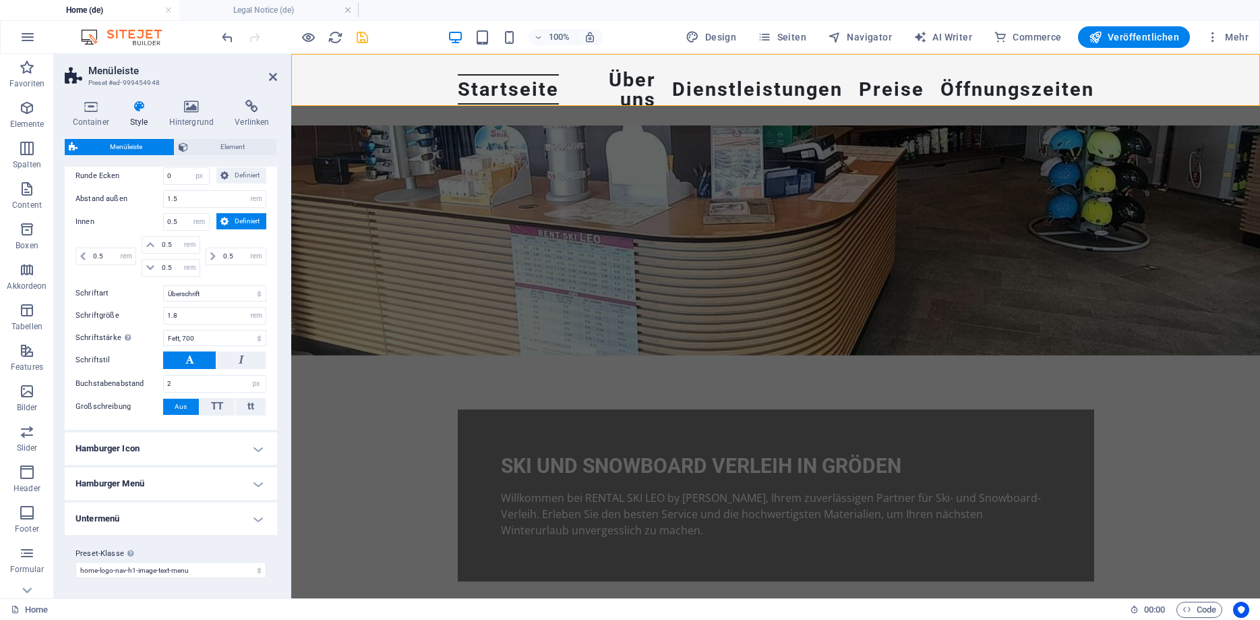
click at [134, 519] on h4 "Untermenü" at bounding box center [171, 518] width 212 height 32
click at [146, 489] on h4 "Hamburger Menü" at bounding box center [171, 483] width 212 height 32
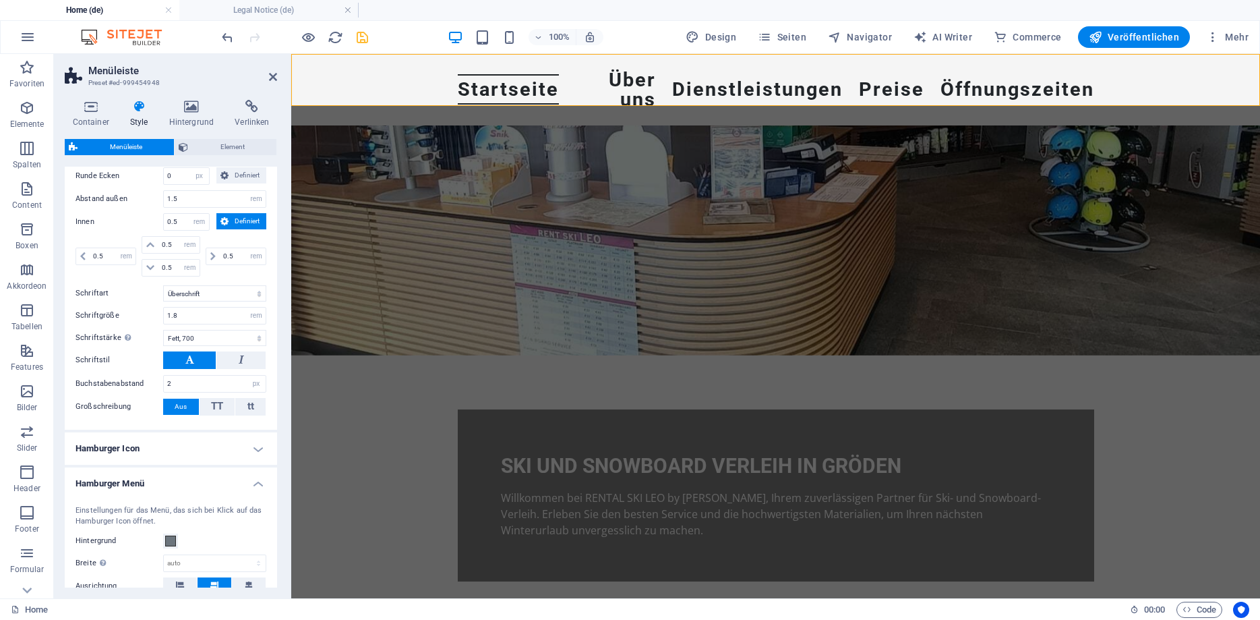
click at [160, 449] on h4 "Hamburger Icon" at bounding box center [171, 448] width 212 height 32
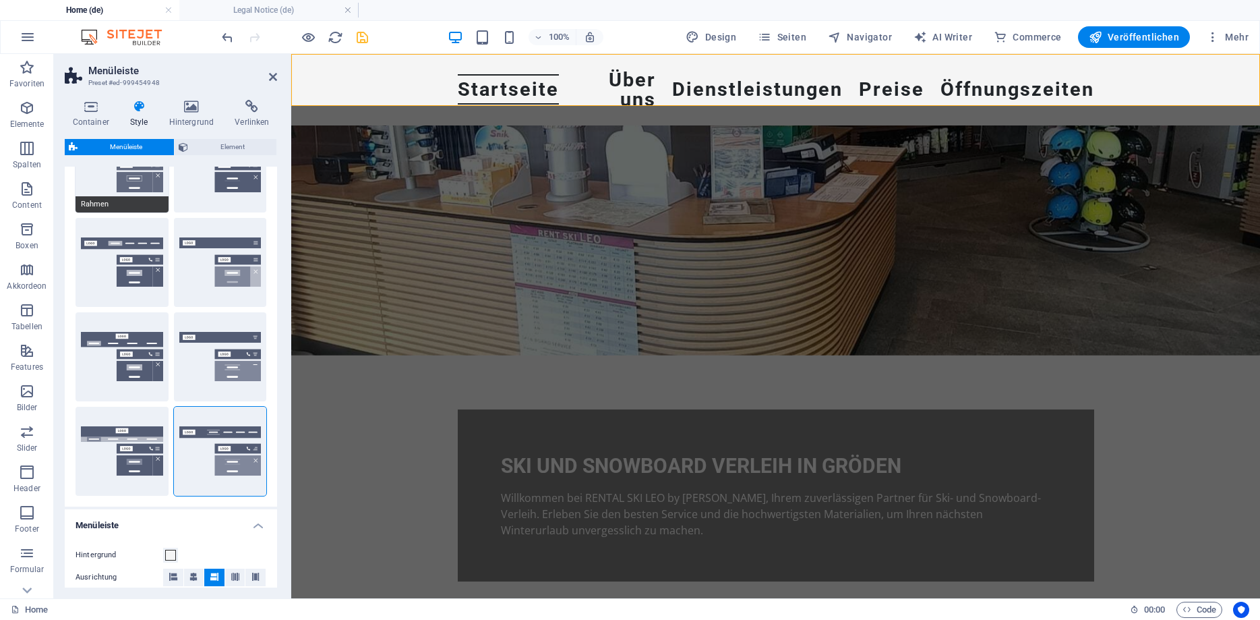
scroll to position [0, 0]
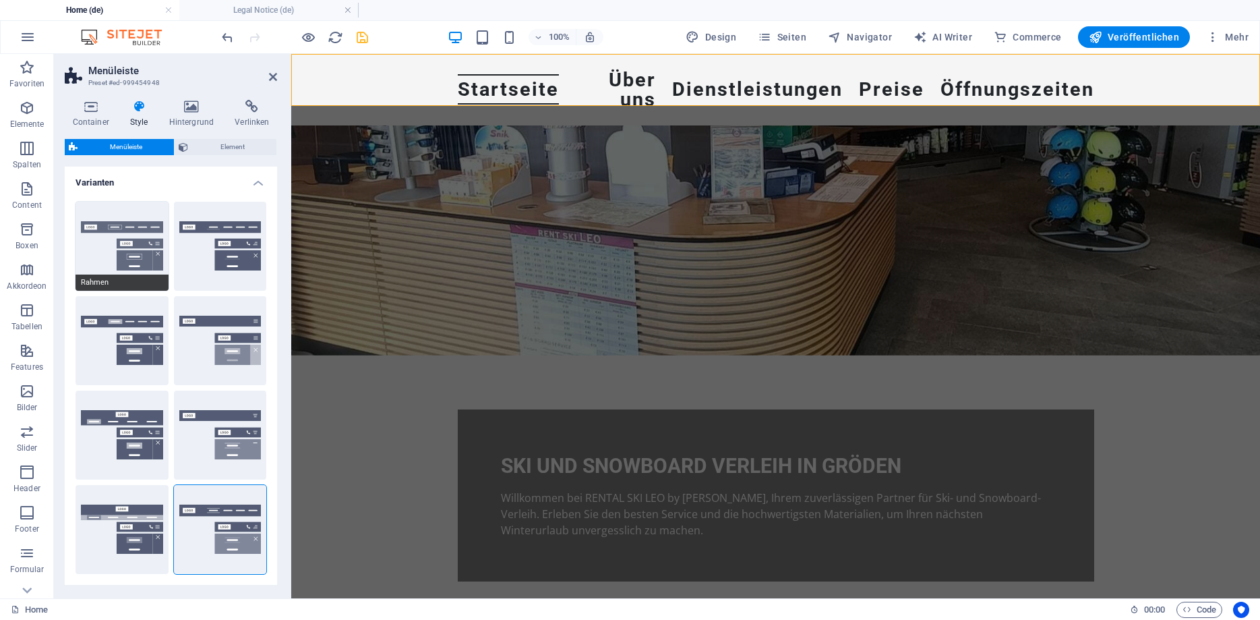
click at [131, 232] on button "Rahmen" at bounding box center [122, 246] width 93 height 89
select select "sticky_reverse"
select select "hover_border"
type input "1"
type input "3"
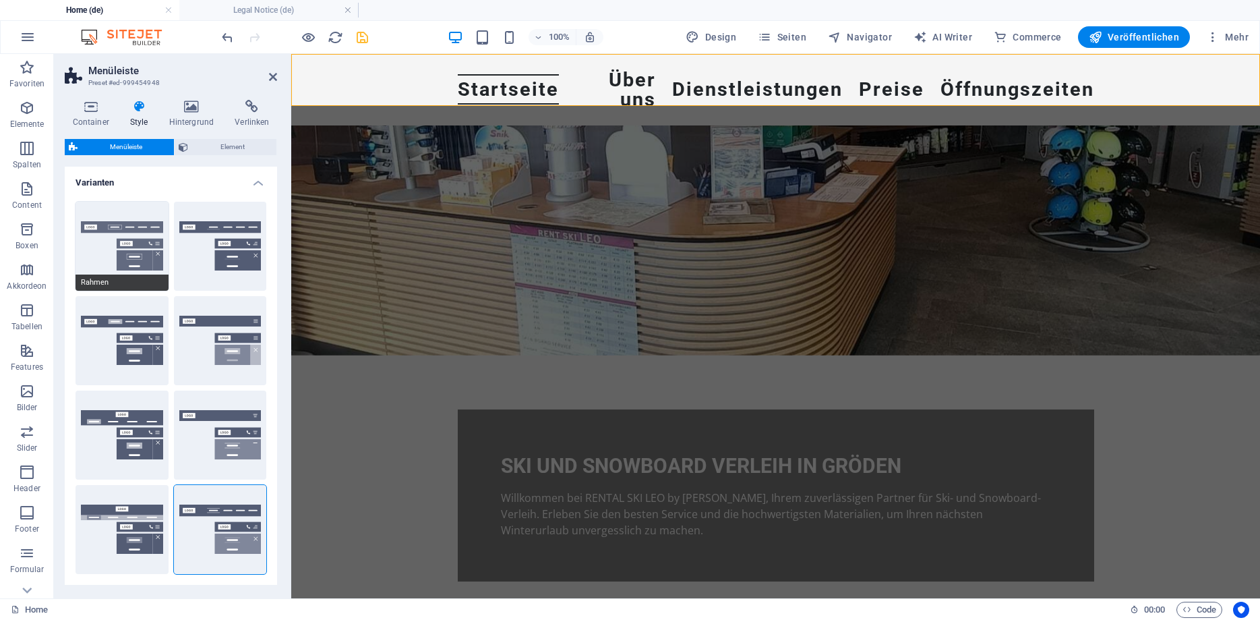
type input "1"
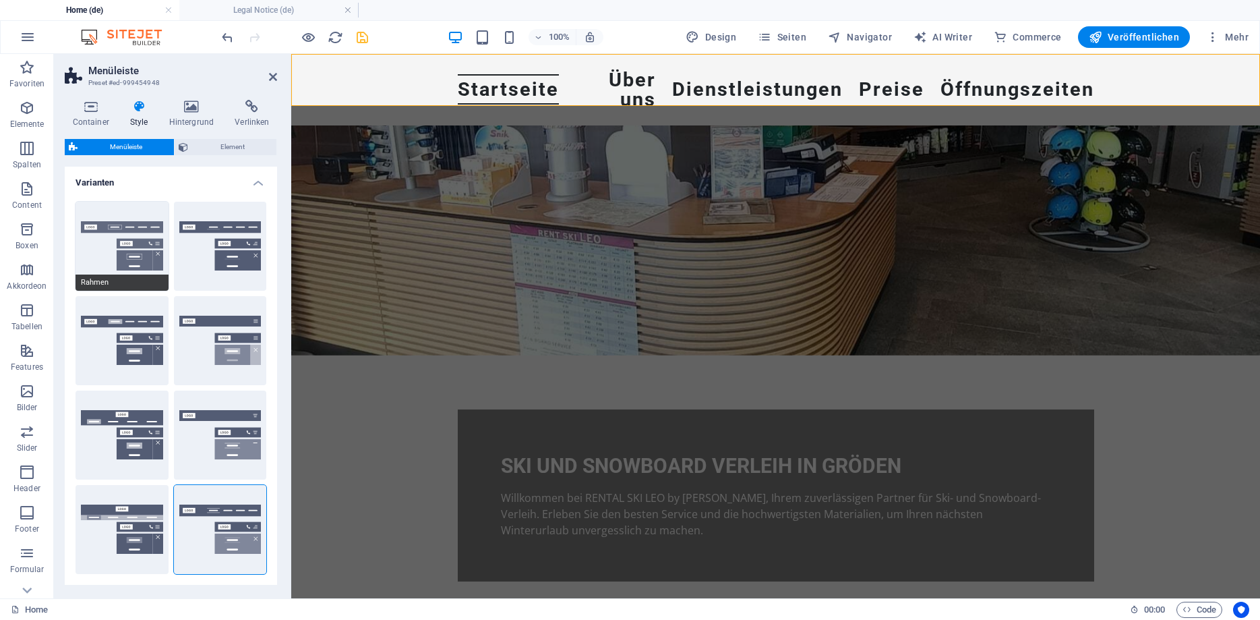
type input "1"
select select "link-special-font"
type input "1.1"
select select "rem"
select select
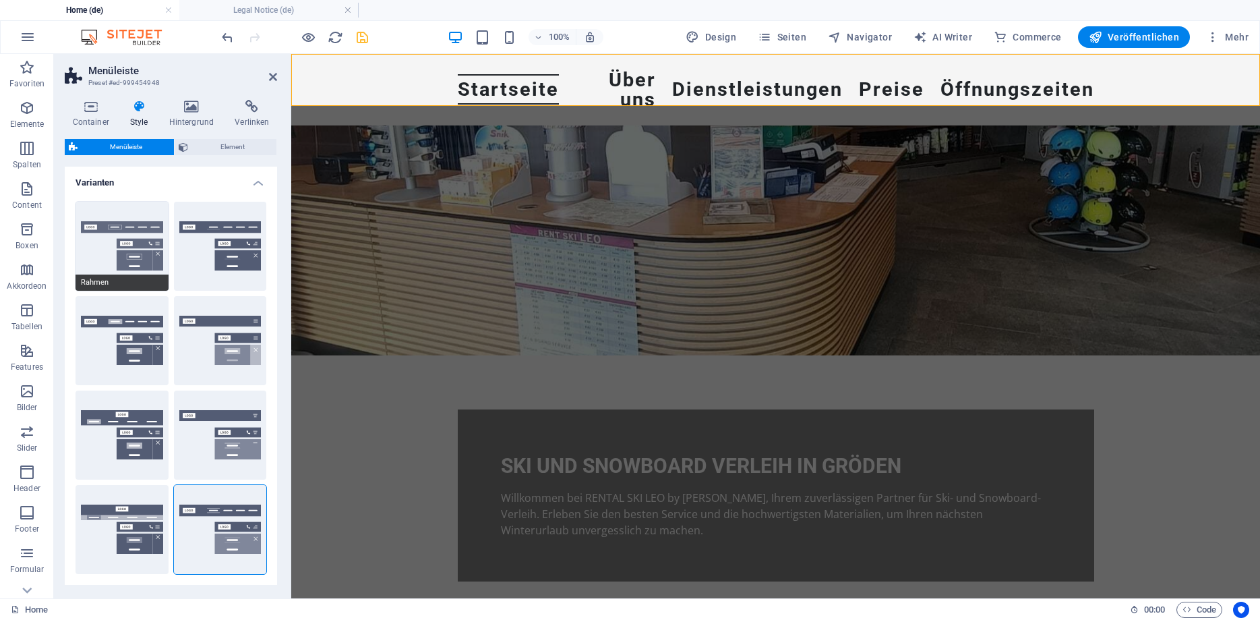
type input "1"
select select "DISABLED_OPTION_VALUE"
type input "0.3"
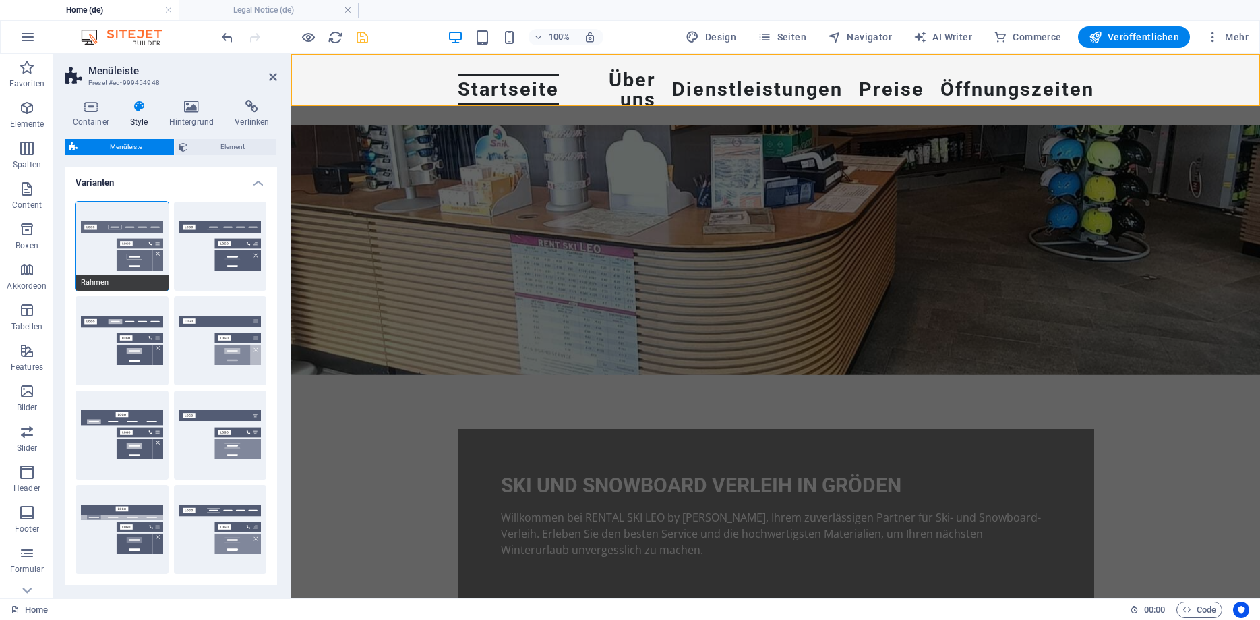
select select "200"
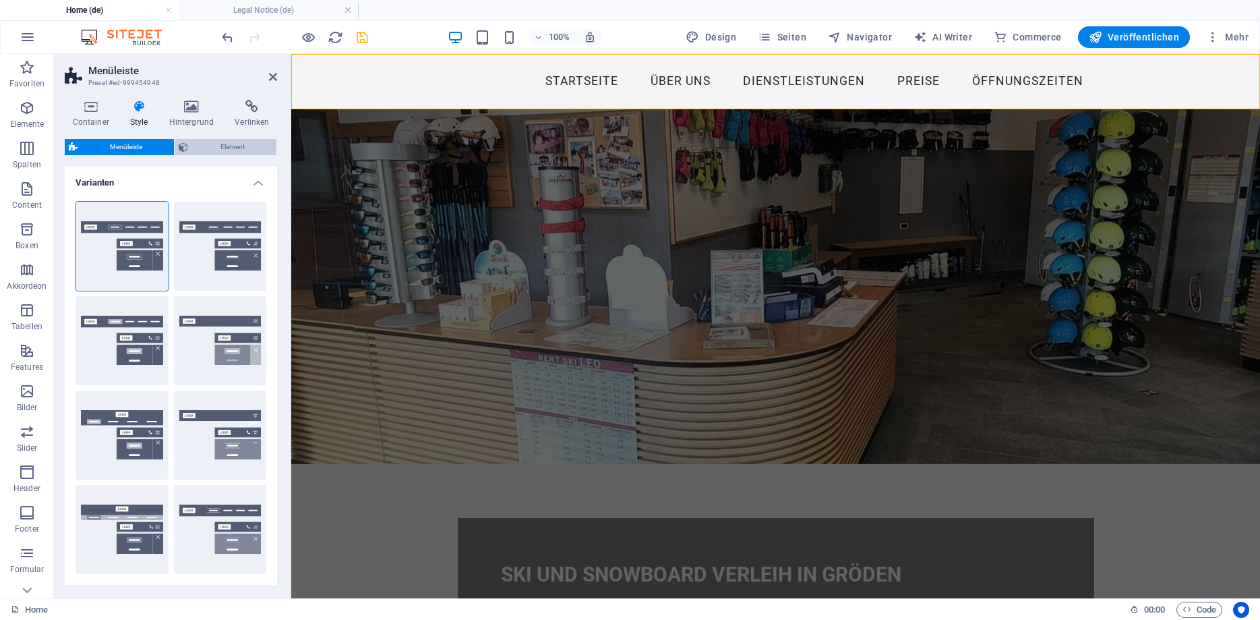
click at [191, 146] on button "Element" at bounding box center [226, 147] width 102 height 16
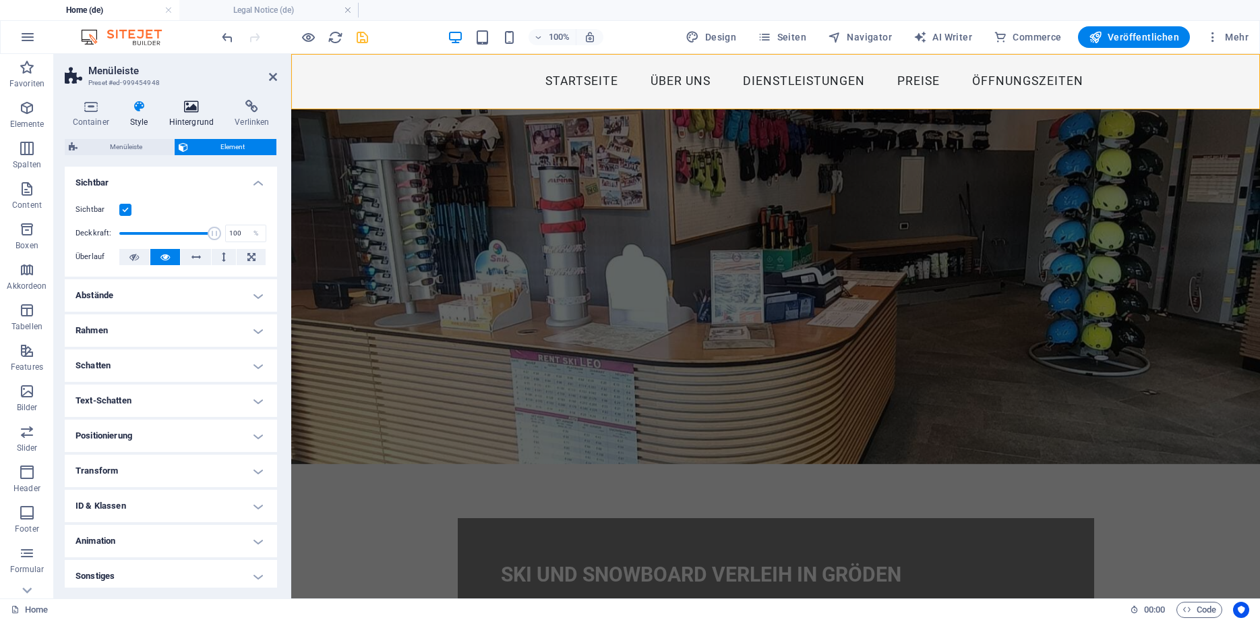
click at [190, 113] on h4 "Hintergrund" at bounding box center [194, 114] width 66 height 28
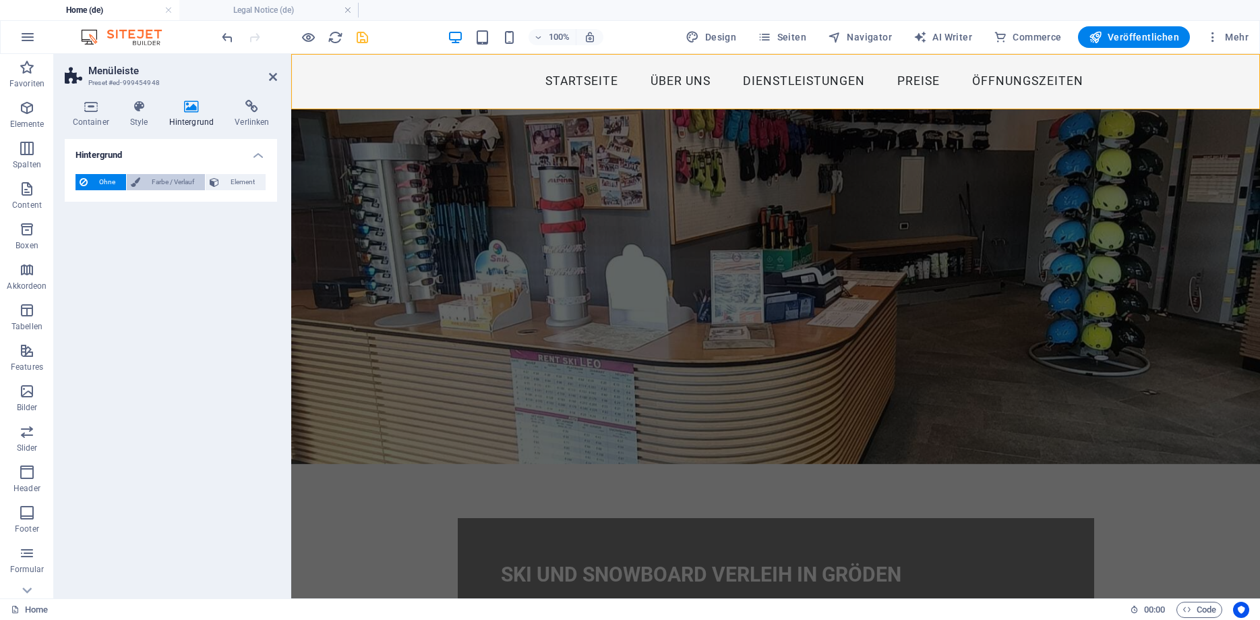
click at [148, 185] on span "Farbe / Verlauf" at bounding box center [172, 182] width 57 height 16
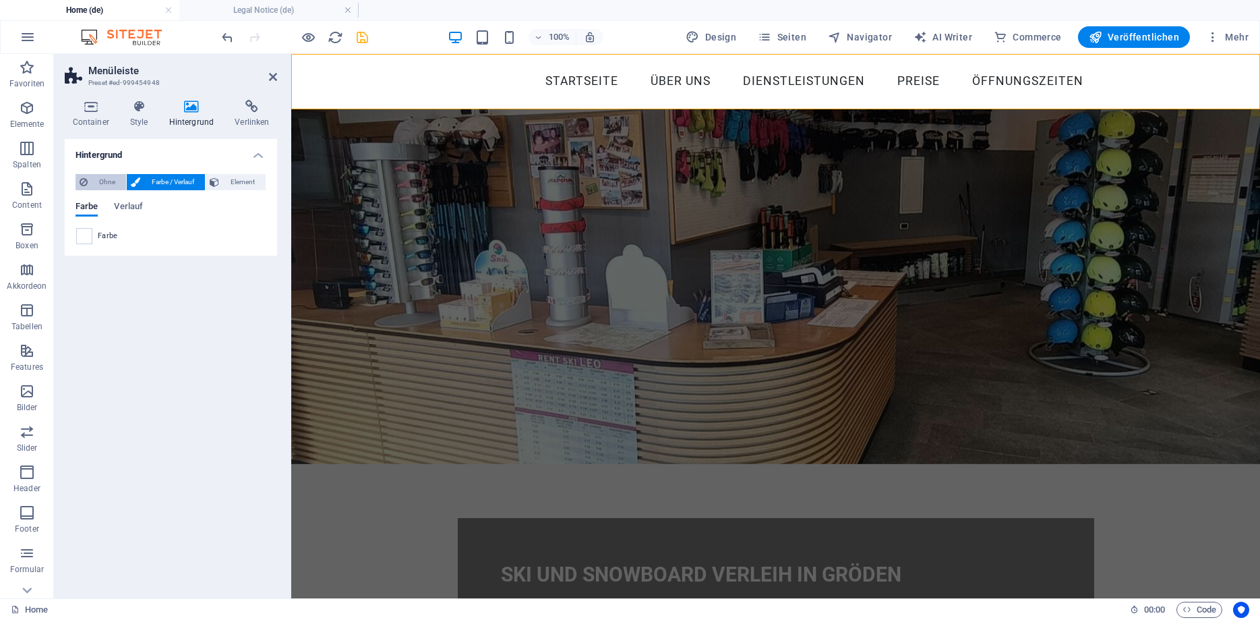
click at [98, 177] on span "Ohne" at bounding box center [107, 182] width 30 height 16
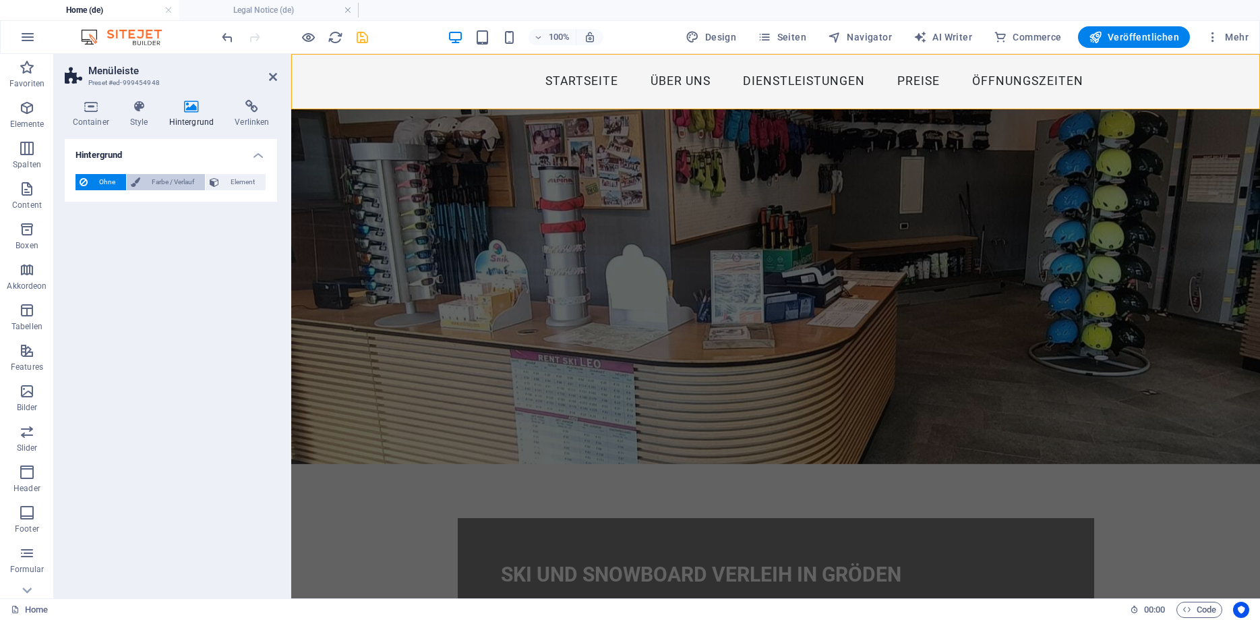
click at [162, 183] on span "Farbe / Verlauf" at bounding box center [172, 182] width 57 height 16
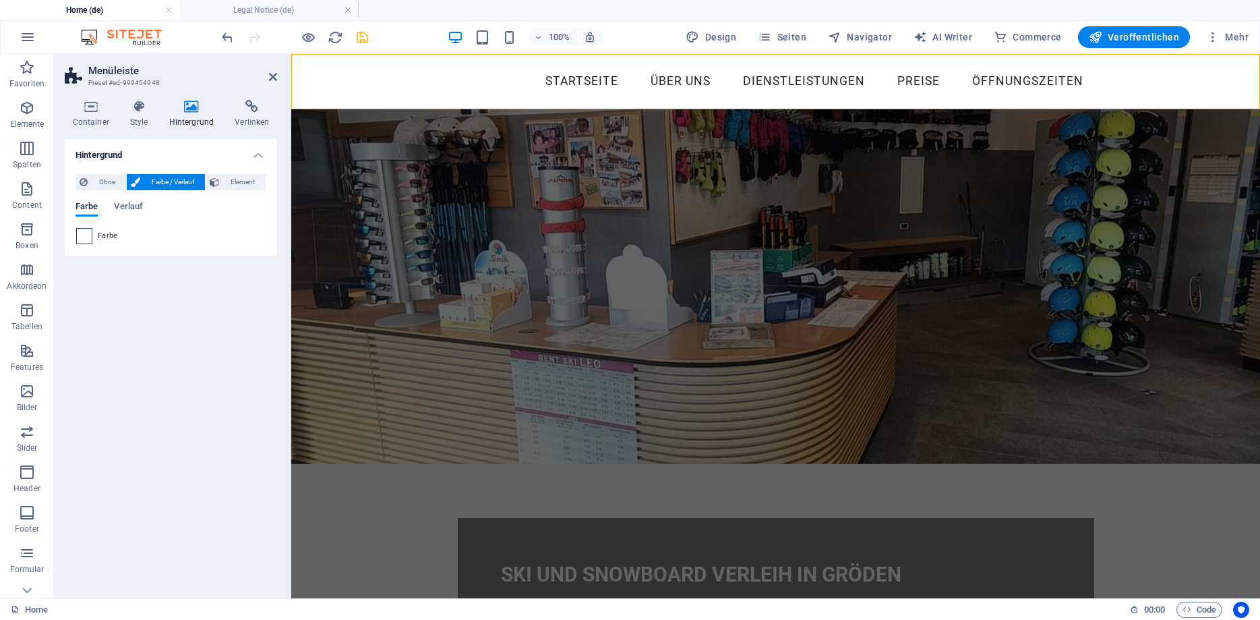
click at [86, 237] on span at bounding box center [84, 236] width 15 height 15
click at [103, 231] on span "Farbe" at bounding box center [108, 236] width 20 height 11
click at [129, 209] on span "Verlauf" at bounding box center [128, 207] width 29 height 19
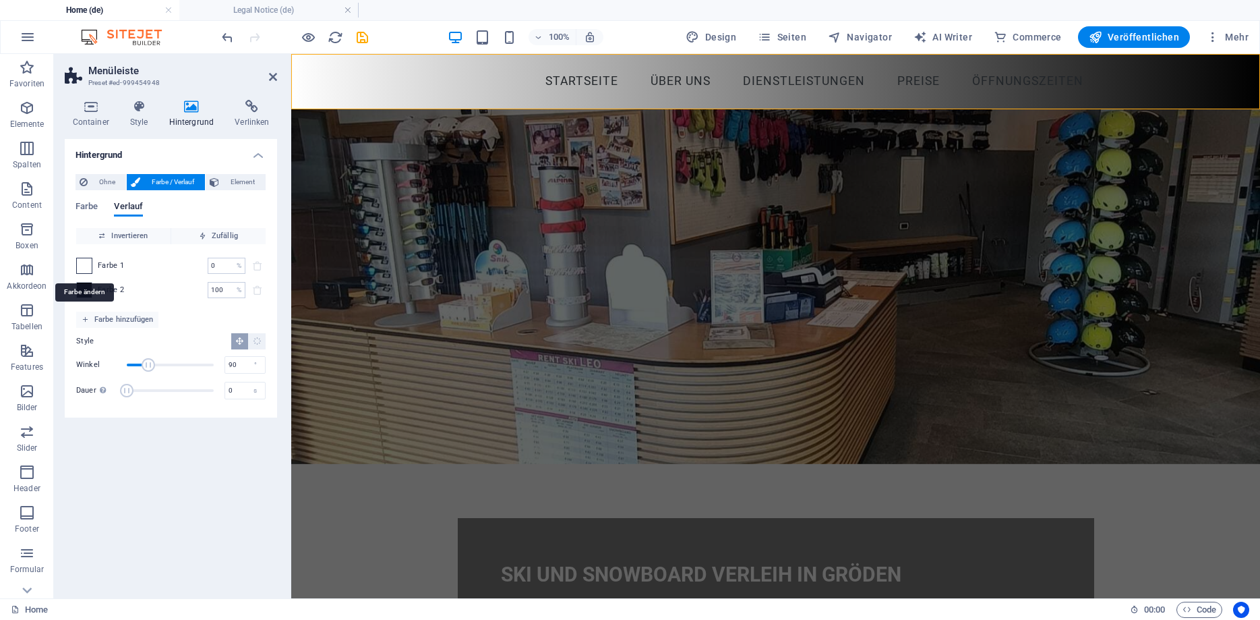
click at [88, 270] on span at bounding box center [84, 265] width 15 height 15
click at [345, 250] on figure at bounding box center [775, 286] width 969 height 355
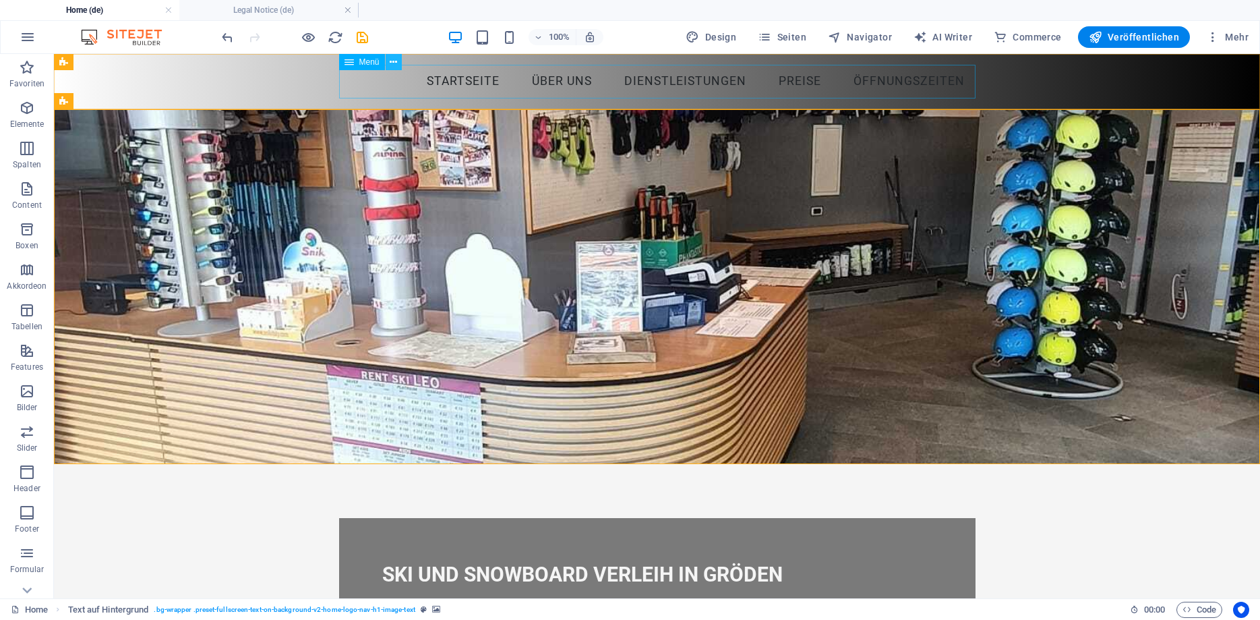
click at [398, 64] on button at bounding box center [394, 62] width 16 height 16
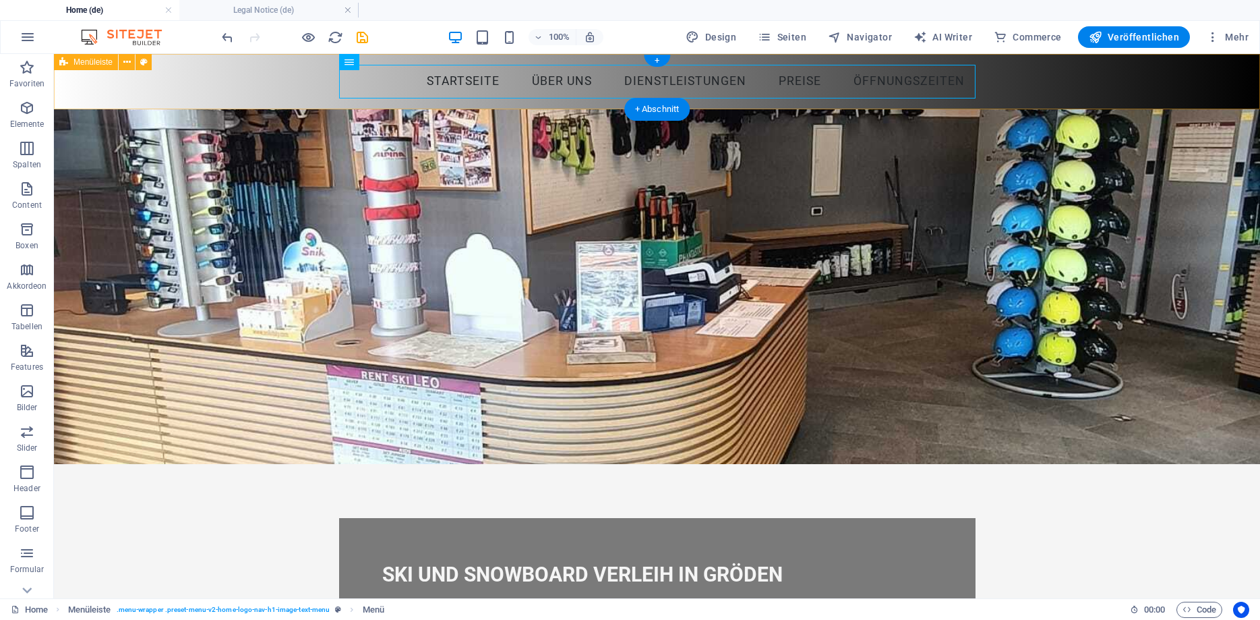
click at [292, 81] on div "Startseite Über uns Dienstleistungen Preise Öffnungszeiten" at bounding box center [657, 81] width 1206 height 55
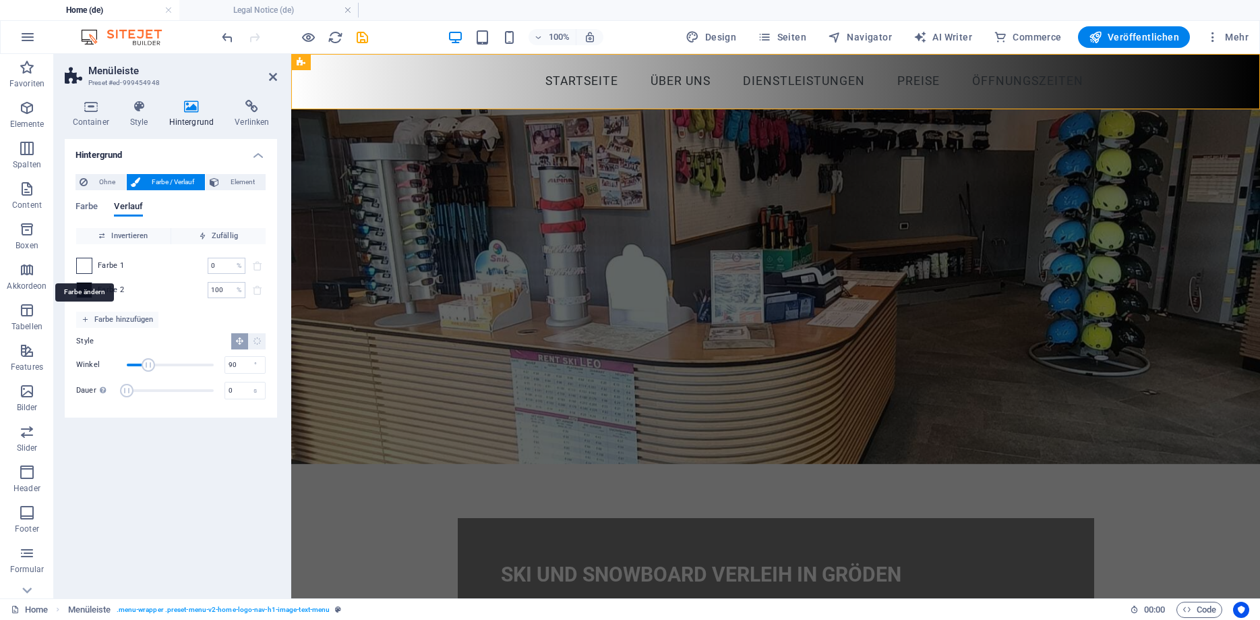
click at [86, 264] on span at bounding box center [84, 265] width 15 height 15
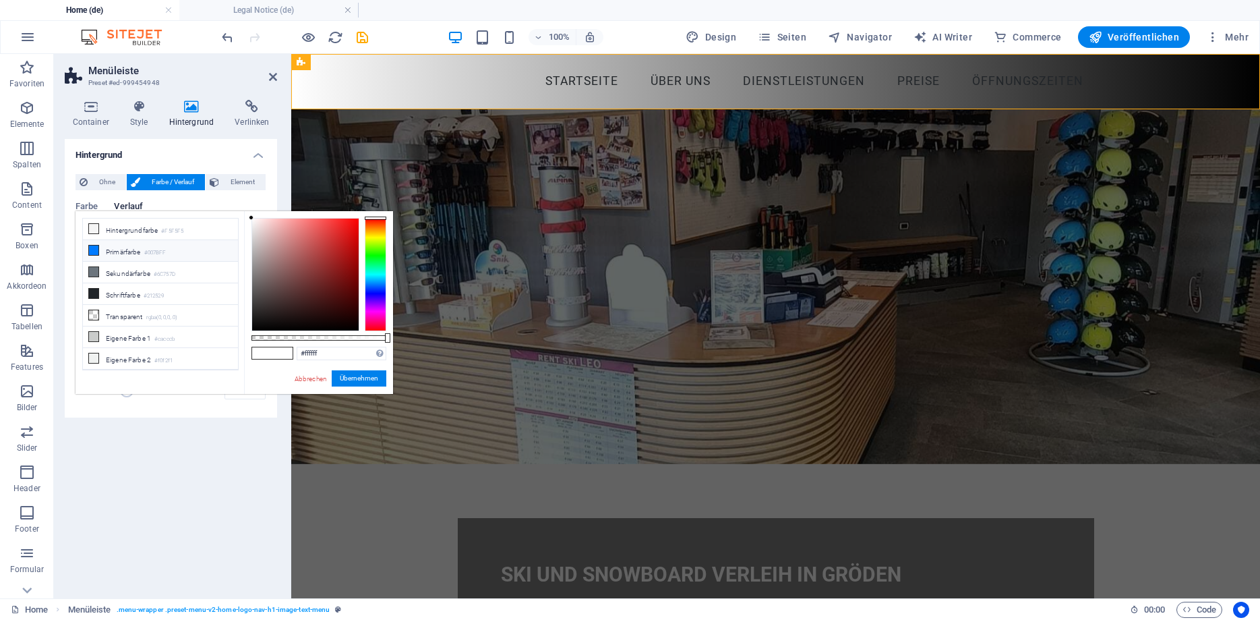
click at [131, 249] on li "Primärfarbe #007BFF" at bounding box center [160, 251] width 155 height 22
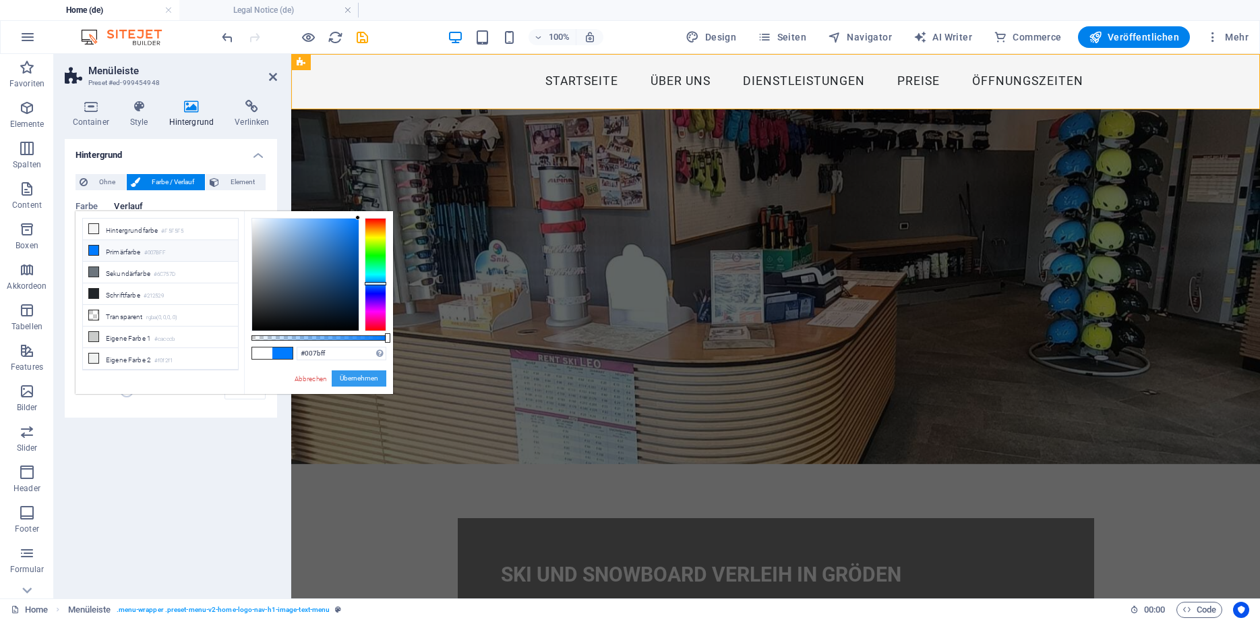
click at [353, 374] on button "Übernehmen" at bounding box center [359, 378] width 55 height 16
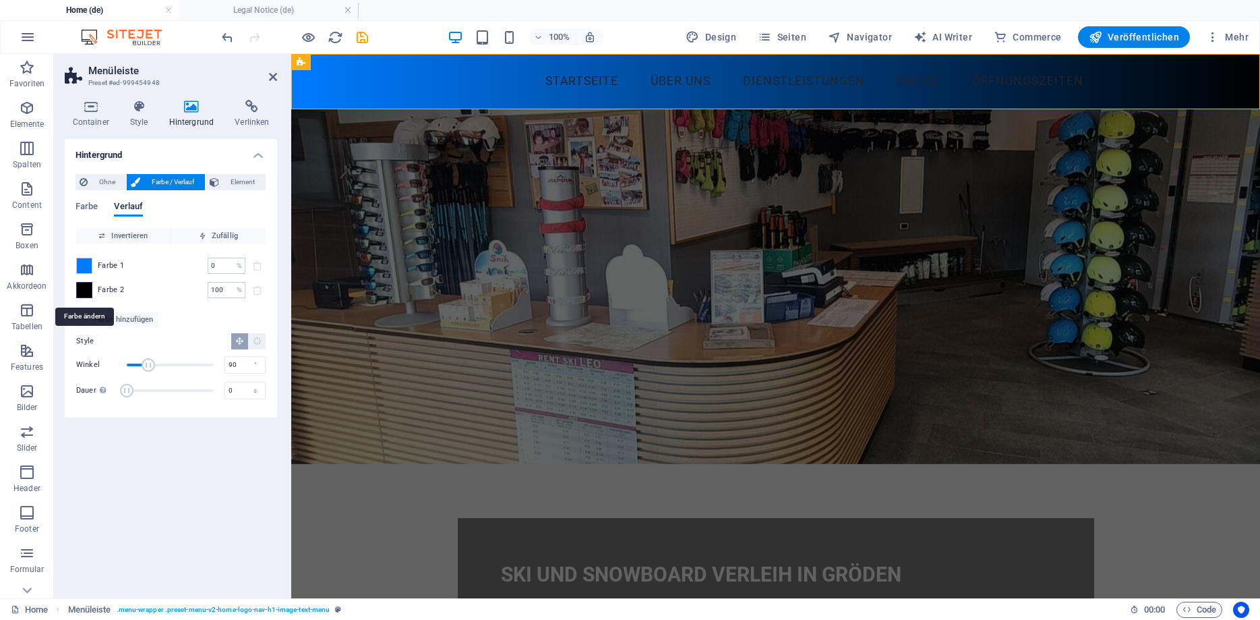
click at [86, 285] on span at bounding box center [84, 290] width 15 height 15
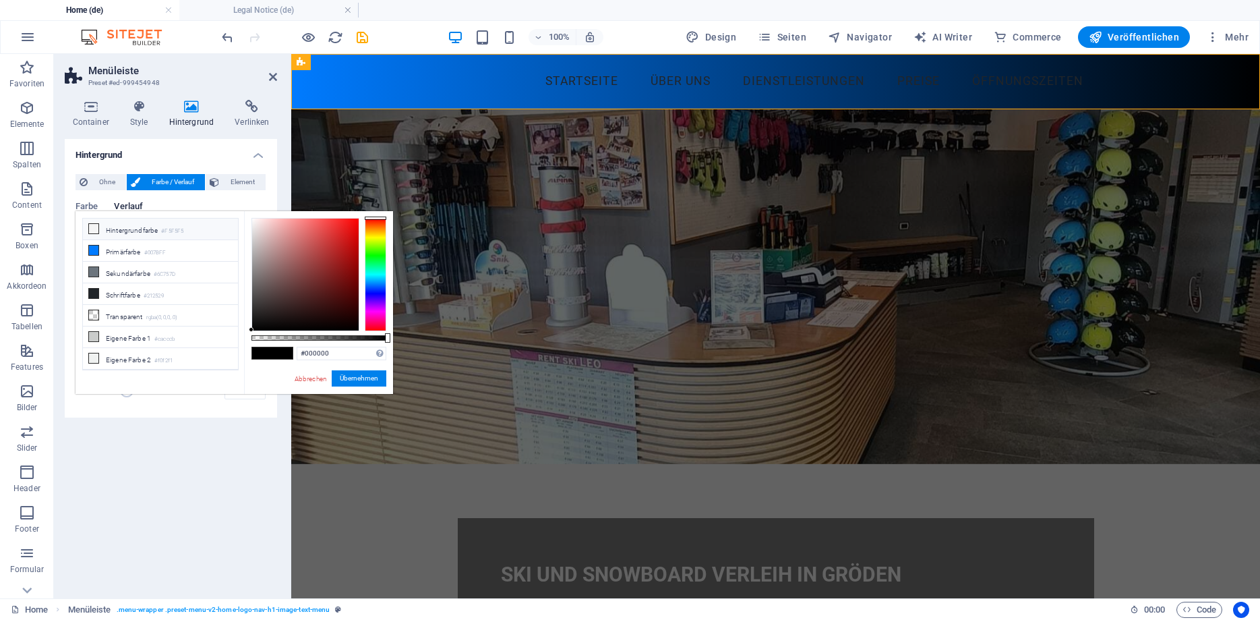
click at [132, 230] on li "Hintergrundfarbe #F5F5F5" at bounding box center [160, 229] width 155 height 22
type input "#f5f5f5"
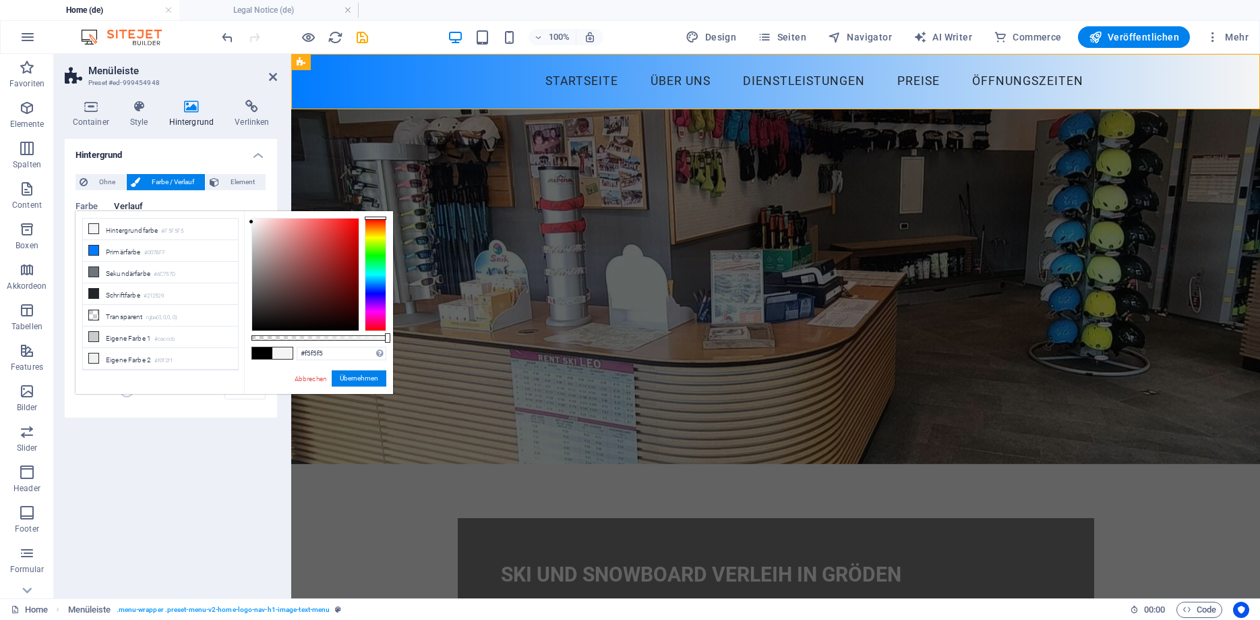
click at [151, 197] on div "Farbe Verlauf Farbe Invertieren Zufällig Farbe 1 0 % ​ Farbe 2 100 % ​ Farbe hi…" at bounding box center [171, 299] width 191 height 216
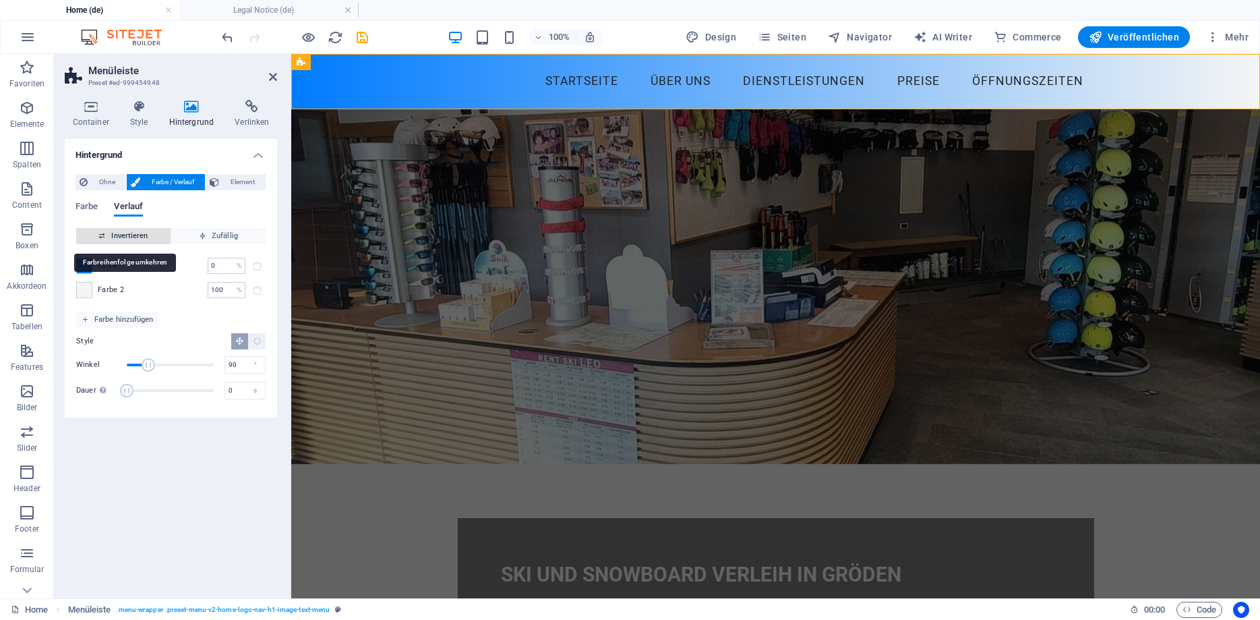
click at [144, 239] on span "Invertieren" at bounding box center [124, 236] width 84 height 16
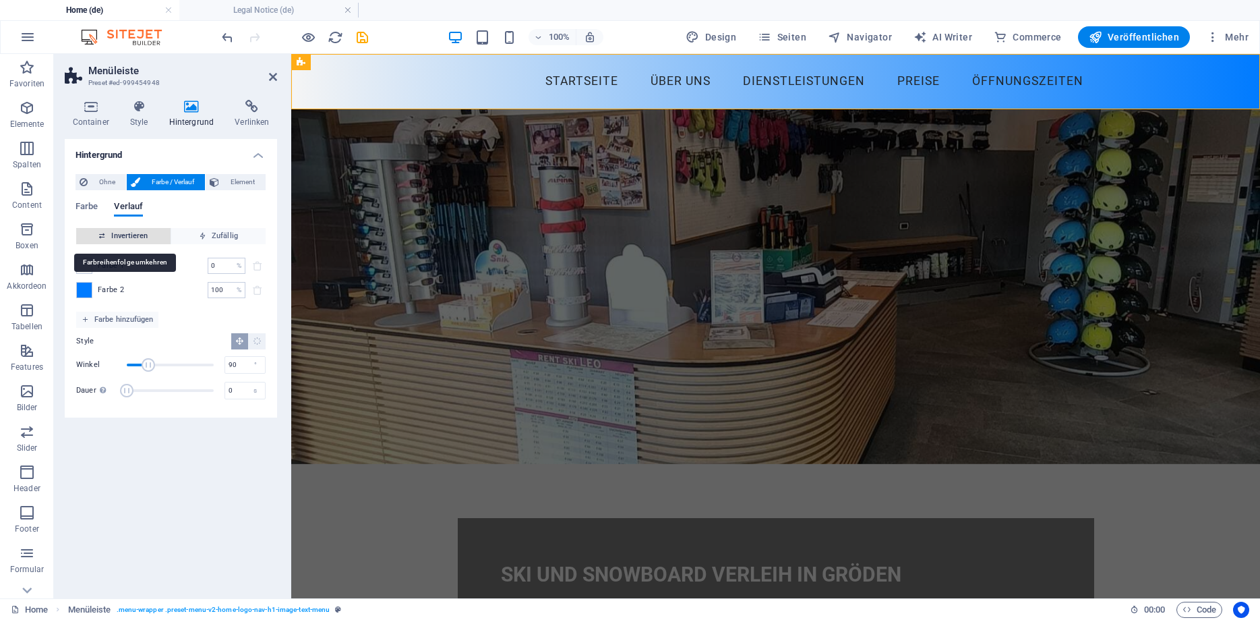
click at [144, 239] on span "Invertieren" at bounding box center [124, 236] width 84 height 16
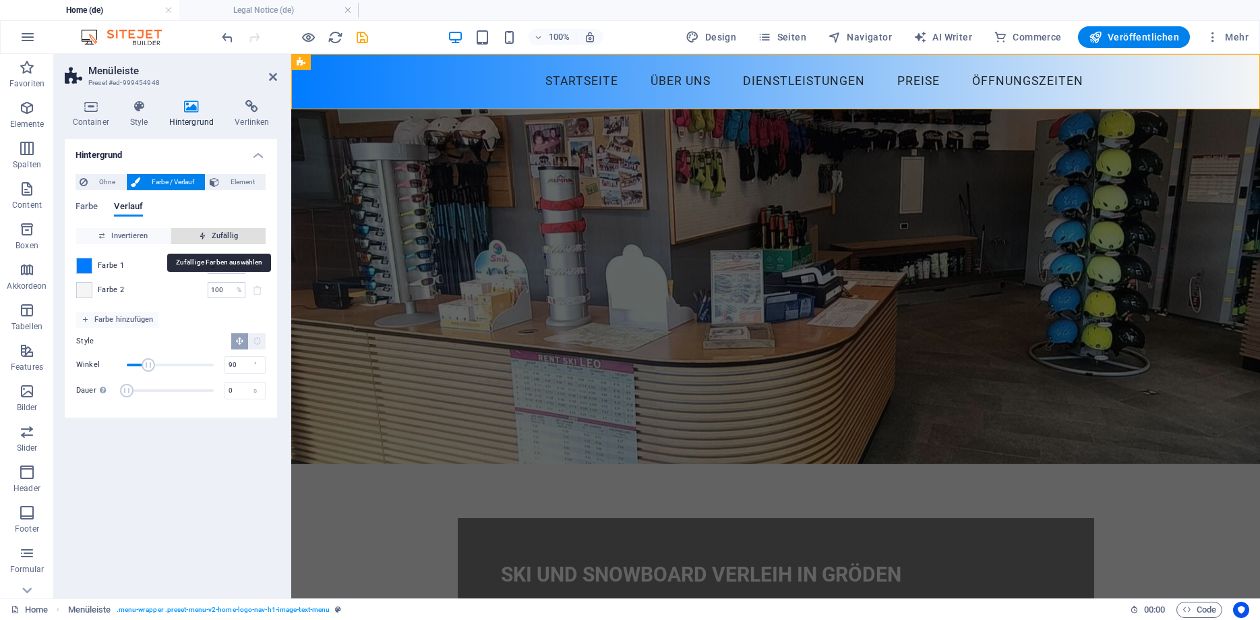
click at [234, 236] on span "Zufällig" at bounding box center [219, 236] width 84 height 16
type input "6"
type input "263"
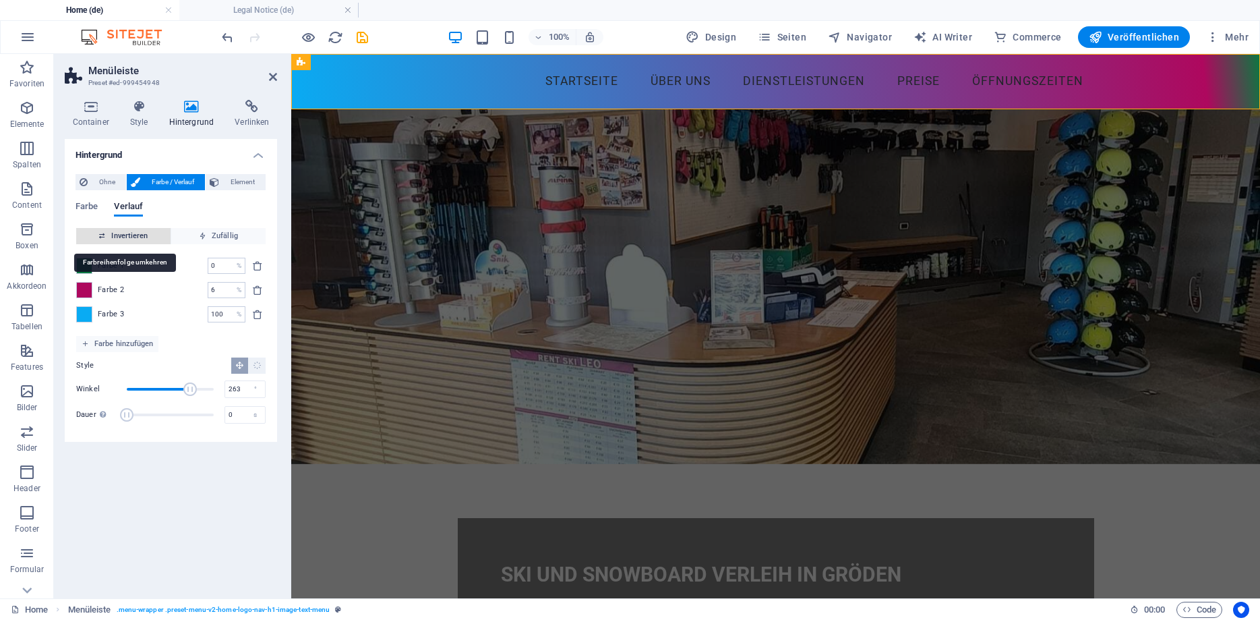
click at [126, 242] on span "Invertieren" at bounding box center [124, 236] width 84 height 16
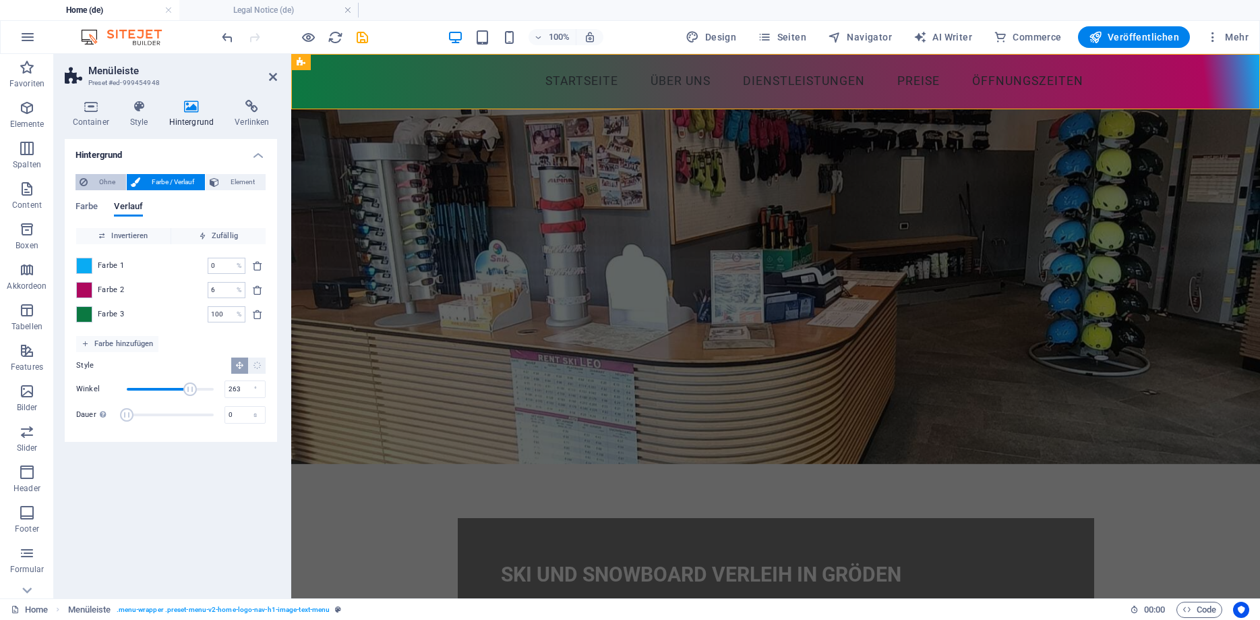
click at [102, 183] on span "Ohne" at bounding box center [107, 182] width 30 height 16
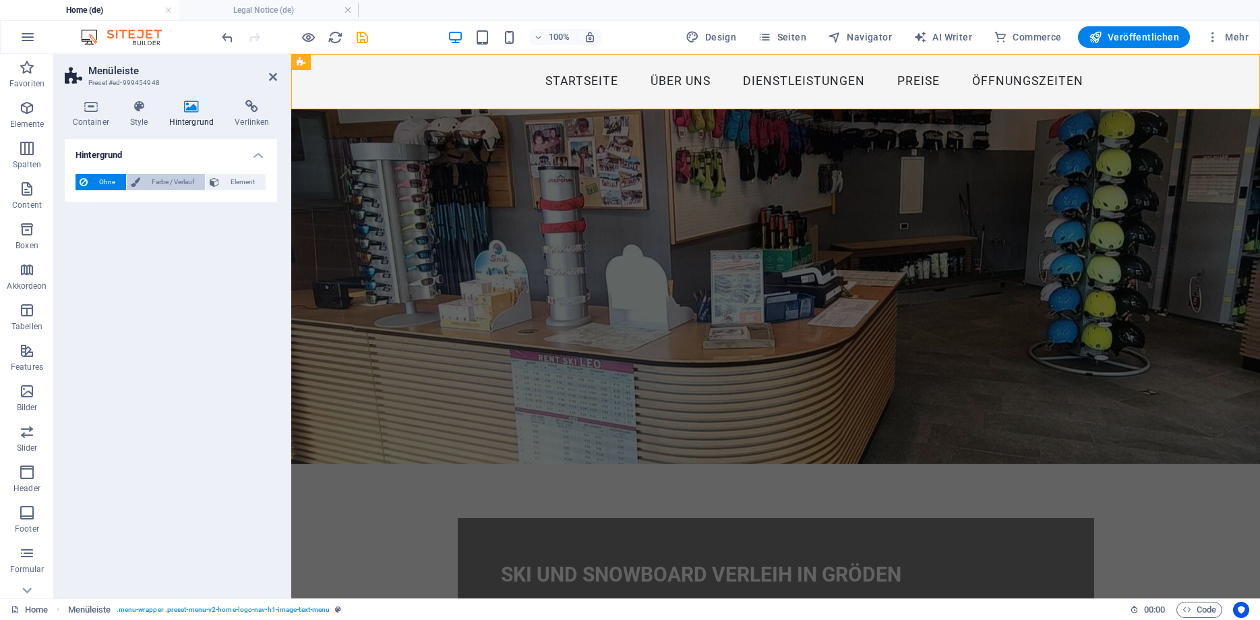
click at [190, 184] on span "Farbe / Verlauf" at bounding box center [172, 182] width 57 height 16
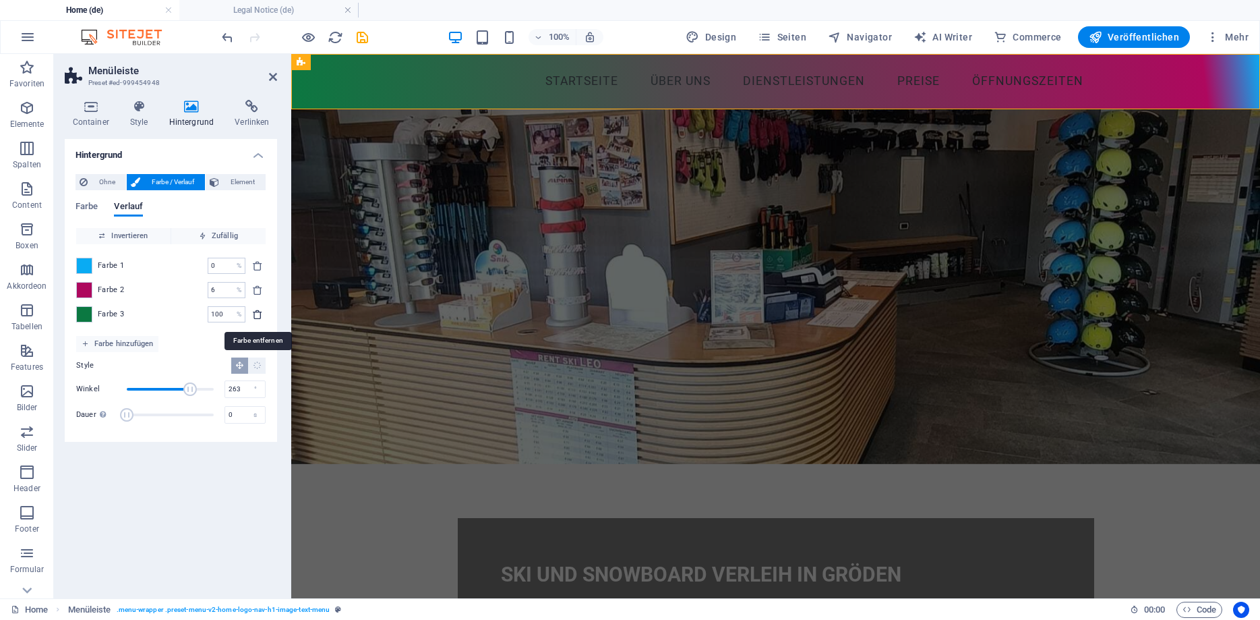
click at [258, 311] on icon "delete" at bounding box center [257, 314] width 11 height 11
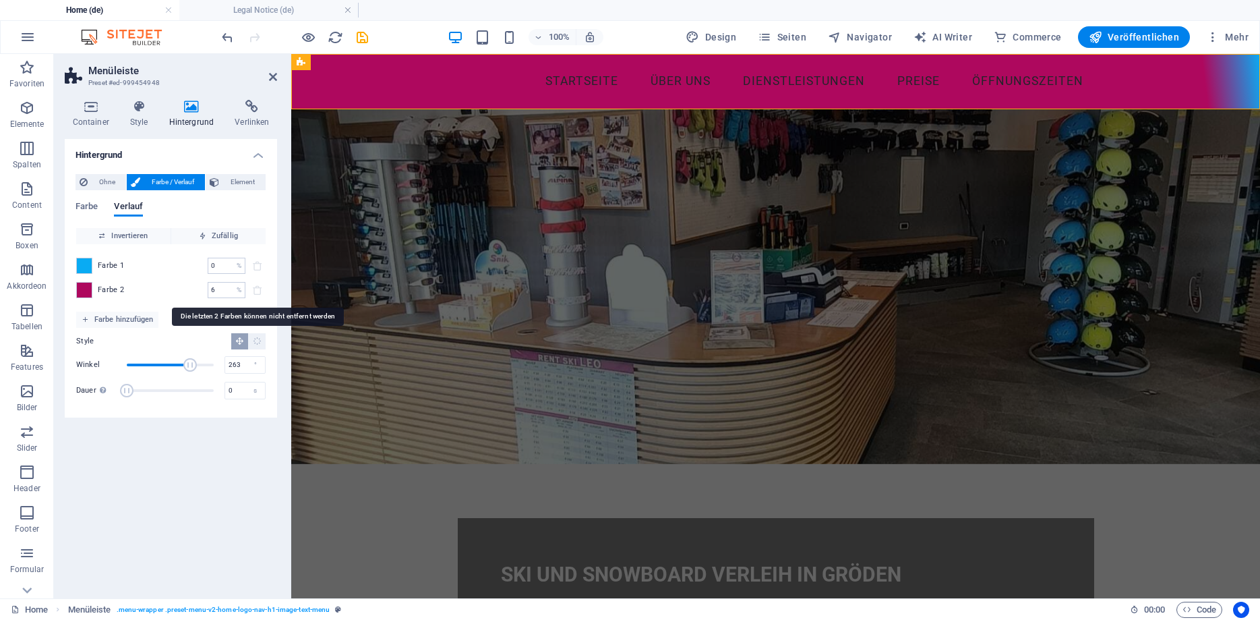
click at [260, 291] on span at bounding box center [257, 290] width 16 height 16
click at [258, 289] on span at bounding box center [257, 290] width 16 height 16
click at [87, 289] on span at bounding box center [84, 290] width 15 height 15
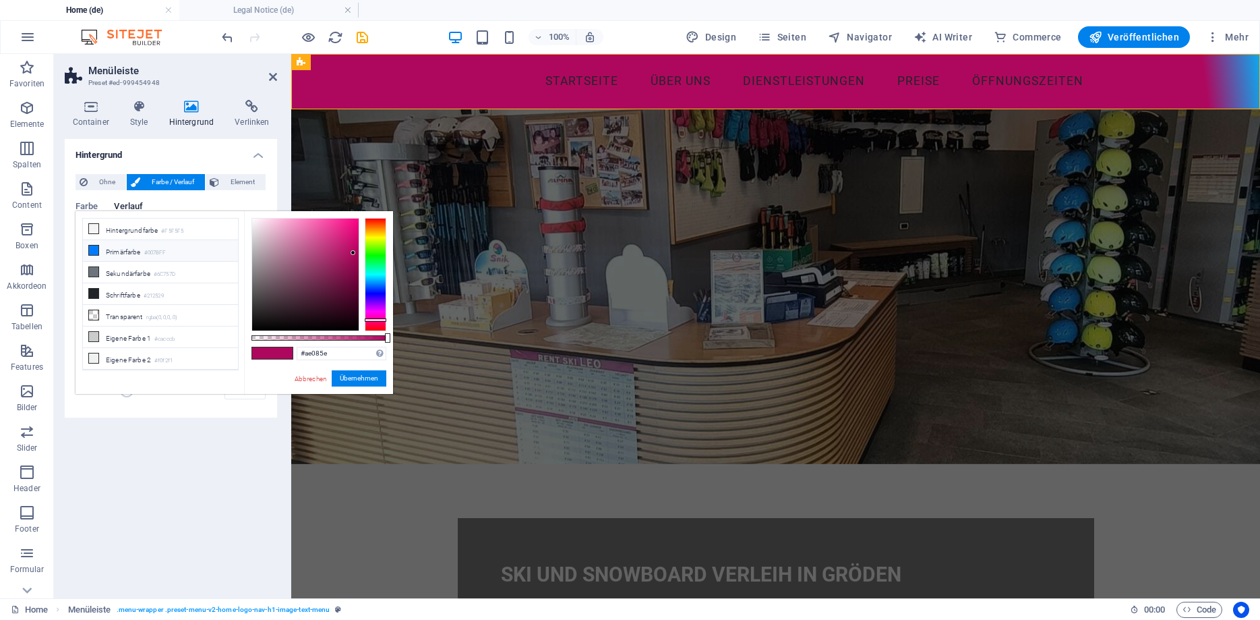
click at [107, 243] on li "Primärfarbe #007BFF" at bounding box center [160, 251] width 155 height 22
type input "#007bff"
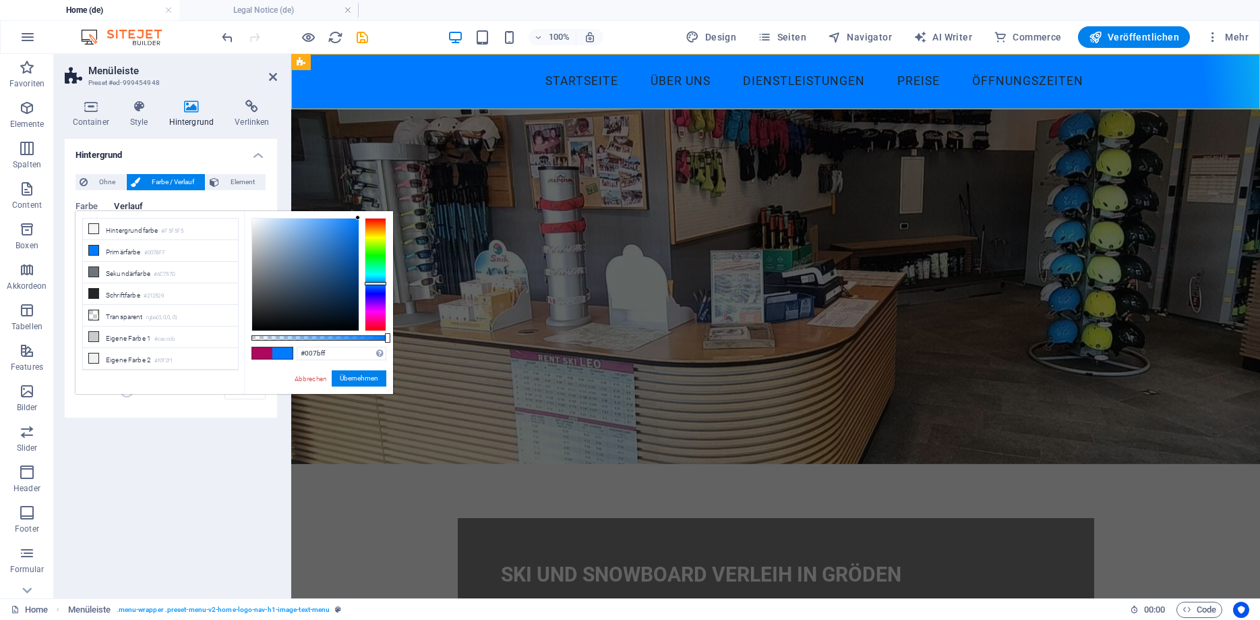
click at [425, 38] on div "100% Design Seiten Navigator AI Writer Commerce Veröffentlichen Mehr" at bounding box center [736, 37] width 1035 height 22
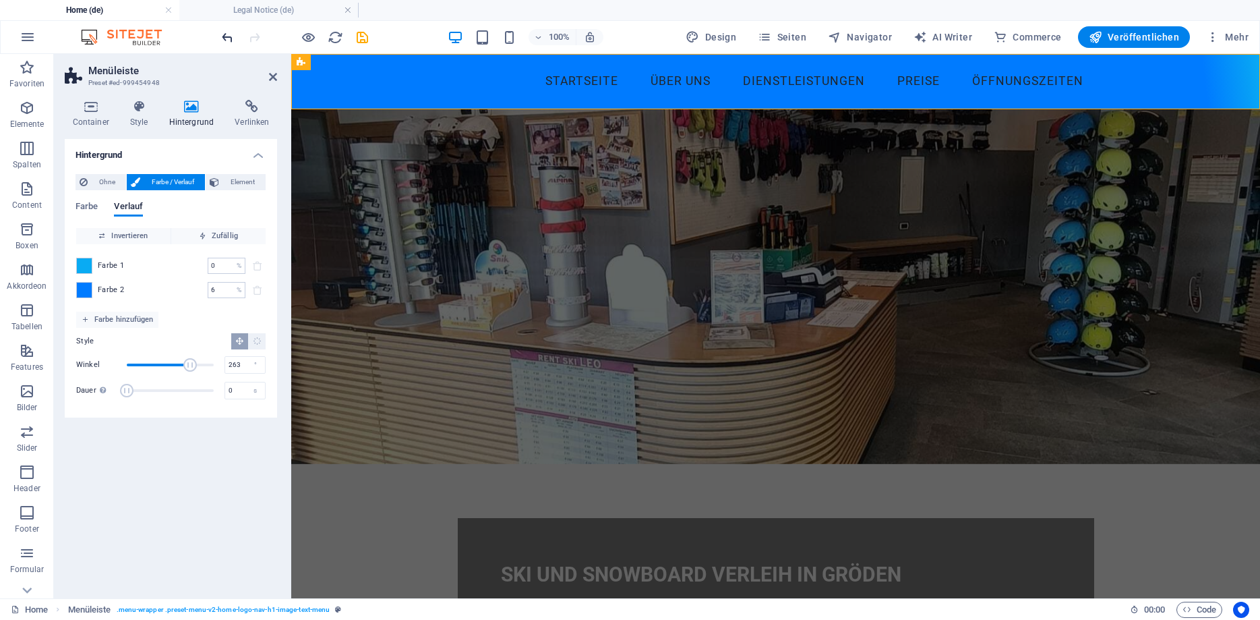
click at [230, 38] on icon "undo" at bounding box center [228, 38] width 16 height 16
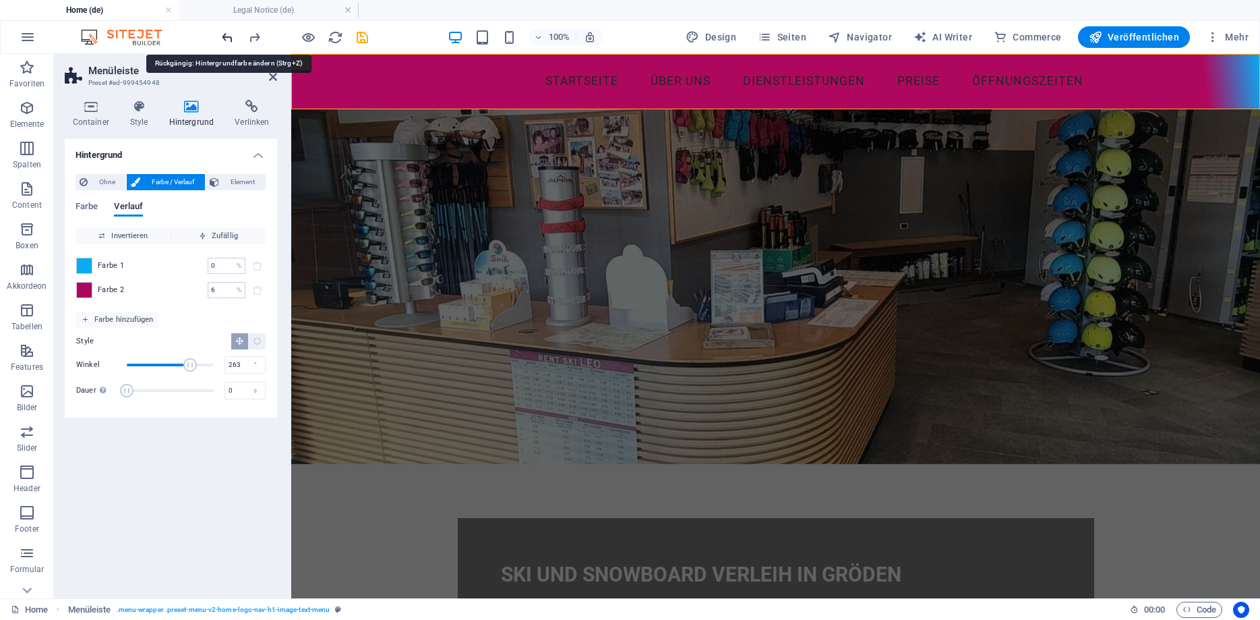
click at [230, 38] on icon "undo" at bounding box center [228, 38] width 16 height 16
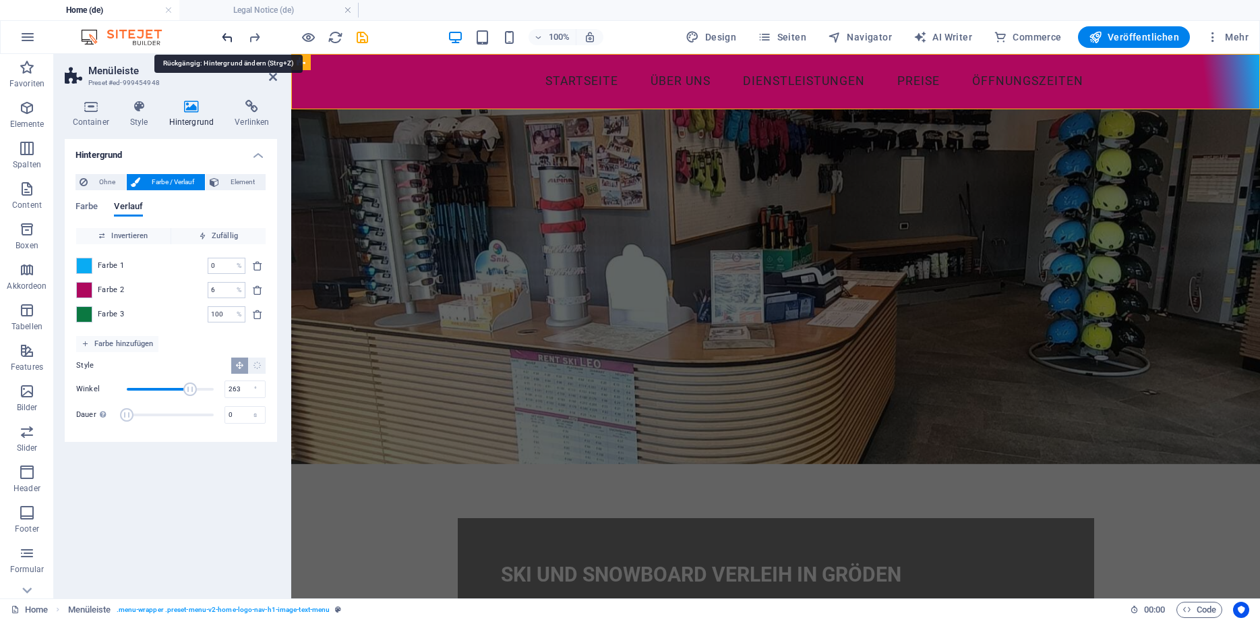
click at [230, 38] on icon "undo" at bounding box center [228, 38] width 16 height 16
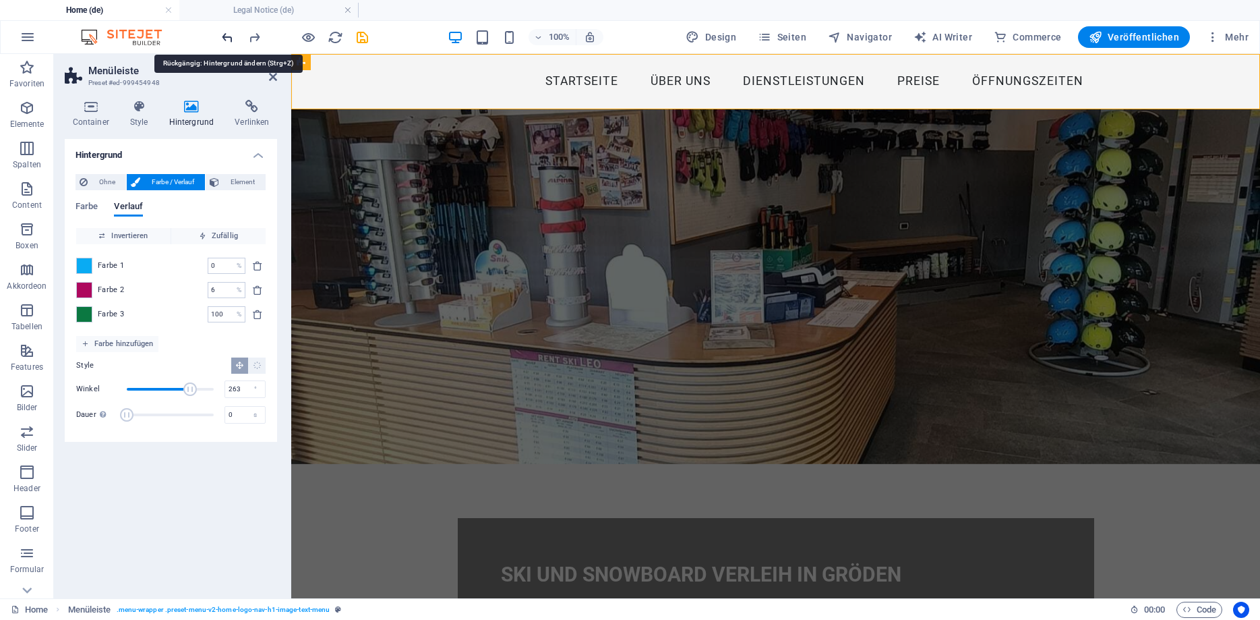
click at [230, 38] on icon "undo" at bounding box center [228, 38] width 16 height 16
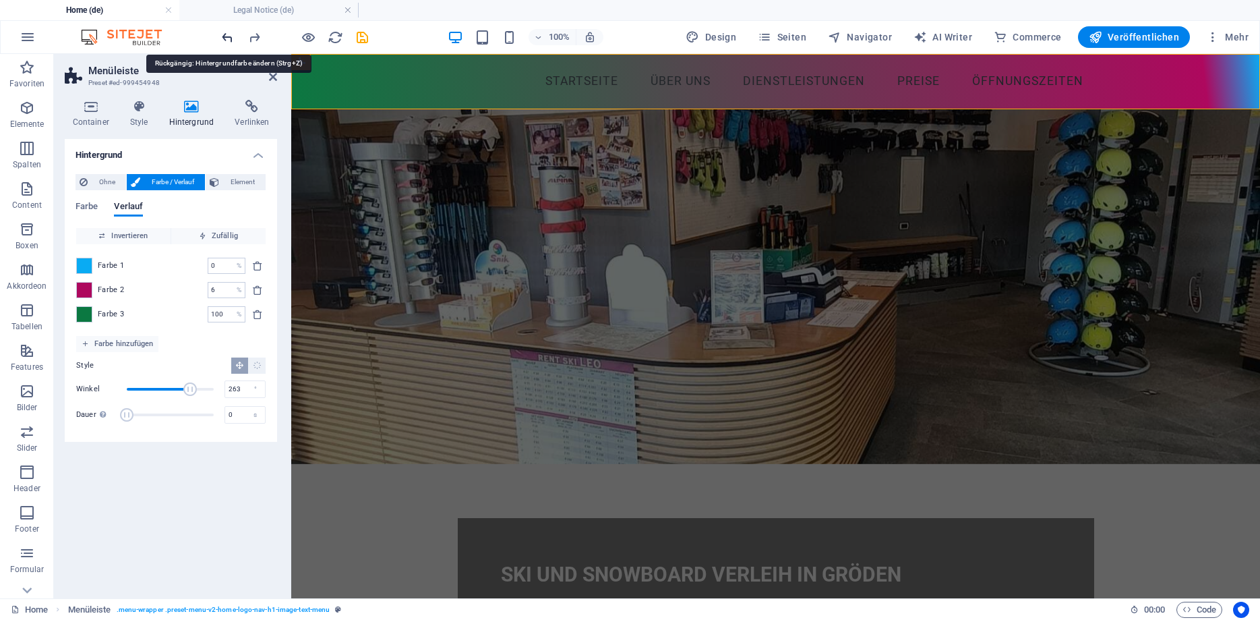
click at [230, 38] on icon "undo" at bounding box center [228, 38] width 16 height 16
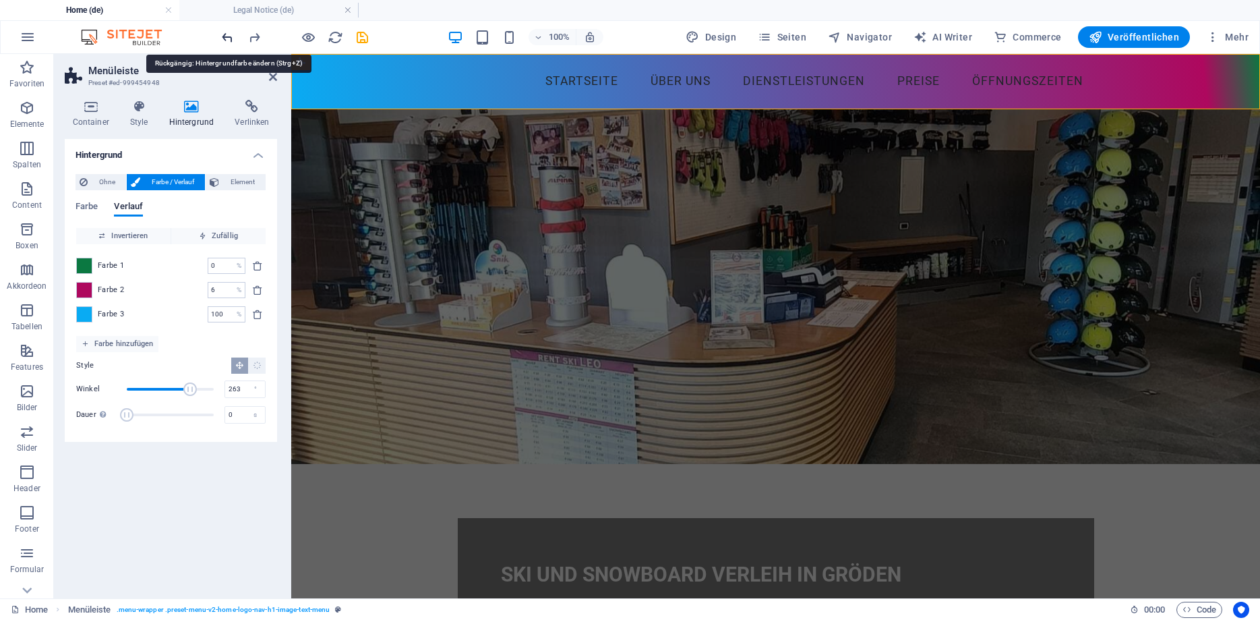
click at [230, 38] on icon "undo" at bounding box center [228, 38] width 16 height 16
type input "100"
type input "90"
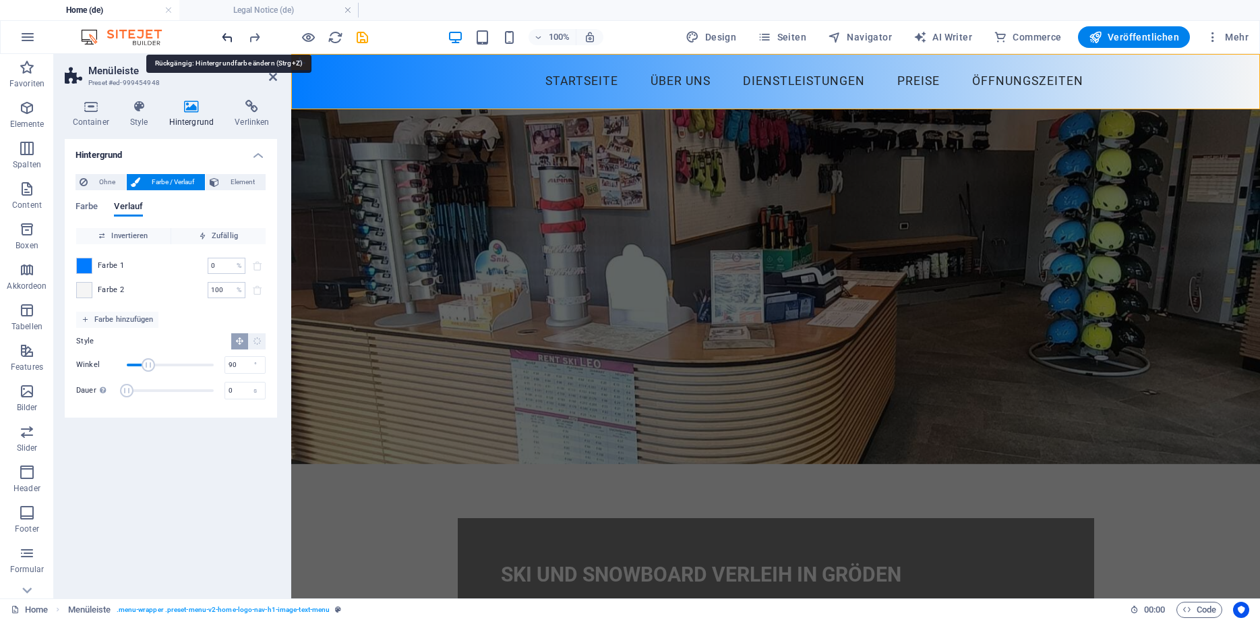
click at [230, 38] on icon "undo" at bounding box center [228, 38] width 16 height 16
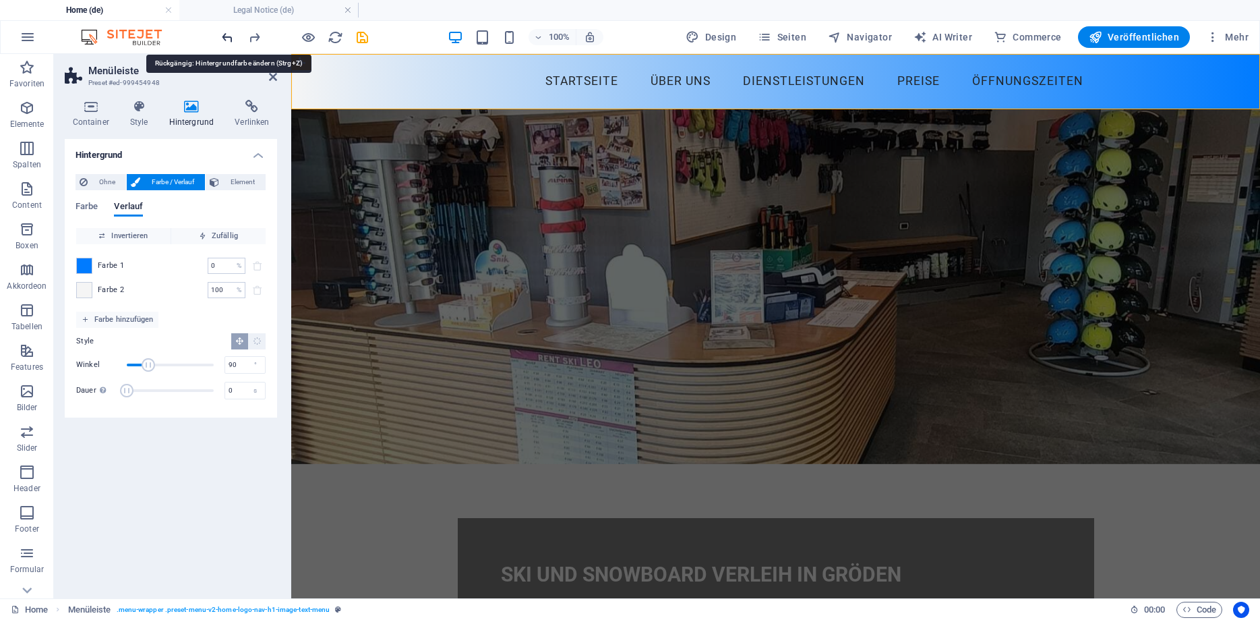
click at [230, 38] on icon "undo" at bounding box center [228, 38] width 16 height 16
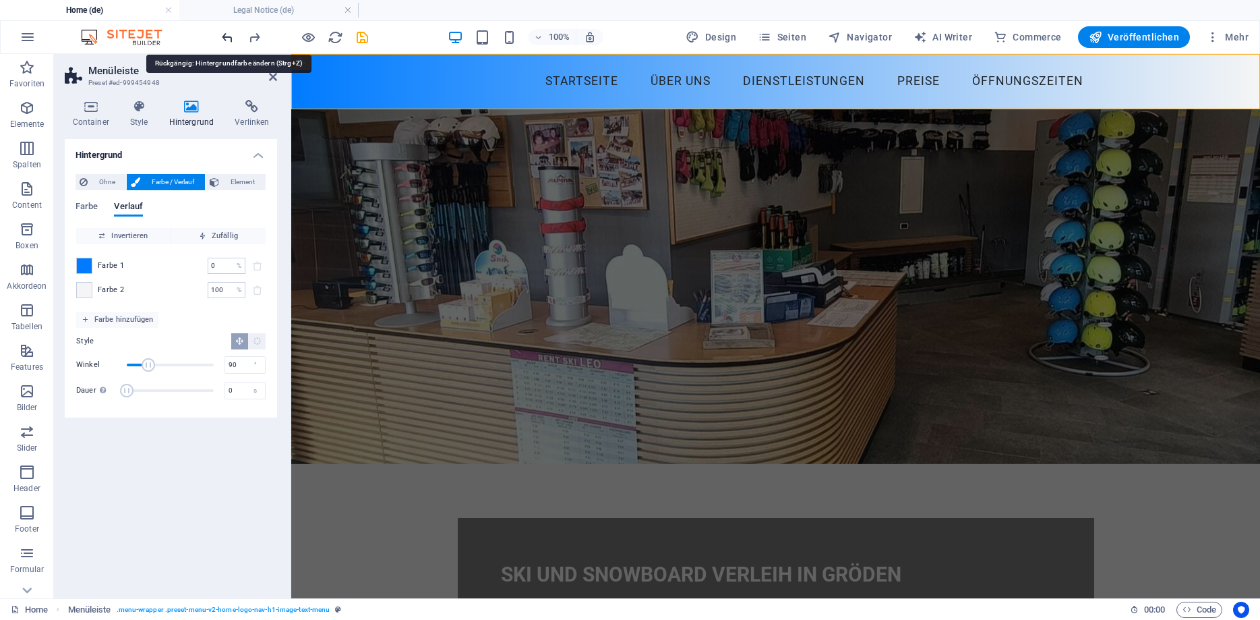
click at [230, 38] on icon "undo" at bounding box center [228, 38] width 16 height 16
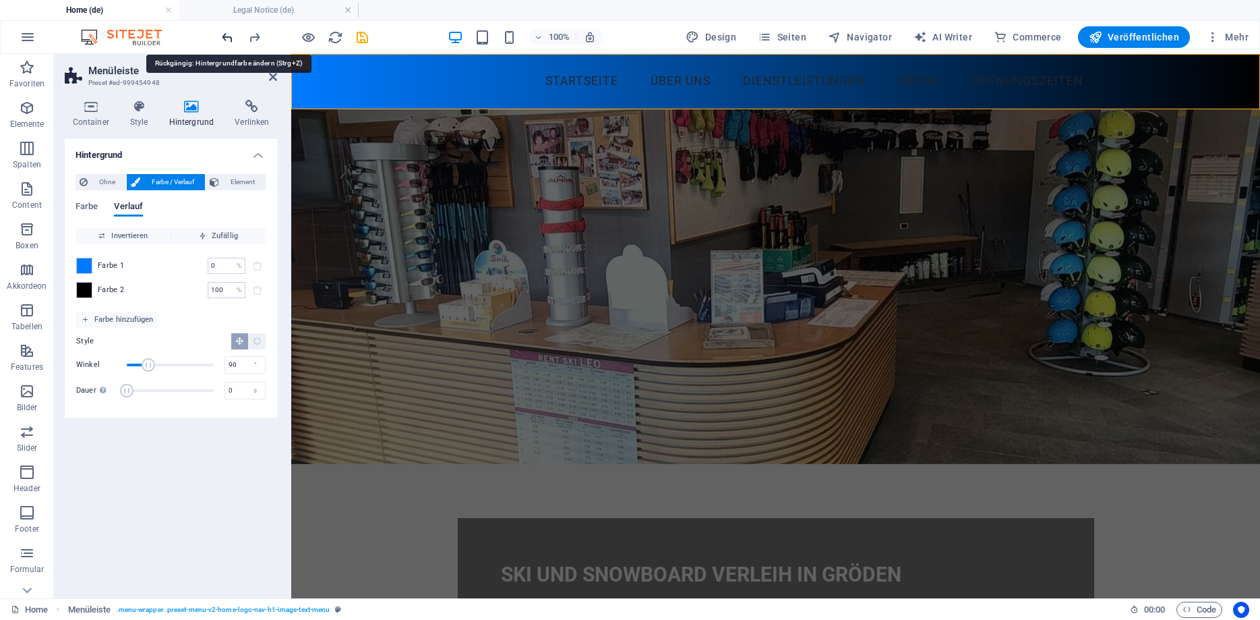
click at [230, 38] on icon "undo" at bounding box center [228, 38] width 16 height 16
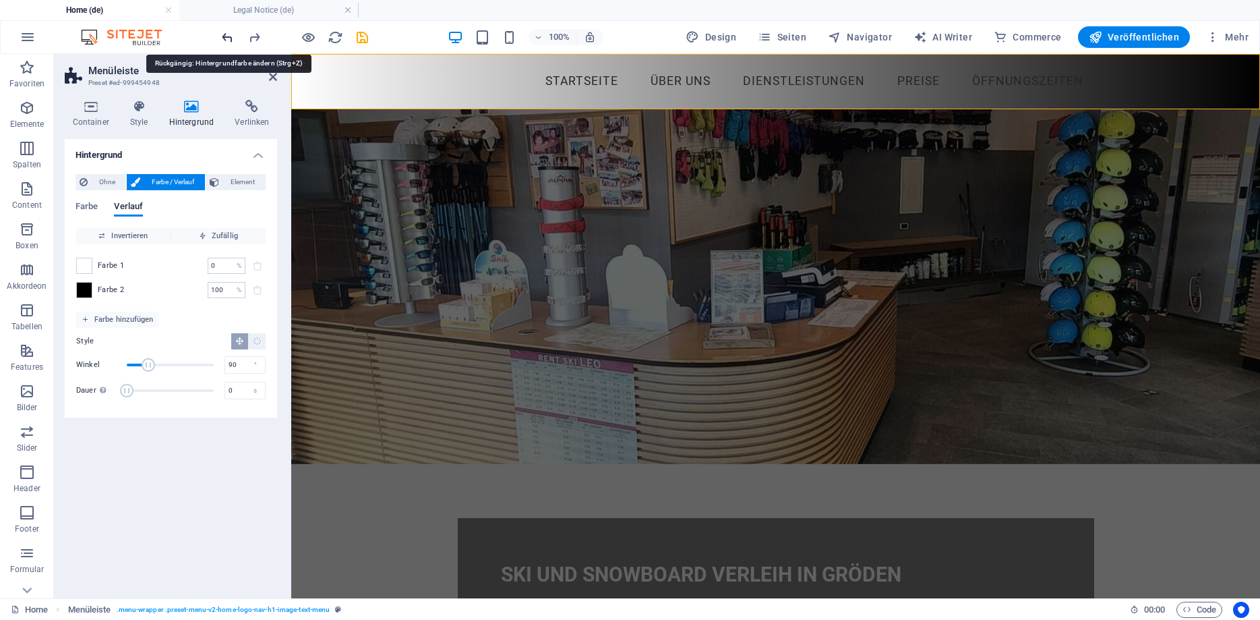
click at [230, 38] on icon "undo" at bounding box center [228, 38] width 16 height 16
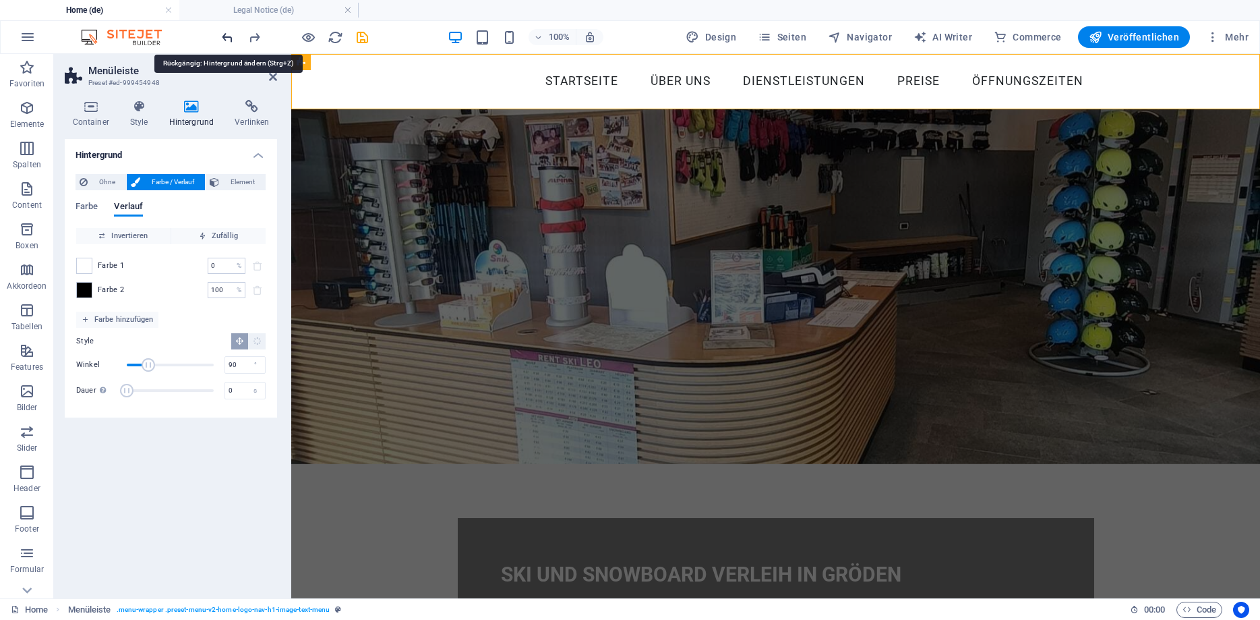
click at [230, 38] on icon "undo" at bounding box center [228, 38] width 16 height 16
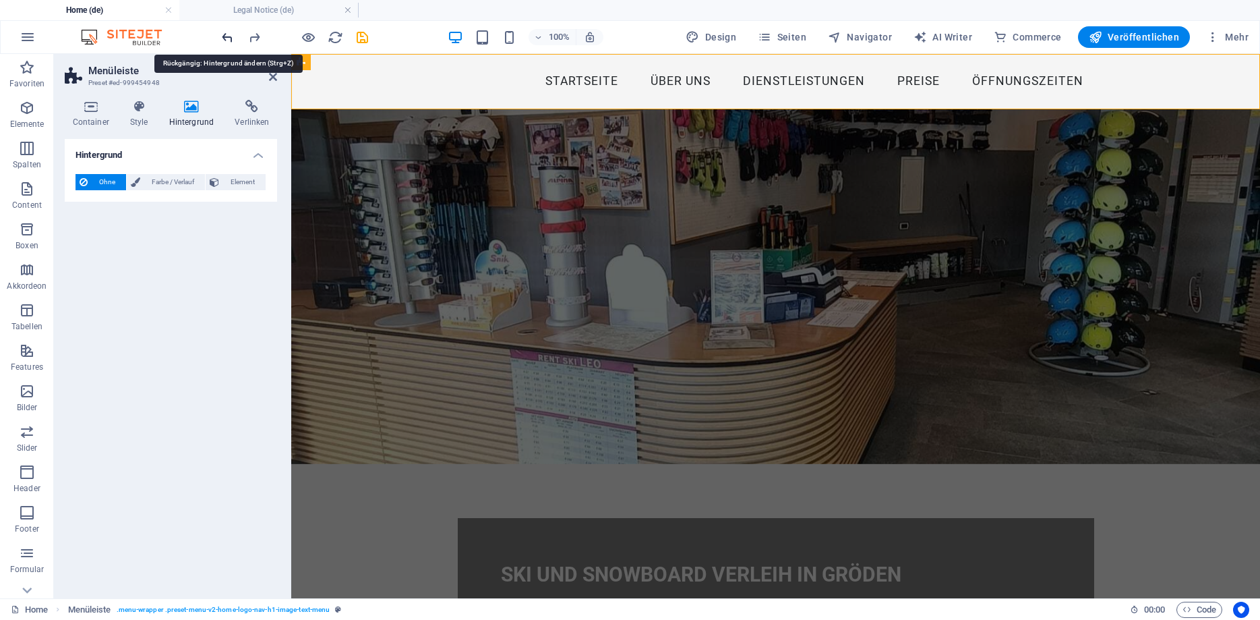
click at [230, 38] on icon "undo" at bounding box center [228, 38] width 16 height 16
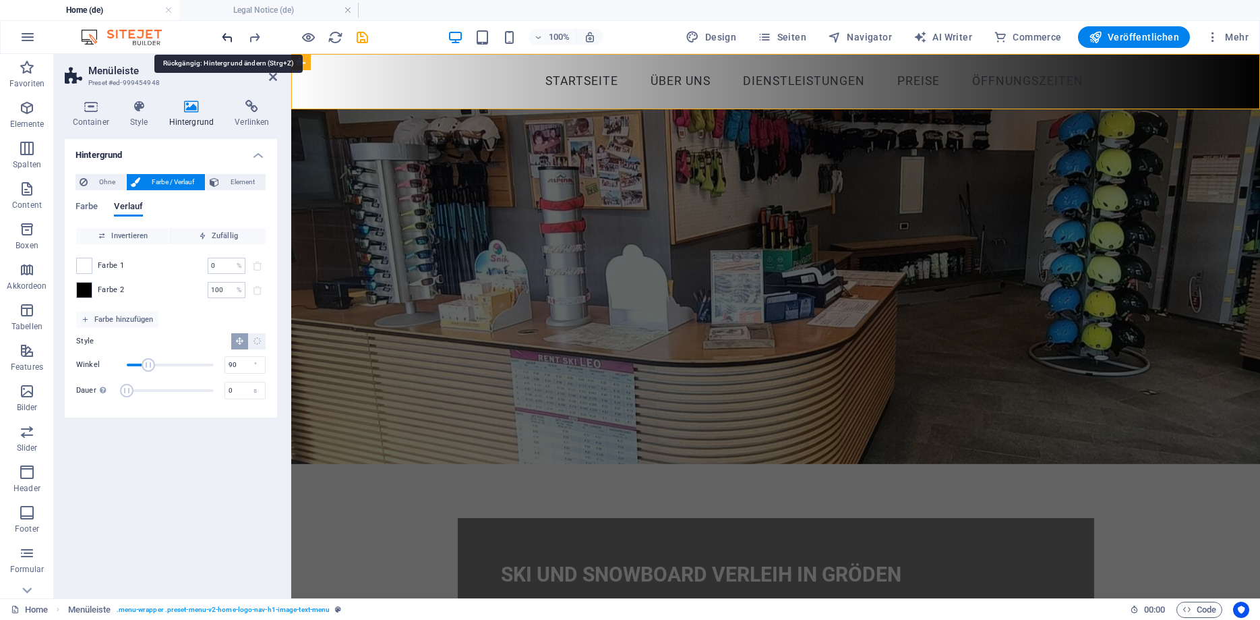
click at [230, 38] on icon "undo" at bounding box center [228, 38] width 16 height 16
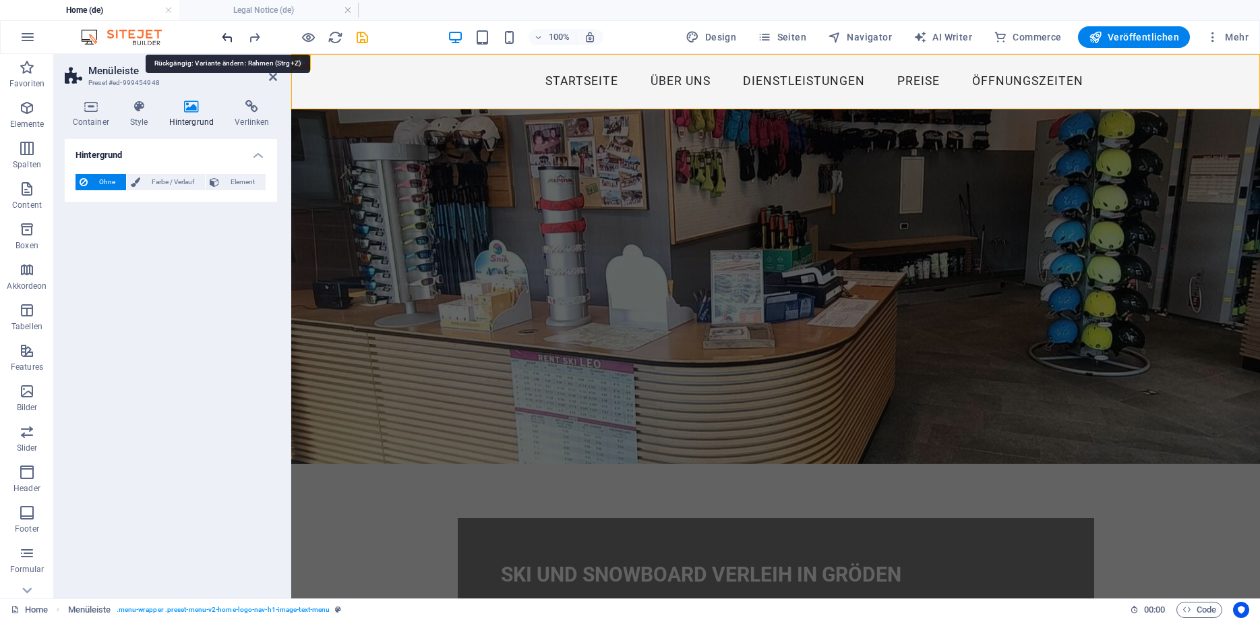
click at [230, 38] on icon "undo" at bounding box center [228, 38] width 16 height 16
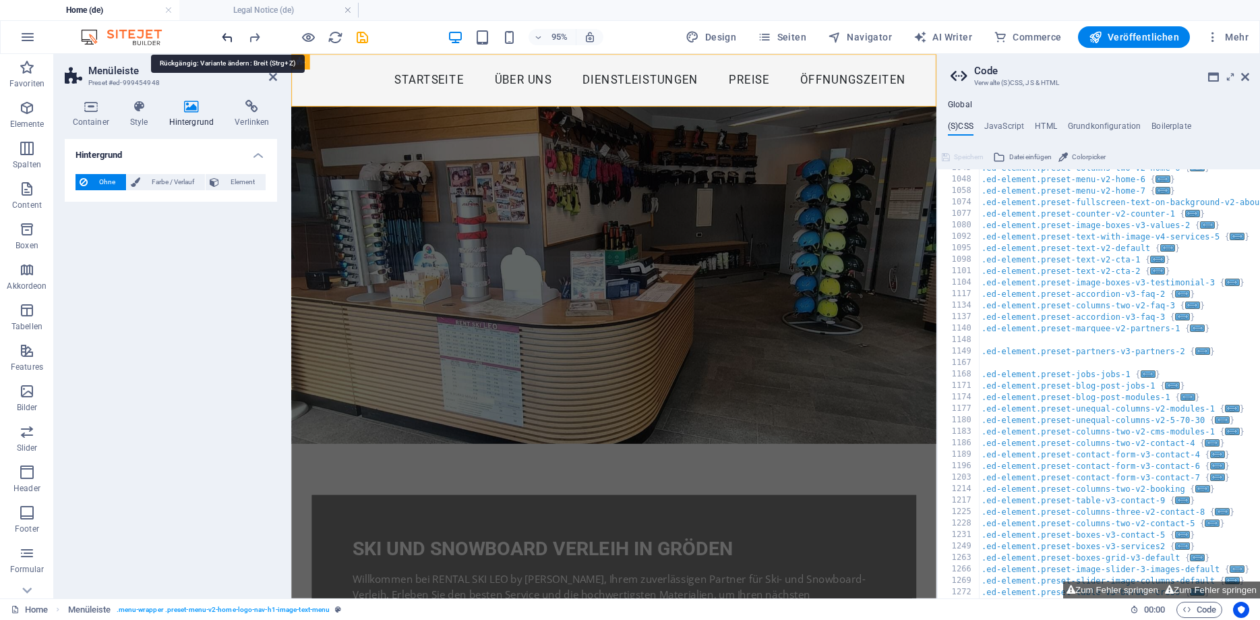
click at [230, 38] on icon "undo" at bounding box center [228, 38] width 16 height 16
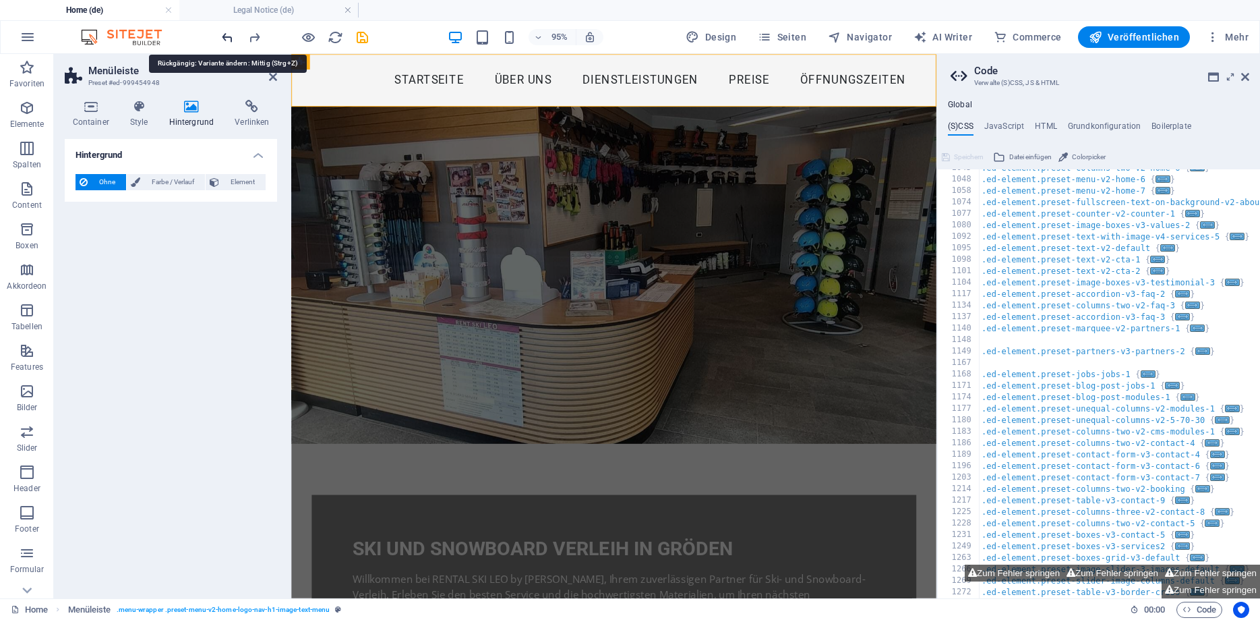
click at [230, 38] on icon "undo" at bounding box center [228, 38] width 16 height 16
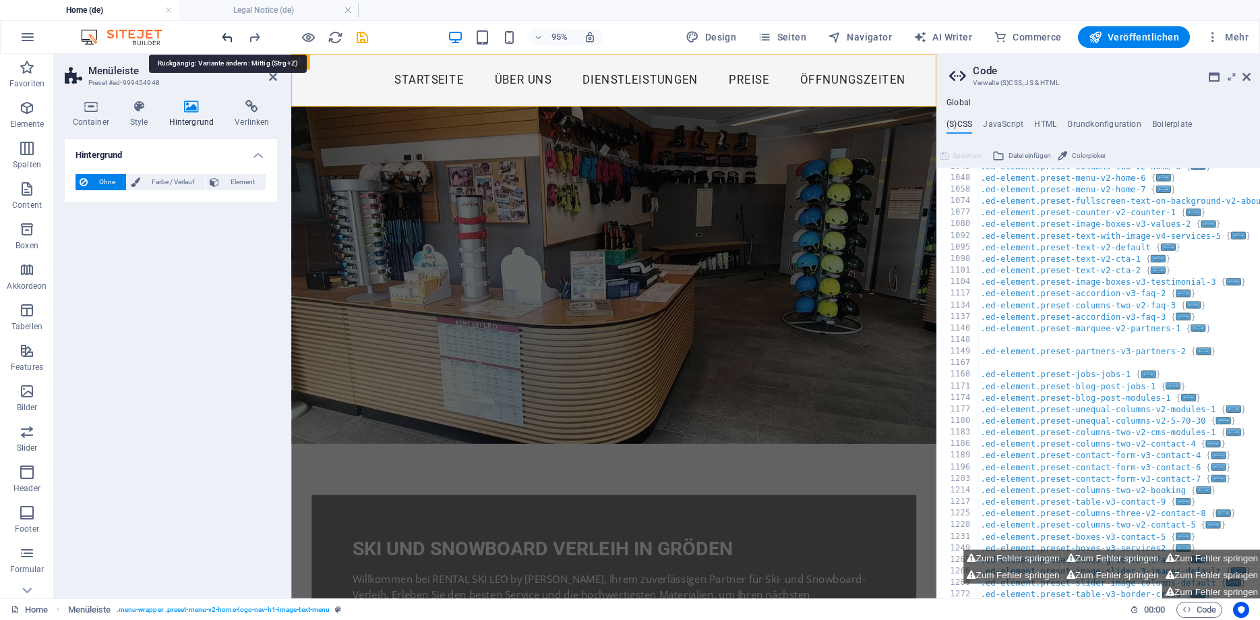
click at [230, 38] on icon "undo" at bounding box center [228, 38] width 16 height 16
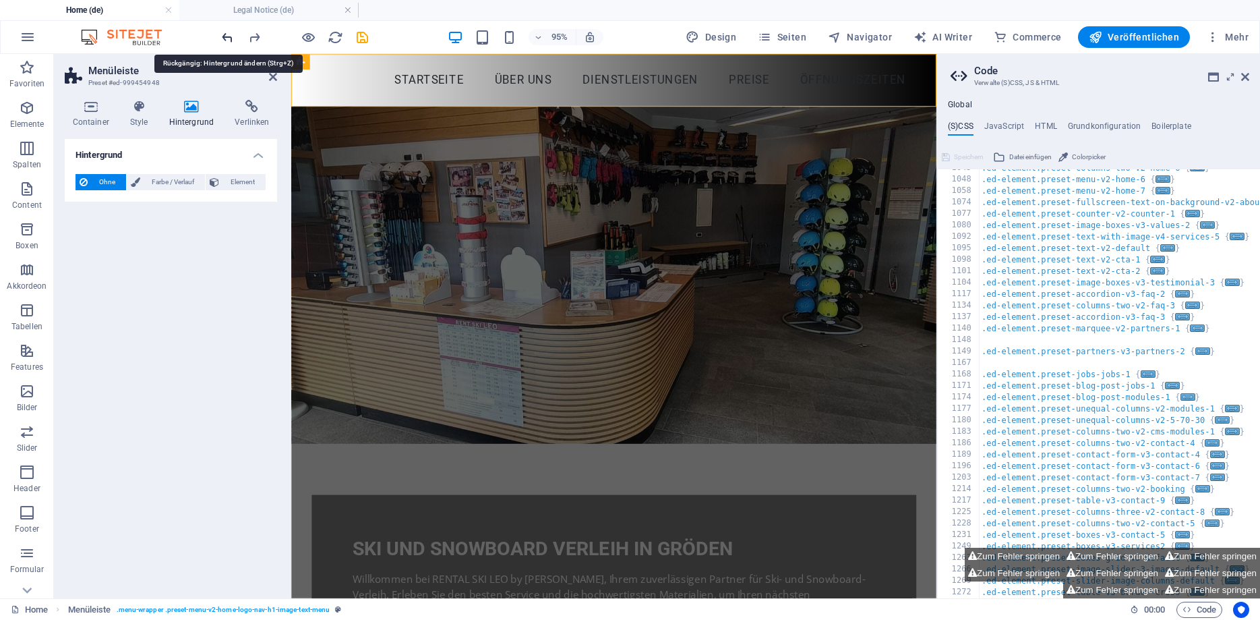
scroll to position [958, 0]
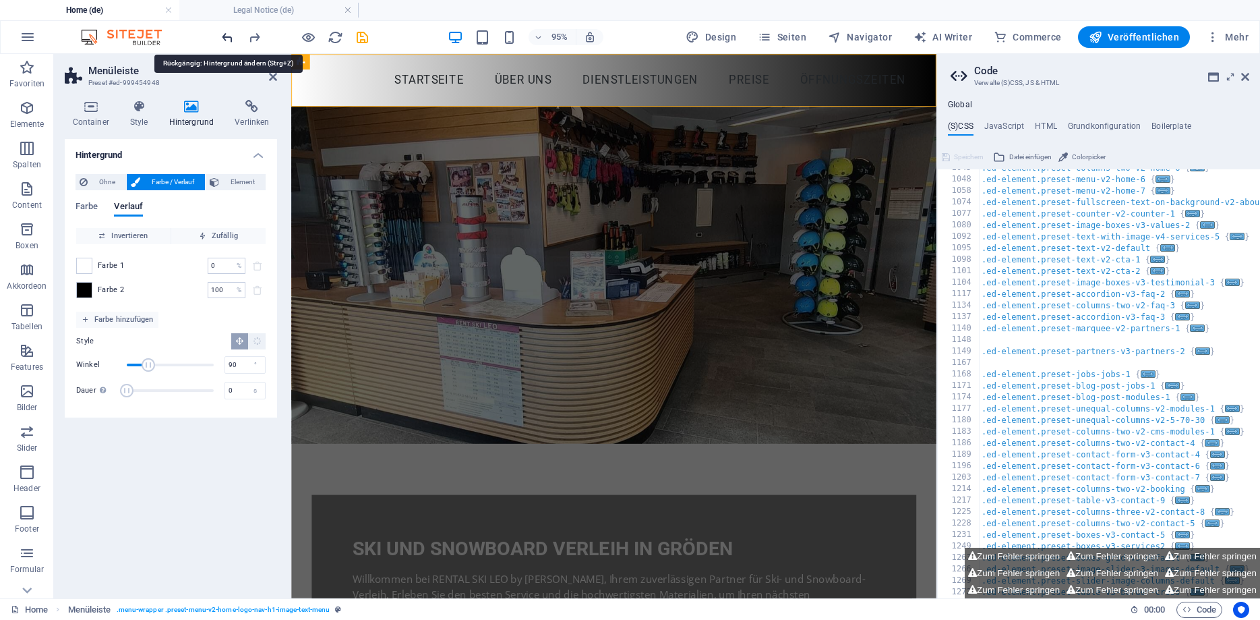
click at [230, 38] on icon "undo" at bounding box center [228, 38] width 16 height 16
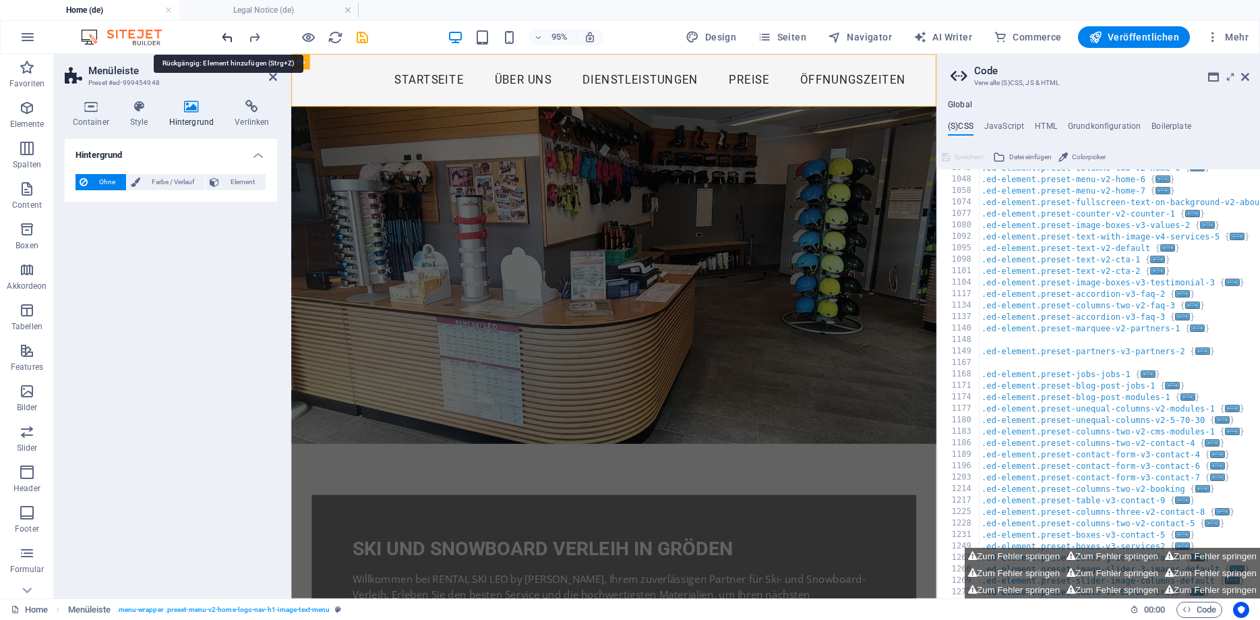
click at [230, 38] on icon "undo" at bounding box center [228, 38] width 16 height 16
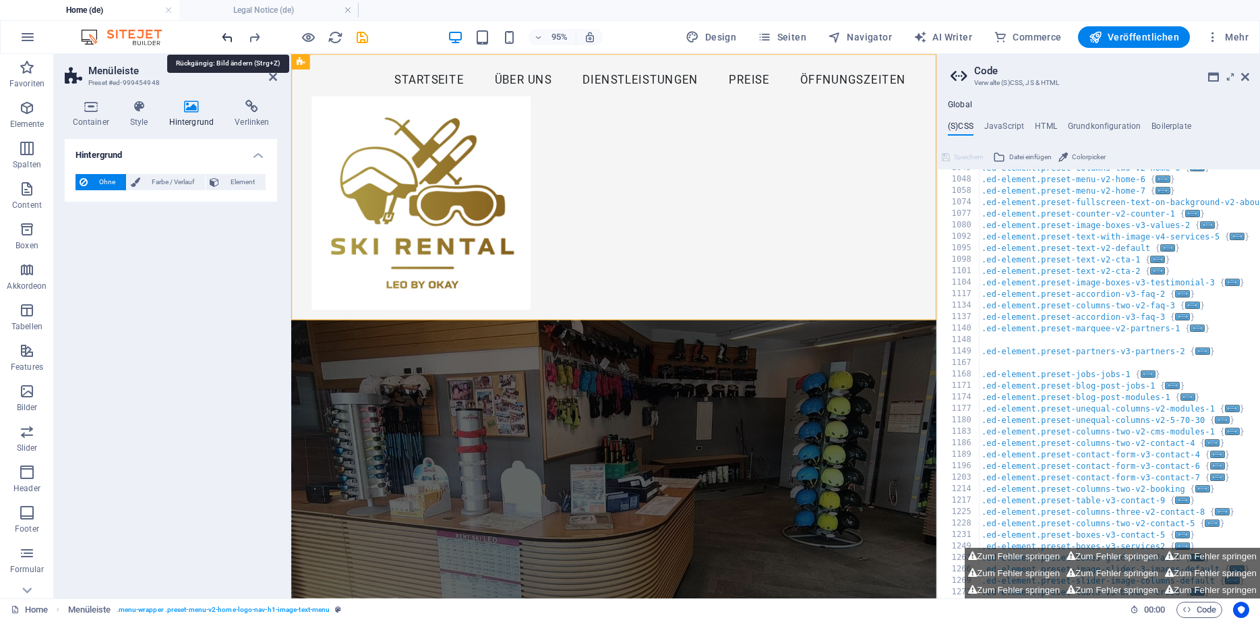
click at [230, 38] on icon "undo" at bounding box center [228, 38] width 16 height 16
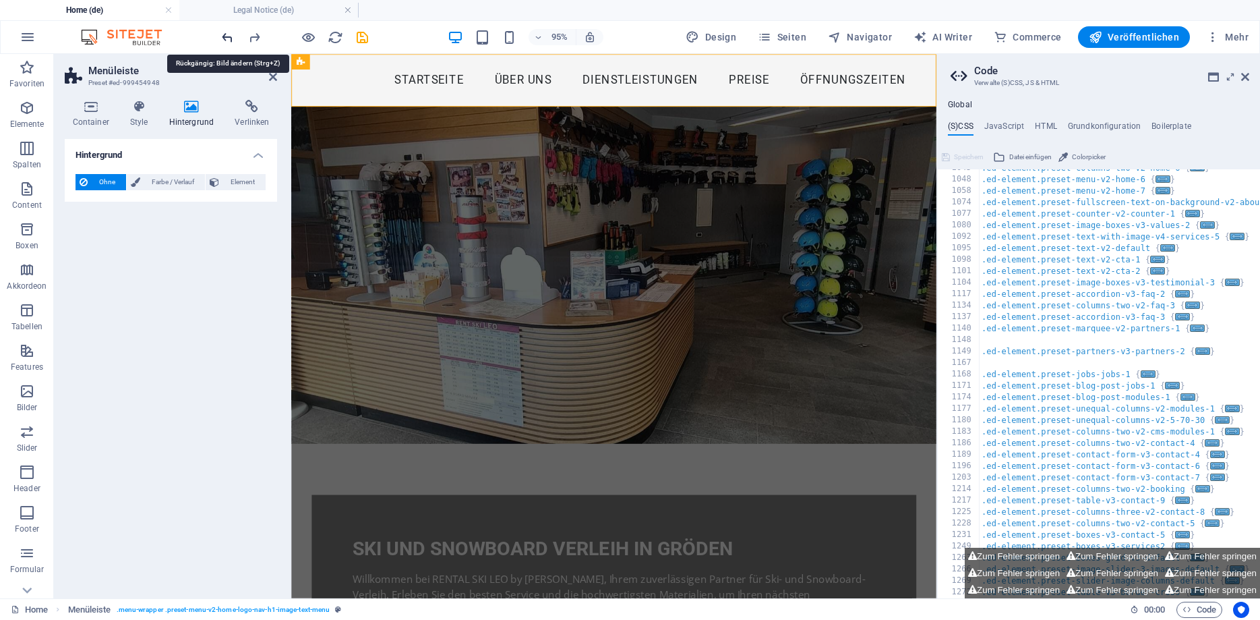
click at [230, 38] on icon "undo" at bounding box center [228, 38] width 16 height 16
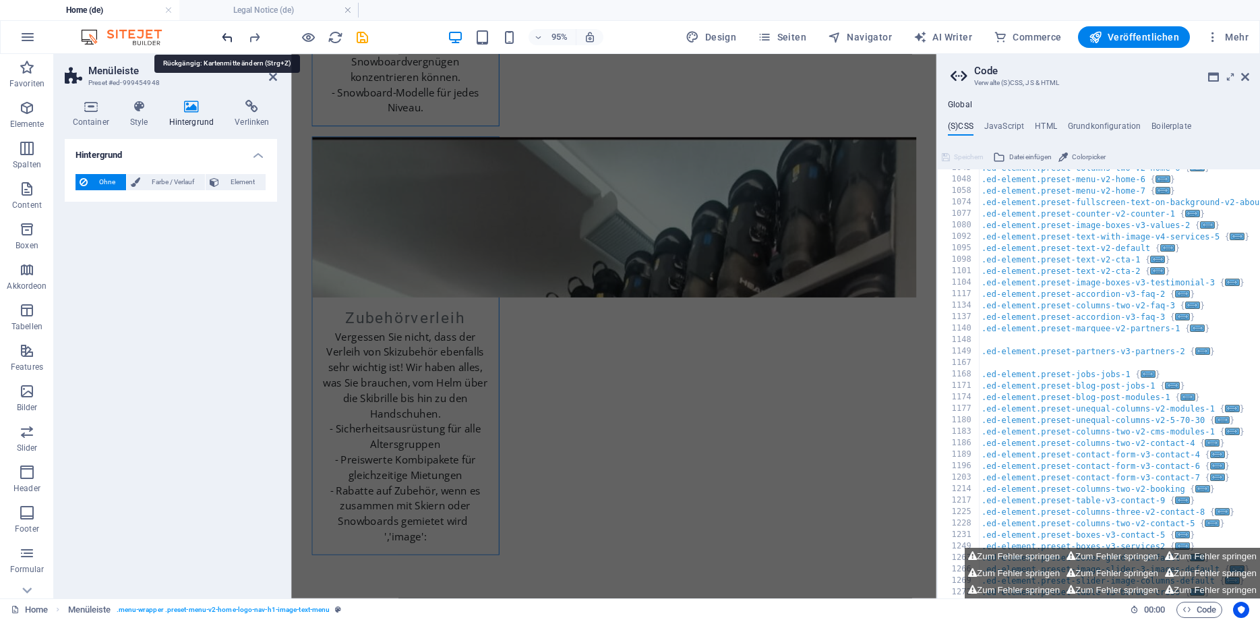
scroll to position [2286, 0]
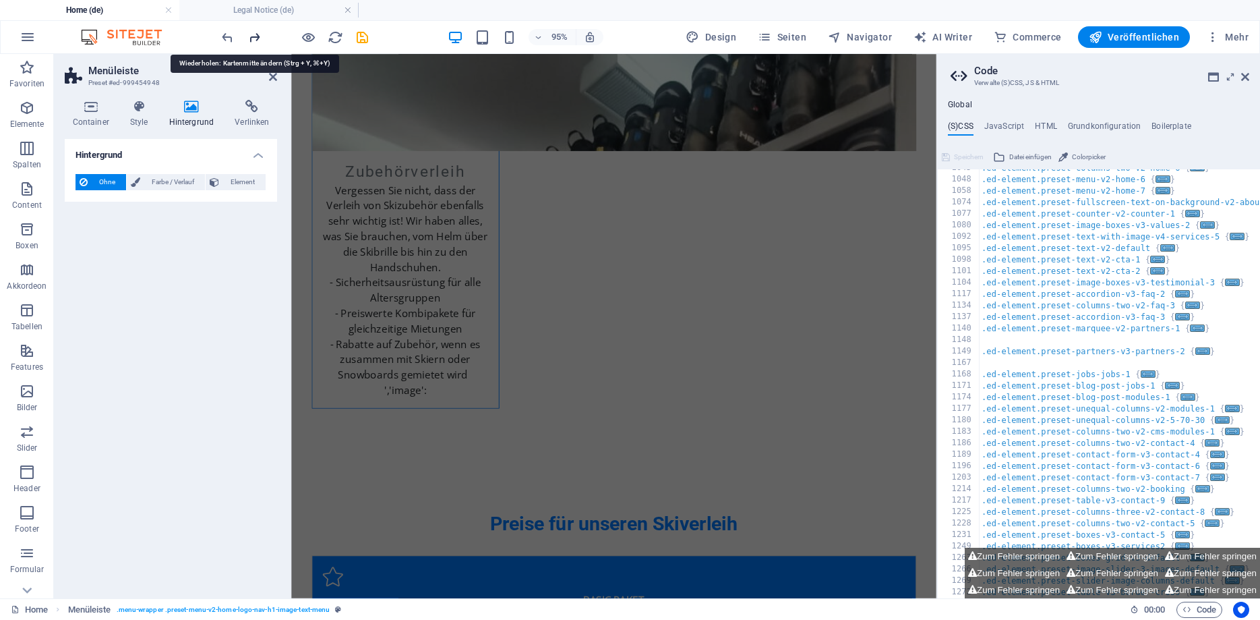
click at [250, 34] on icon "redo" at bounding box center [255, 38] width 16 height 16
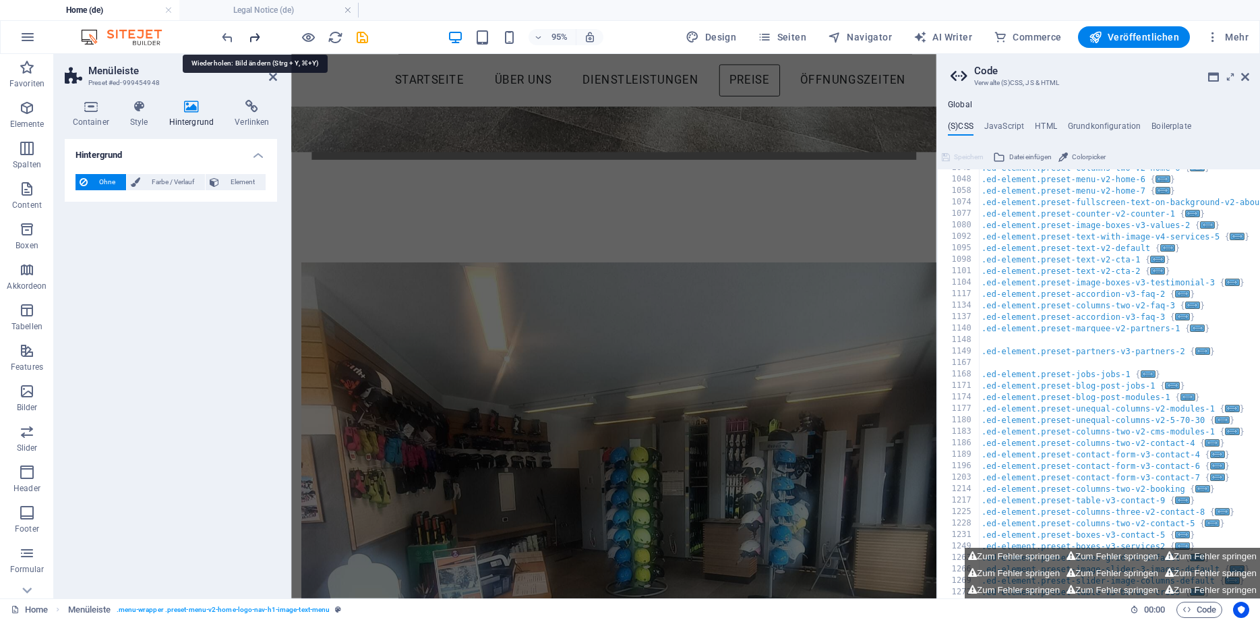
click at [250, 34] on icon "redo" at bounding box center [255, 38] width 16 height 16
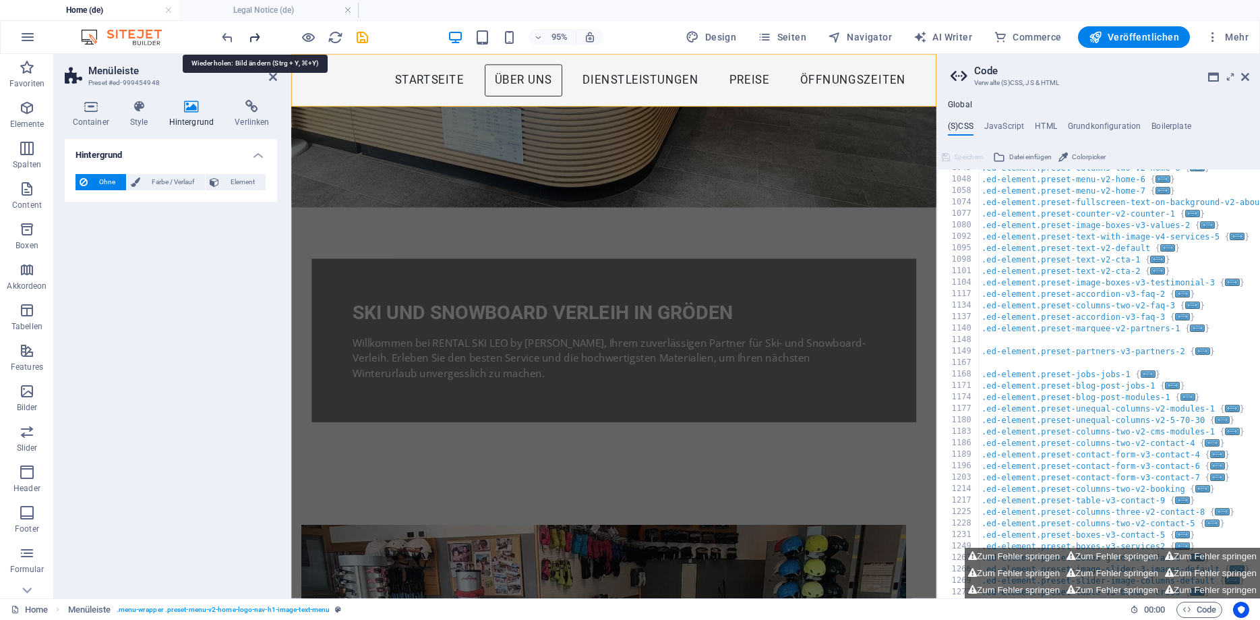
click at [250, 34] on icon "redo" at bounding box center [255, 38] width 16 height 16
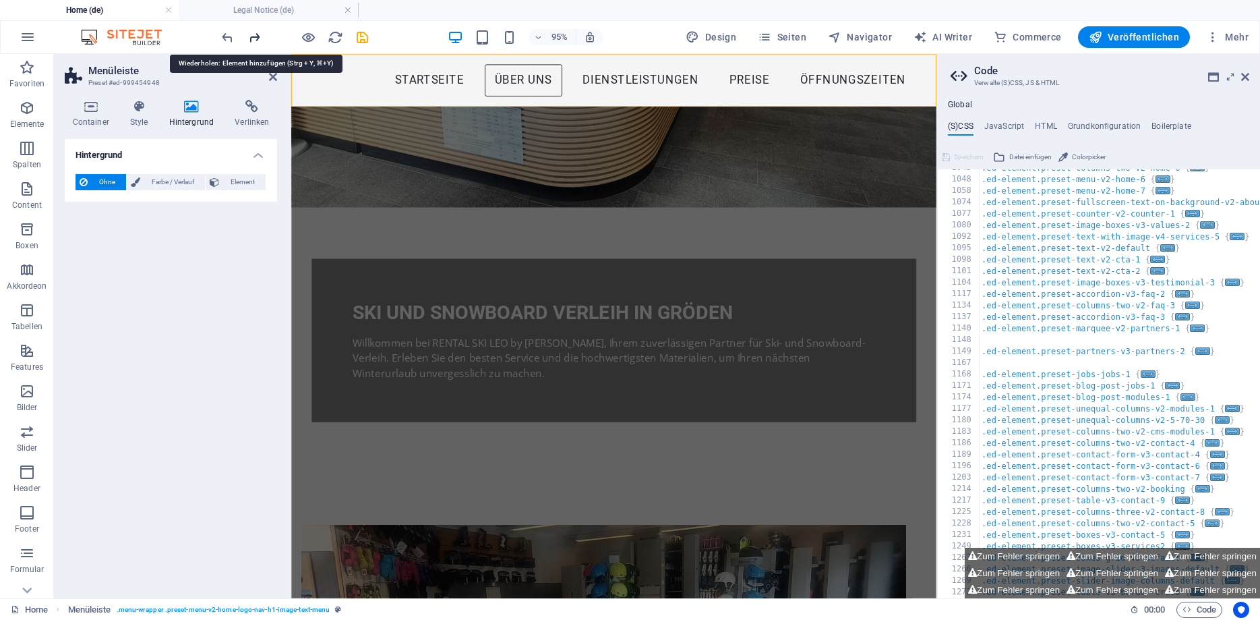
click at [250, 34] on icon "redo" at bounding box center [255, 38] width 16 height 16
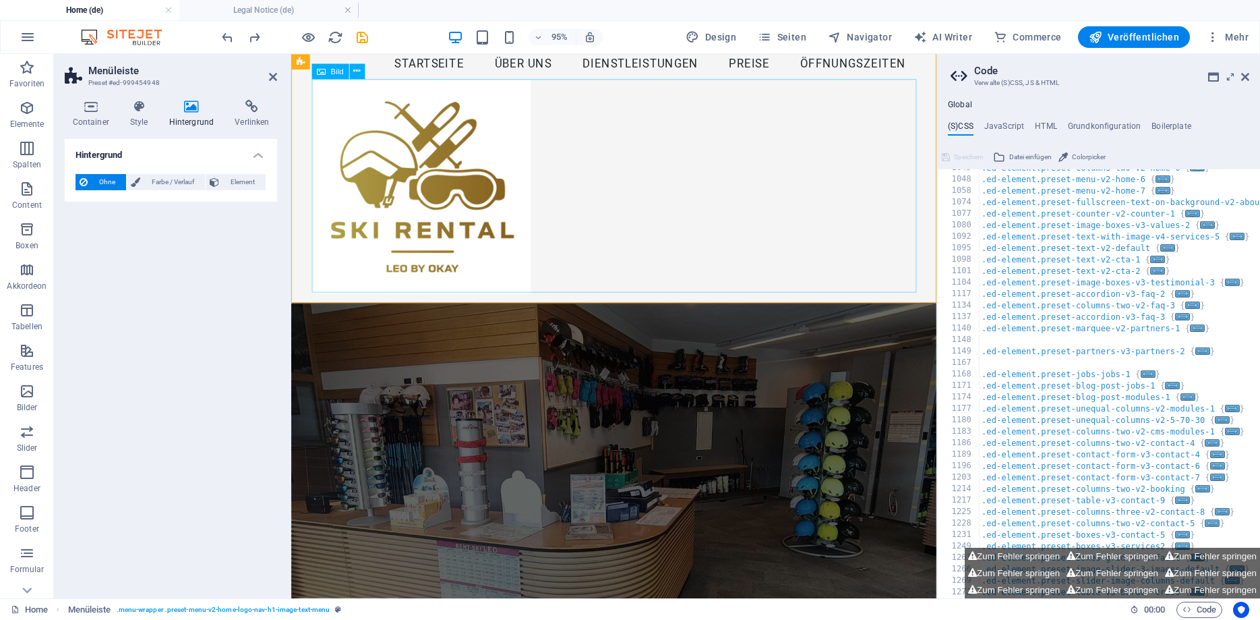
scroll to position [0, 0]
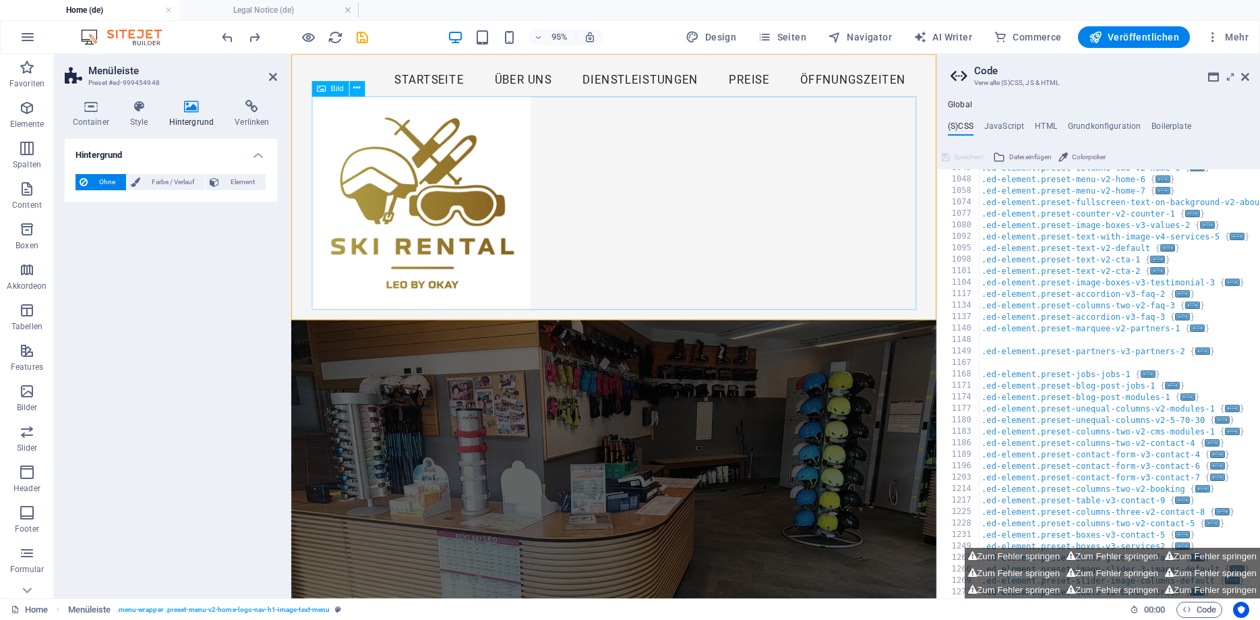
click at [390, 152] on figure at bounding box center [631, 210] width 637 height 225
click at [357, 89] on icon at bounding box center [356, 88] width 7 height 13
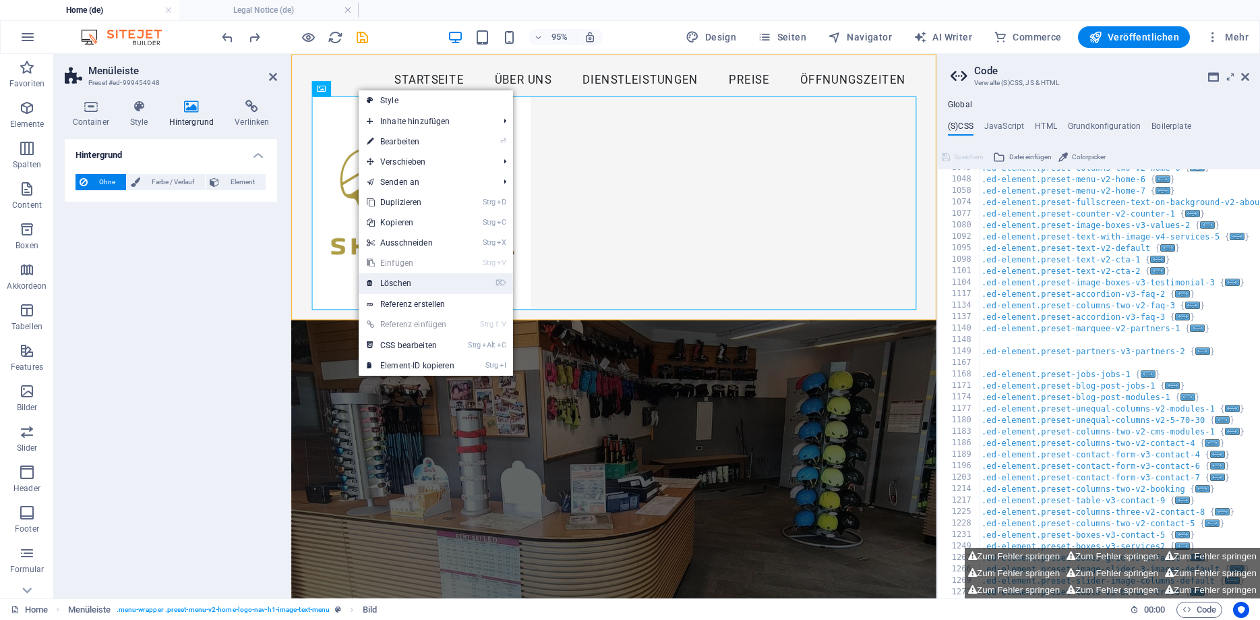
click at [400, 280] on link "⌦ Löschen" at bounding box center [411, 283] width 104 height 20
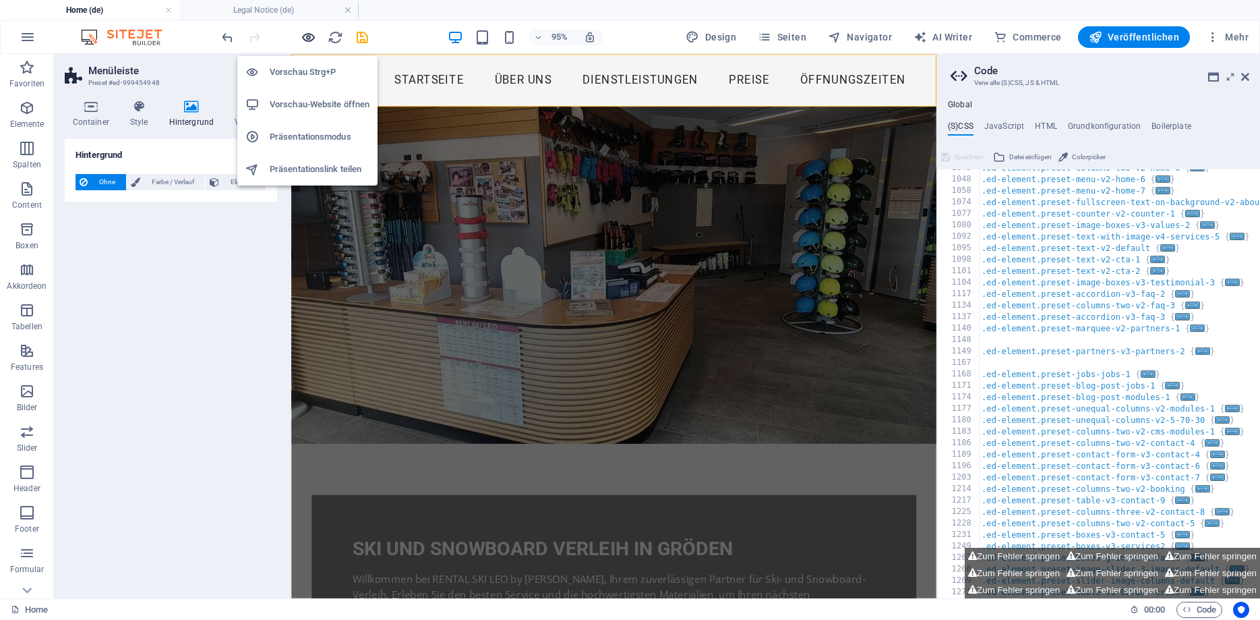
click at [309, 38] on icon "button" at bounding box center [309, 38] width 16 height 16
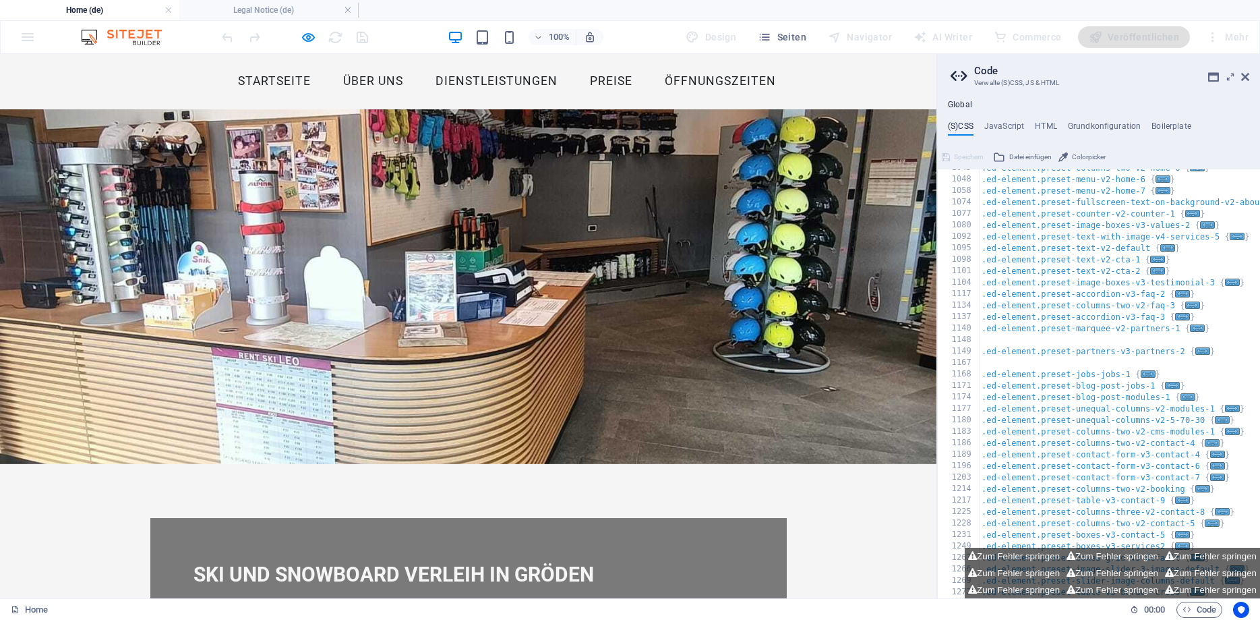
click at [152, 75] on ul "Startseite Über uns Dienstleistungen Preise Öffnungszeiten" at bounding box center [468, 82] width 637 height 34
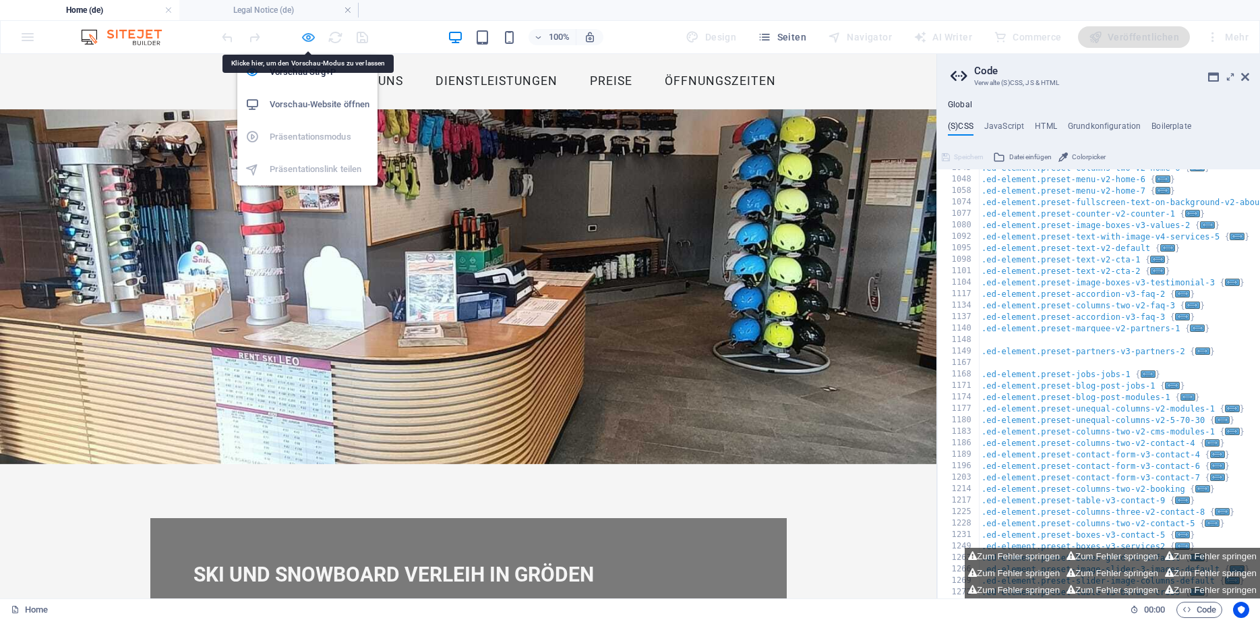
click at [304, 36] on icon "button" at bounding box center [309, 38] width 16 height 16
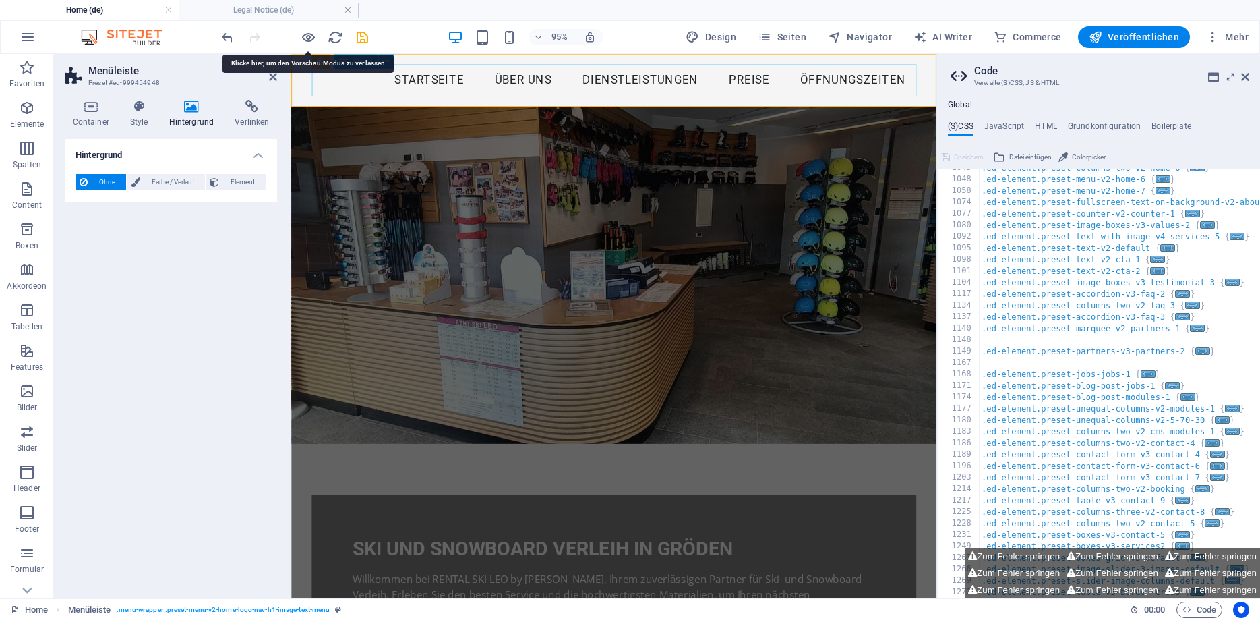
click at [357, 90] on nav "Startseite Über uns Dienstleistungen Preise Öffnungszeiten" at bounding box center [631, 82] width 637 height 34
click at [306, 102] on div "Startseite Über uns Dienstleistungen Preise Öffnungszeiten" at bounding box center [630, 81] width 679 height 55
click at [304, 92] on div "Startseite Über uns Dienstleistungen Preise Öffnungszeiten" at bounding box center [630, 81] width 679 height 55
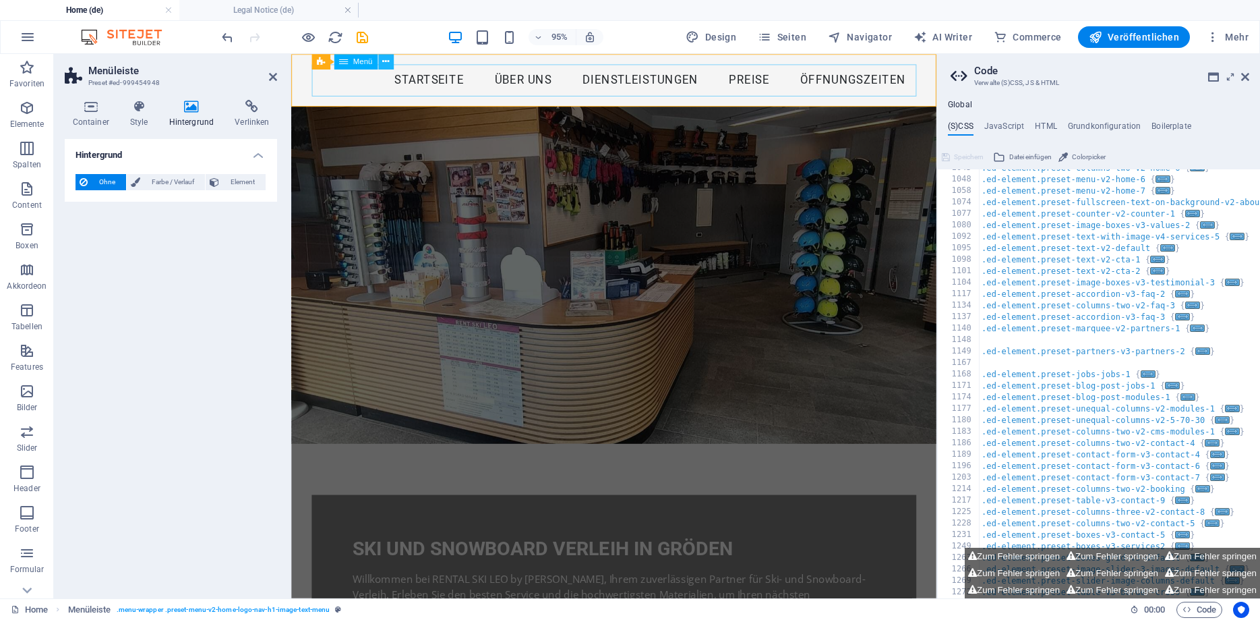
click at [386, 61] on icon at bounding box center [385, 61] width 7 height 13
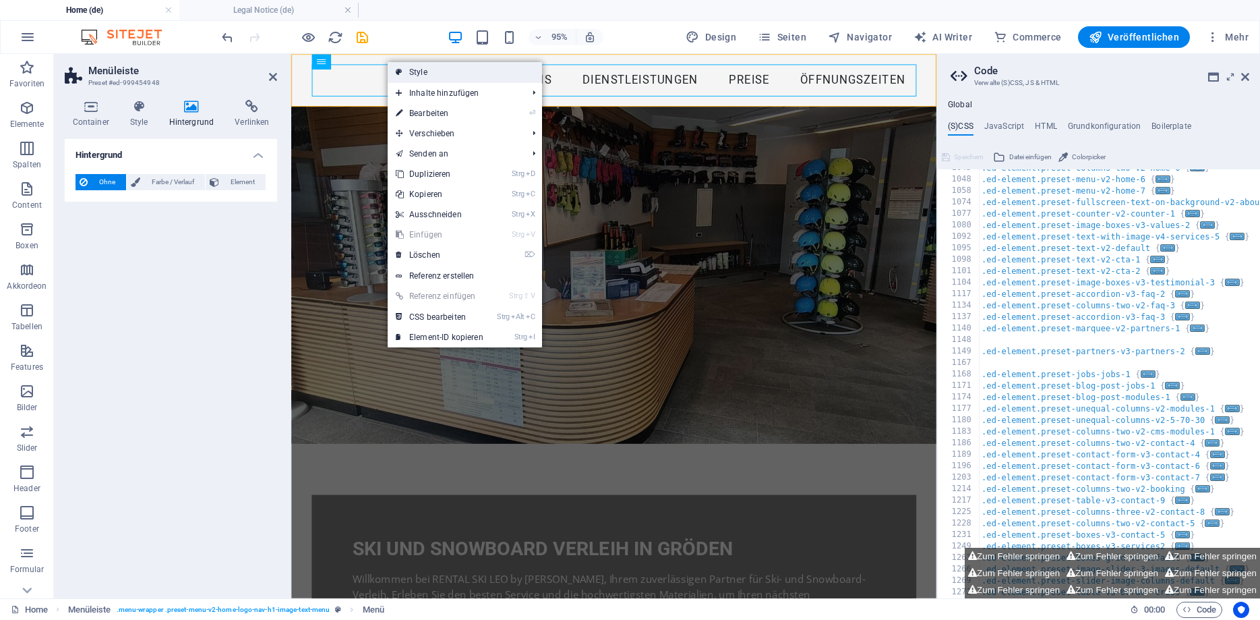
click at [416, 70] on link "Style" at bounding box center [465, 72] width 154 height 20
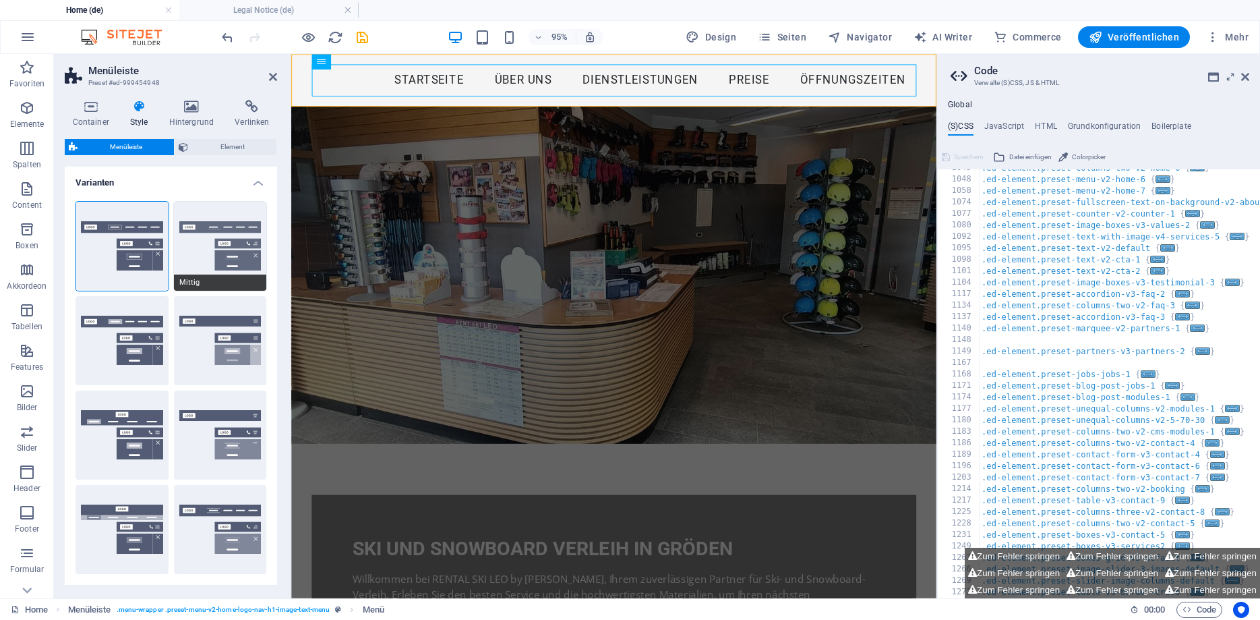
click at [221, 258] on button "Mittig" at bounding box center [220, 246] width 93 height 89
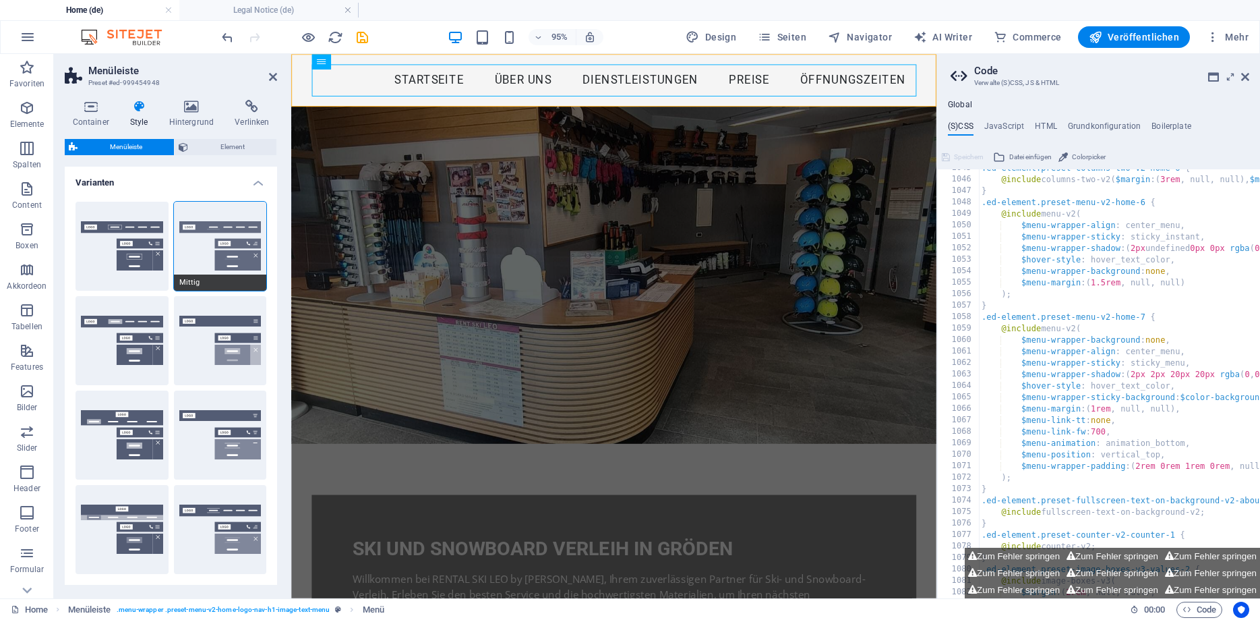
select select "sticky_menu"
select select "hover_border_bottom"
type input "1"
type input "0"
type input "2"
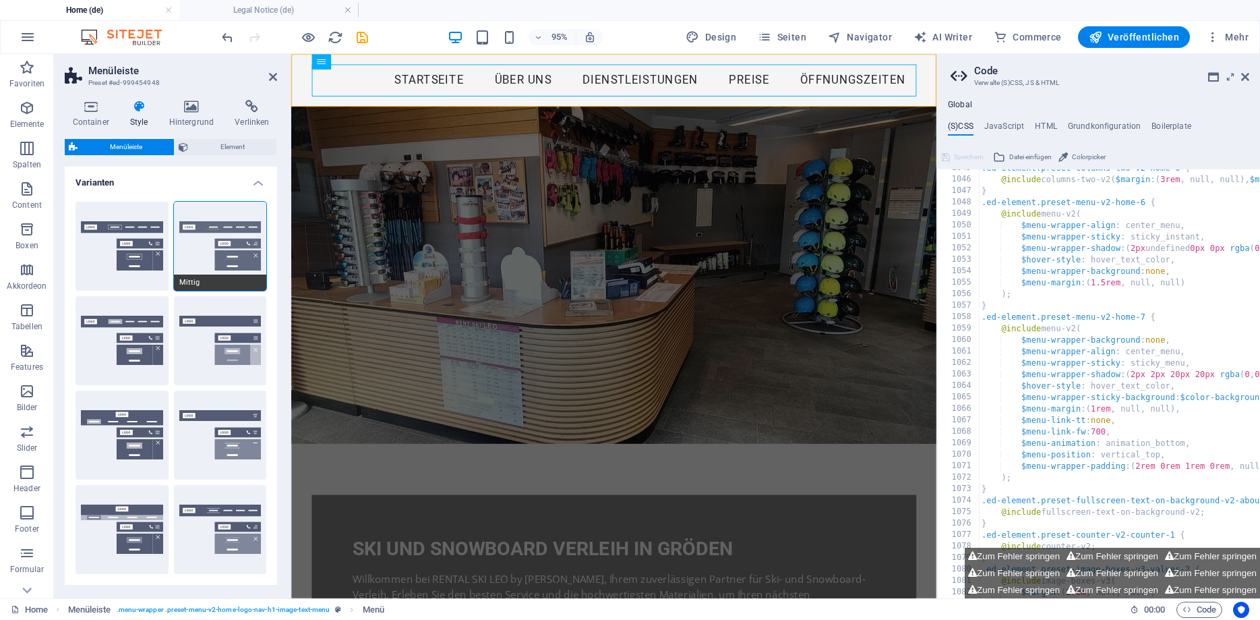
select select "DISABLED_OPTION_VALUE"
type input "0"
select select "link-special-font"
type input "1.5"
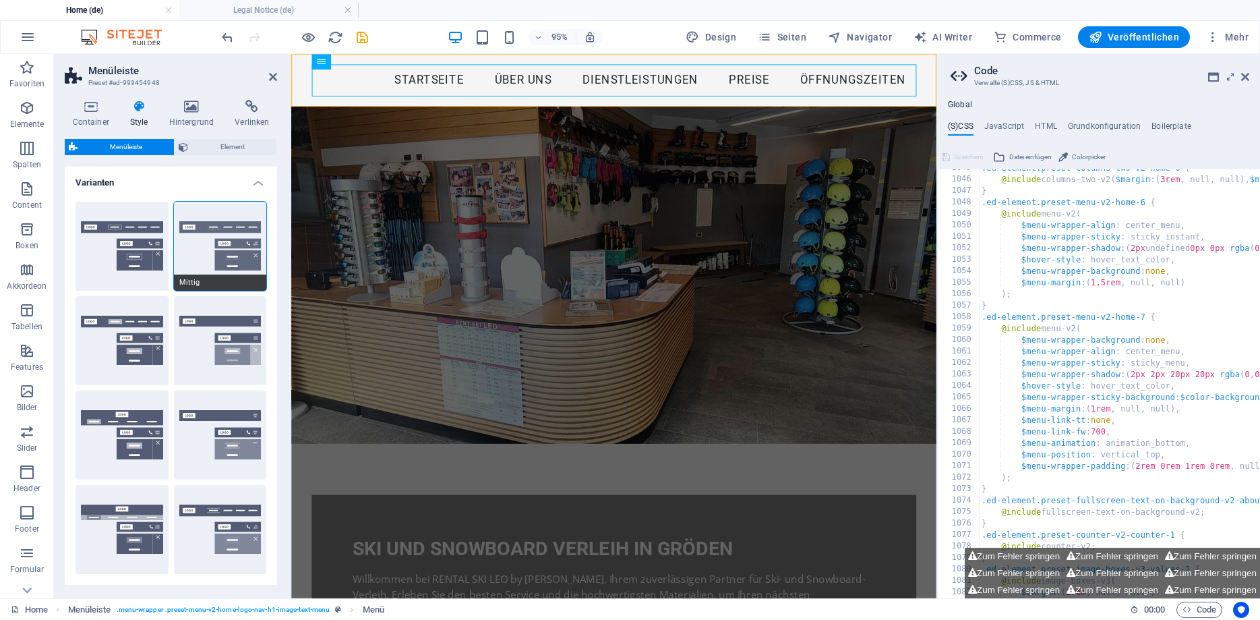
select select "rem"
select select
type input "2"
type input "100"
select select "%"
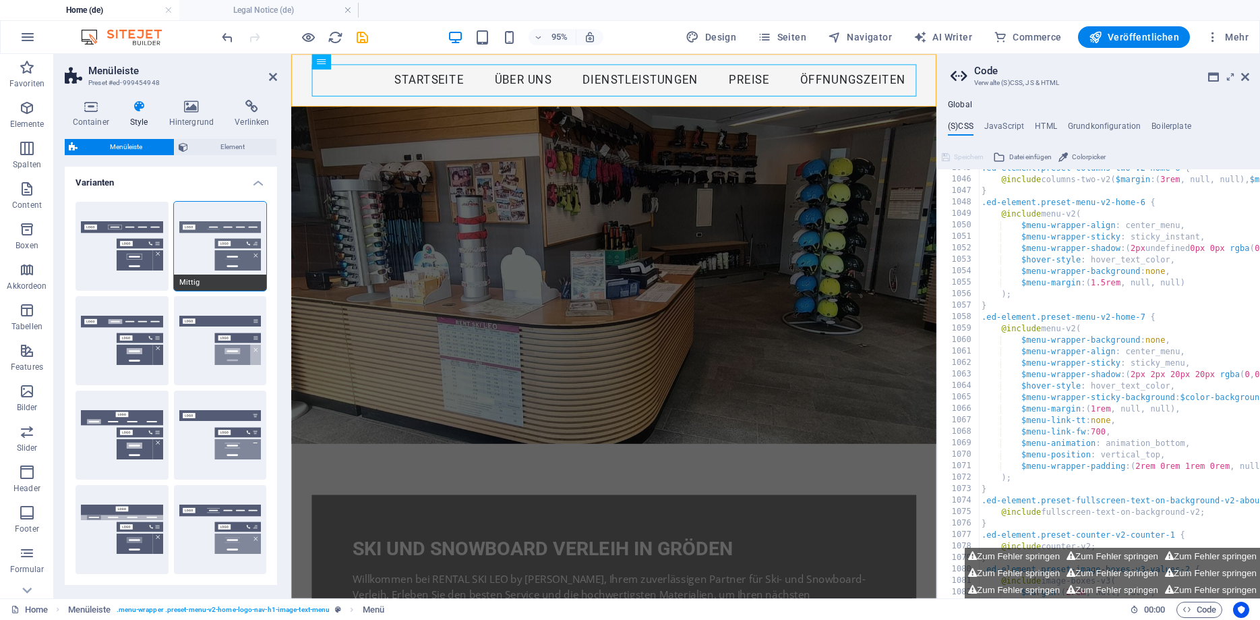
type input "0.5"
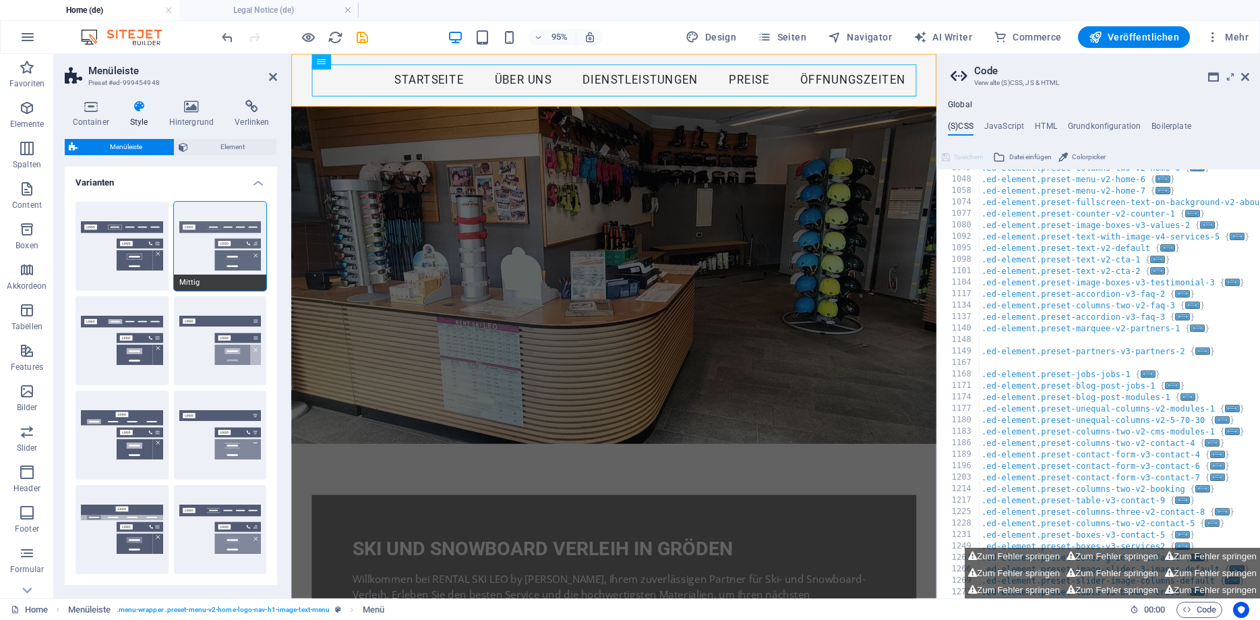
scroll to position [958, 0]
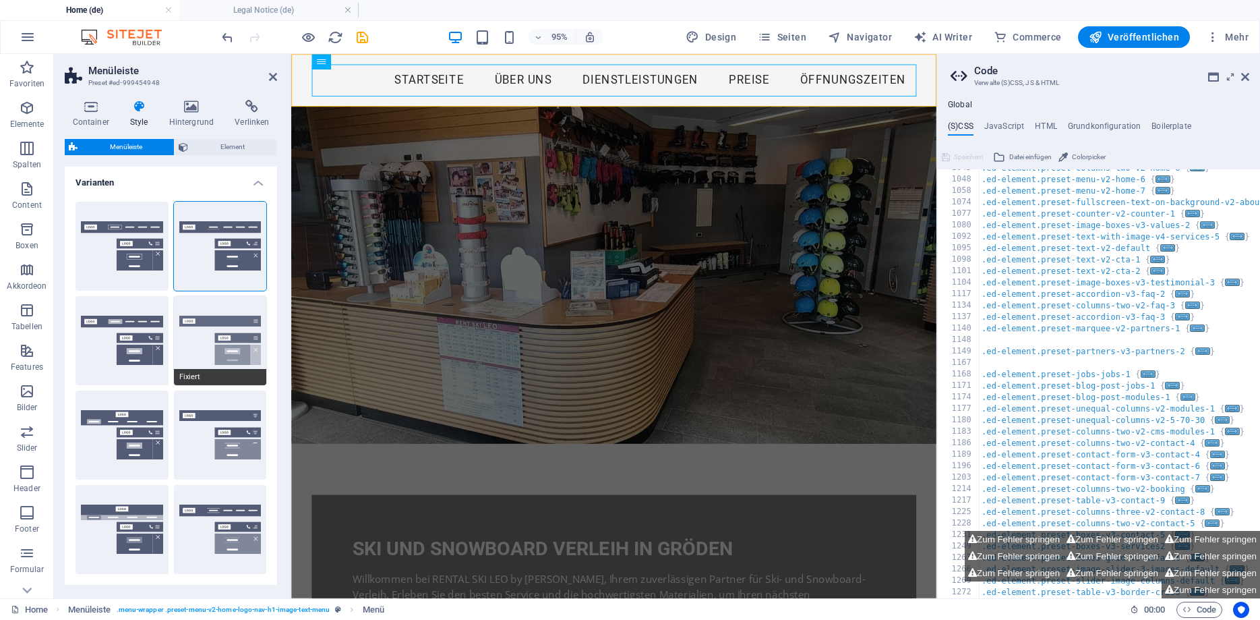
click at [212, 321] on button "Fixiert" at bounding box center [220, 340] width 93 height 89
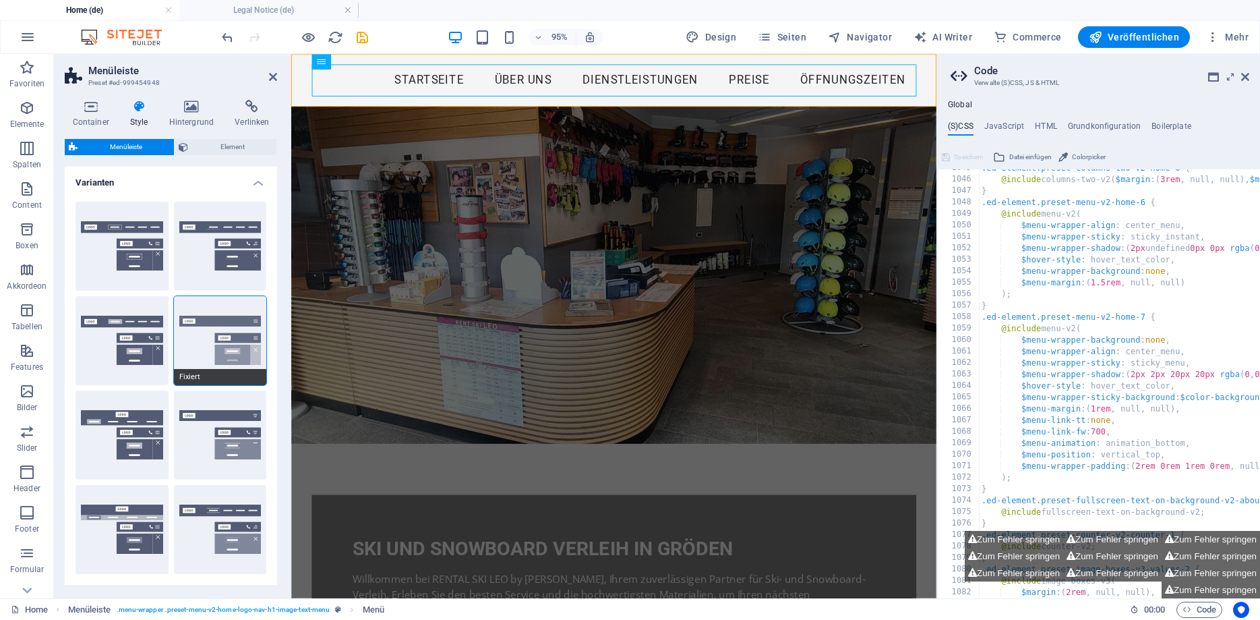
select select "hover_box_bottom"
type input "1"
select select "rem"
type input "1"
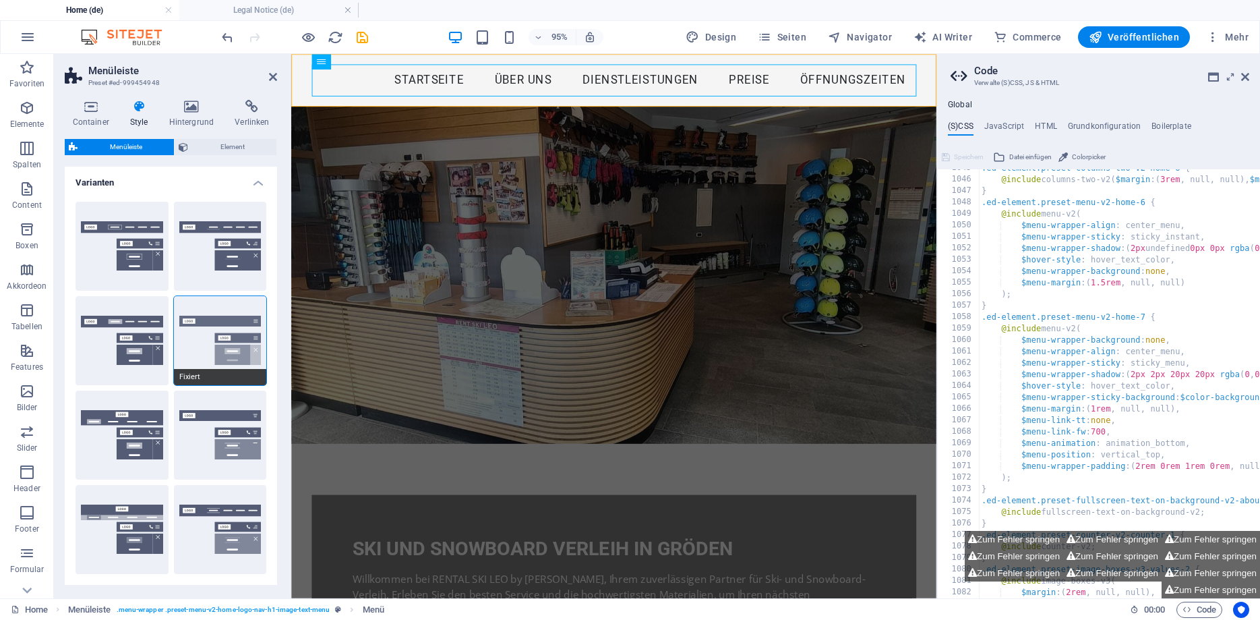
select select "link-special-font"
type input "1.5"
select select "rem"
select select "700"
type input "0"
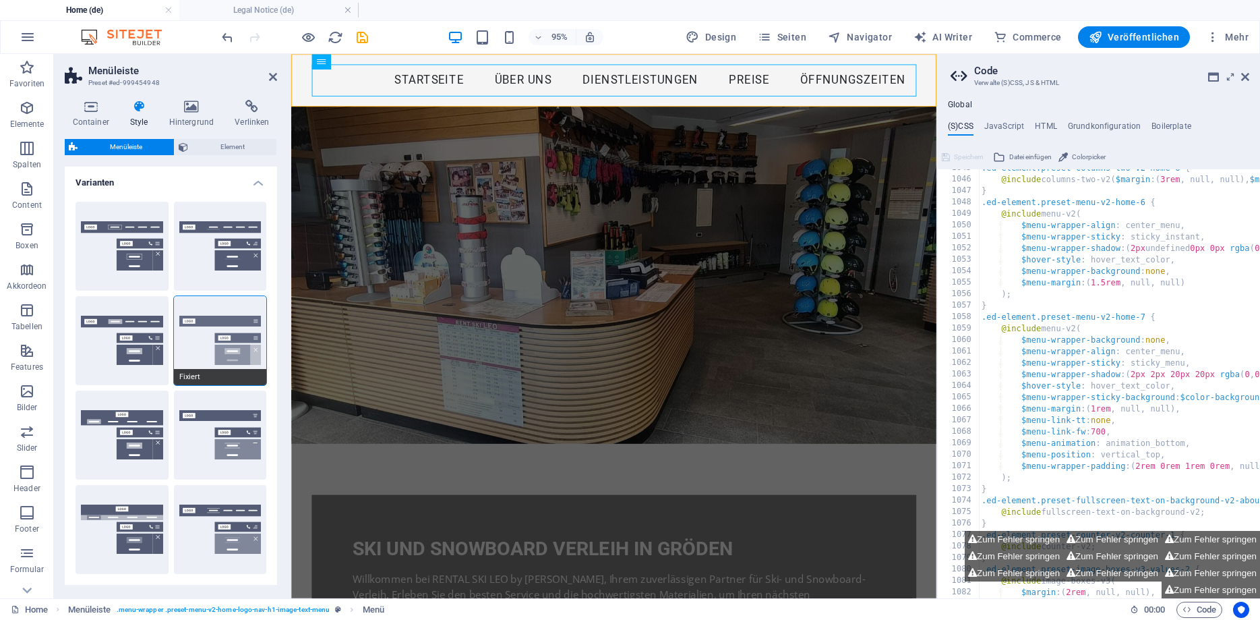
select select "DISABLED_OPTION_VALUE"
type input "0.8"
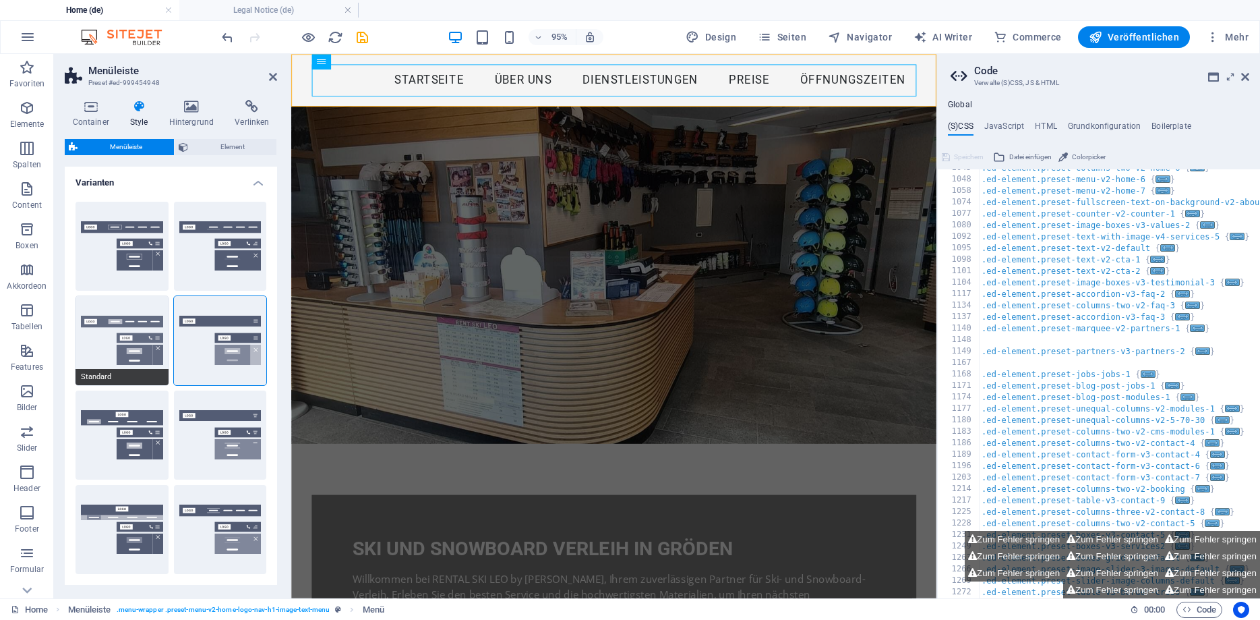
click at [140, 341] on button "Standard" at bounding box center [122, 340] width 93 height 89
select select "link-default-font"
select select "px"
select select
type input "100"
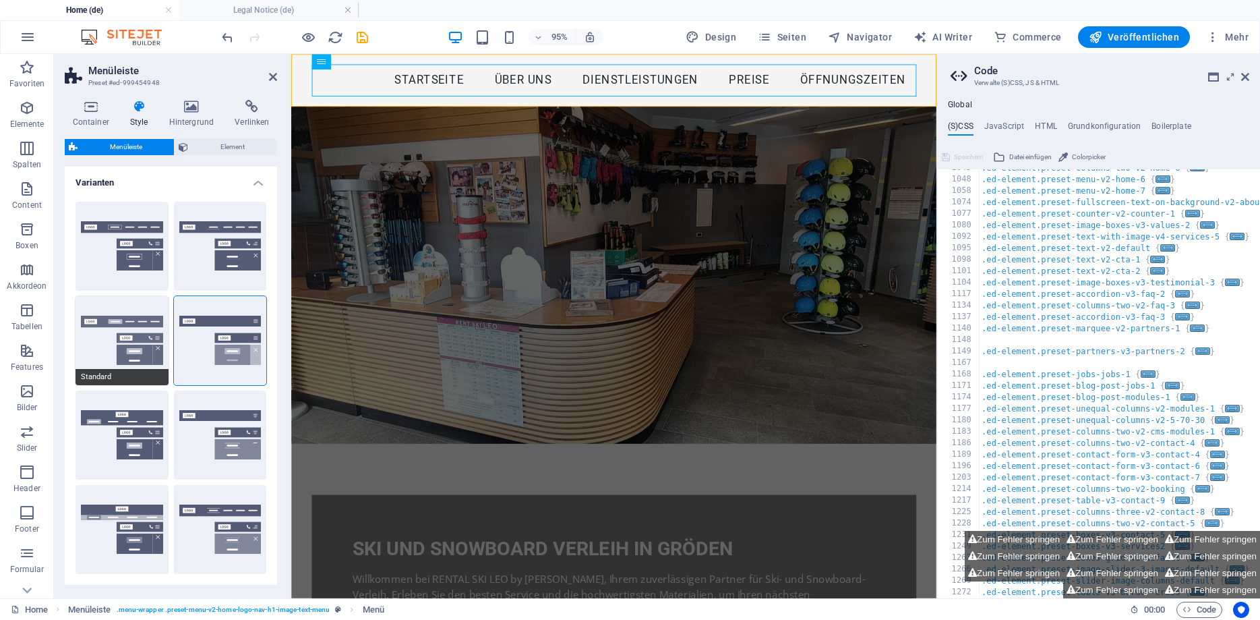
select select "%"
type input "0.3"
select select
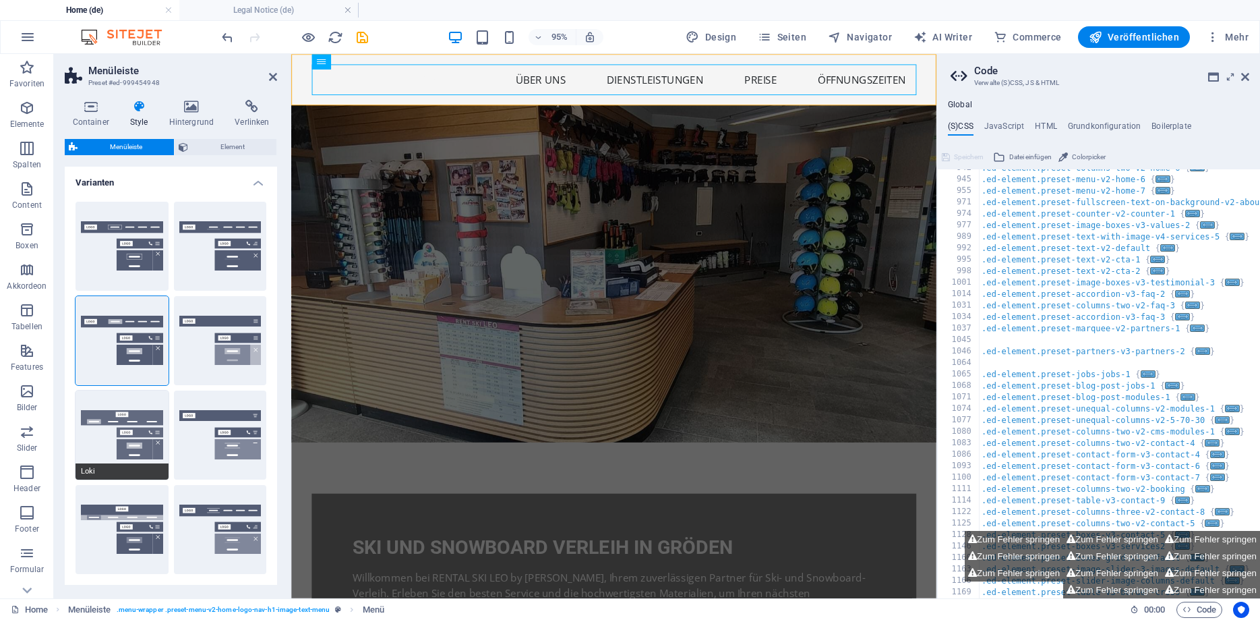
click at [144, 447] on button "Loki" at bounding box center [122, 434] width 93 height 89
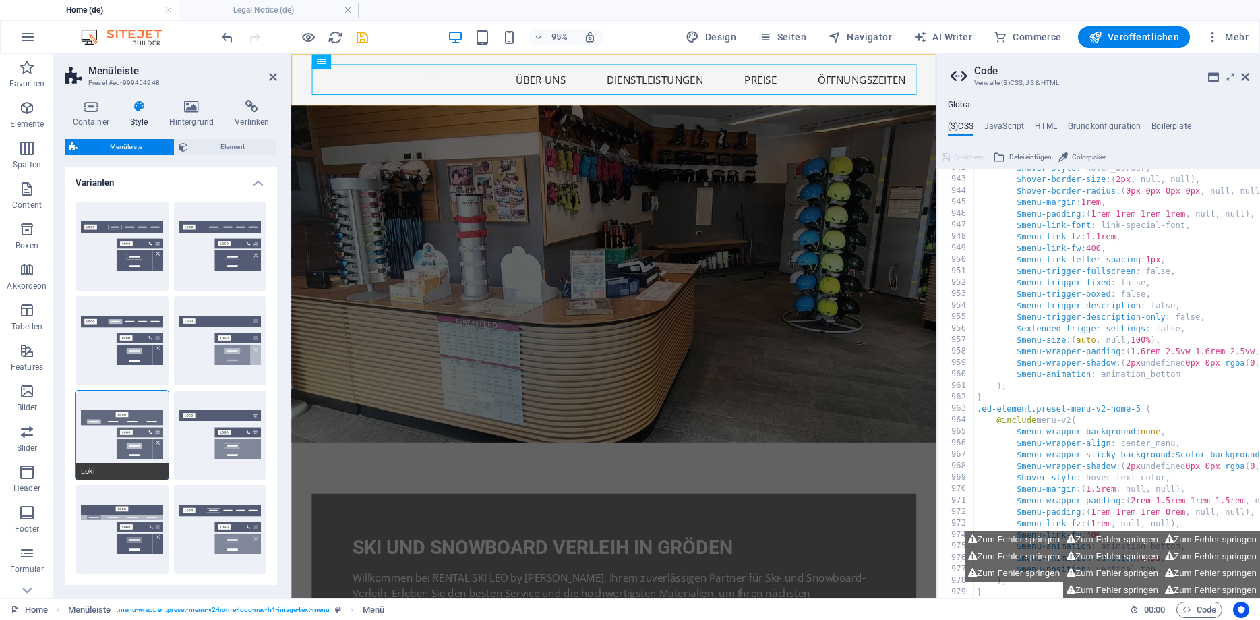
type input "0"
select select "DISABLED_OPTION_VALUE"
type input "2"
type input "1"
type input "2"
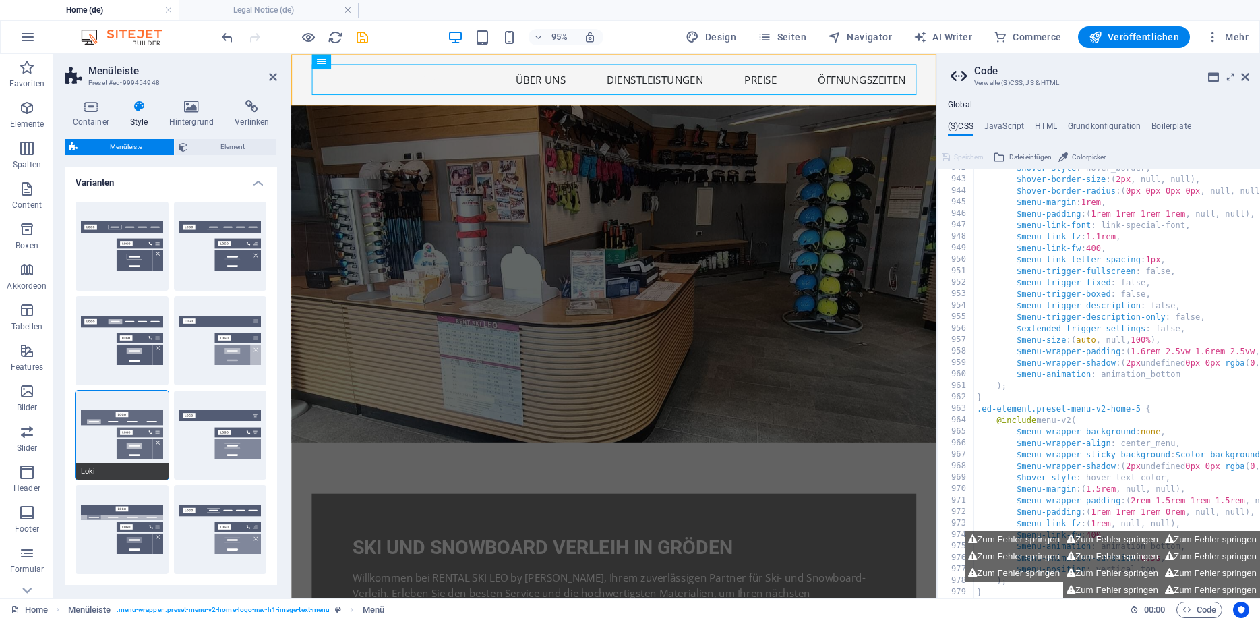
type input "4"
select select
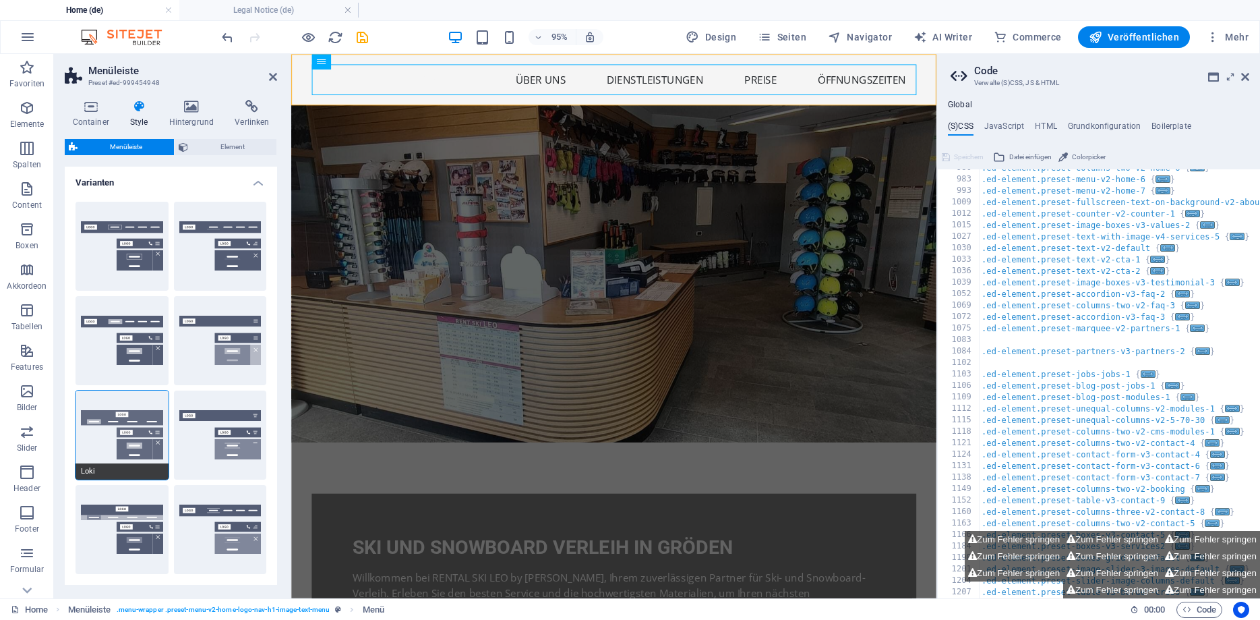
type input "16"
select select "200"
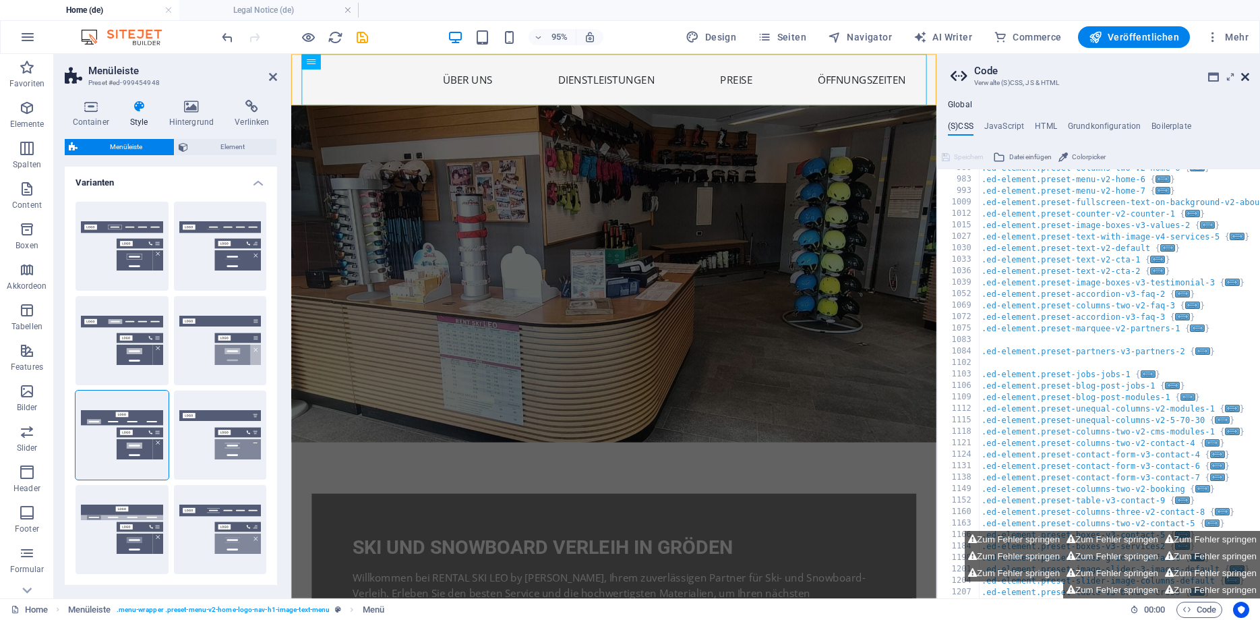
click at [1243, 75] on icon at bounding box center [1245, 76] width 8 height 11
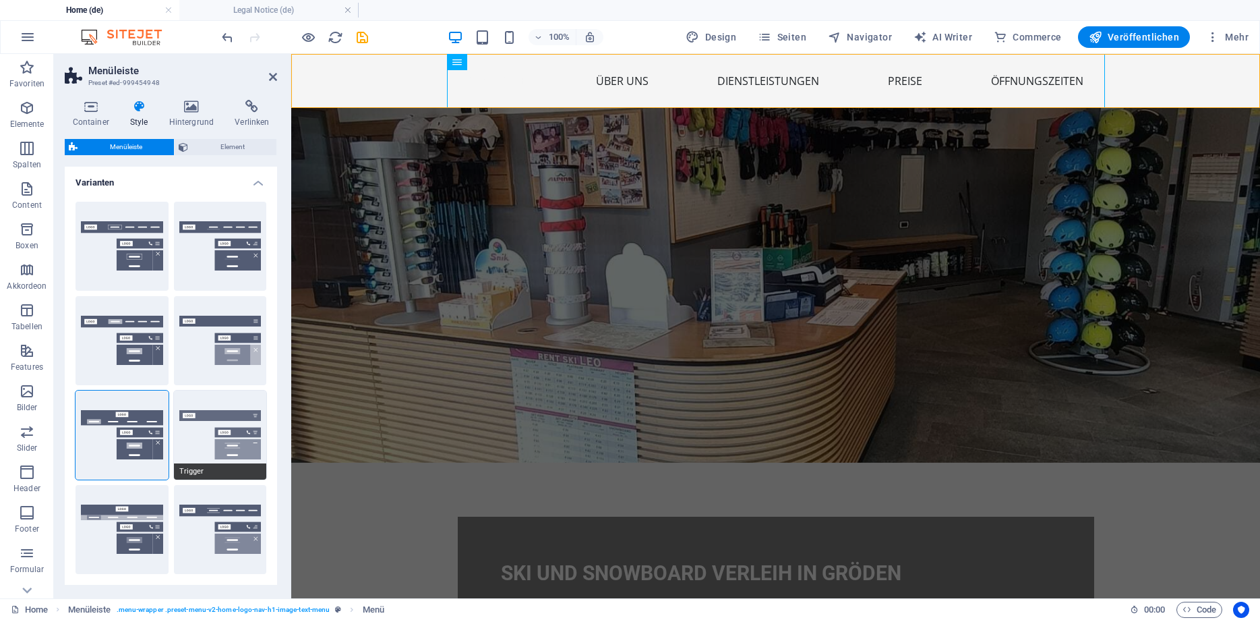
click at [234, 437] on button "Trigger" at bounding box center [220, 434] width 93 height 89
type input "1"
type input "0"
select select "hover_border_vertical"
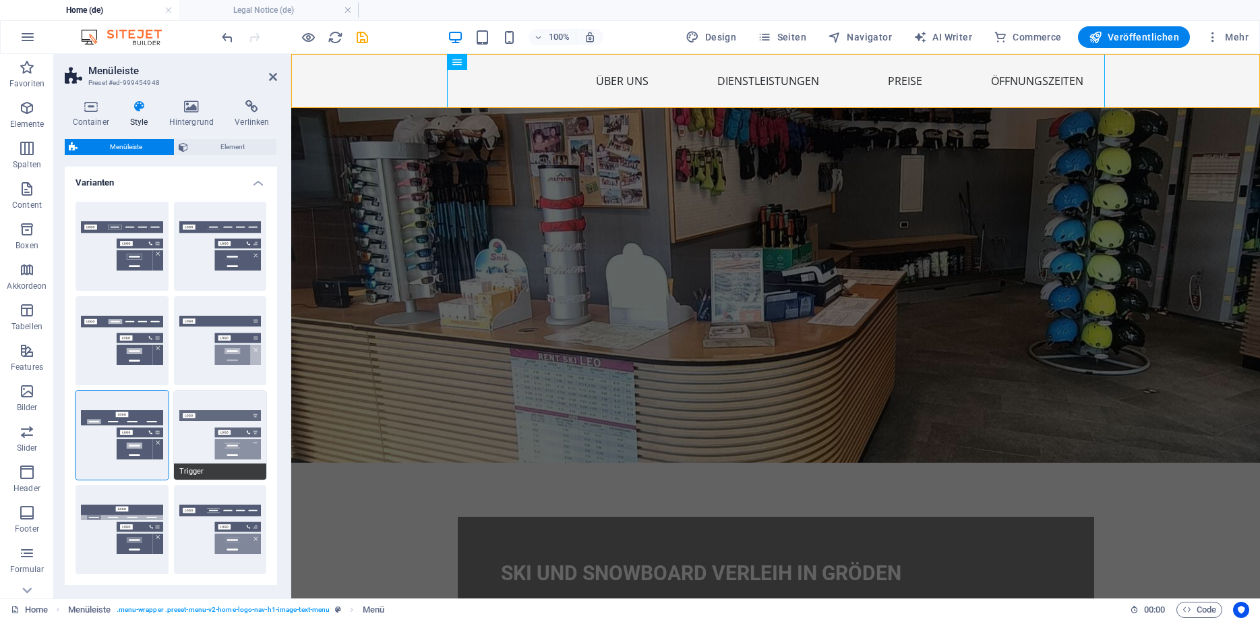
type input "1"
select select "link-special-font"
type input "1.5"
select select "rem"
select select "700"
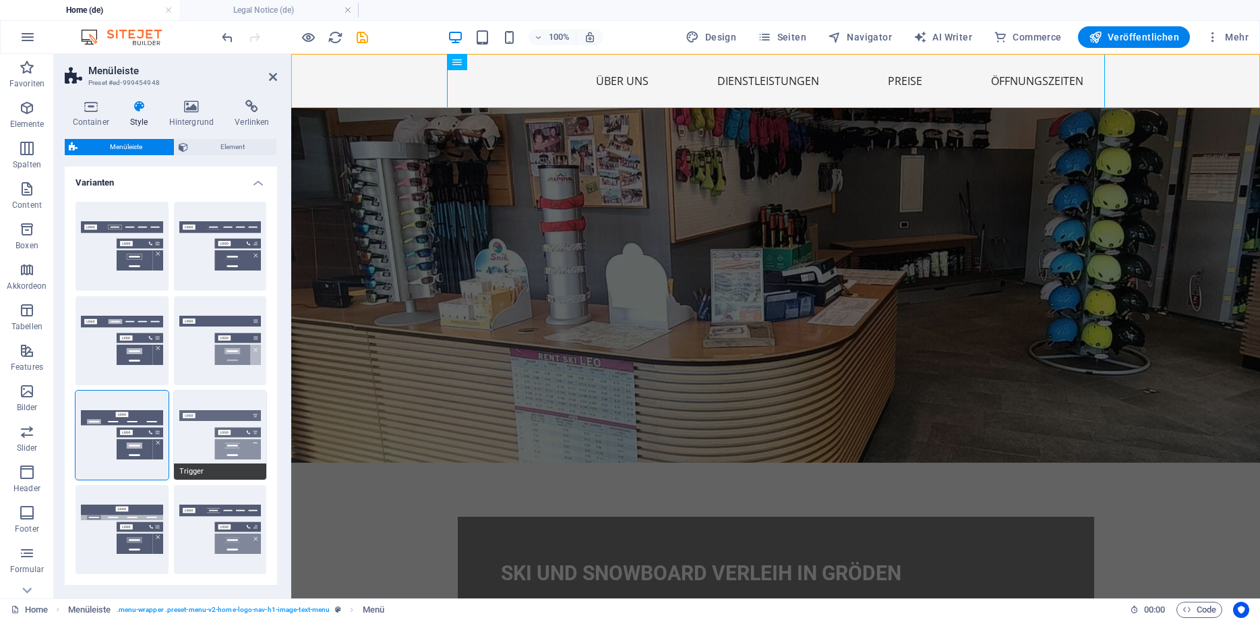
type input "50"
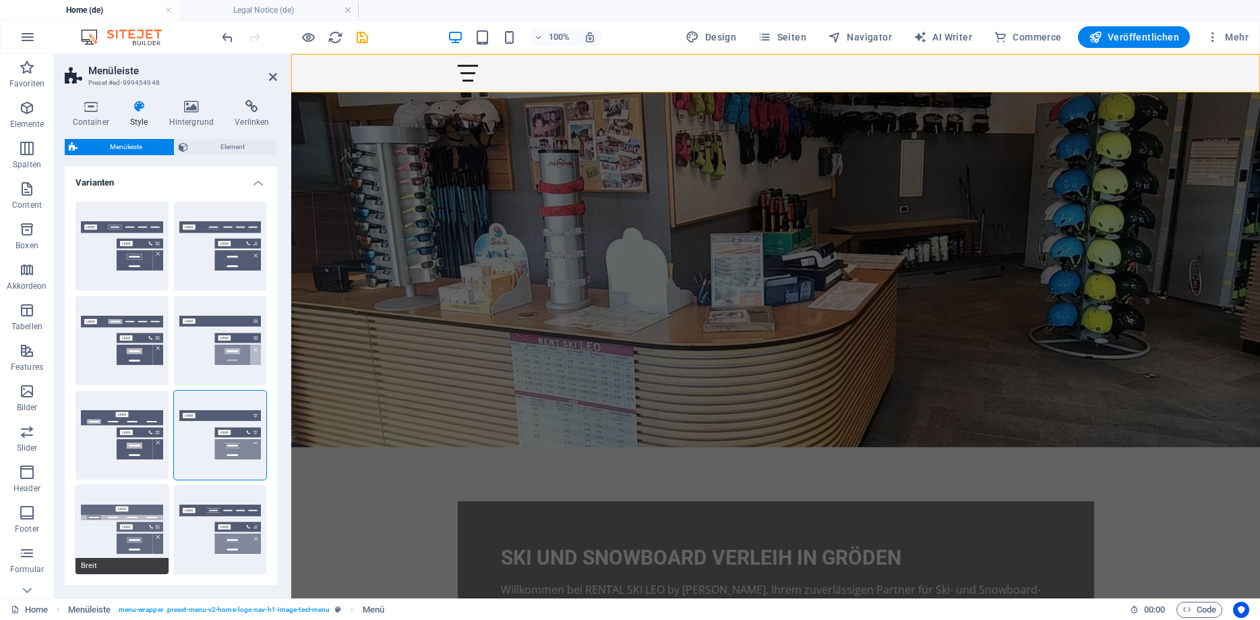
click at [144, 511] on button "Breit" at bounding box center [122, 529] width 93 height 89
type input "0"
type input "2"
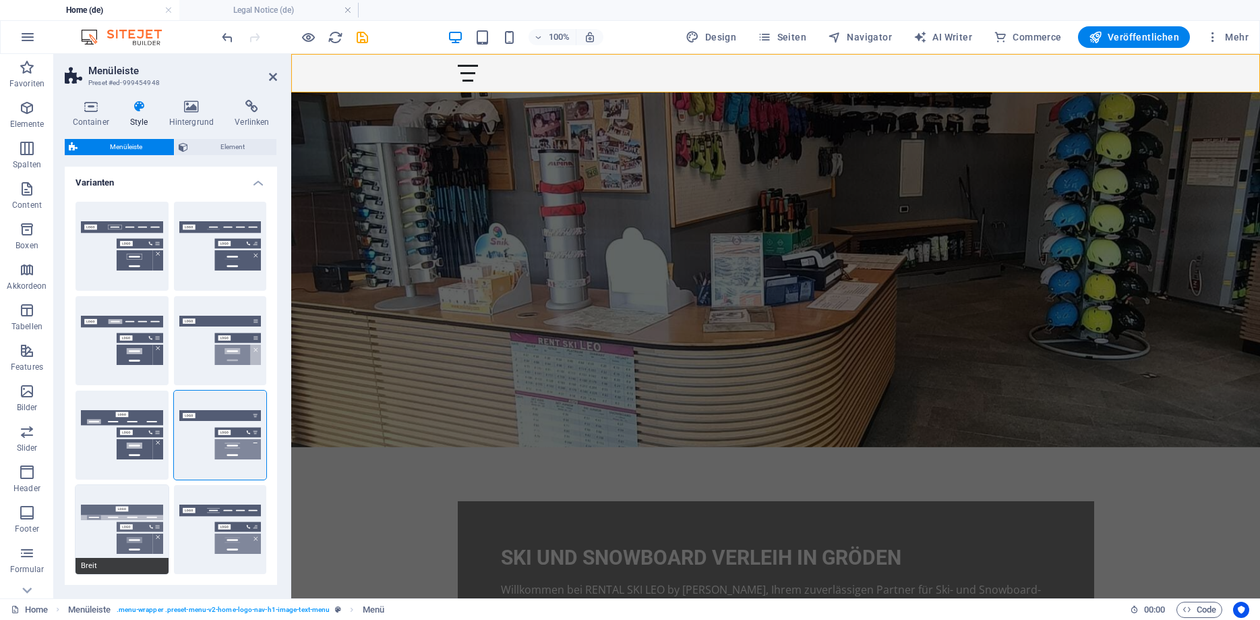
type input "2"
select select "hover_box_bottom"
select select "link-default-font"
select select "px"
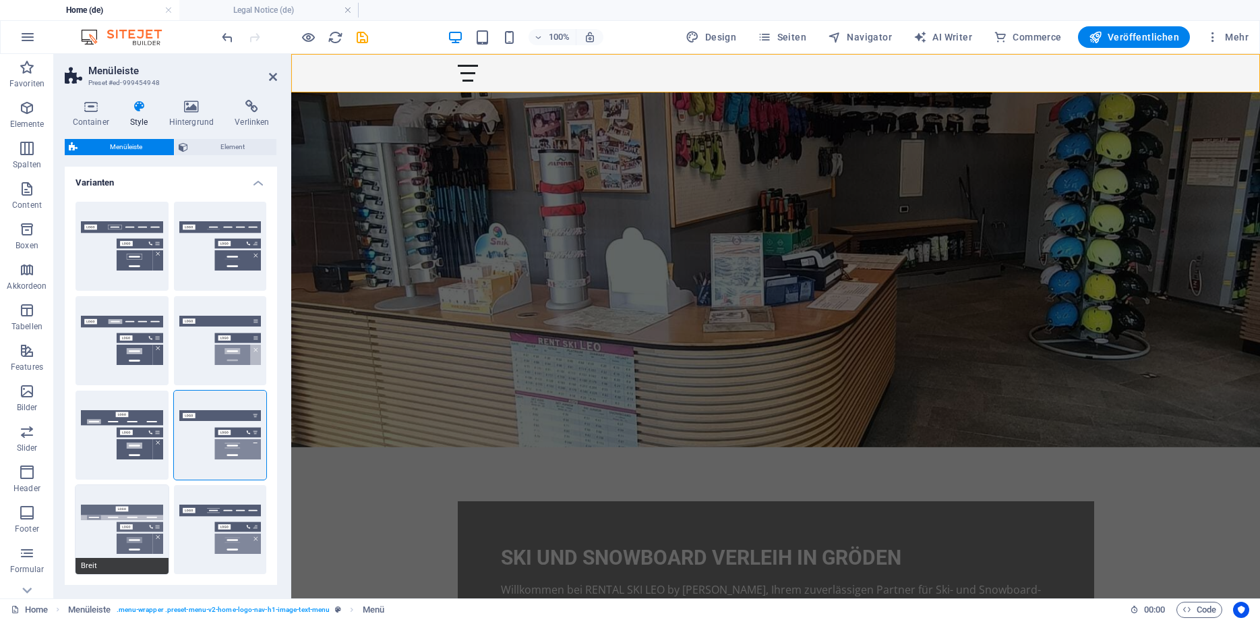
select select
type input "100"
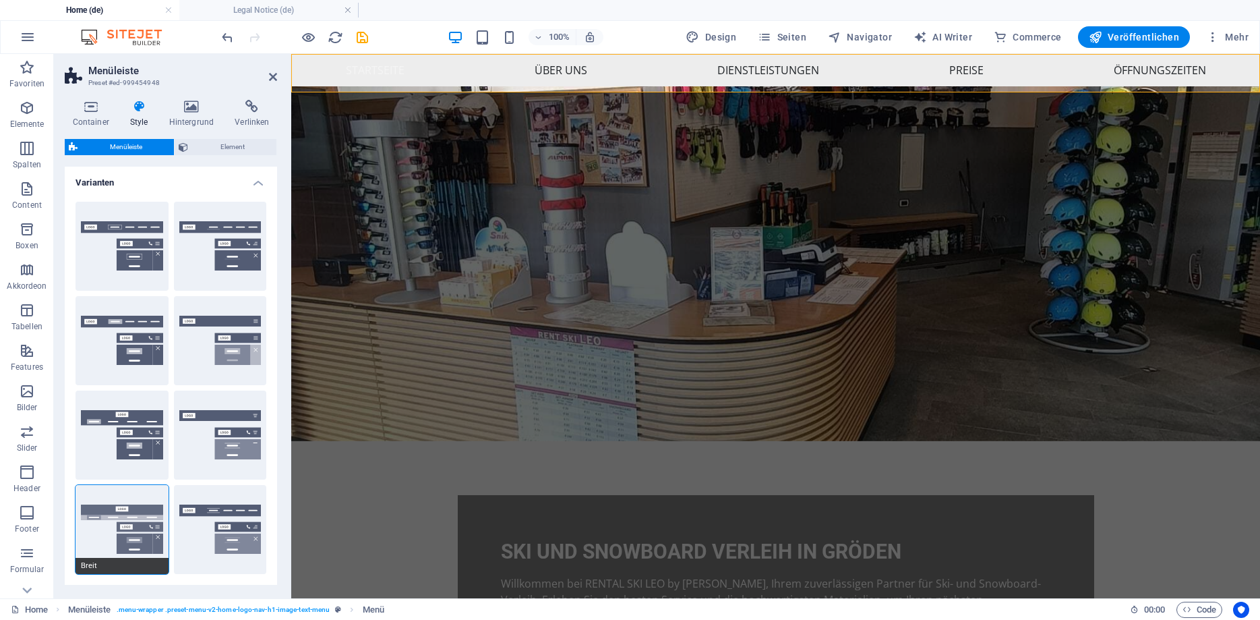
type input "16"
select select "200"
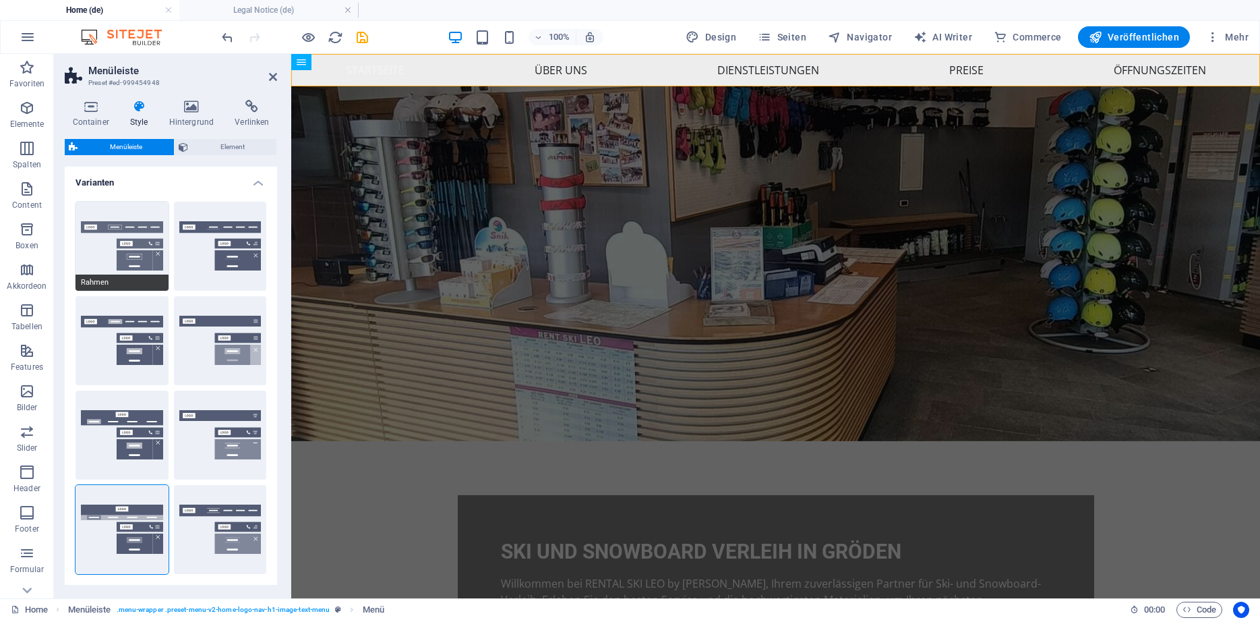
click at [121, 249] on button "Rahmen" at bounding box center [122, 246] width 93 height 89
type input "1"
select select "sticky_reverse"
select select "hover_border"
type input "1"
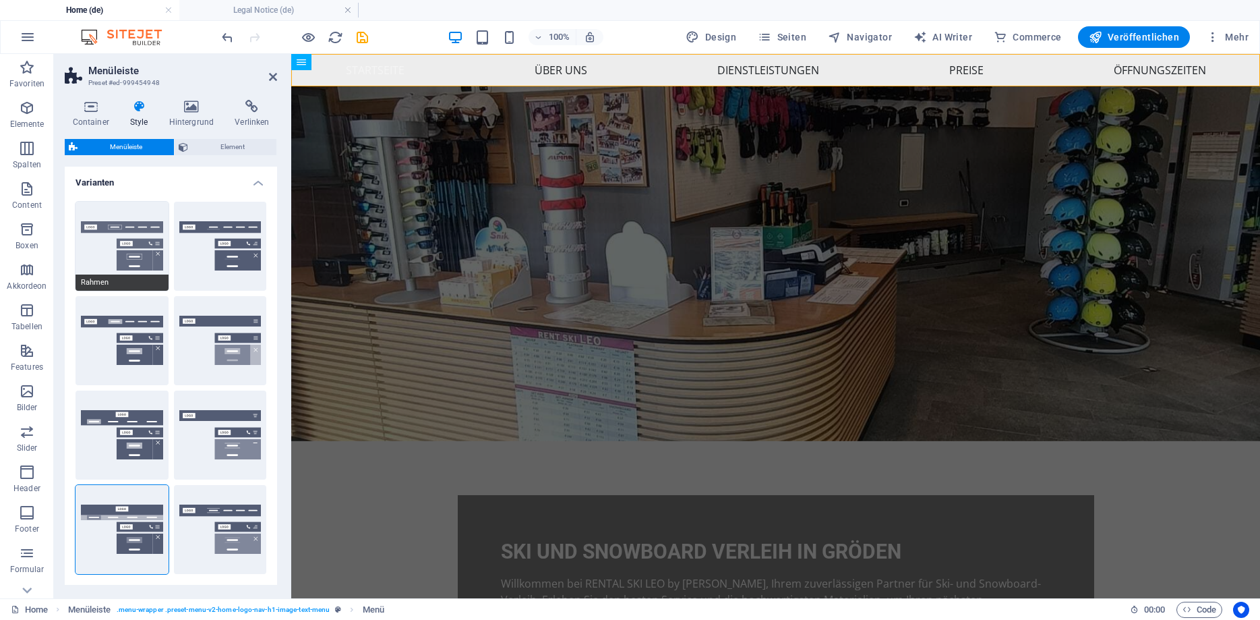
type input "3"
type input "1"
select select "link-special-font"
type input "1.1"
select select "rem"
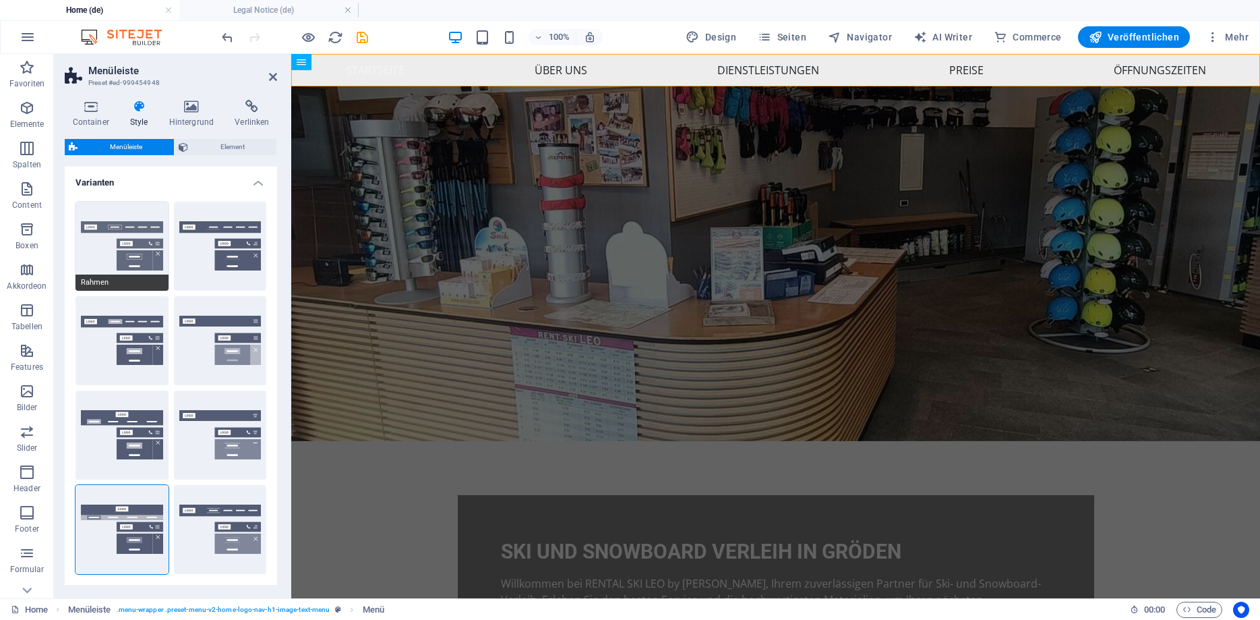
select select
type input "1"
select select "DISABLED_OPTION_VALUE"
select select "200"
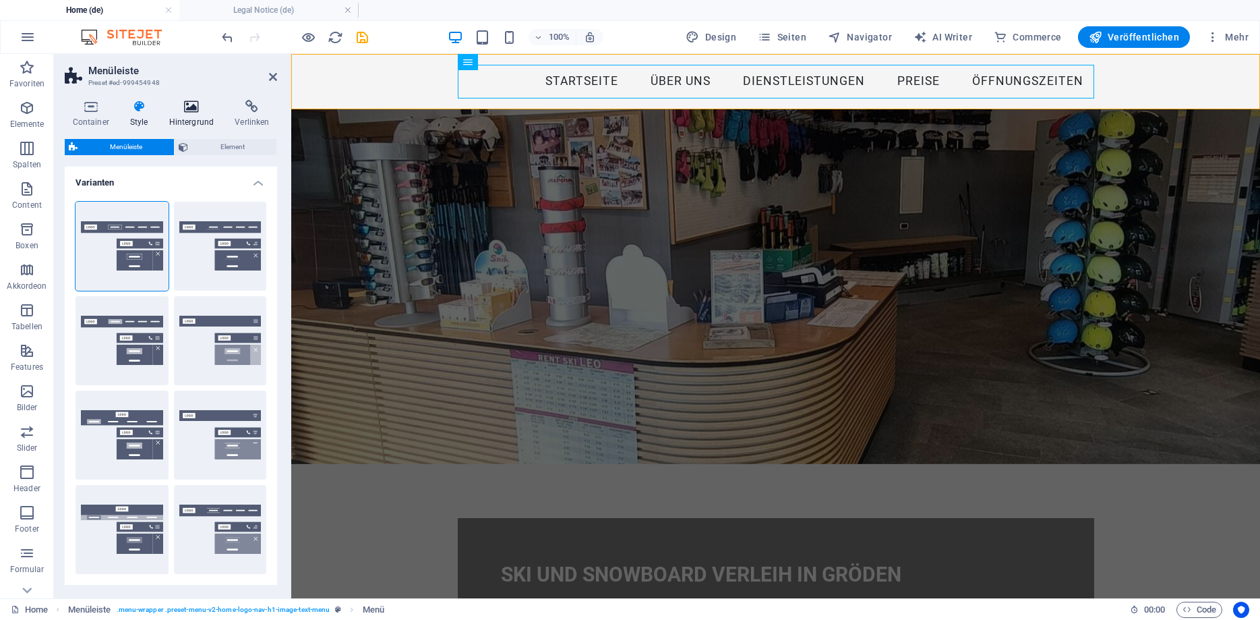
click at [187, 108] on icon at bounding box center [191, 106] width 61 height 13
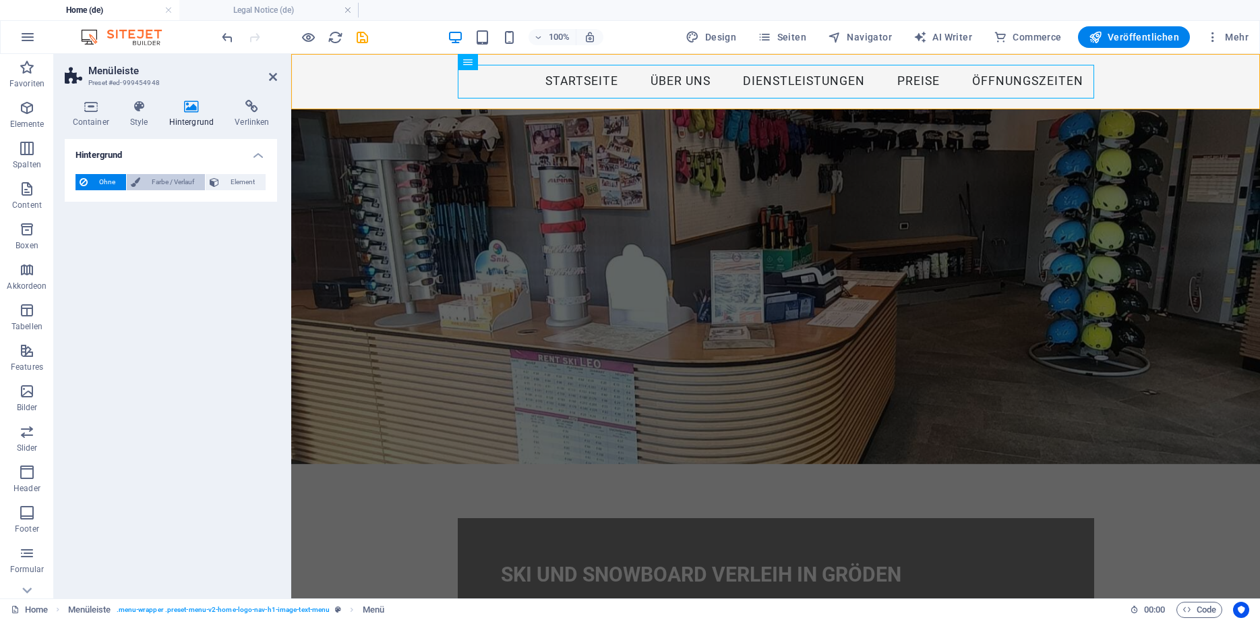
click at [168, 182] on span "Farbe / Verlauf" at bounding box center [172, 182] width 57 height 16
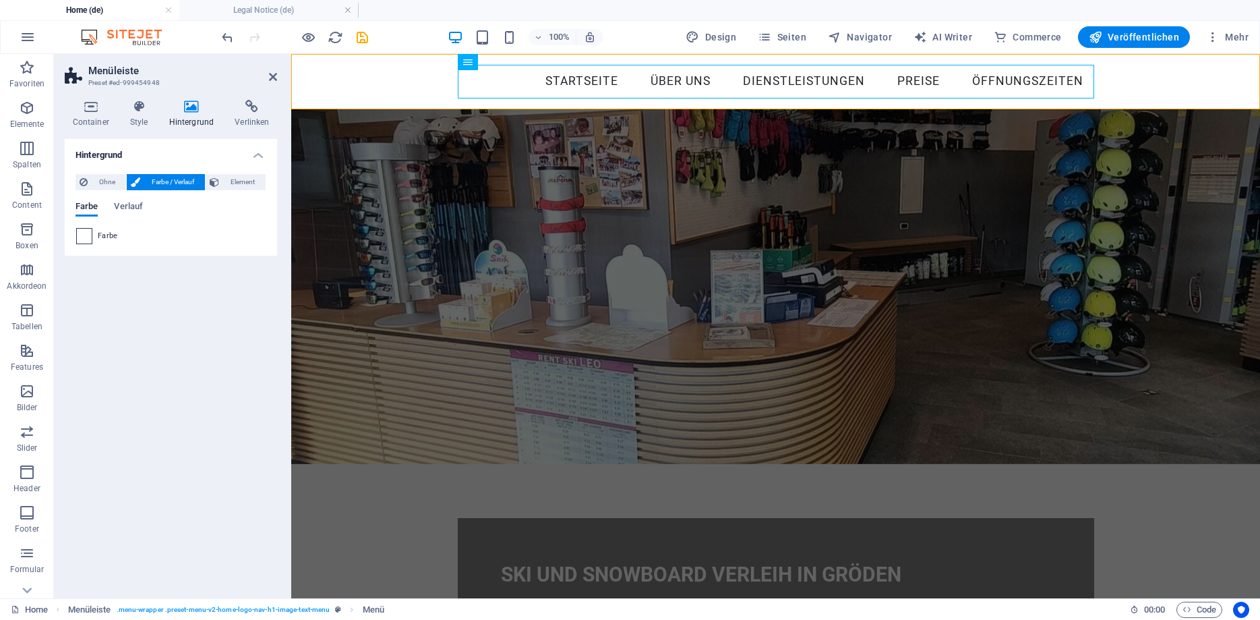
click at [84, 239] on span at bounding box center [84, 236] width 15 height 15
click at [90, 237] on span at bounding box center [84, 236] width 15 height 15
click at [88, 237] on span at bounding box center [84, 236] width 15 height 15
click at [102, 231] on span "Farbe" at bounding box center [108, 236] width 20 height 11
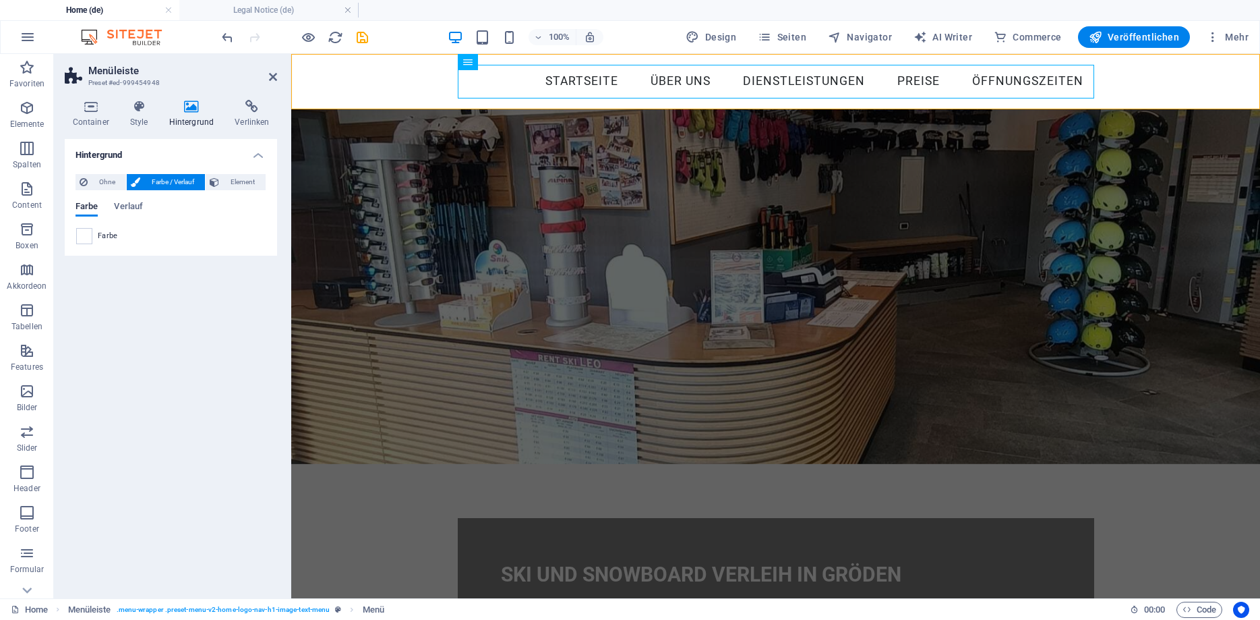
click at [102, 232] on span "Farbe" at bounding box center [108, 236] width 20 height 11
click at [83, 235] on span at bounding box center [84, 236] width 15 height 15
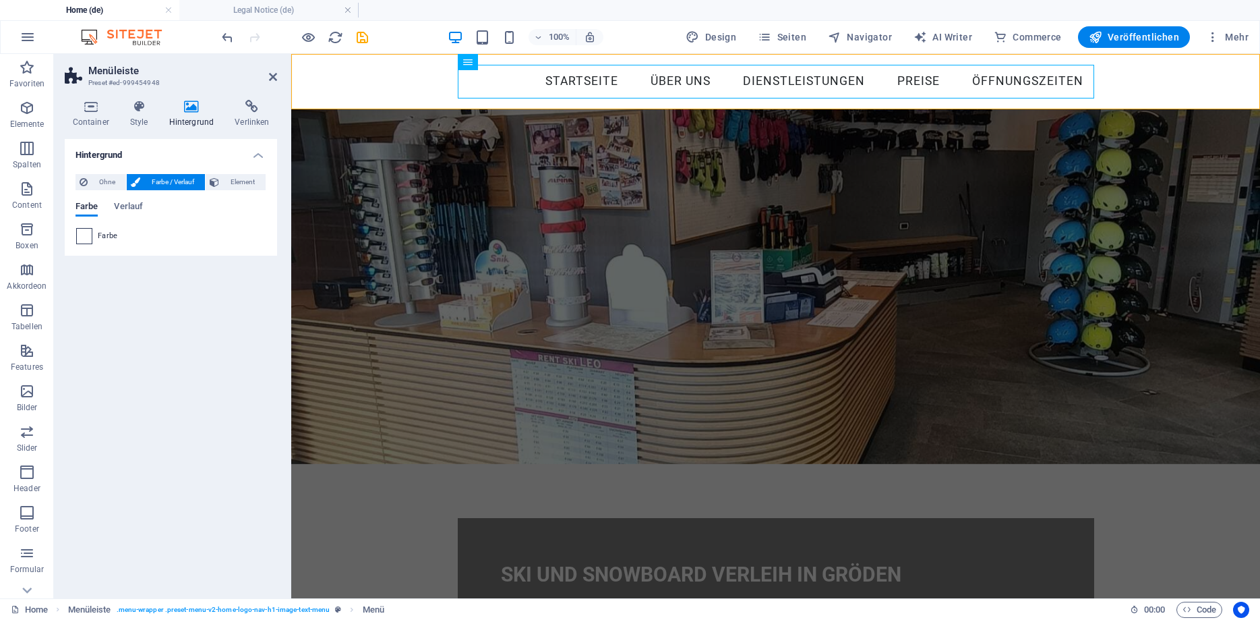
click at [83, 235] on span at bounding box center [84, 236] width 15 height 15
click at [396, 84] on div "Startseite Über uns Dienstleistungen Preise Öffnungszeiten" at bounding box center [775, 81] width 969 height 55
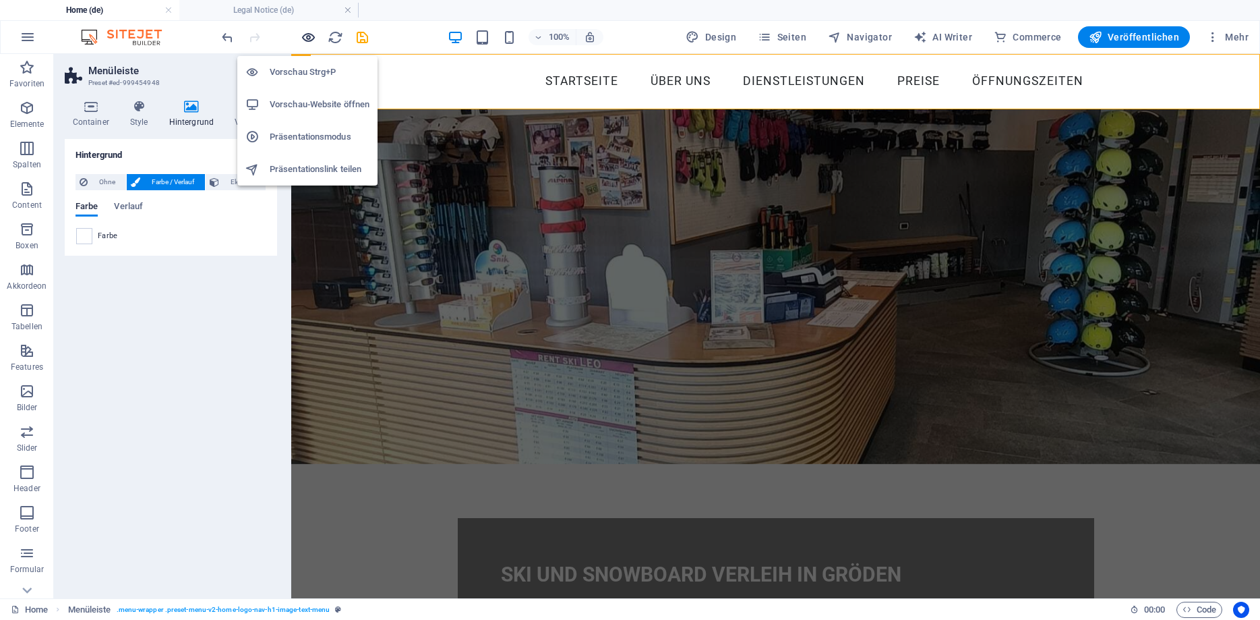
click at [310, 40] on icon "button" at bounding box center [309, 38] width 16 height 16
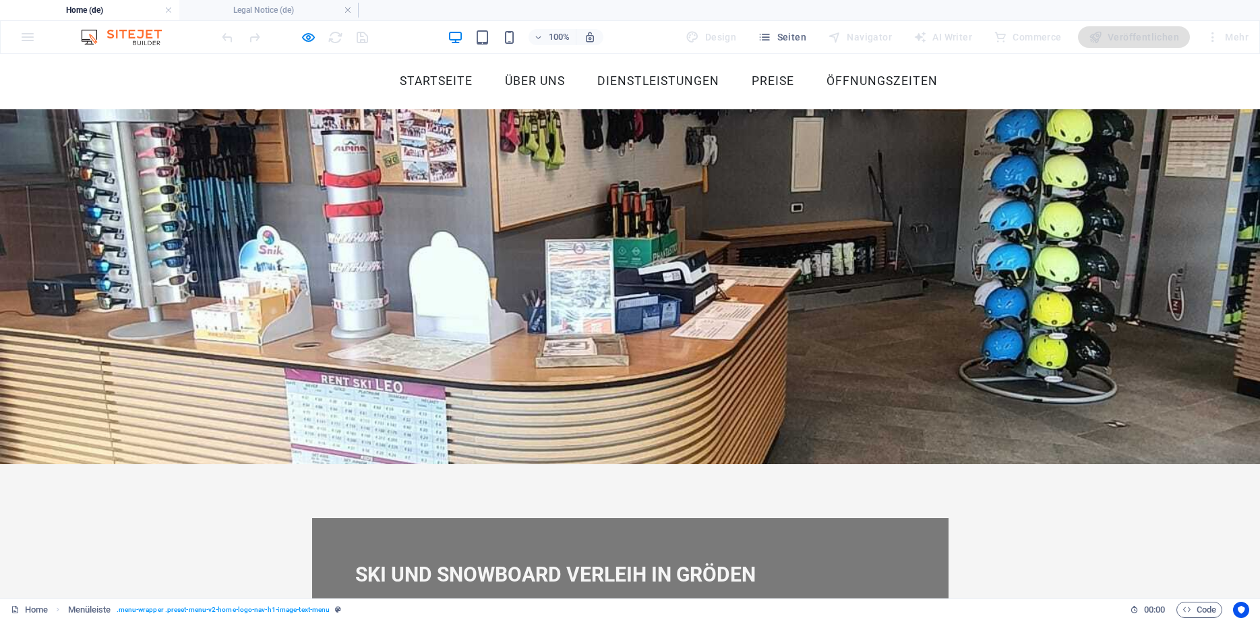
click at [643, 79] on link "Dienstleistungen" at bounding box center [659, 82] width 144 height 34
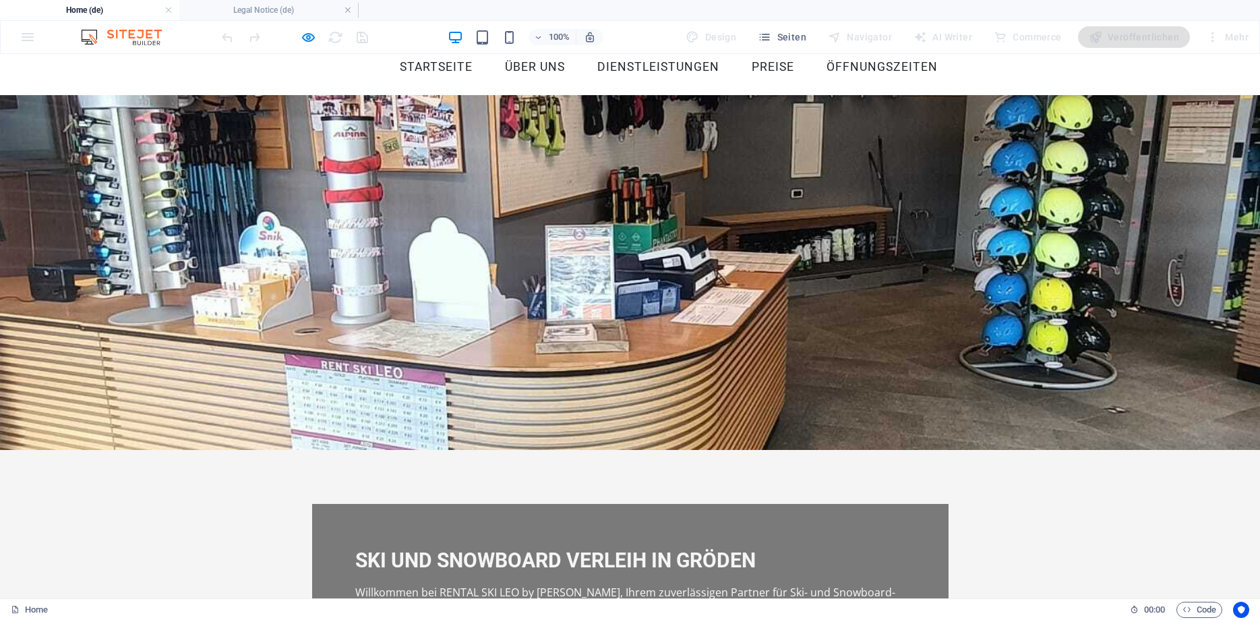
click at [876, 69] on link "Öffnungszeiten" at bounding box center [882, 68] width 133 height 34
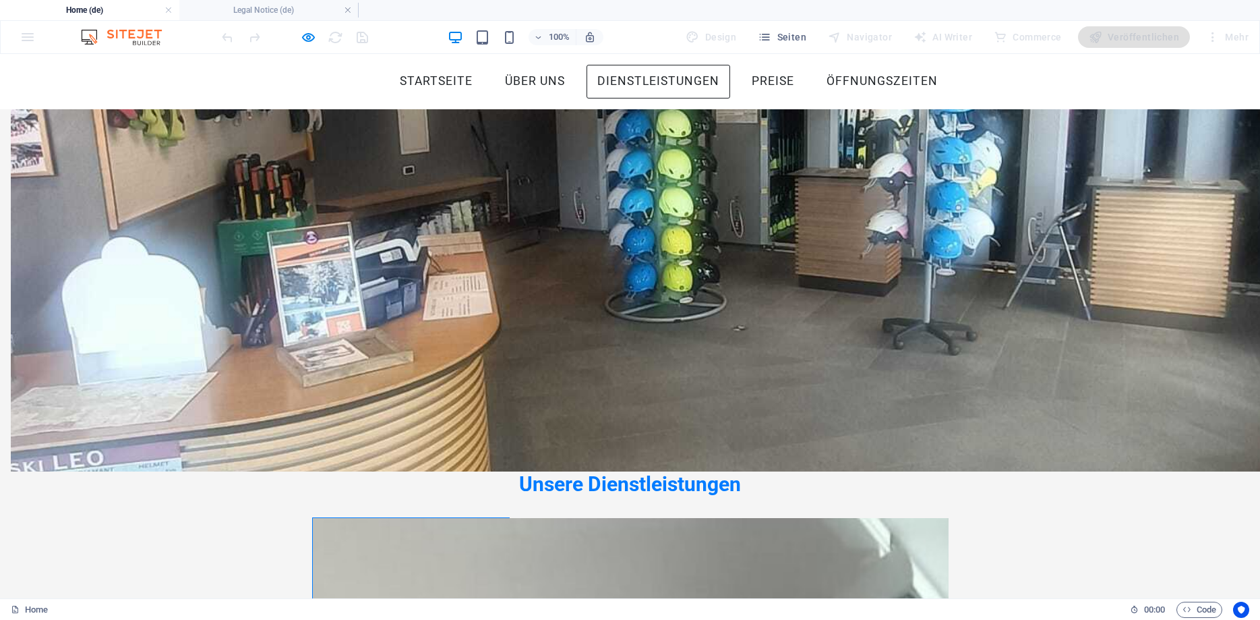
scroll to position [595, 0]
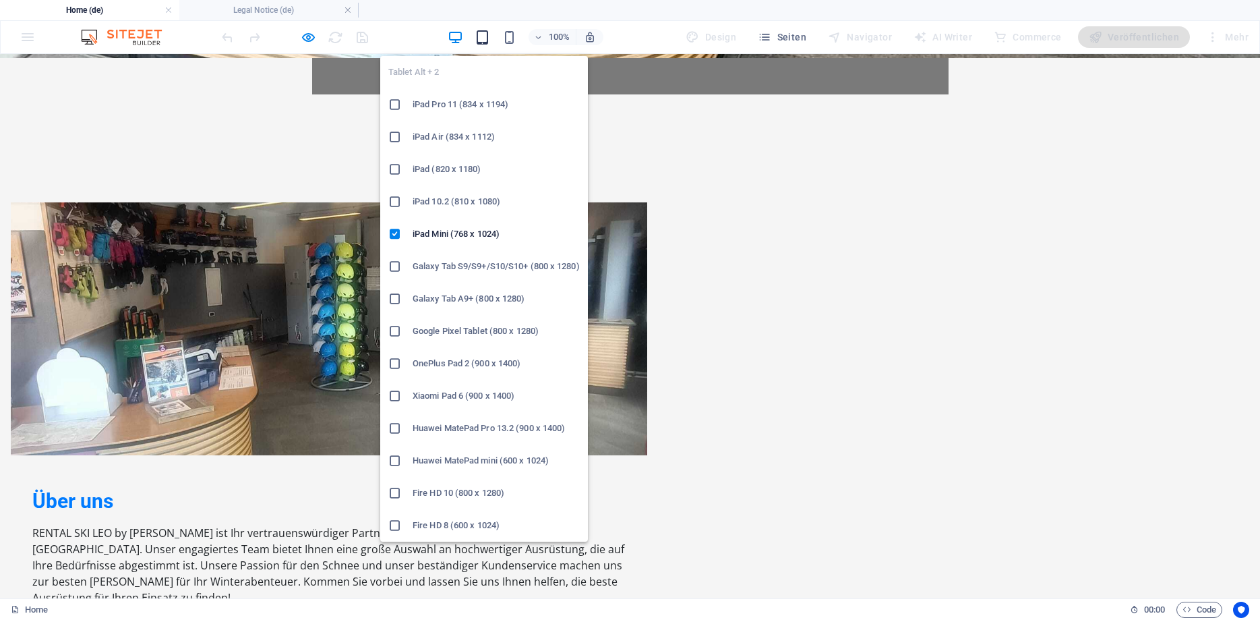
click at [487, 40] on icon "button" at bounding box center [483, 38] width 16 height 16
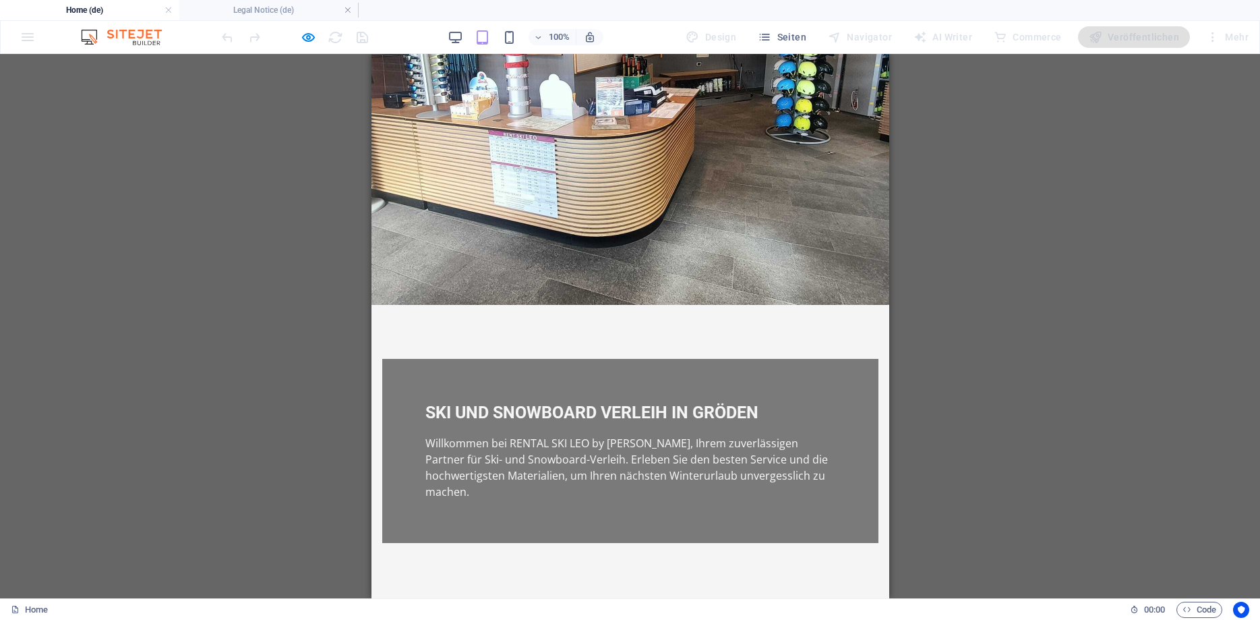
scroll to position [0, 0]
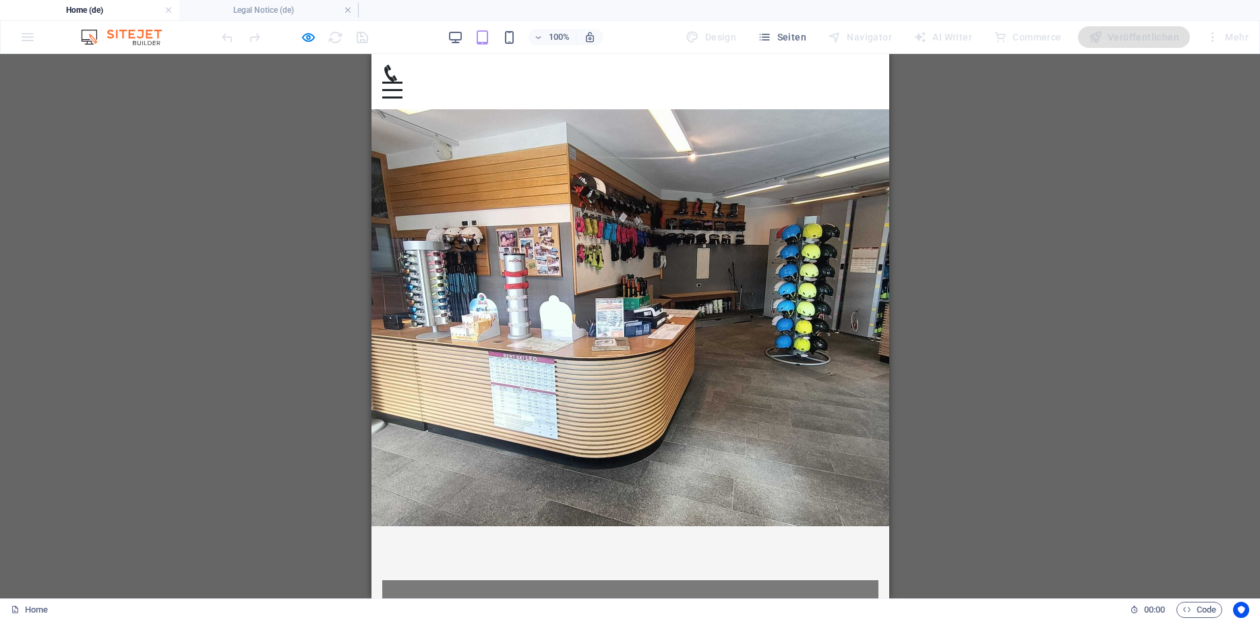
click at [856, 71] on div at bounding box center [630, 82] width 496 height 34
click at [402, 82] on div at bounding box center [392, 90] width 20 height 17
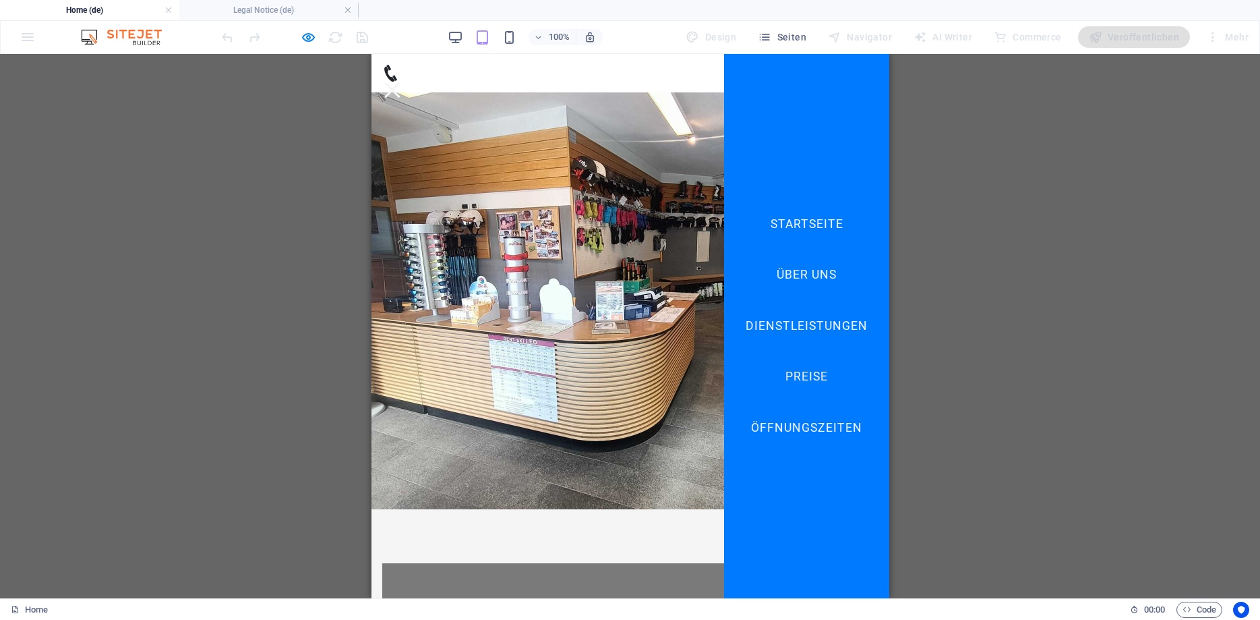
click at [399, 82] on div at bounding box center [392, 90] width 16 height 16
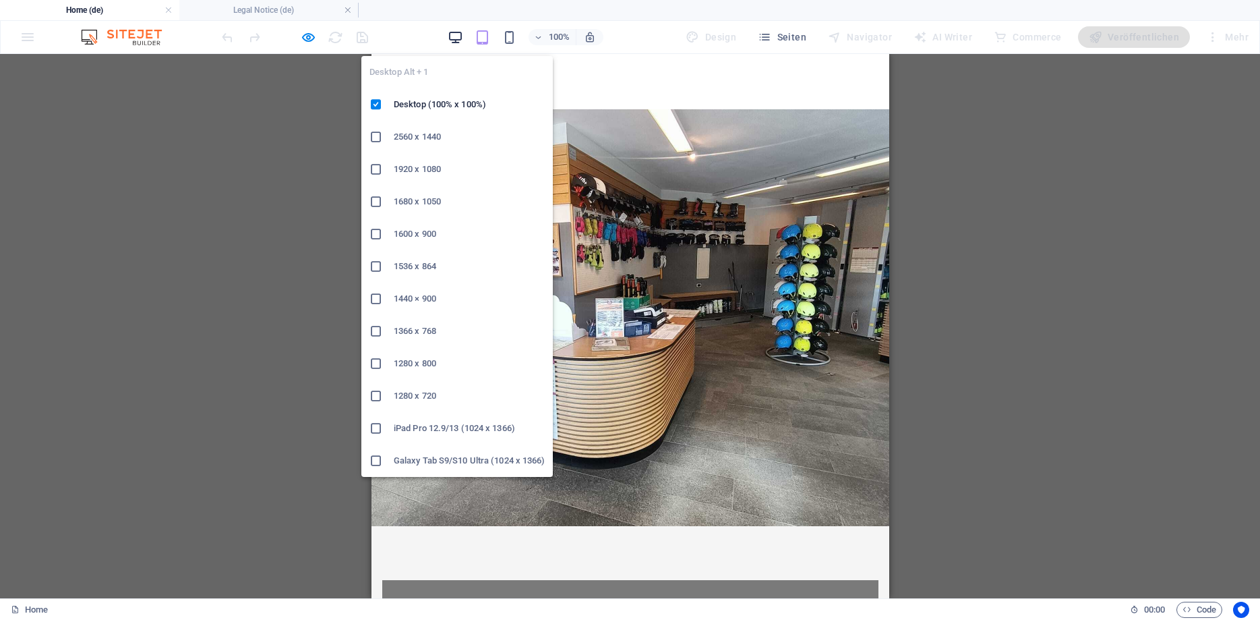
click at [463, 38] on icon "button" at bounding box center [456, 38] width 16 height 16
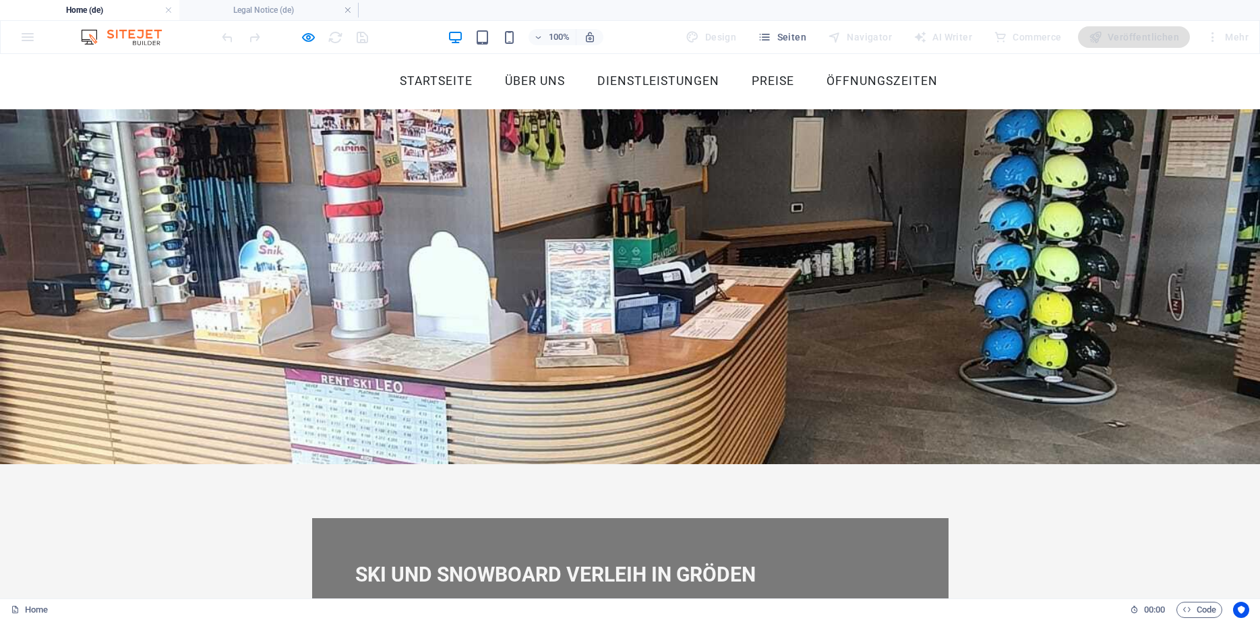
click at [324, 88] on ul "Startseite Über uns Dienstleistungen Preise Öffnungszeiten" at bounding box center [630, 82] width 637 height 34
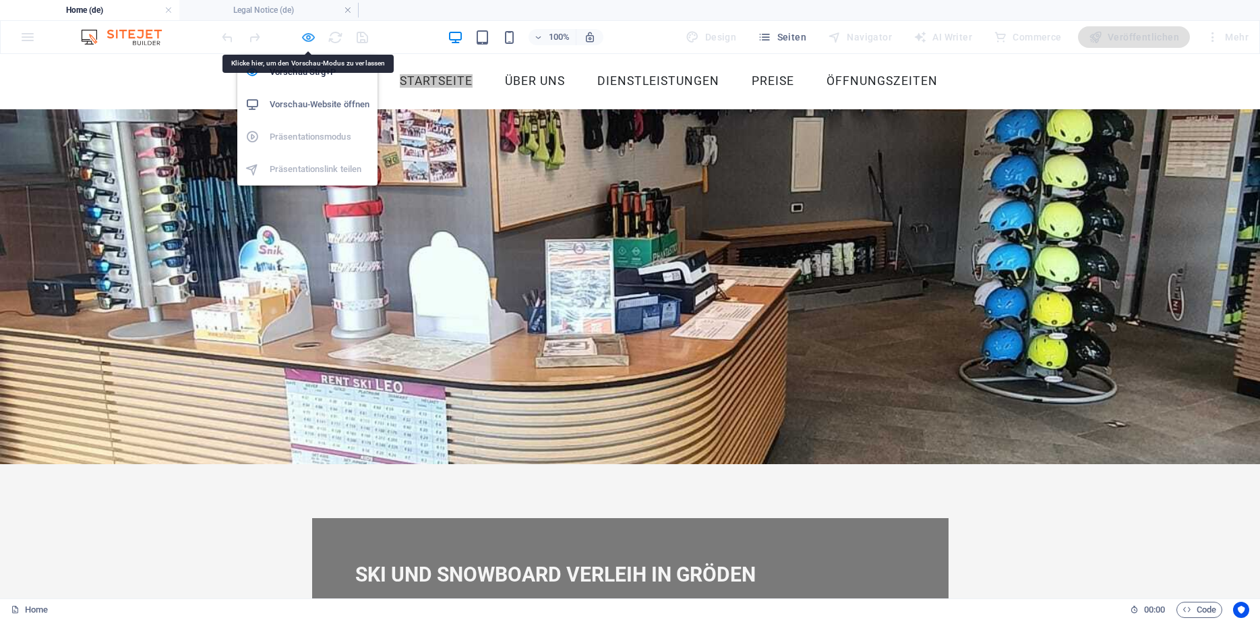
click at [301, 36] on icon "button" at bounding box center [309, 38] width 16 height 16
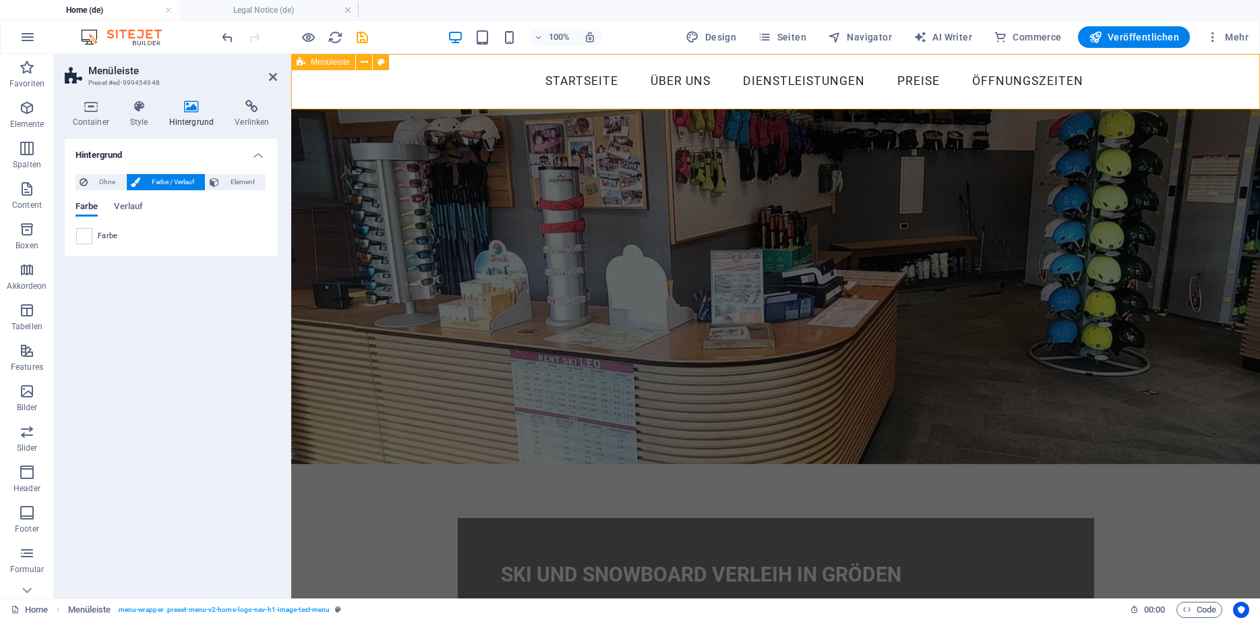
click at [361, 86] on div "Startseite Über uns Dienstleistungen Preise Öffnungszeiten" at bounding box center [775, 81] width 969 height 55
click at [88, 114] on h4 "Container" at bounding box center [93, 114] width 57 height 28
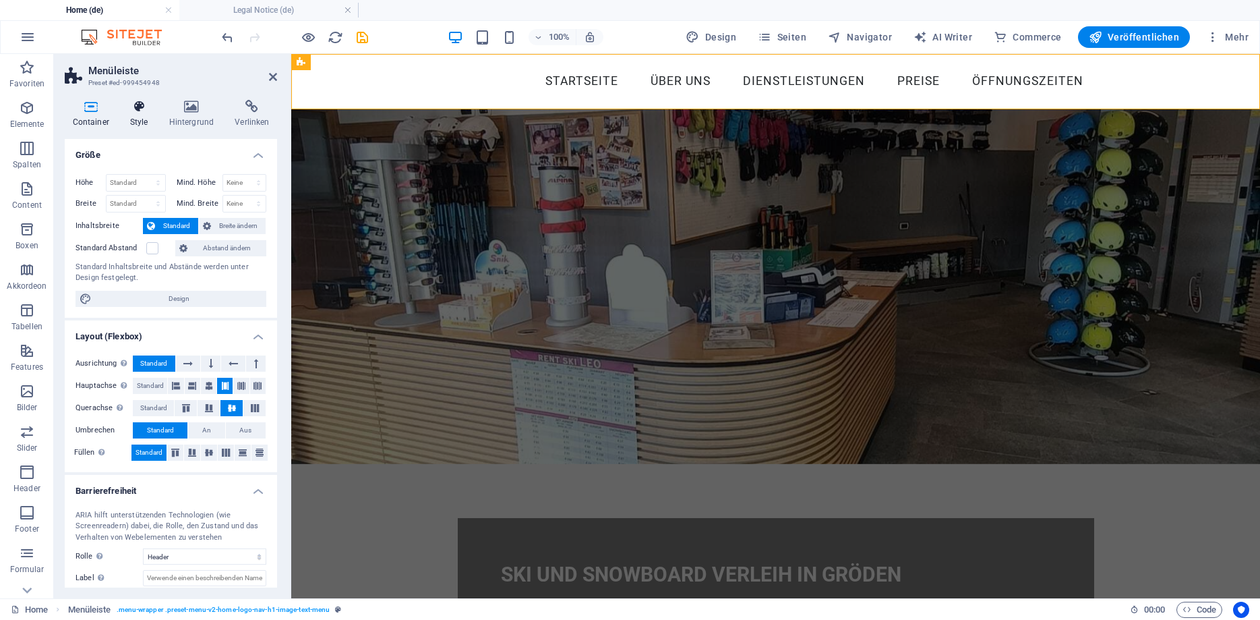
click at [139, 116] on h4 "Style" at bounding box center [141, 114] width 39 height 28
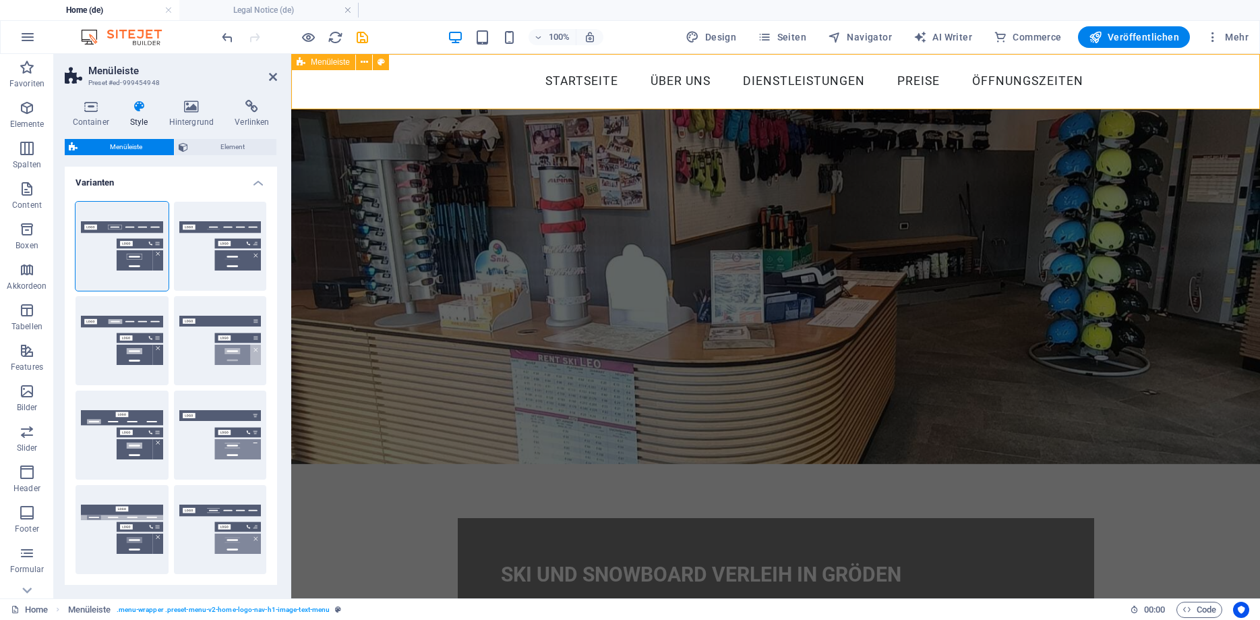
click at [322, 89] on div "Startseite Über uns Dienstleistungen Preise Öffnungszeiten" at bounding box center [775, 81] width 969 height 55
click at [361, 62] on icon at bounding box center [364, 62] width 7 height 14
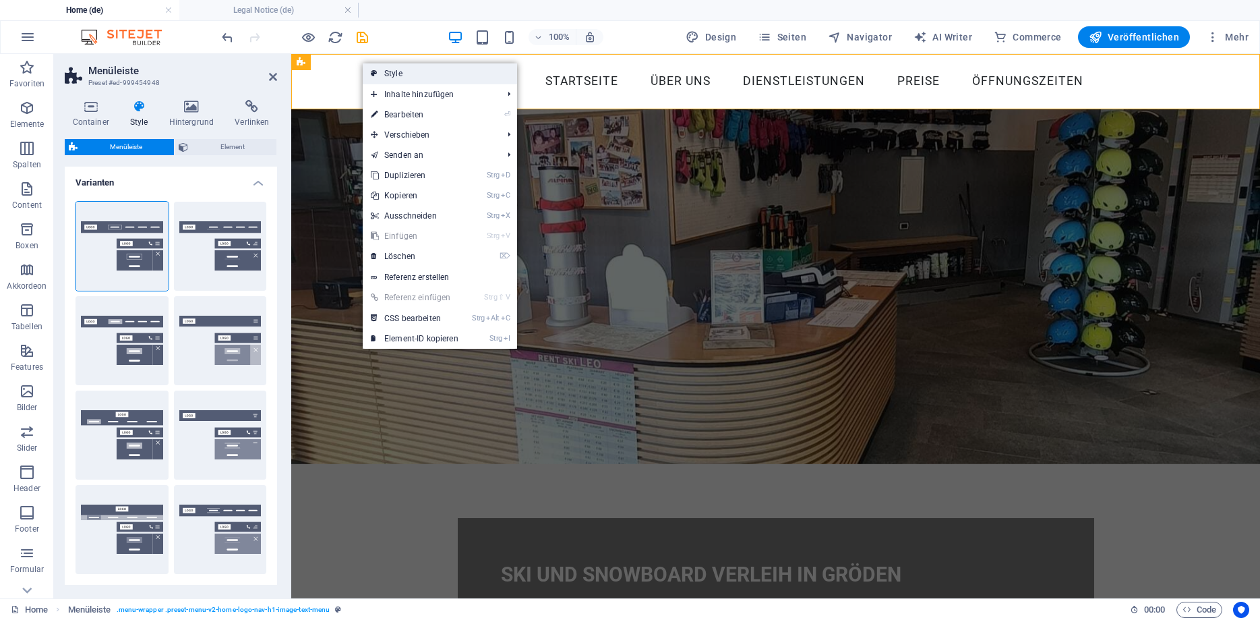
click at [388, 76] on link "Style" at bounding box center [440, 73] width 154 height 20
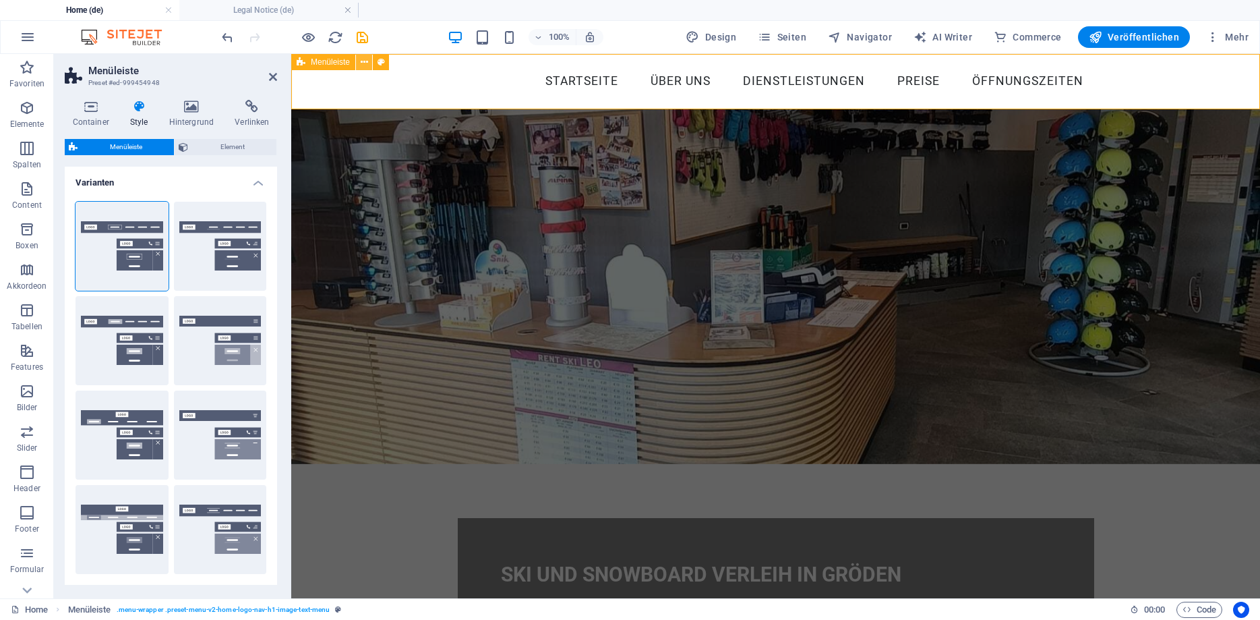
click at [365, 61] on icon at bounding box center [364, 62] width 7 height 14
click at [365, 65] on icon at bounding box center [364, 62] width 7 height 14
click at [438, 80] on div "Startseite Über uns Dienstleistungen Preise Öffnungszeiten" at bounding box center [775, 81] width 969 height 55
click at [364, 62] on icon at bounding box center [364, 62] width 7 height 14
click at [964, 276] on figure at bounding box center [775, 286] width 969 height 355
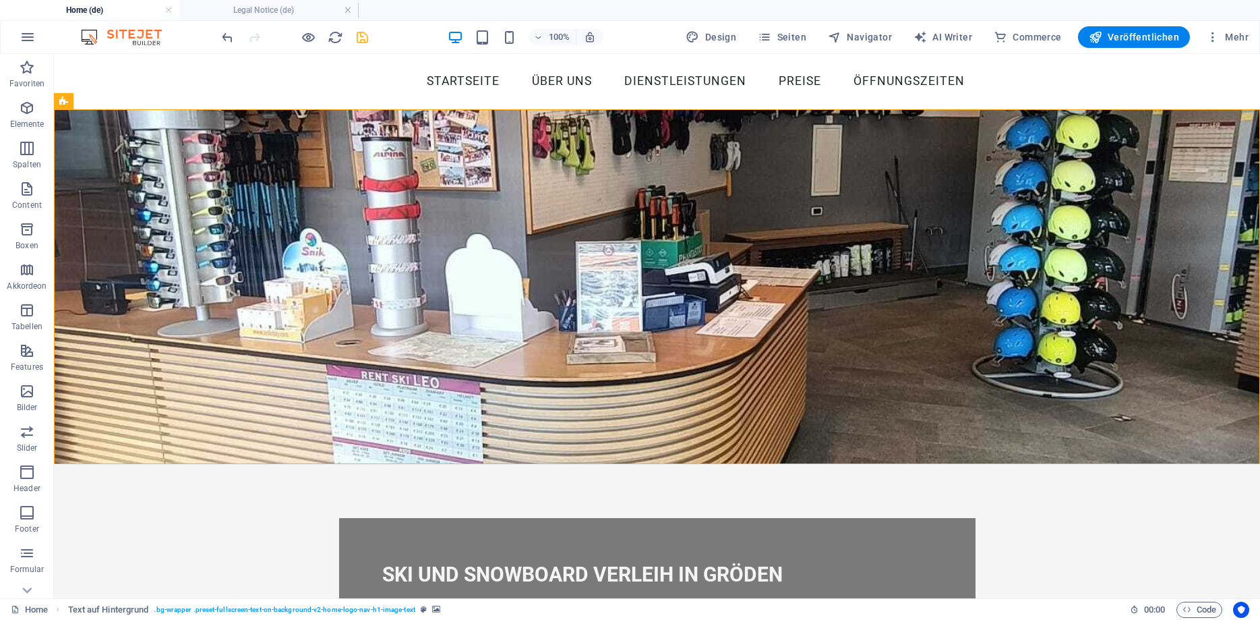
click at [360, 36] on icon "save" at bounding box center [363, 38] width 16 height 16
select select "rem"
select select "sticky_reverse"
select select "px"
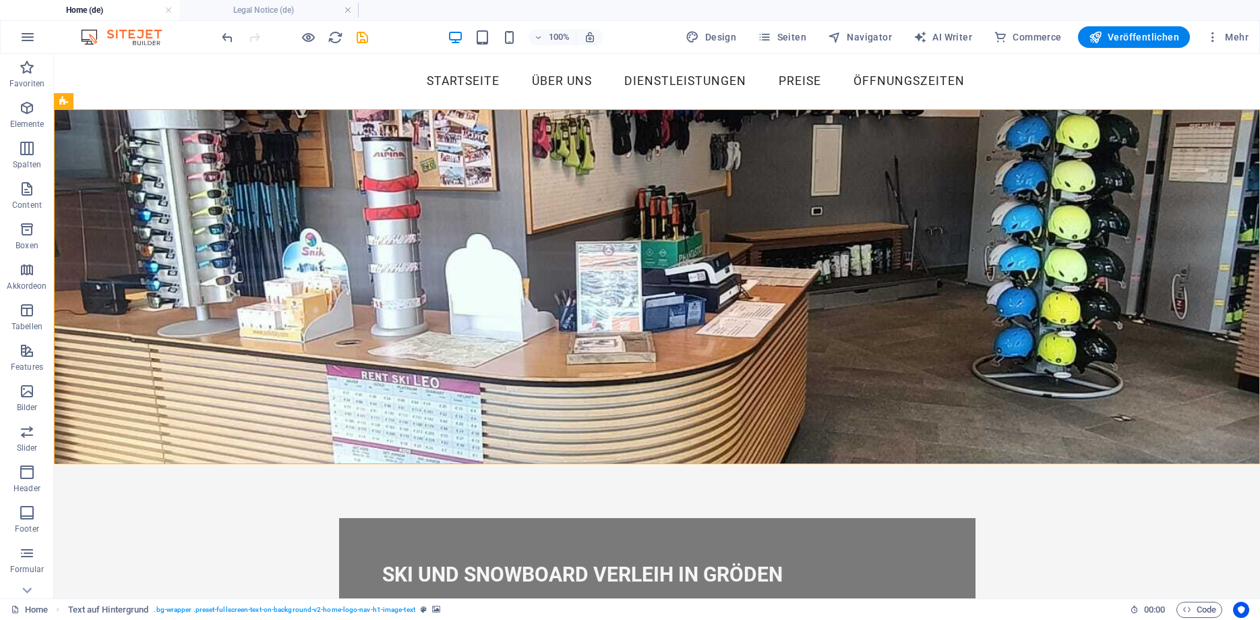
select select "px"
select select "hover_border"
select select "px"
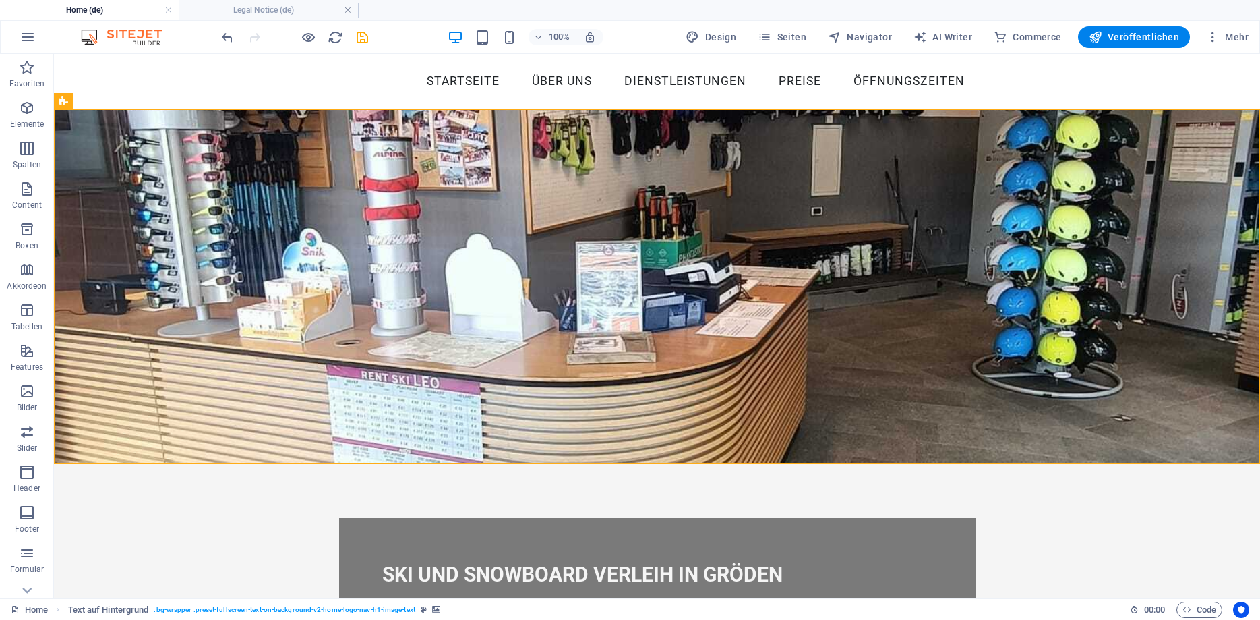
select select "rem"
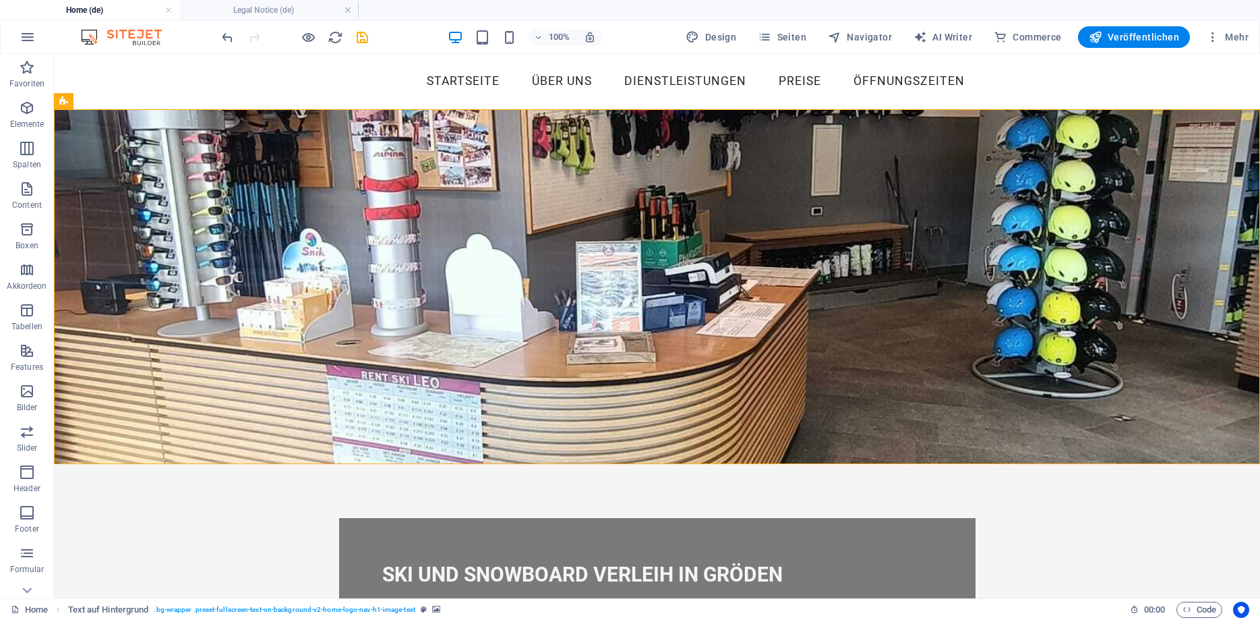
select select "rem"
select select "link-special-font"
select select "rem"
select select "200"
select select "px"
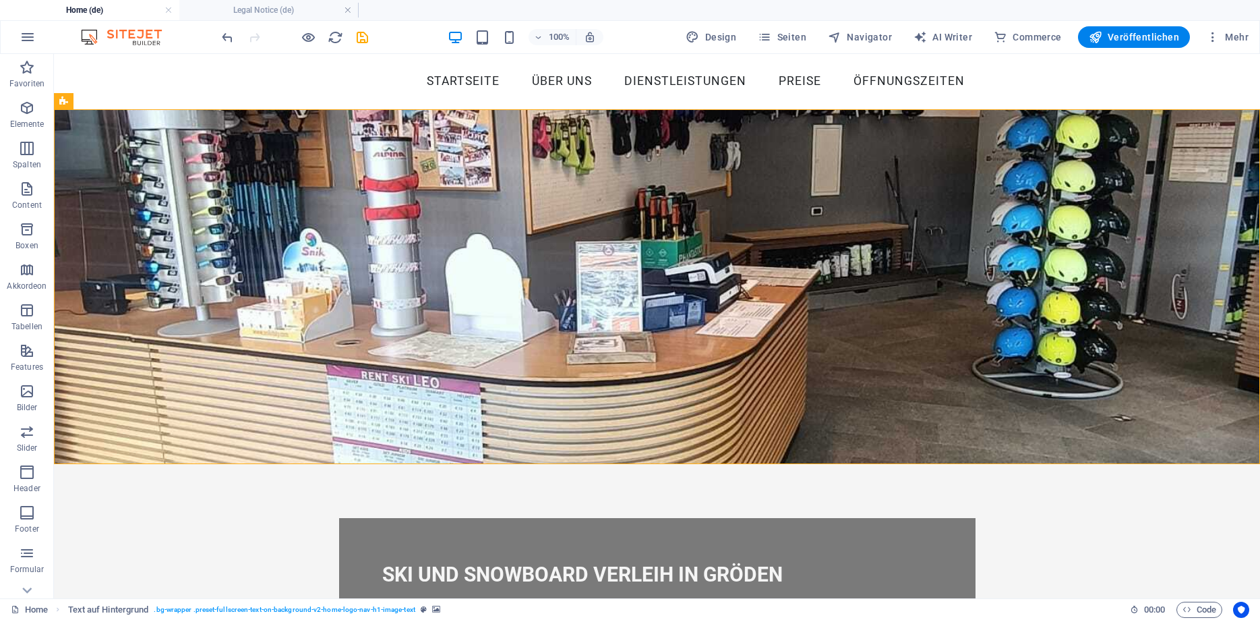
select select "rem"
select select "px"
select select "preset-menu-v2-home-logo-nav-h1-image-text-menu"
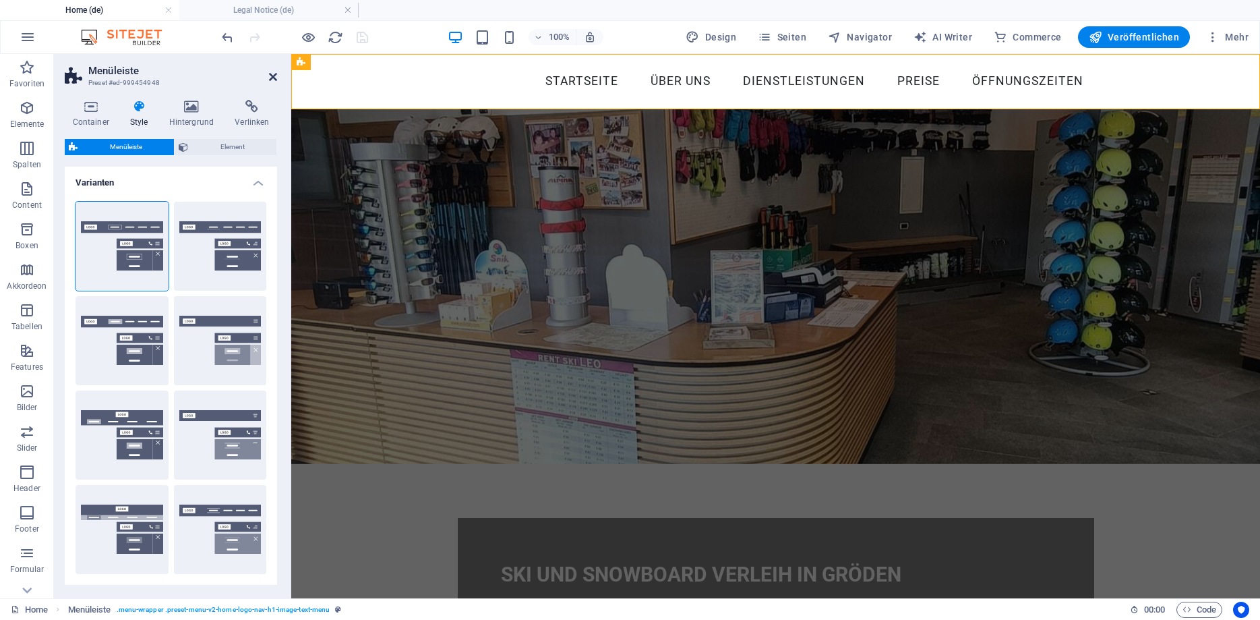
click at [272, 76] on icon at bounding box center [273, 76] width 8 height 11
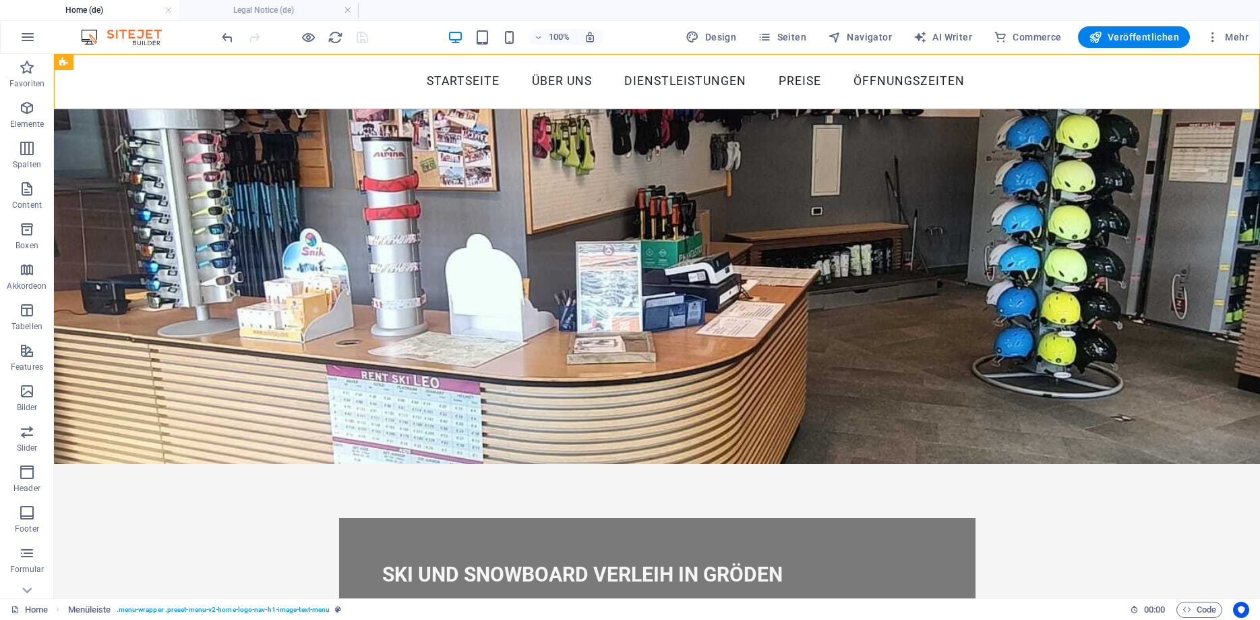
click at [365, 36] on div at bounding box center [294, 37] width 151 height 22
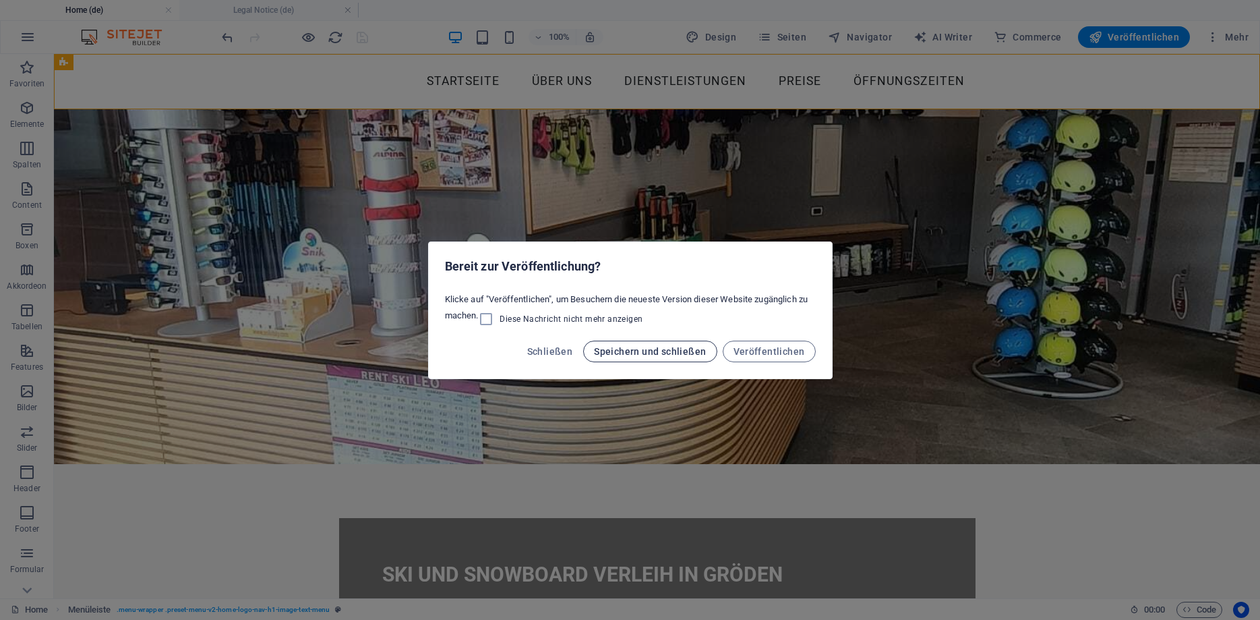
click at [651, 349] on span "Speichern und schließen" at bounding box center [650, 351] width 112 height 11
select select "rem"
select select "sticky_reverse"
select select "px"
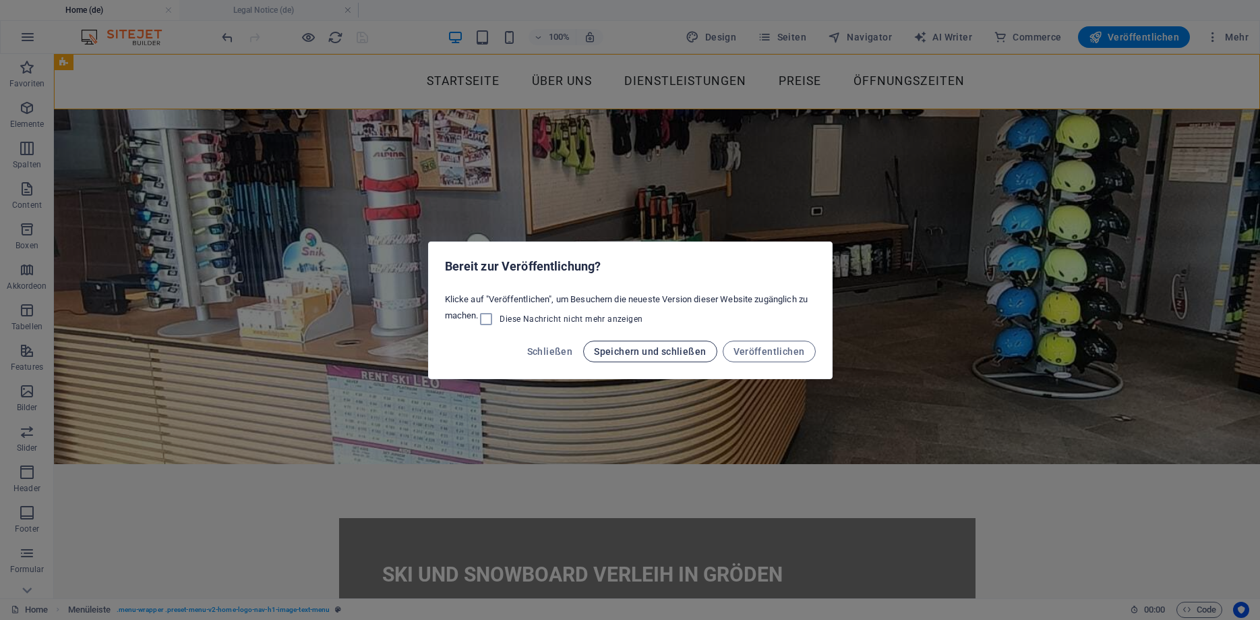
select select "px"
select select "hover_border"
select select "px"
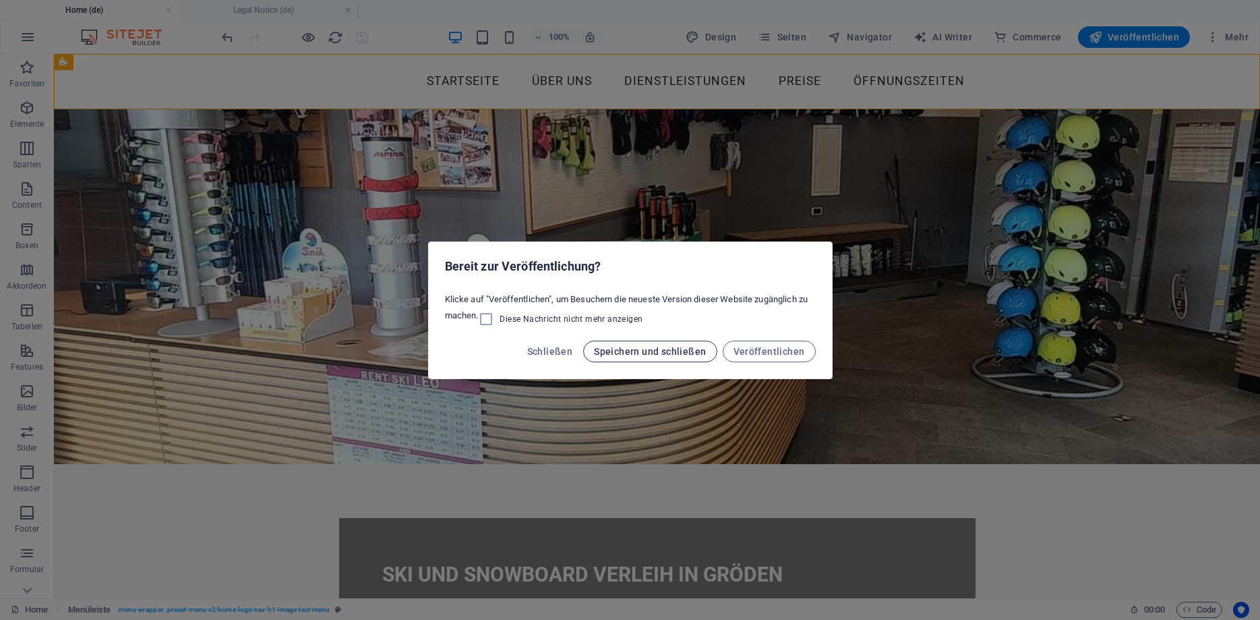
select select "rem"
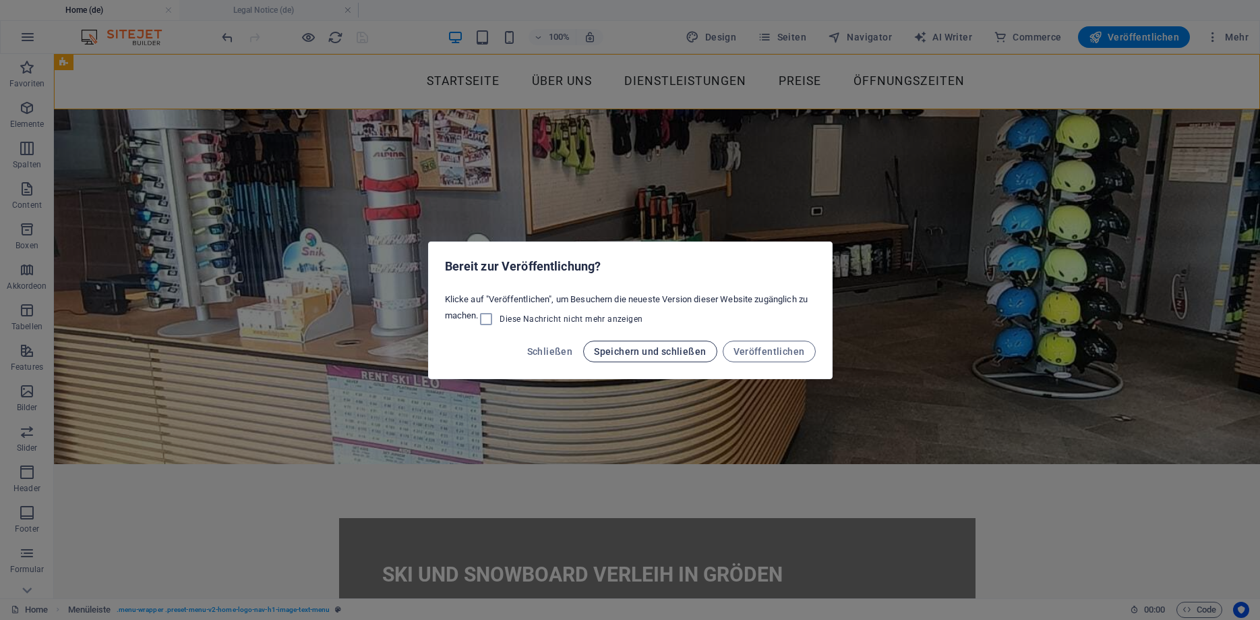
select select "rem"
select select "link-special-font"
select select "rem"
select select "200"
select select "px"
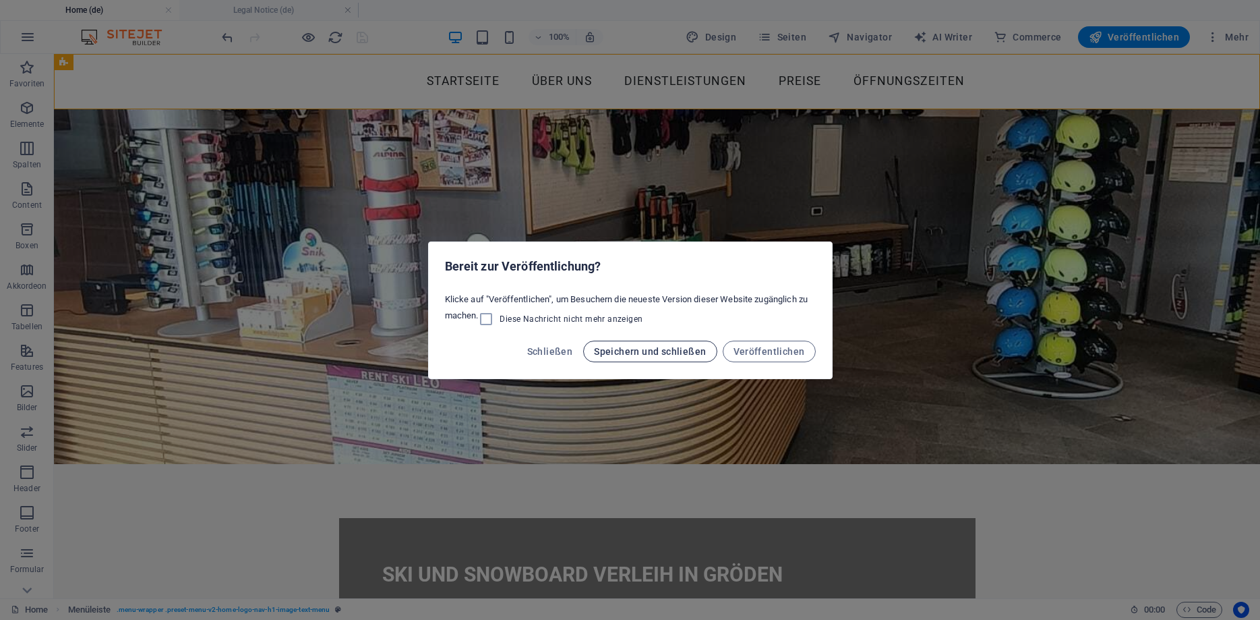
select select "rem"
select select "px"
select select "preset-menu-v2-home-logo-nav-h1-image-text-menu"
